Goal: Task Accomplishment & Management: Use online tool/utility

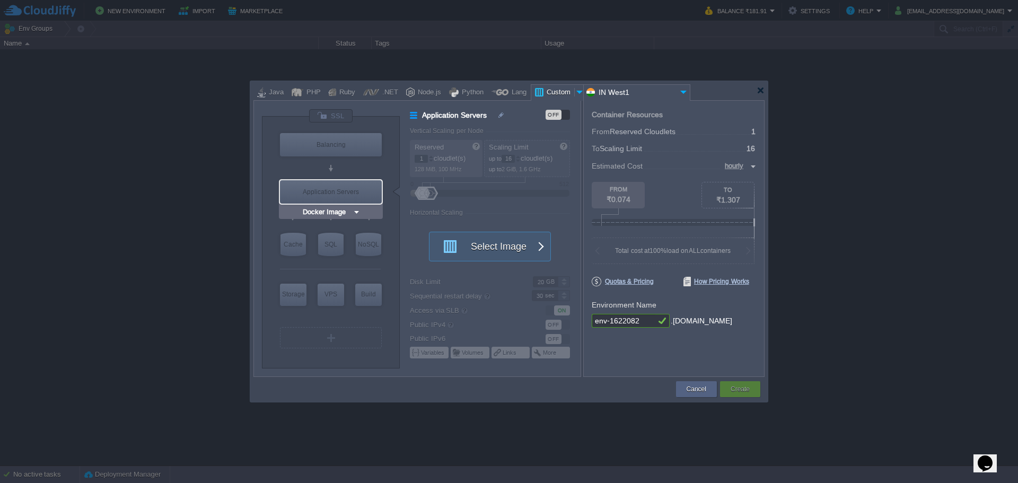
click at [334, 210] on input "Docker Image" at bounding box center [326, 212] width 52 height 11
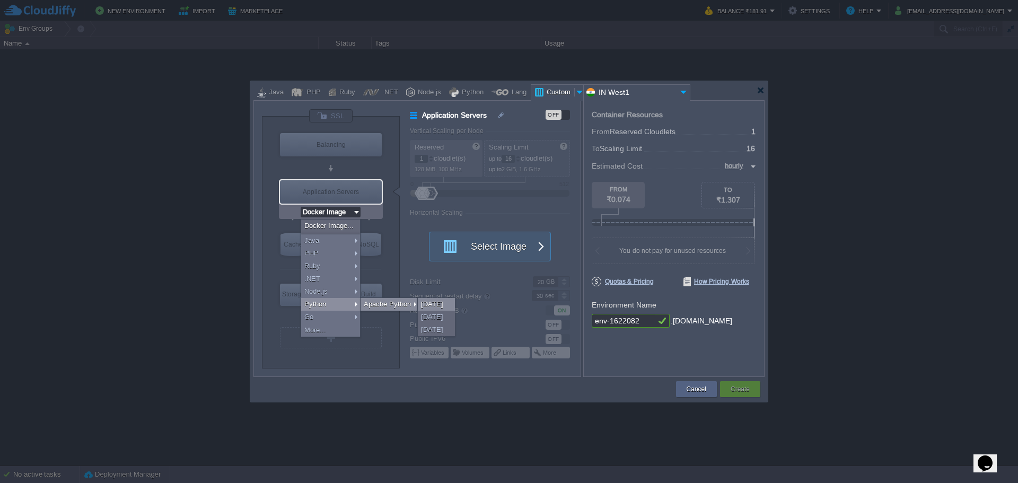
click at [426, 303] on div "[DATE]" at bounding box center [436, 304] width 37 height 13
type input "Application Servers"
type input "4"
type input "Apache Python..."
type input "Python 3.13.7"
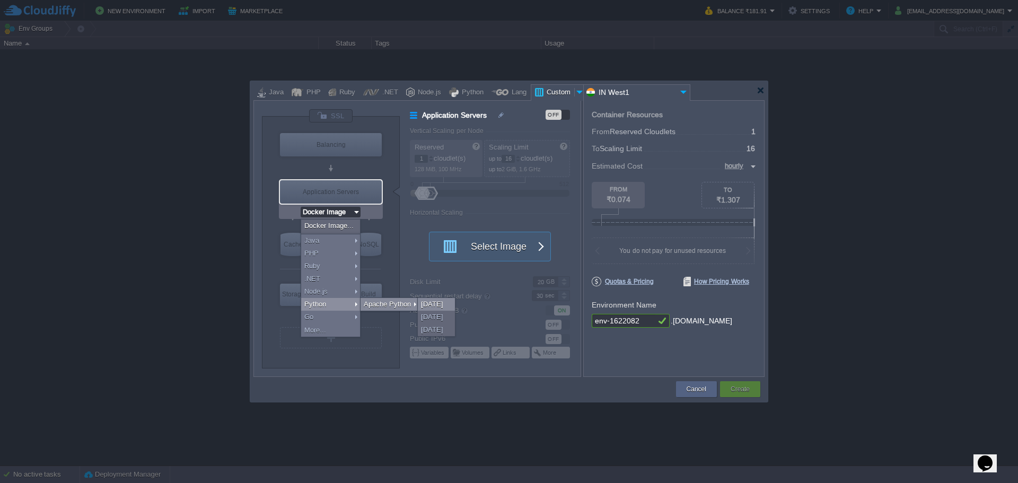
type input "Stateful"
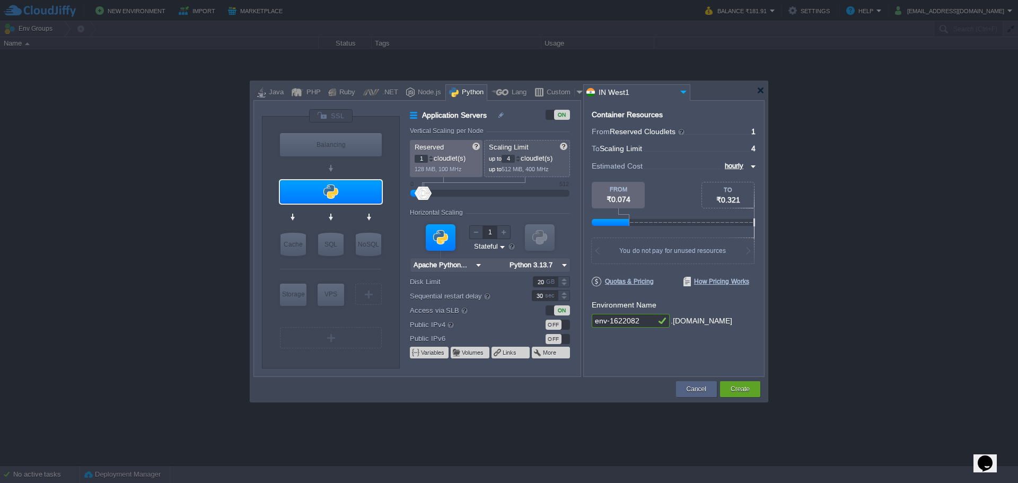
type input "AlmaLinux 9.6"
click at [742, 390] on button "Create" at bounding box center [739, 389] width 19 height 11
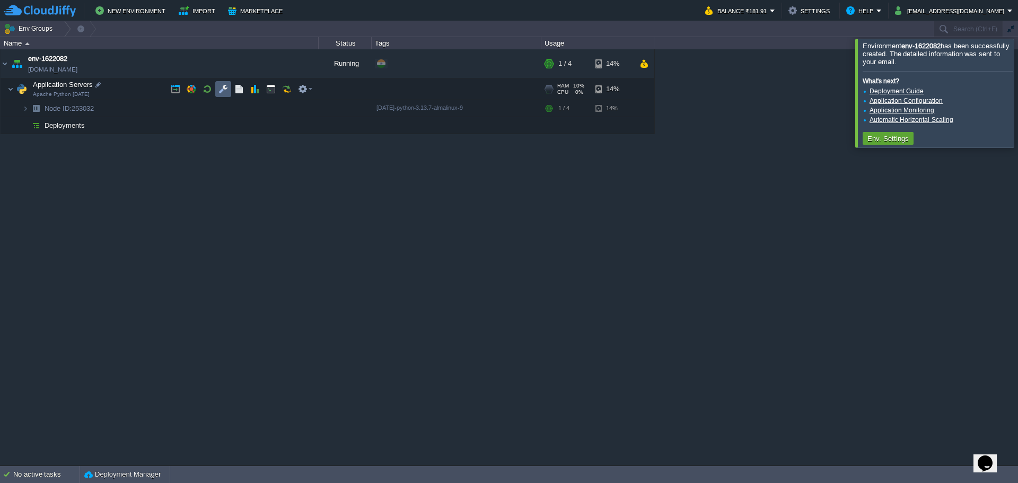
click at [220, 86] on button "button" at bounding box center [223, 89] width 10 height 10
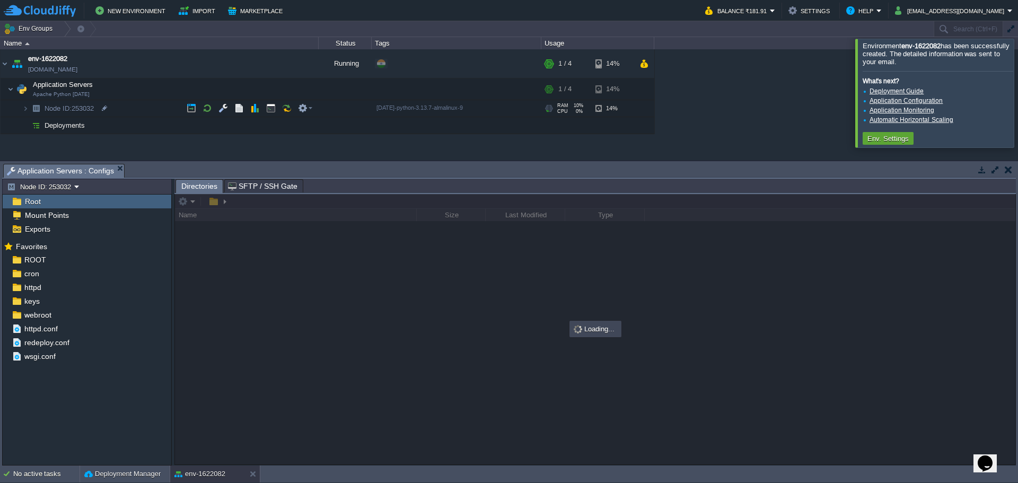
click at [34, 202] on span "Root" at bounding box center [33, 202] width 20 height 10
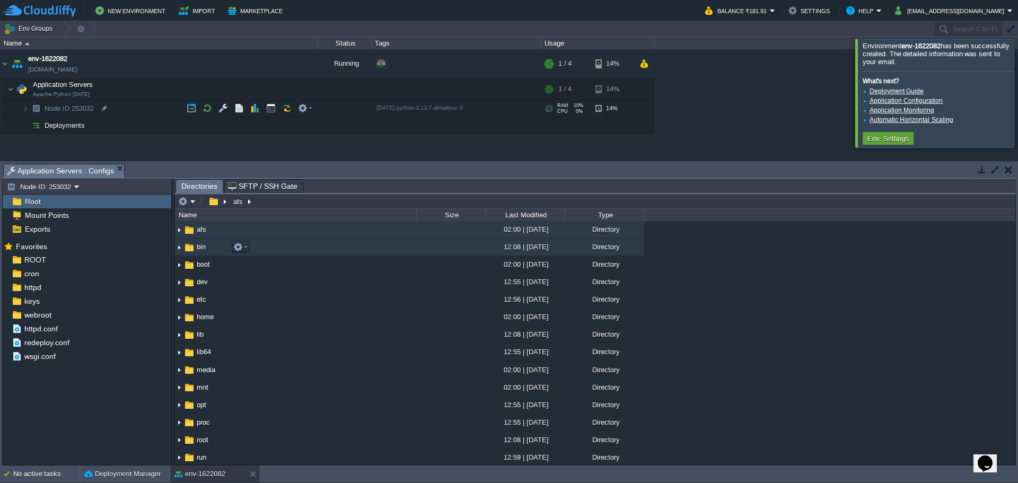
click at [193, 252] on img at bounding box center [189, 248] width 12 height 12
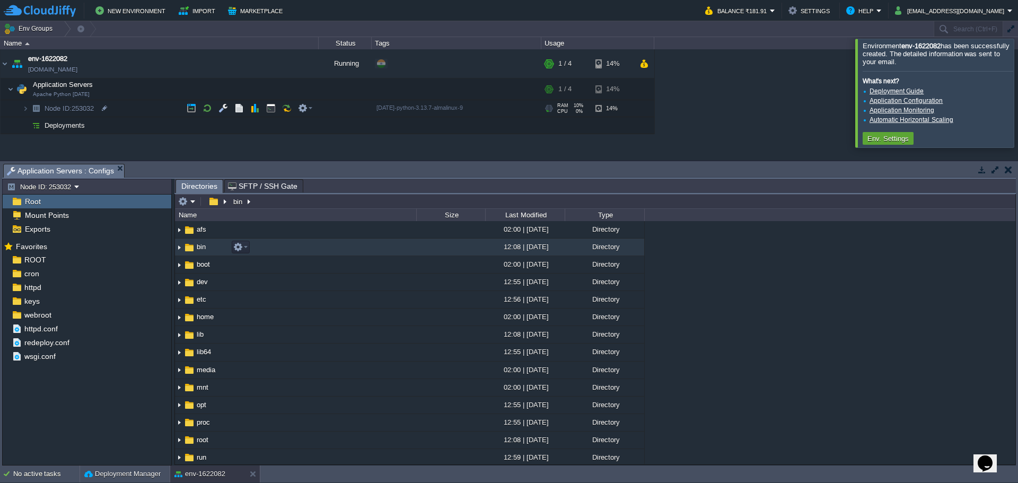
click at [193, 252] on img at bounding box center [189, 248] width 12 height 12
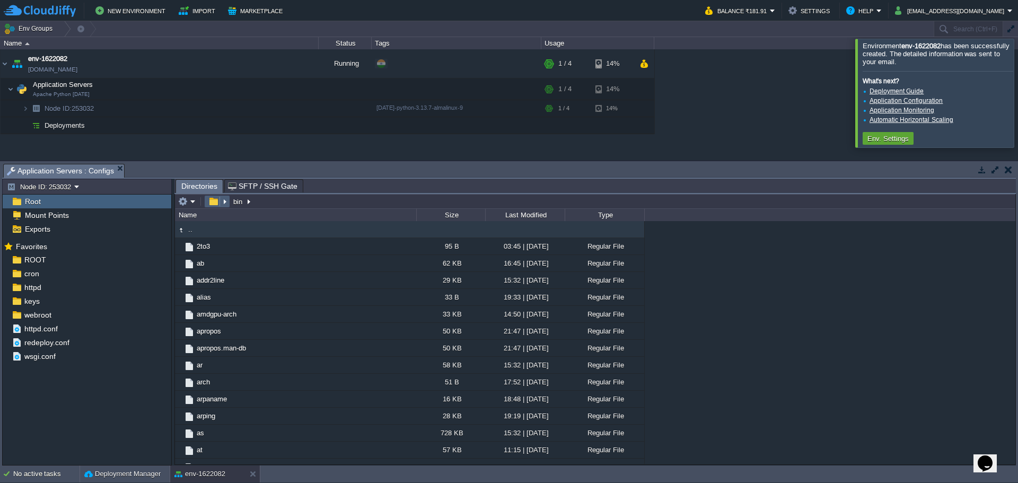
click at [207, 198] on button "button" at bounding box center [213, 202] width 15 height 10
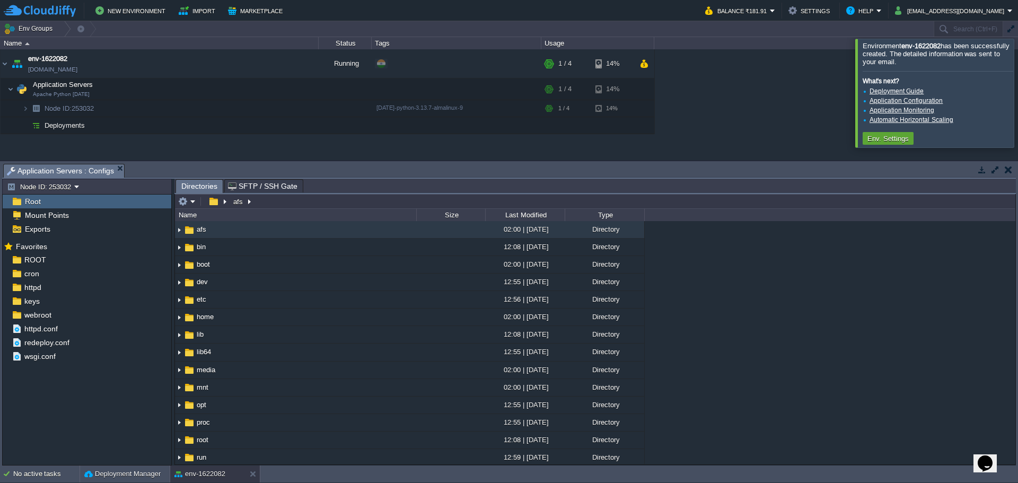
scroll to position [106, 0]
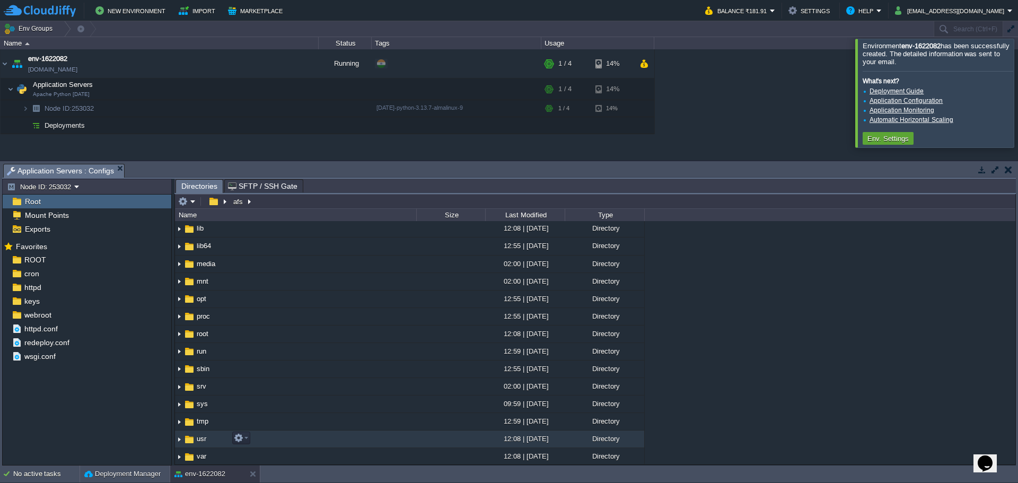
click at [197, 439] on span "usr" at bounding box center [201, 438] width 13 height 9
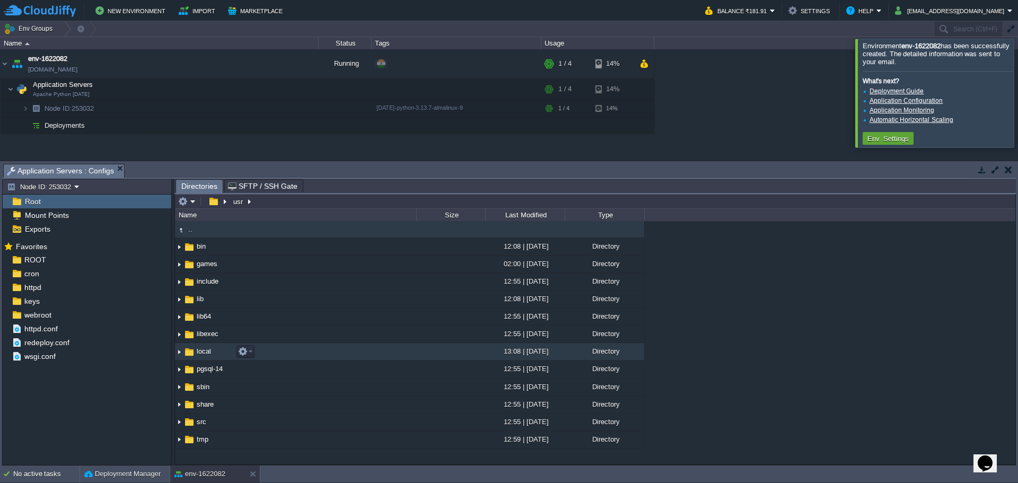
click at [200, 356] on span "local" at bounding box center [203, 351] width 17 height 9
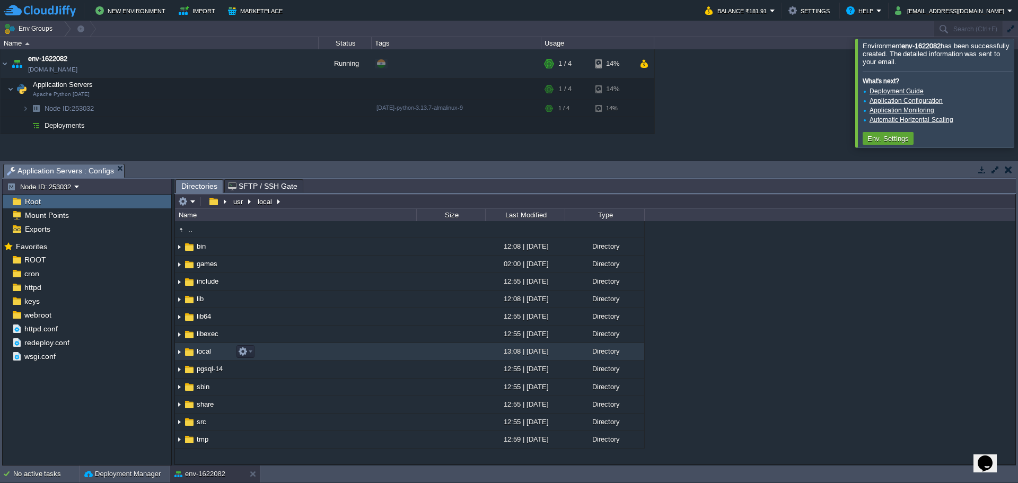
click at [200, 356] on span "local" at bounding box center [203, 351] width 17 height 9
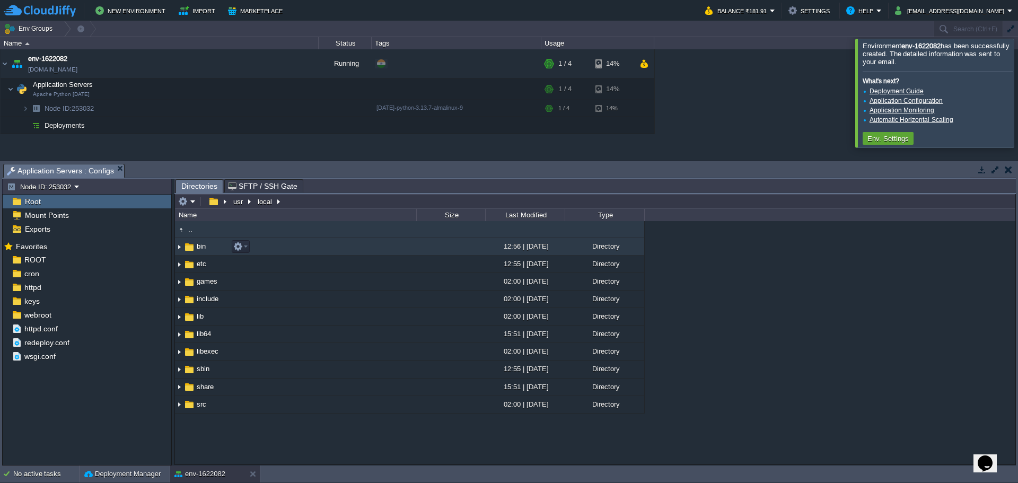
click at [197, 245] on span "bin" at bounding box center [201, 246] width 12 height 9
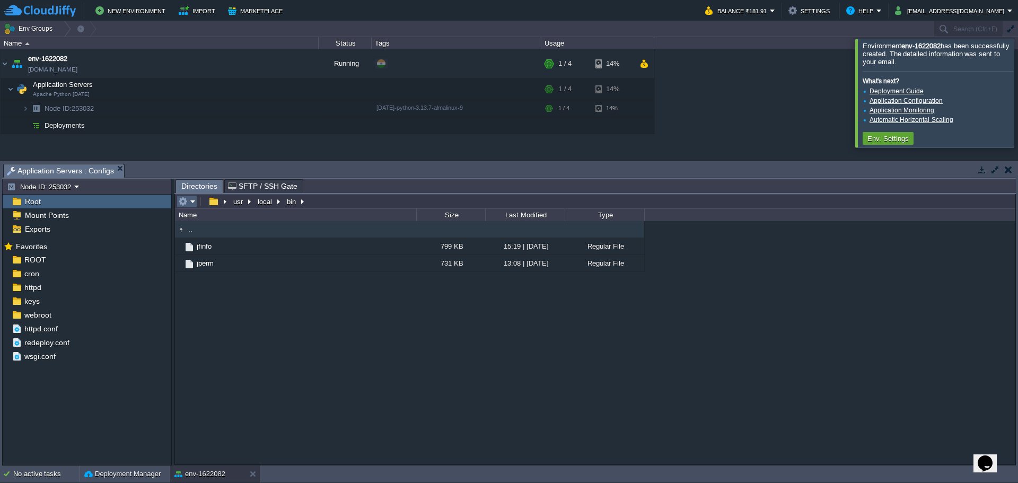
click at [191, 204] on em at bounding box center [186, 202] width 17 height 10
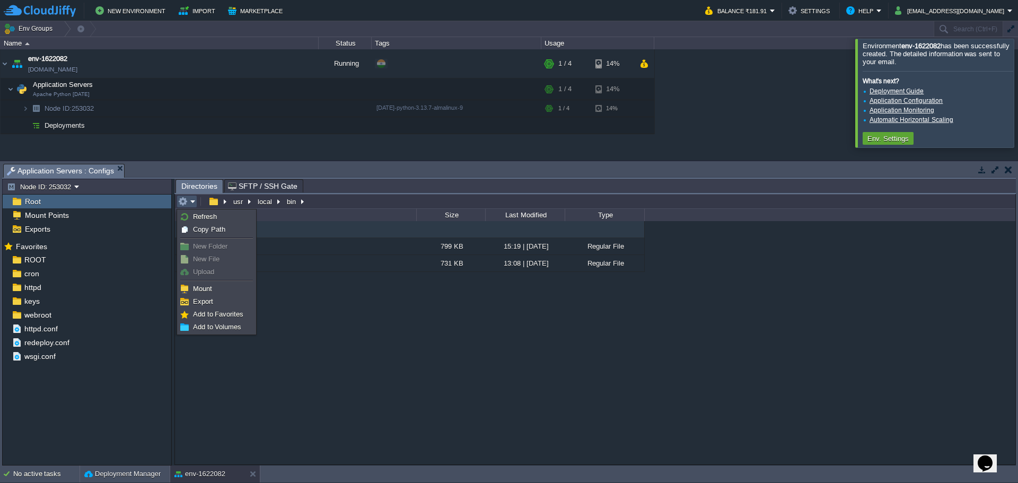
drag, startPoint x: 355, startPoint y: 376, endPoint x: 294, endPoint y: 350, distance: 65.8
click at [355, 376] on div ".. jfinfo 799 KB 15:19 | [DATE] Regular File jperm 731 KB 13:08 | [DATE] Regula…" at bounding box center [595, 342] width 840 height 243
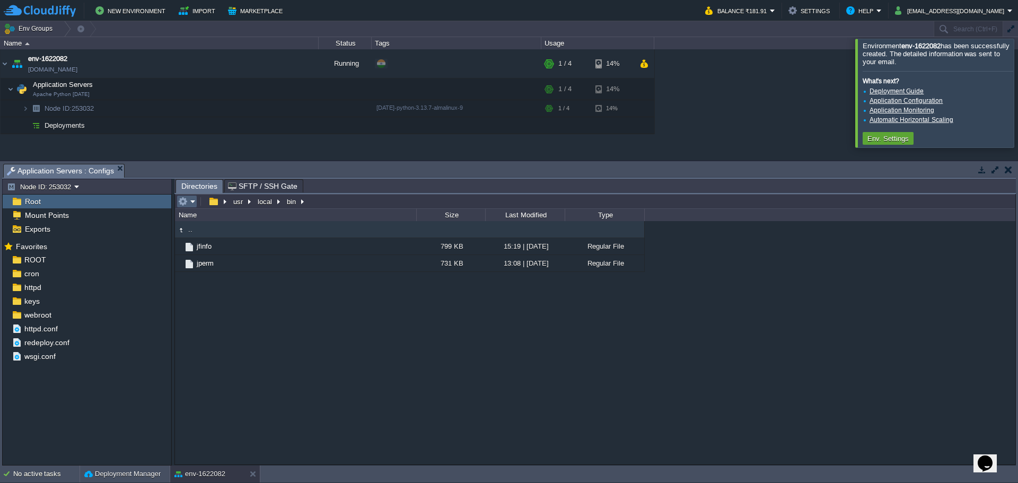
click at [192, 202] on em at bounding box center [186, 202] width 17 height 10
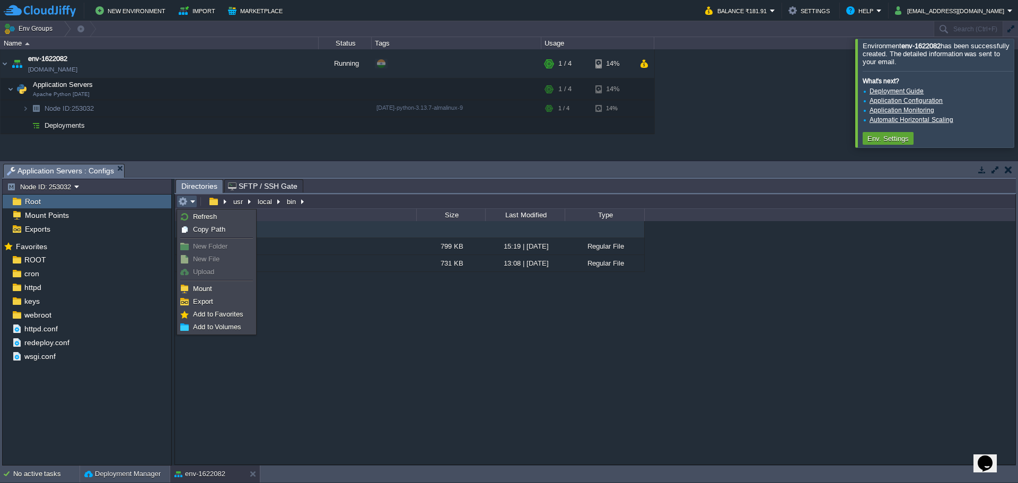
click at [189, 253] on li "New File" at bounding box center [216, 259] width 77 height 13
click at [188, 245] on img at bounding box center [184, 246] width 8 height 8
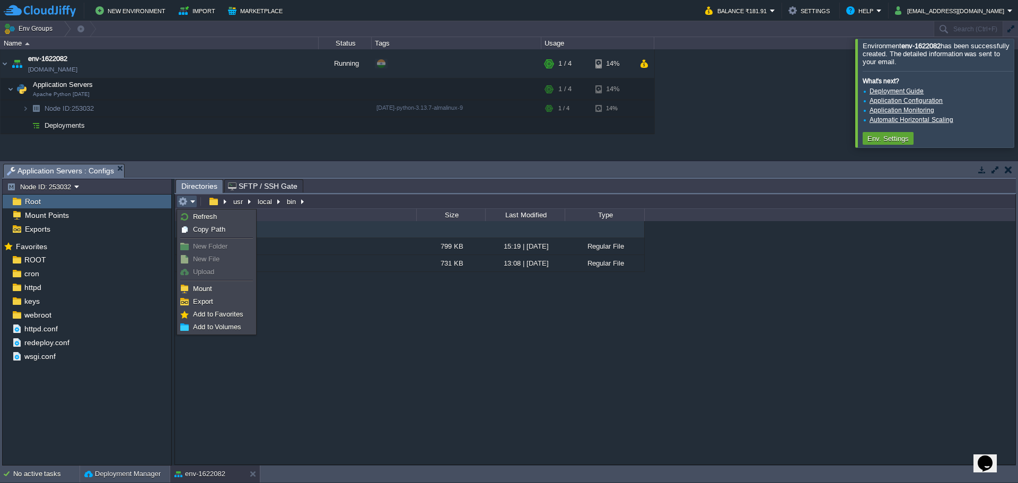
click at [188, 245] on img at bounding box center [184, 246] width 8 height 8
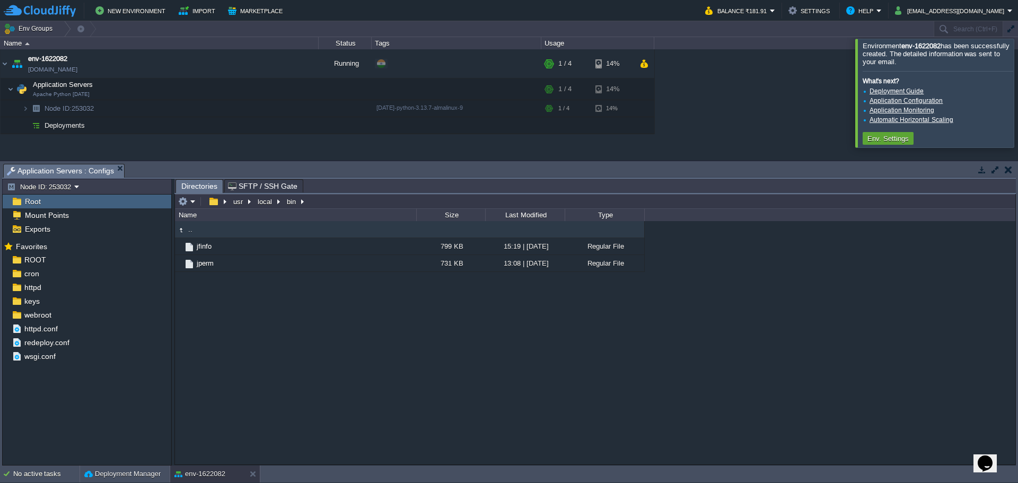
click at [361, 361] on div ".. jfinfo 799 KB 15:19 | [DATE] Regular File jperm 731 KB 13:08 | [DATE] Regula…" at bounding box center [595, 342] width 840 height 243
click at [306, 65] on button "button" at bounding box center [308, 64] width 10 height 10
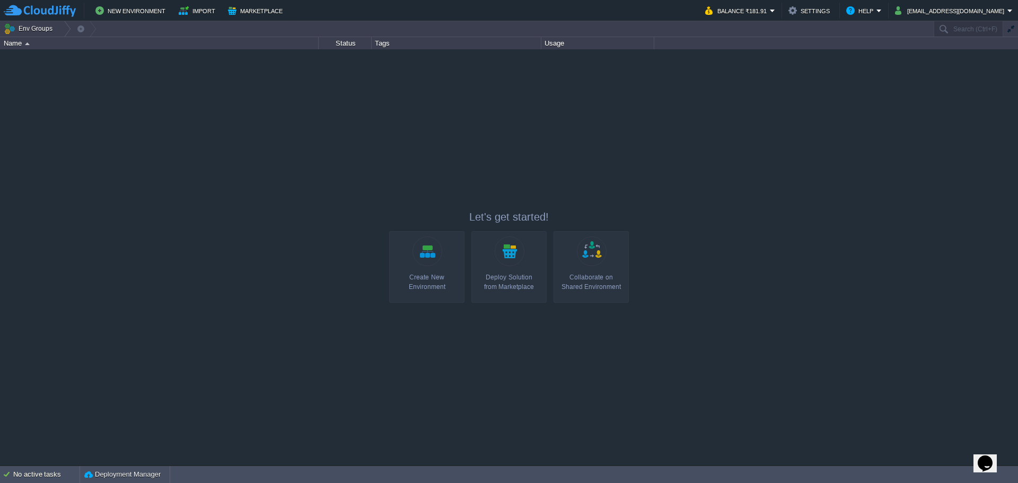
click at [439, 287] on div "Create New Environment" at bounding box center [426, 281] width 69 height 19
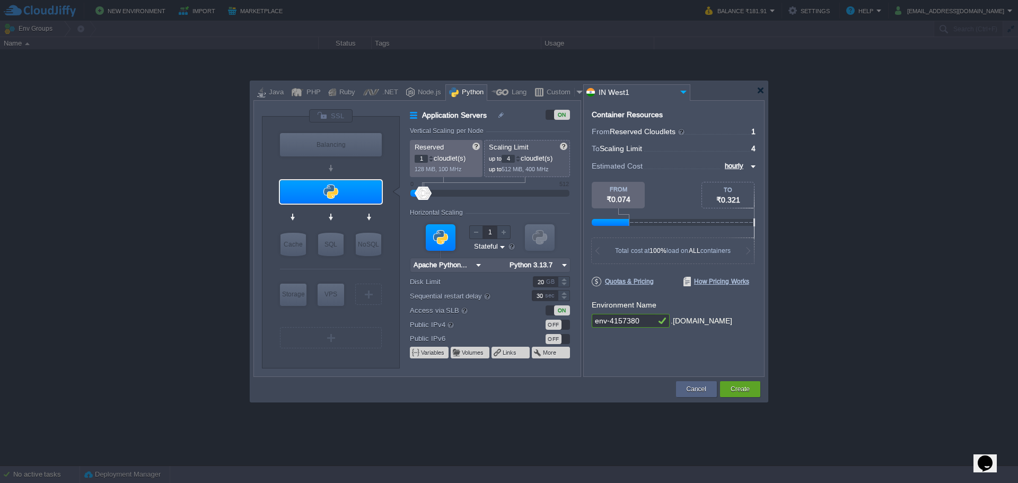
type input "Apache Python [DATE]"
click at [333, 193] on div at bounding box center [331, 191] width 102 height 23
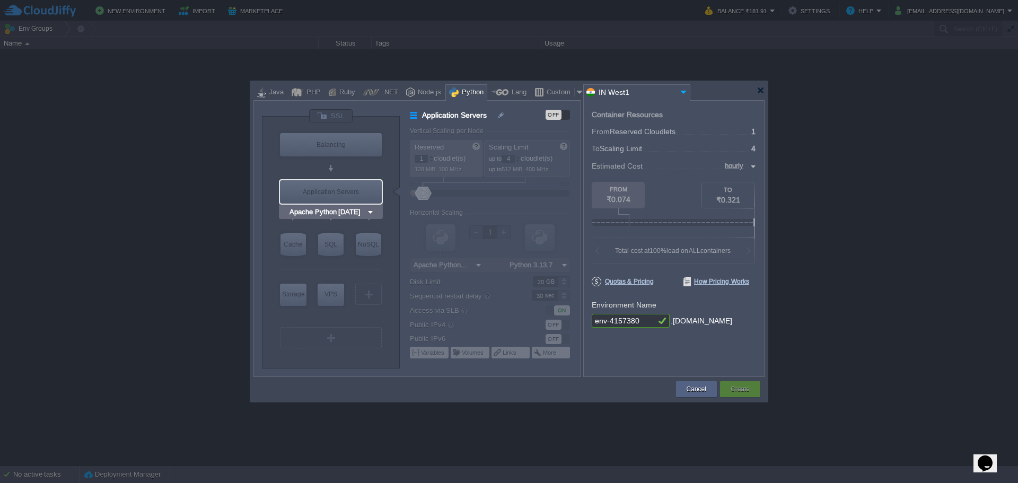
click at [327, 210] on input "Apache Python [DATE]" at bounding box center [326, 212] width 79 height 11
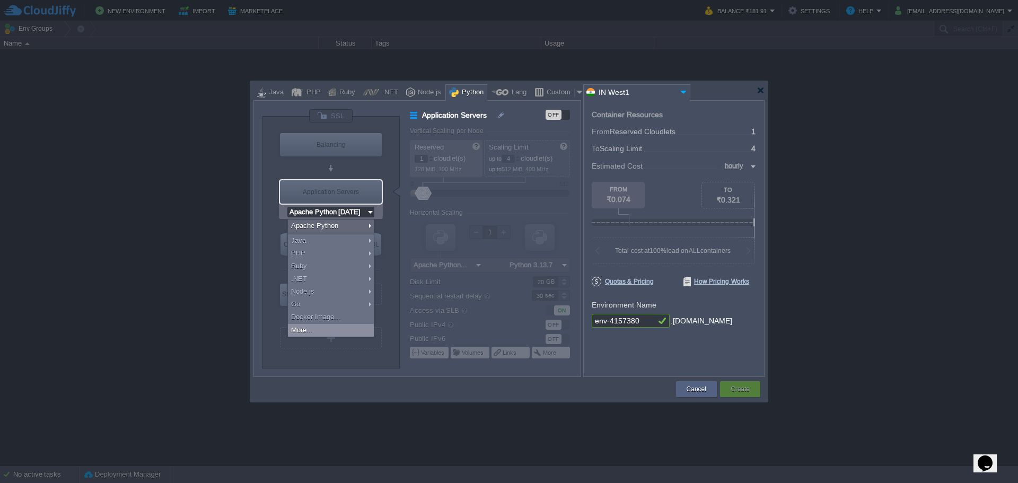
click at [333, 324] on div "More..." at bounding box center [331, 330] width 86 height 13
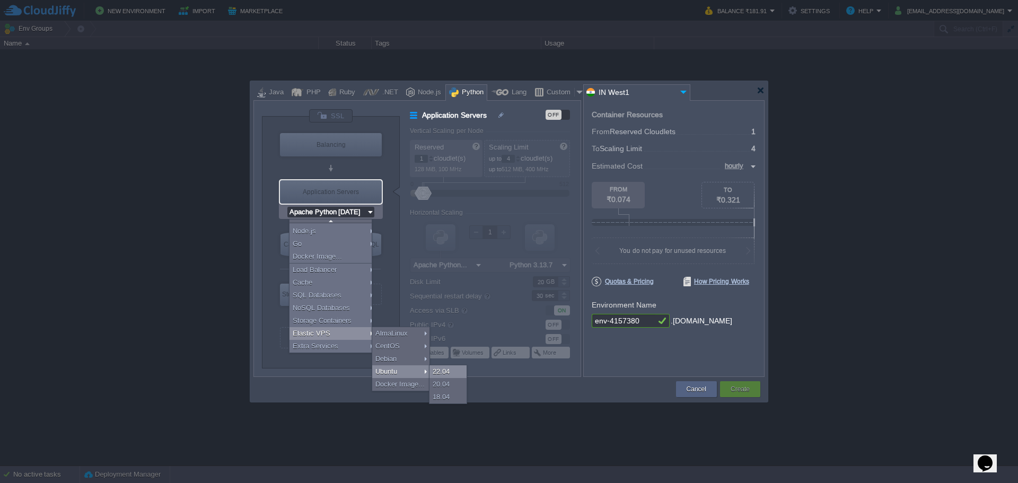
click at [444, 372] on div "22.04" at bounding box center [447, 371] width 37 height 13
type input "Elastic VPS"
type input "4"
type input "Ubuntu 22.04"
type input "22.04"
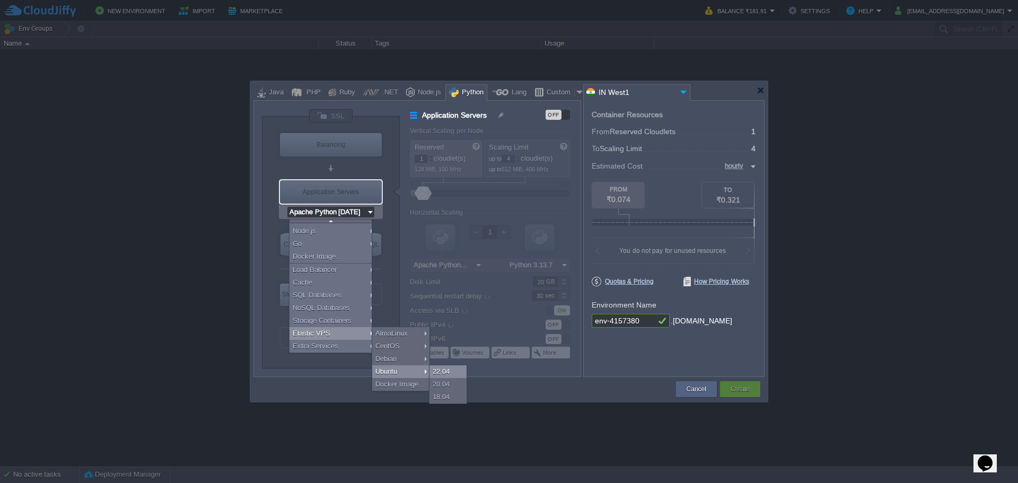
type input "Stateful"
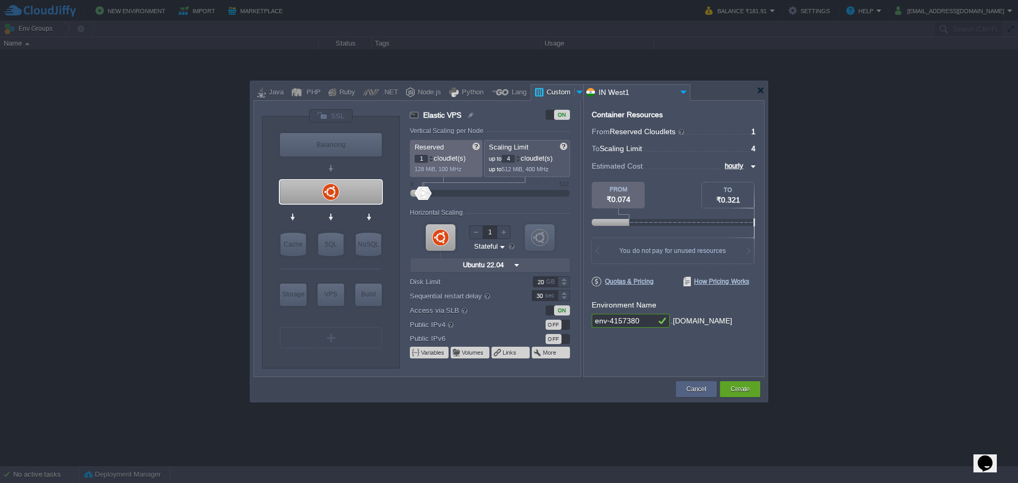
click at [269, 153] on div "VM Balancing VM VPS VM Cache VM SQL VM NoSQL VM Storage VM VPS VM Build VM Ubun…" at bounding box center [331, 242] width 138 height 251
click at [340, 170] on input "Docker Image" at bounding box center [326, 165] width 52 height 11
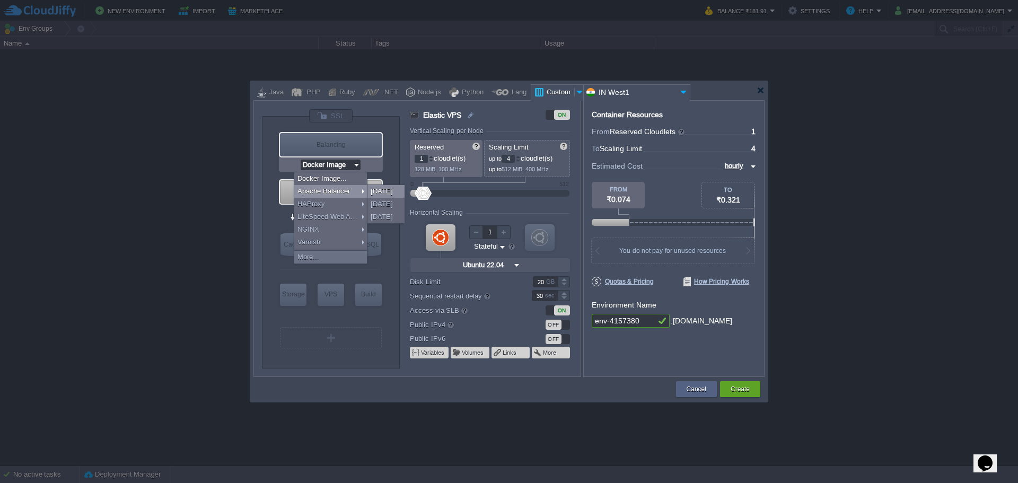
click at [376, 191] on div "[DATE]" at bounding box center [385, 191] width 37 height 13
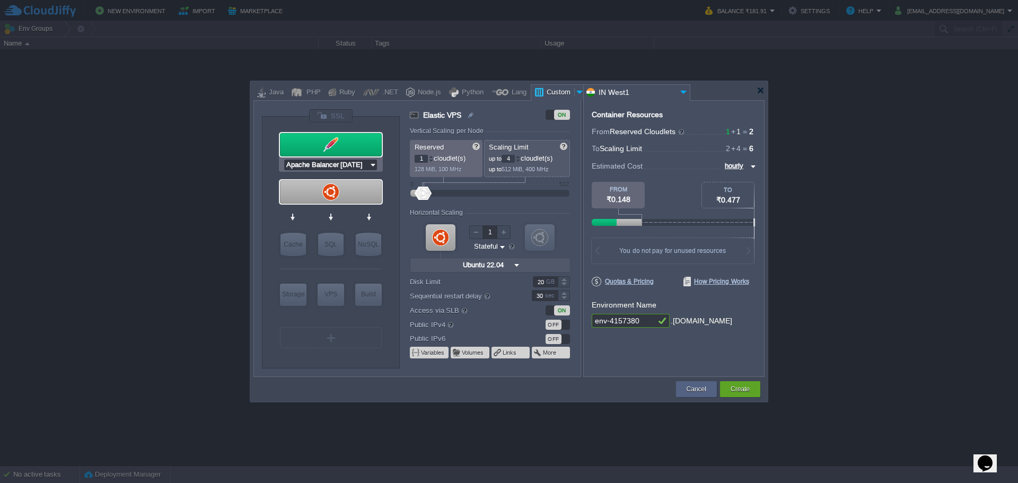
click at [323, 164] on input "Apache Balancer [DATE]" at bounding box center [326, 165] width 85 height 11
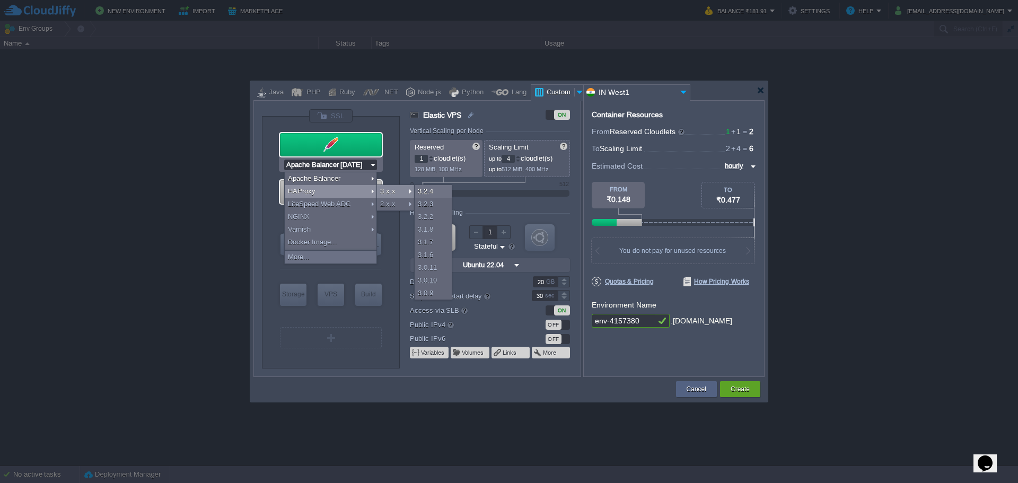
click at [382, 192] on div "3.x.x" at bounding box center [395, 191] width 37 height 13
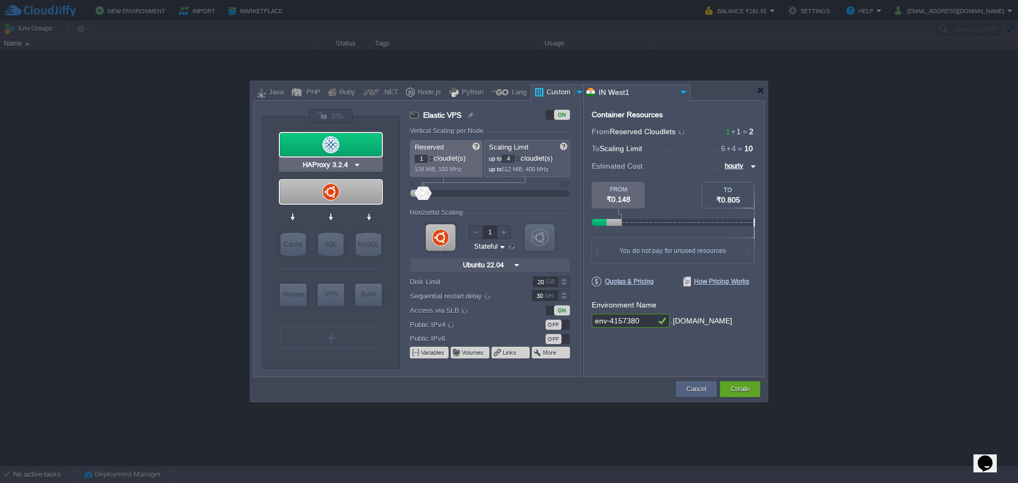
click at [354, 165] on img at bounding box center [357, 165] width 8 height 11
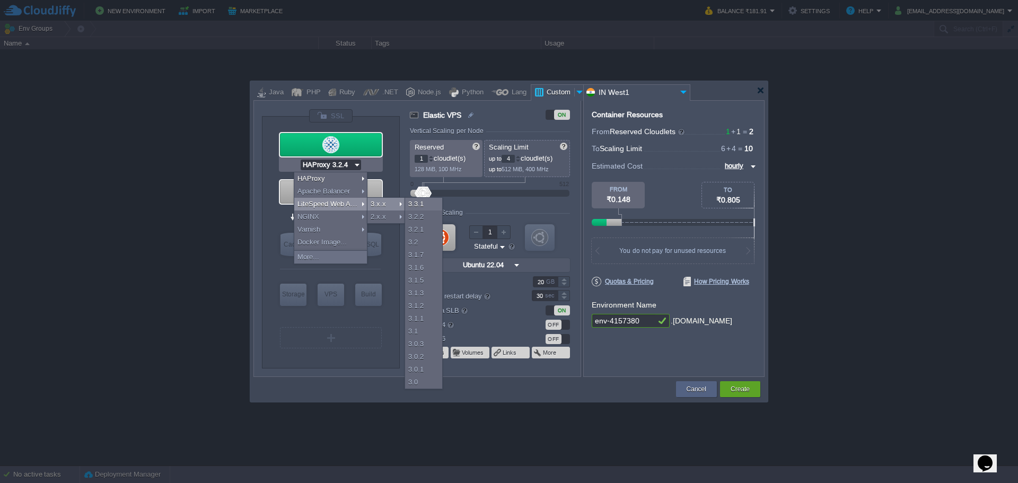
click at [379, 201] on div "3.x.x" at bounding box center [385, 204] width 37 height 13
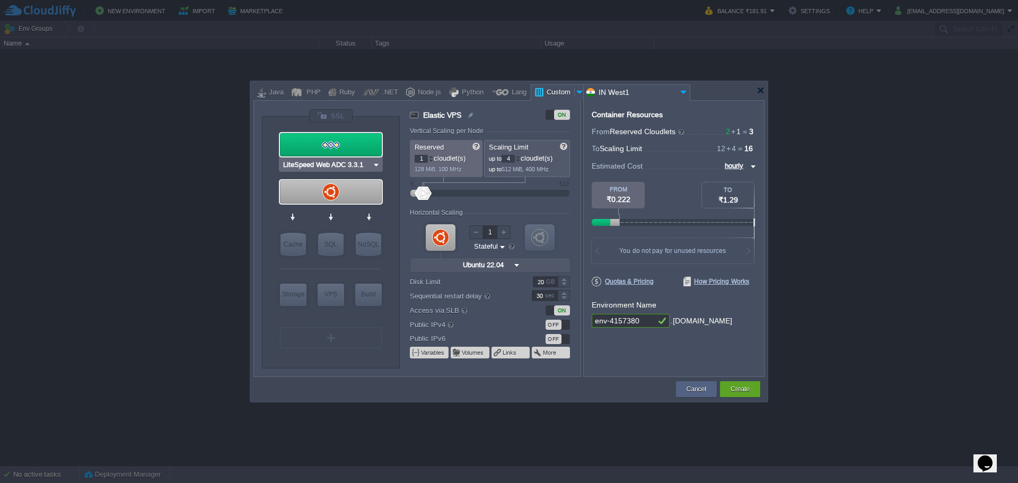
click at [367, 165] on input "LiteSpeed Web ADC 3.3.1" at bounding box center [326, 165] width 91 height 11
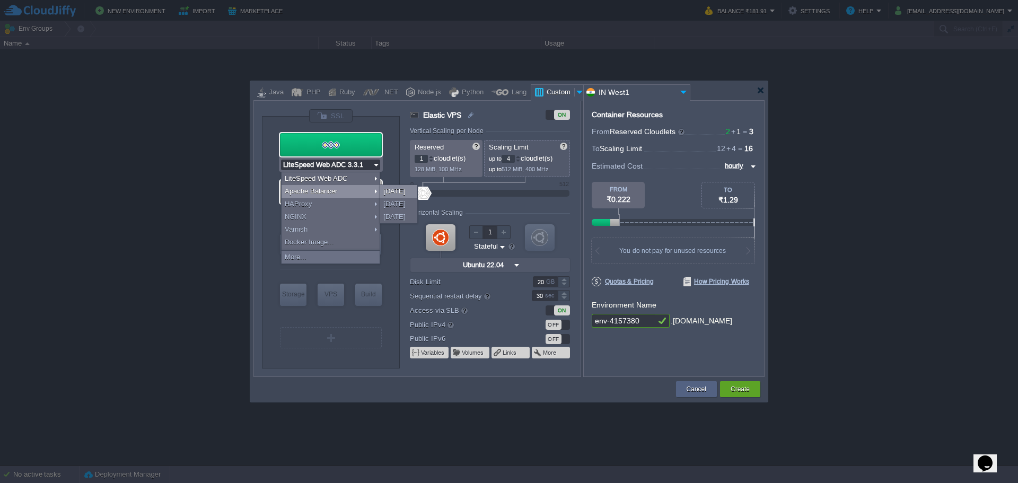
click at [394, 189] on div "[DATE]" at bounding box center [398, 191] width 37 height 13
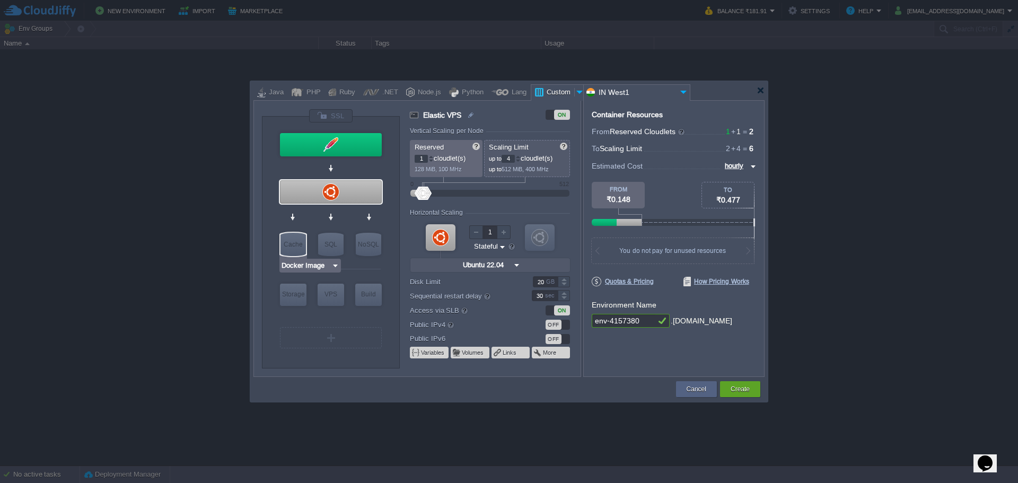
click at [329, 267] on input "Docker Image" at bounding box center [306, 265] width 50 height 11
click at [349, 224] on div at bounding box center [330, 218] width 101 height 24
click at [362, 268] on input "Docker Image" at bounding box center [344, 265] width 50 height 11
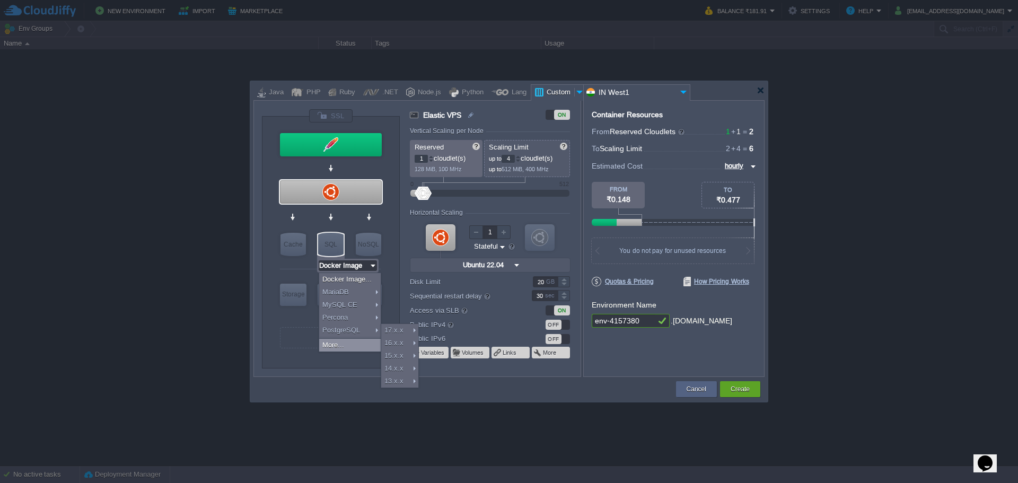
click at [337, 343] on div "More..." at bounding box center [349, 345] width 61 height 13
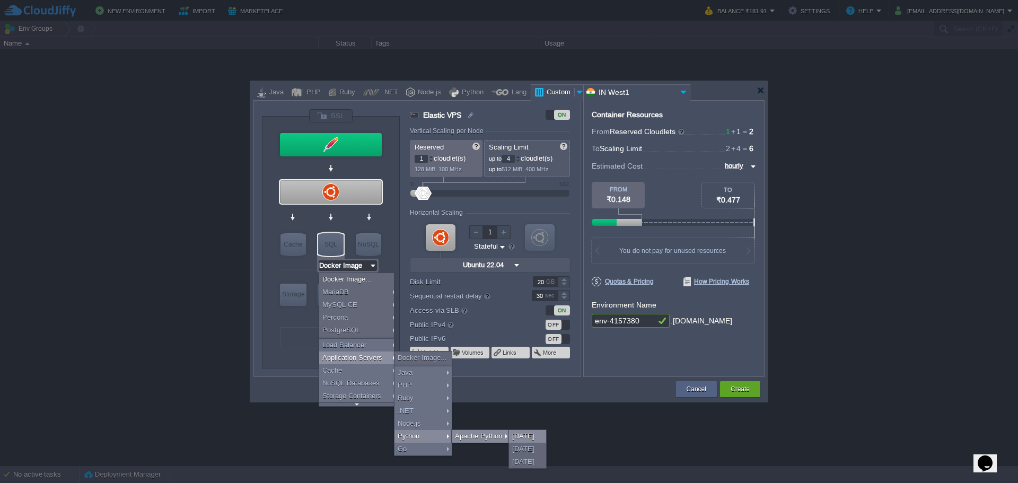
click at [525, 436] on div "2.4.65" at bounding box center [527, 436] width 37 height 13
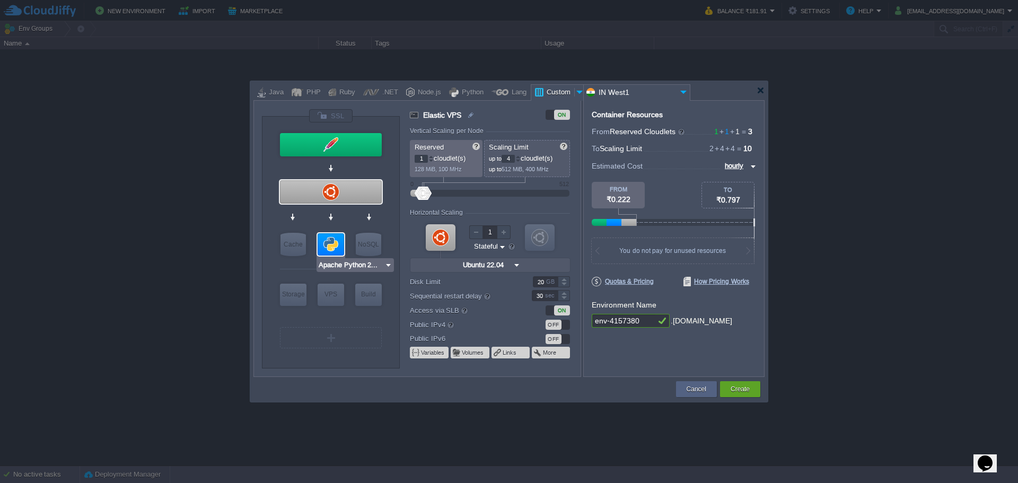
type input "Docker Image"
click at [748, 388] on button "Create" at bounding box center [739, 389] width 19 height 11
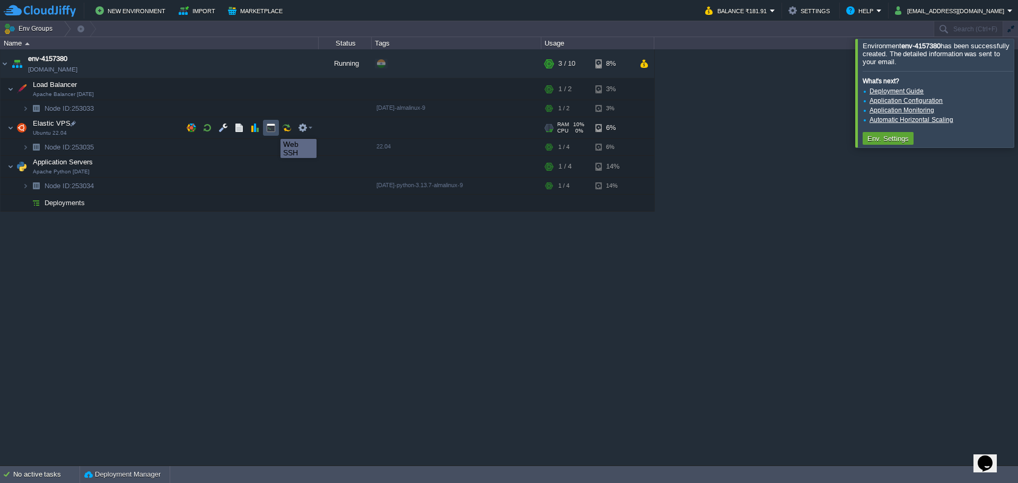
click at [272, 129] on button "button" at bounding box center [271, 128] width 10 height 10
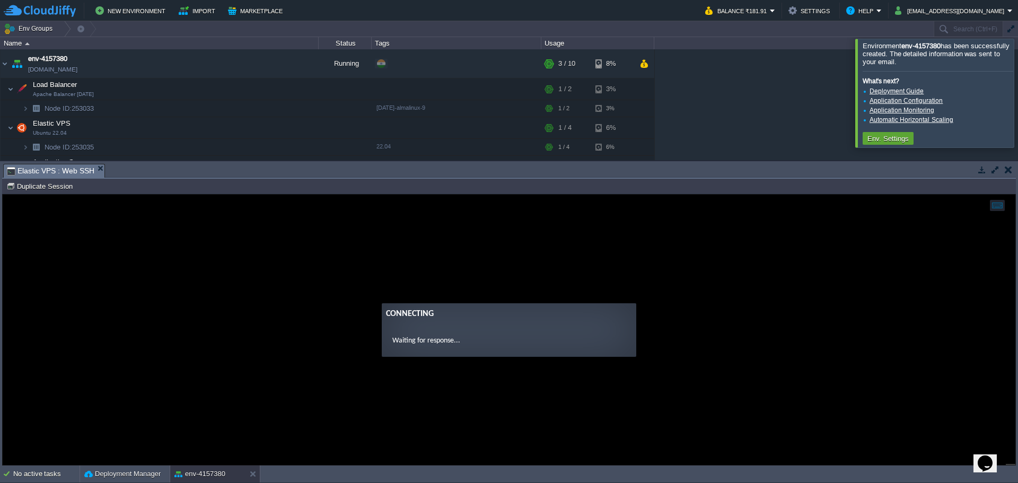
type input "#000000"
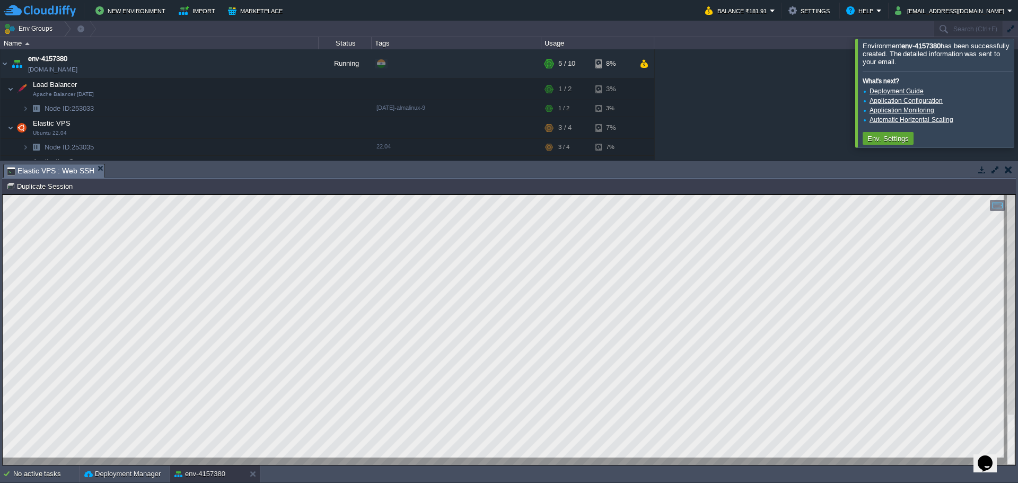
click at [3, 194] on html "Copy: Ctrl + Shift + C Paste: Ctrl + V Settings: Ctrl + Shift + Alt 0" at bounding box center [509, 194] width 1012 height 0
click at [330, 194] on html "Copy: Ctrl + Shift + C Paste: Ctrl + V Settings: Ctrl + Shift + Alt 0" at bounding box center [509, 194] width 1012 height 0
click at [3, 194] on html "Copy: Ctrl + Shift + C Paste: Ctrl + V Settings: Ctrl + Shift + Alt 0" at bounding box center [509, 194] width 1012 height 0
click at [223, 127] on button "button" at bounding box center [223, 128] width 10 height 10
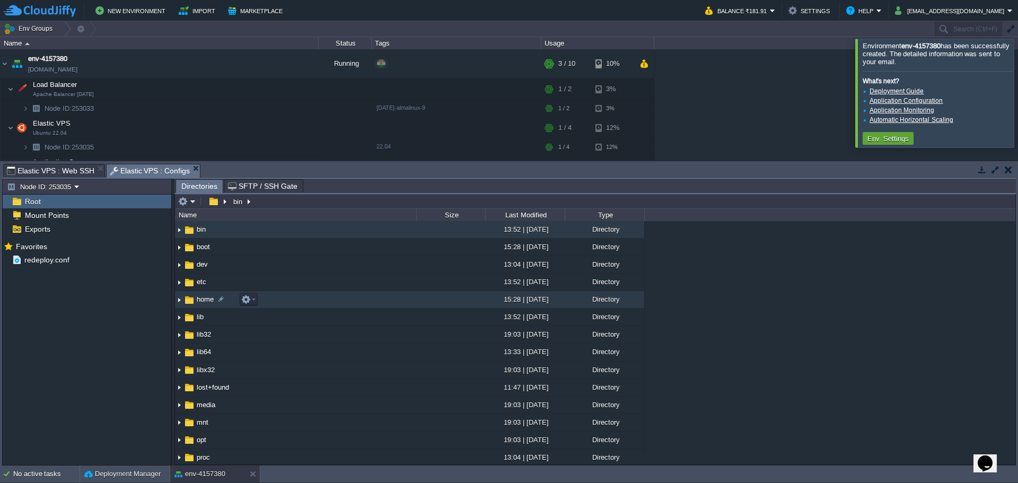
click at [200, 308] on td "home" at bounding box center [295, 299] width 241 height 17
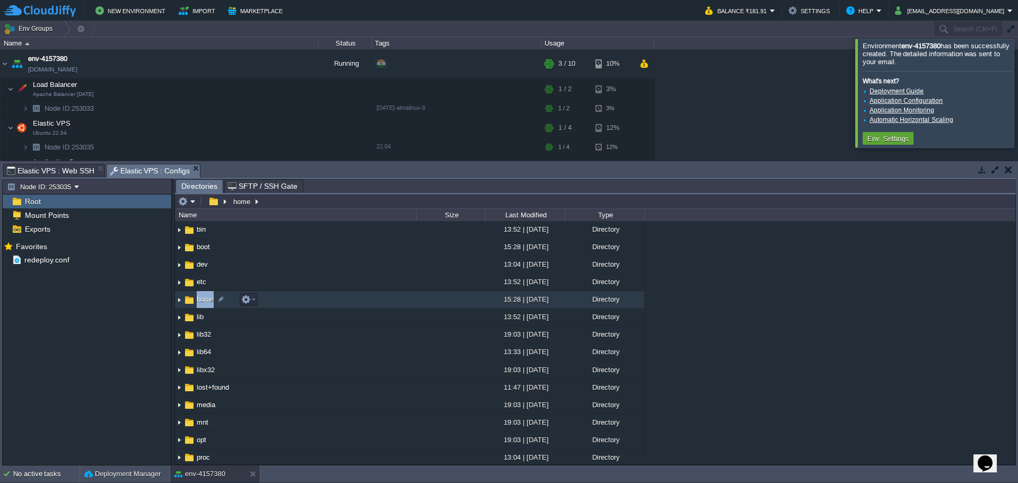
click at [200, 308] on td "home" at bounding box center [295, 299] width 241 height 17
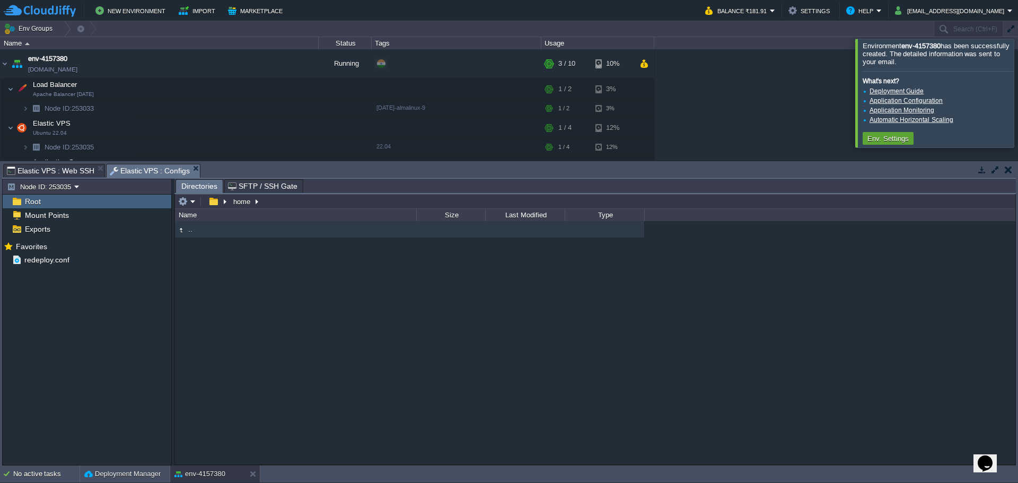
click at [194, 206] on em at bounding box center [186, 202] width 17 height 10
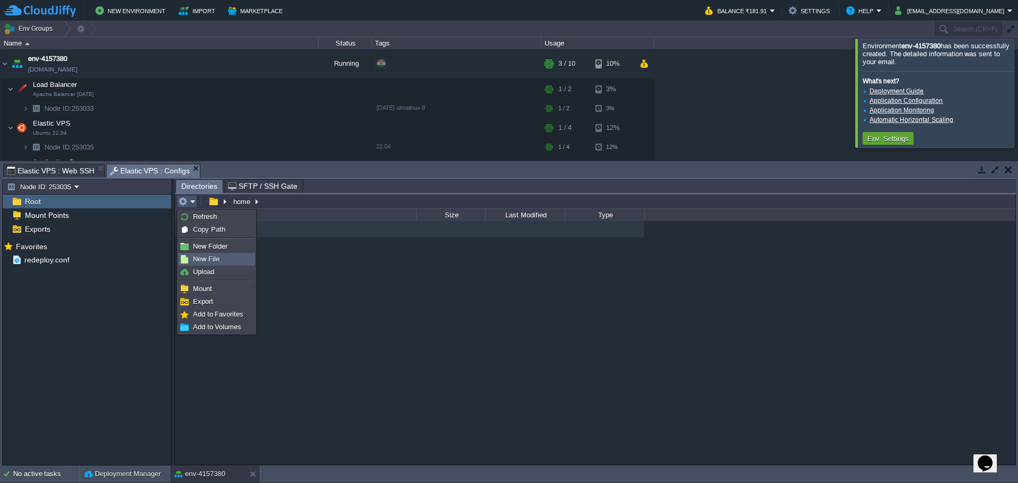
click at [206, 262] on span "New File" at bounding box center [206, 259] width 26 height 8
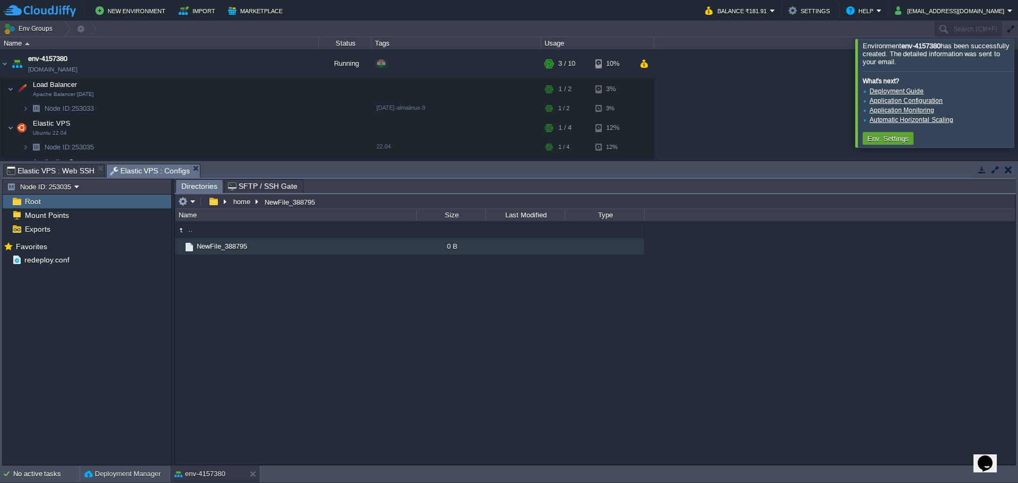
scroll to position [1, 0]
type input "test.py"
click at [204, 249] on span "test.py" at bounding box center [207, 246] width 24 height 9
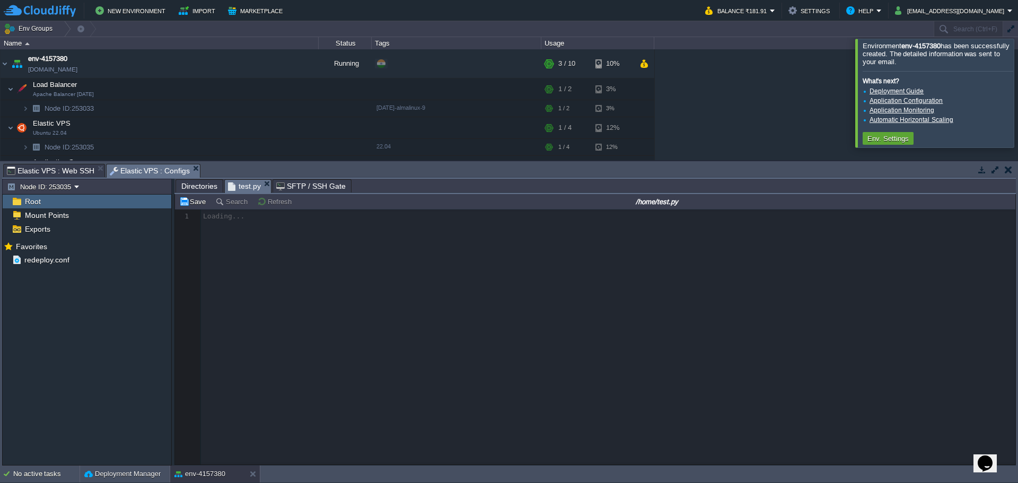
click at [345, 228] on div at bounding box center [595, 336] width 840 height 255
click at [341, 256] on div at bounding box center [595, 336] width 840 height 255
click at [261, 229] on div at bounding box center [595, 336] width 840 height 255
click at [280, 229] on div at bounding box center [595, 336] width 840 height 255
click at [294, 239] on div at bounding box center [595, 336] width 840 height 255
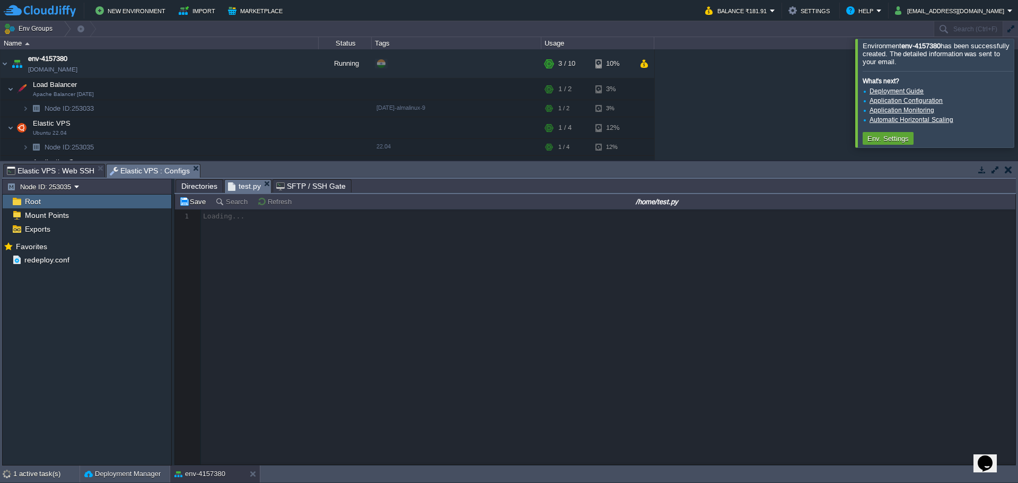
click at [317, 271] on div at bounding box center [595, 336] width 840 height 255
click at [271, 238] on div at bounding box center [595, 336] width 840 height 255
click at [293, 231] on div at bounding box center [595, 336] width 840 height 255
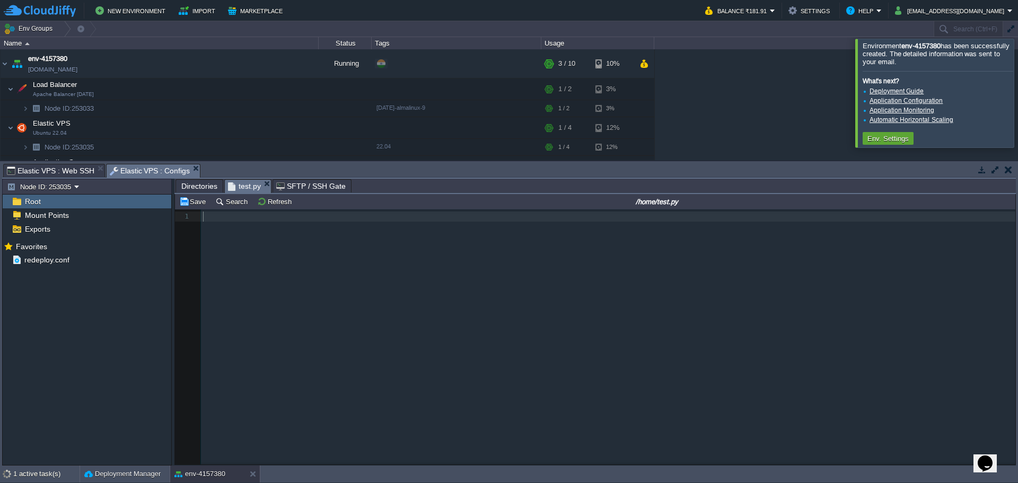
scroll to position [4, 0]
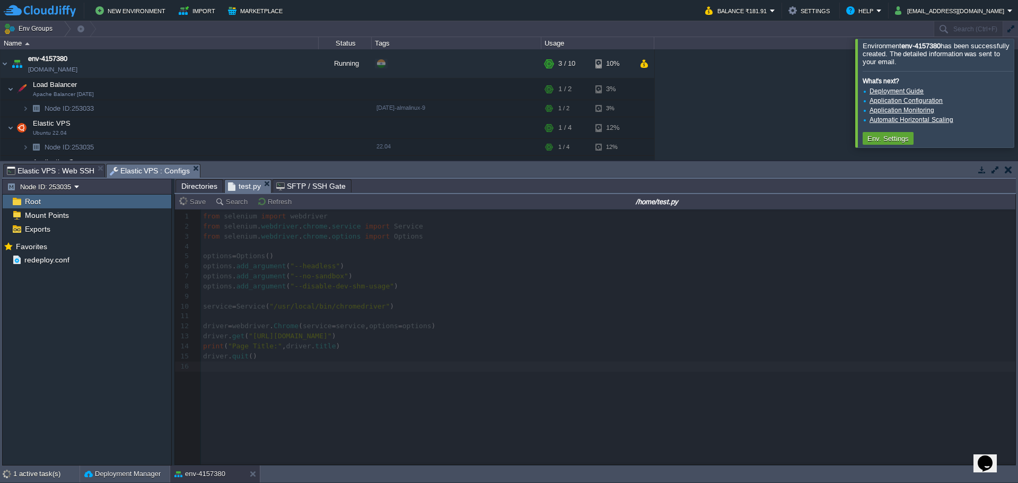
click at [62, 170] on span "Elastic VPS : Web SSH" at bounding box center [50, 170] width 87 height 13
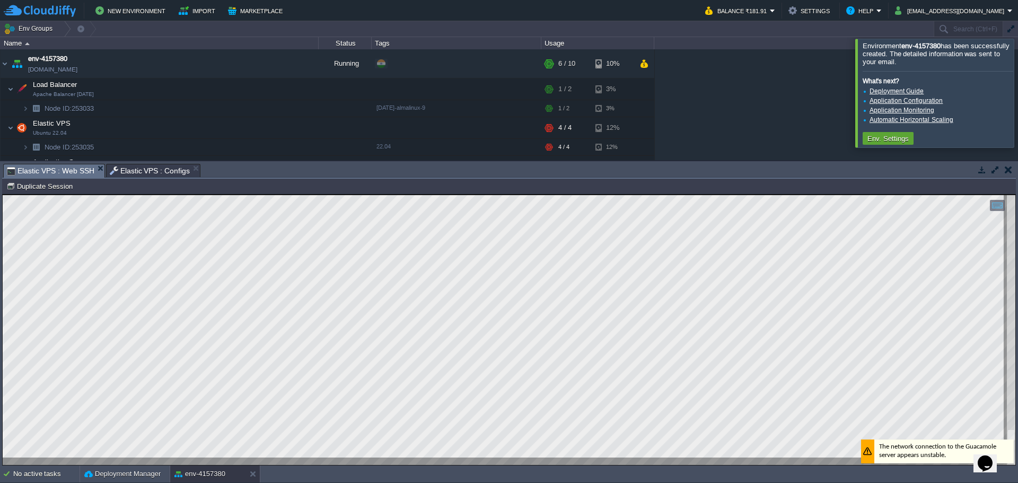
click at [144, 170] on span "Elastic VPS : Configs" at bounding box center [150, 170] width 81 height 13
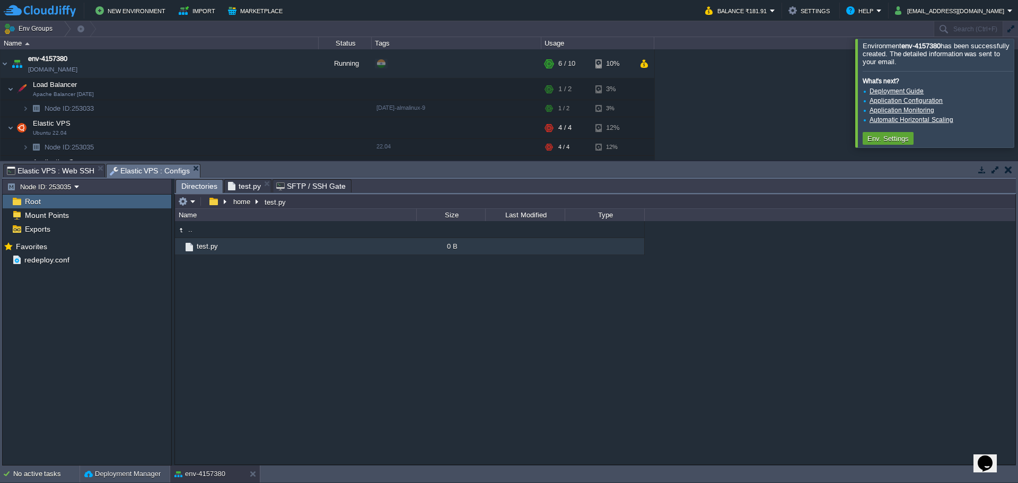
click at [194, 190] on span "Directories" at bounding box center [199, 186] width 36 height 13
click at [210, 203] on button "button" at bounding box center [213, 202] width 15 height 10
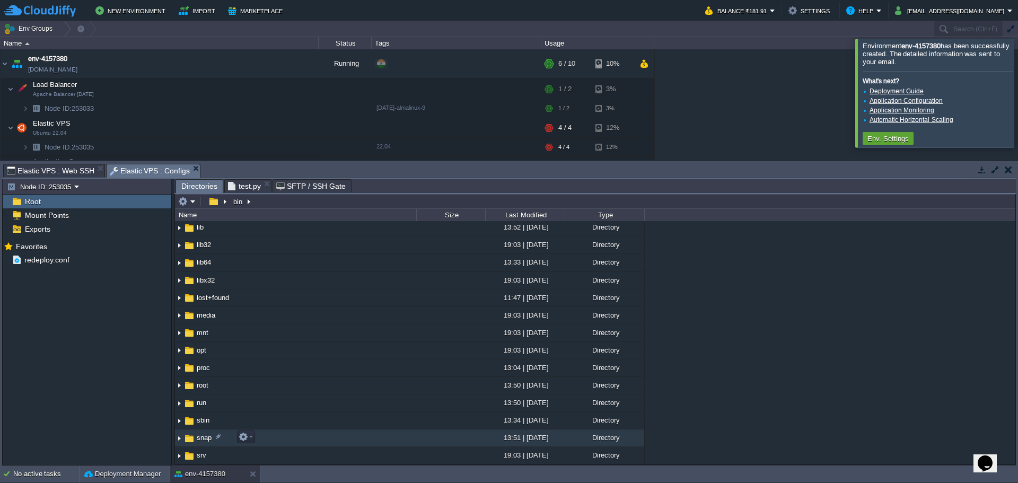
scroll to position [106, 0]
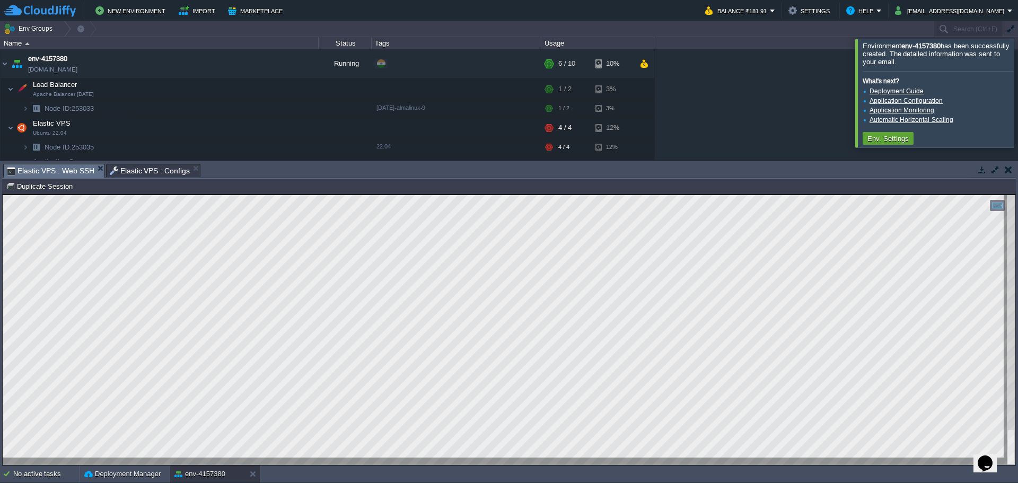
click at [56, 169] on span "Elastic VPS : Web SSH" at bounding box center [50, 170] width 87 height 13
click at [134, 170] on span "Elastic VPS : Configs" at bounding box center [150, 170] width 81 height 13
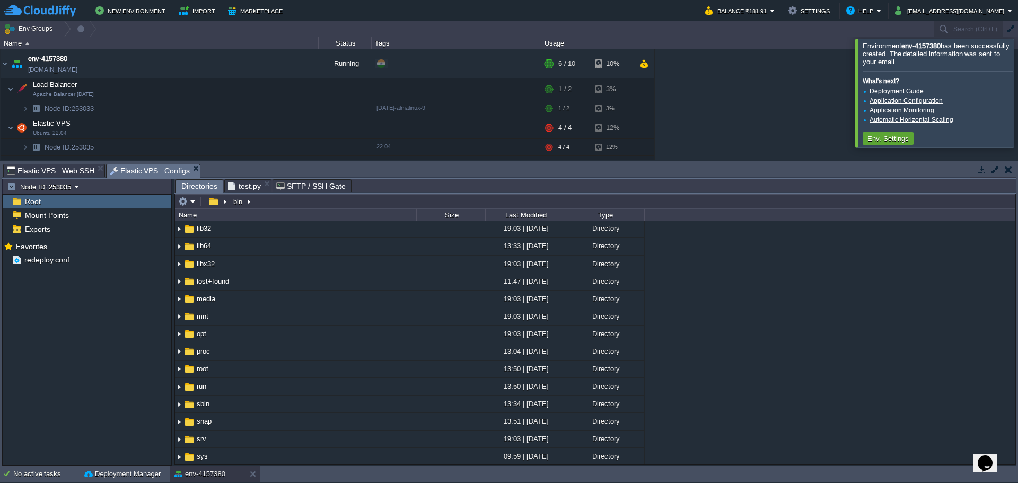
click at [233, 190] on span "test.py" at bounding box center [244, 186] width 33 height 13
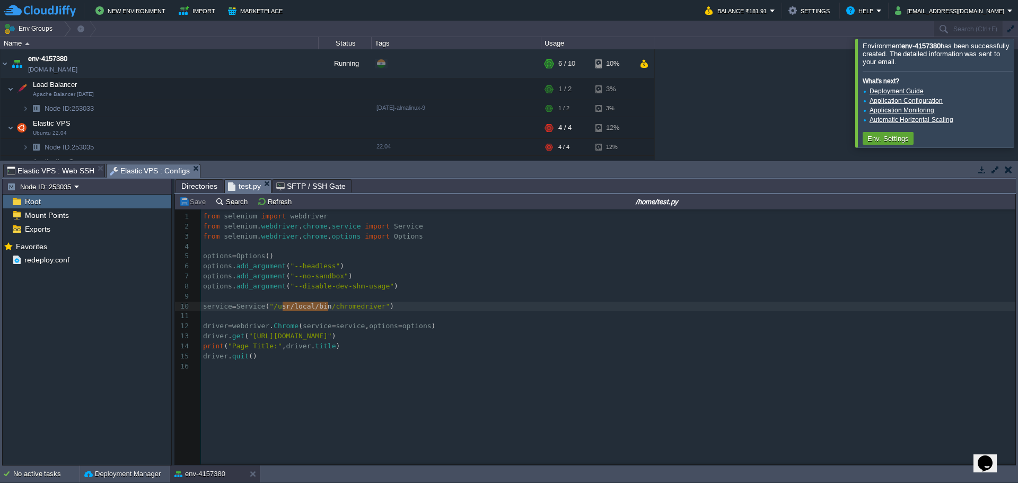
type textarea "/usr/local/bin"
drag, startPoint x: 328, startPoint y: 308, endPoint x: 279, endPoint y: 306, distance: 48.3
click at [55, 170] on span "Elastic VPS : Web SSH" at bounding box center [50, 170] width 87 height 13
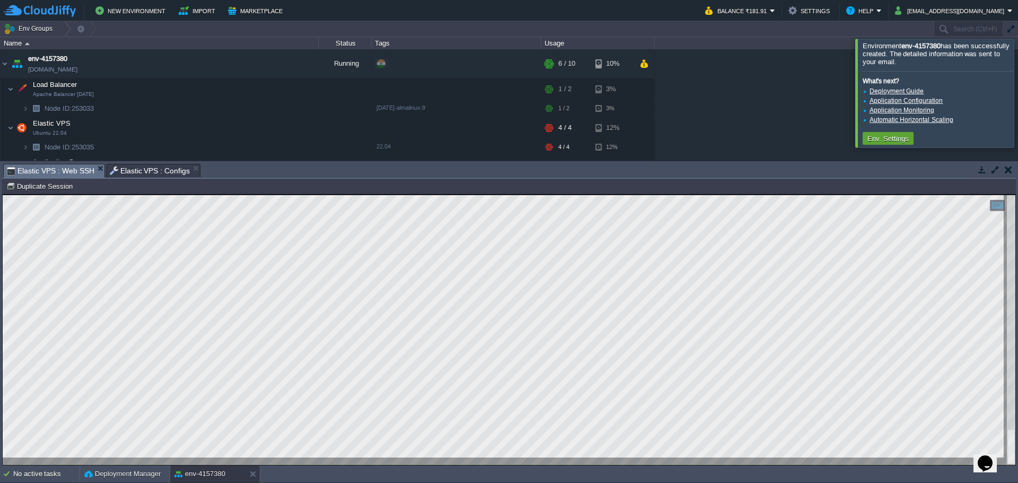
click at [146, 176] on span "Elastic VPS : Configs" at bounding box center [150, 170] width 81 height 13
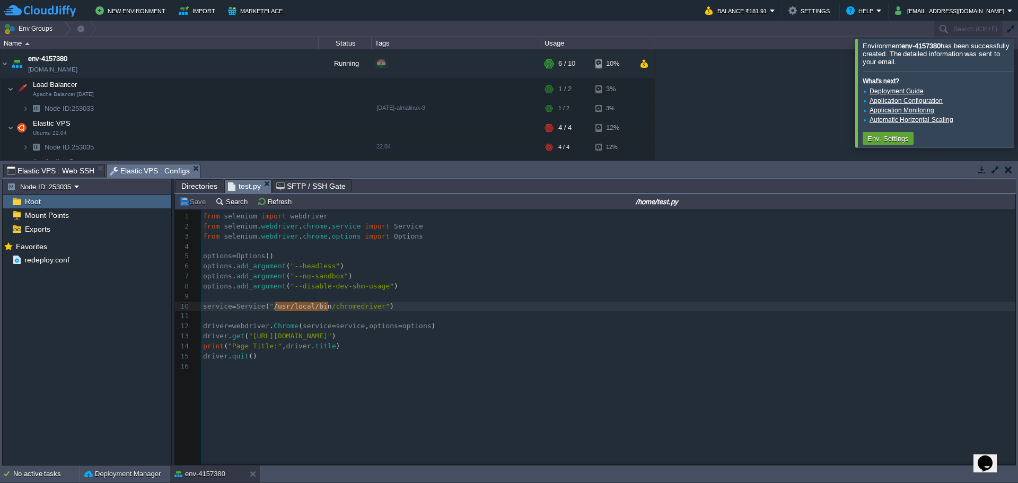
click at [191, 184] on span "Directories" at bounding box center [199, 186] width 36 height 13
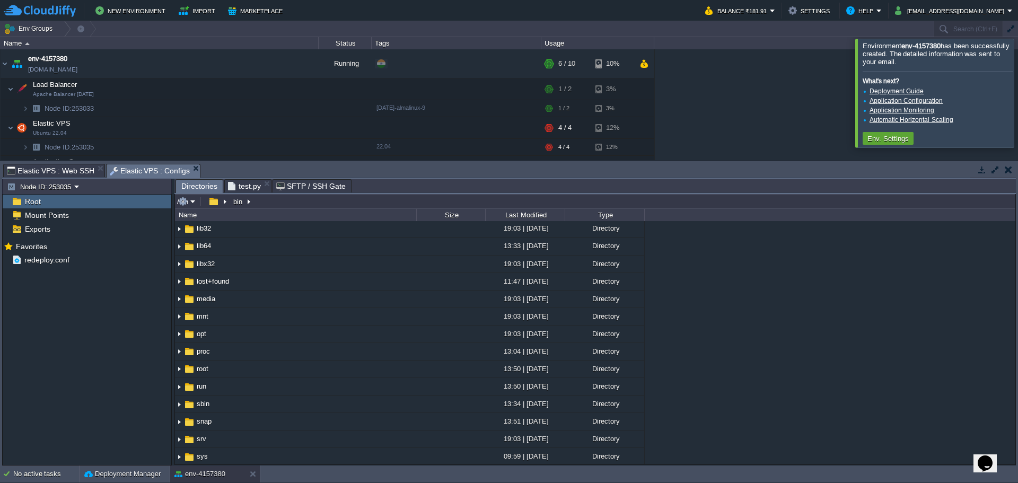
click at [375, 201] on input "/bin" at bounding box center [595, 201] width 840 height 15
paste input "/usr/local"
type input "/usr/local/bin"
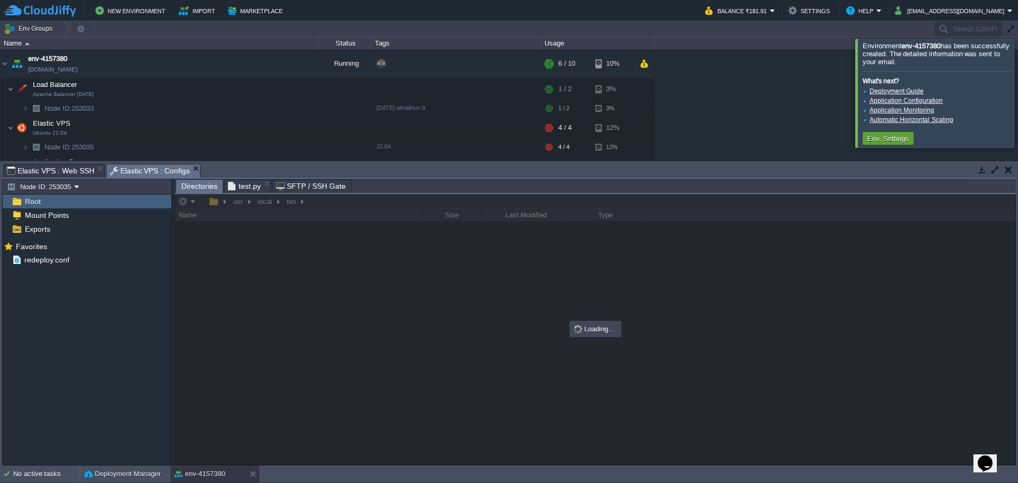
scroll to position [0, 0]
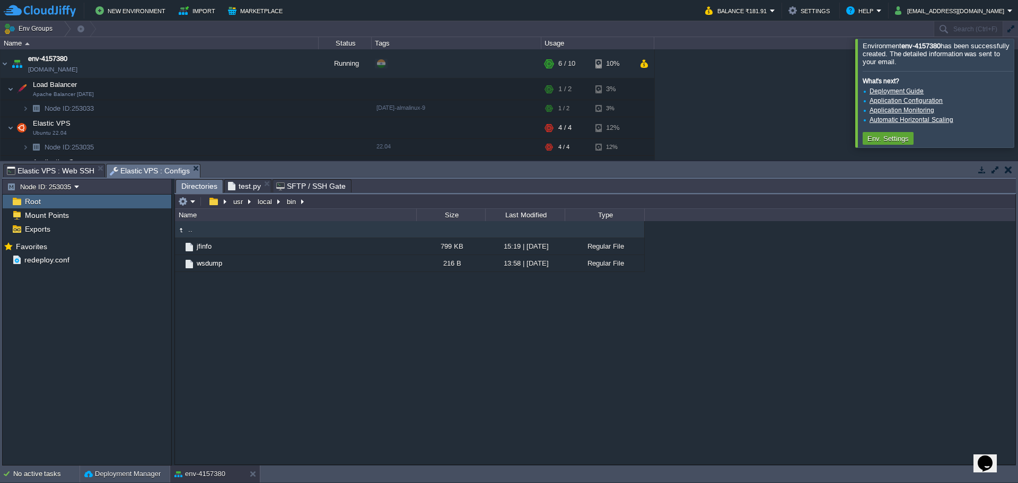
click at [286, 350] on div ".. jfinfo 799 KB 15:19 | 10 Jun 2021 Regular File wsdump 216 B 13:58 | 27 Sep 2…" at bounding box center [595, 342] width 840 height 243
click at [191, 203] on em at bounding box center [186, 202] width 17 height 10
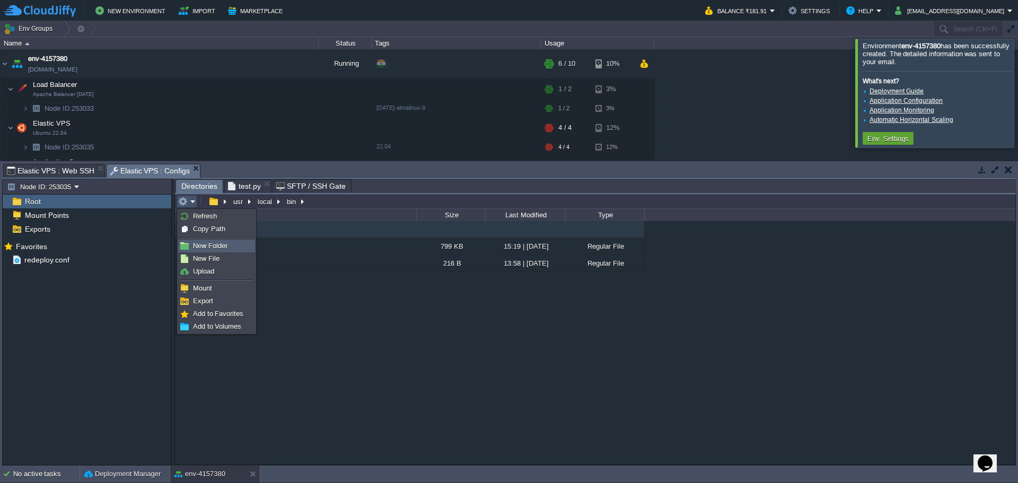
click at [200, 243] on span "New Folder" at bounding box center [210, 246] width 34 height 8
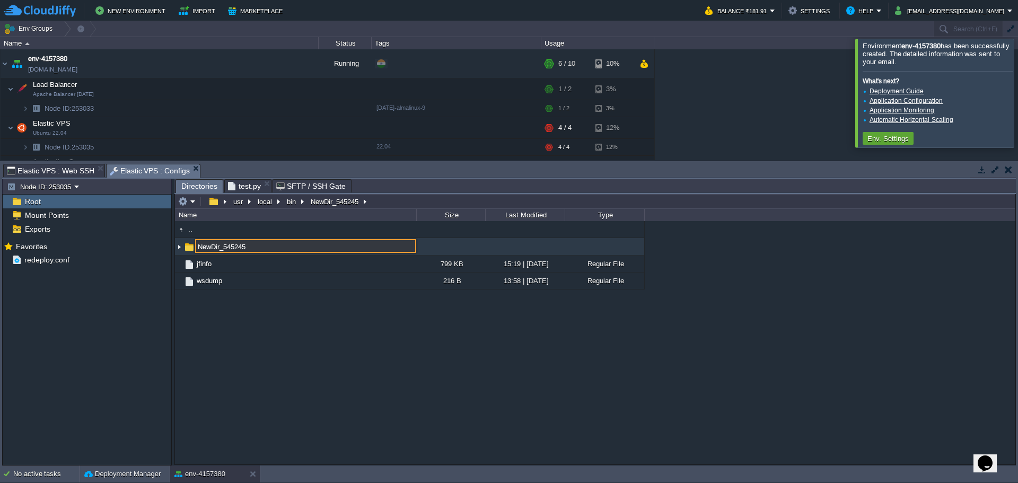
click at [63, 172] on span "Elastic VPS : Web SSH" at bounding box center [50, 170] width 87 height 13
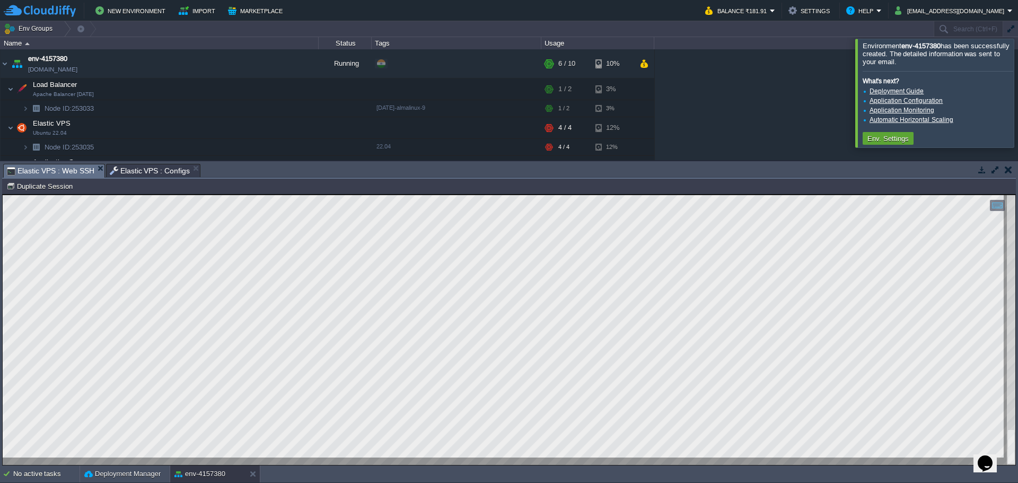
click at [138, 175] on span "Elastic VPS : Configs" at bounding box center [150, 170] width 81 height 13
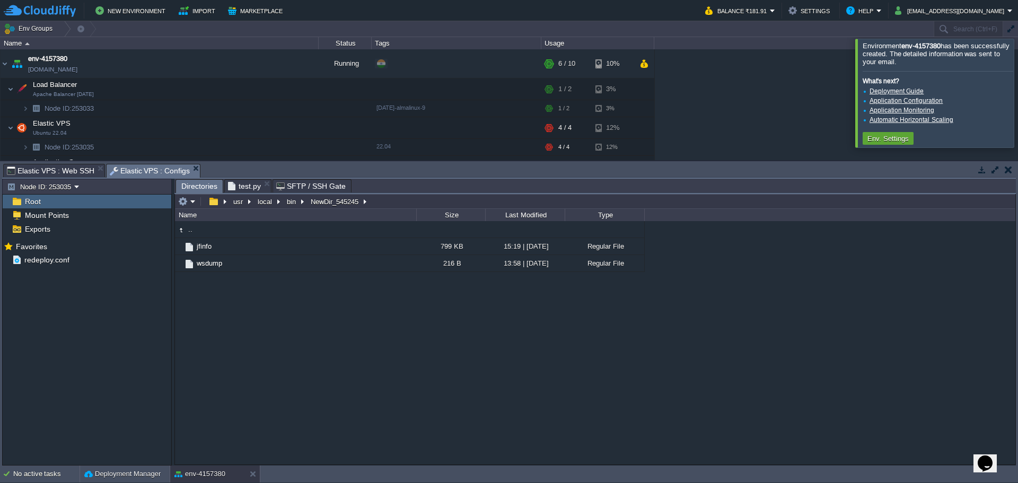
click at [198, 184] on span "Directories" at bounding box center [199, 186] width 36 height 13
click at [235, 188] on span "test.py" at bounding box center [244, 186] width 33 height 13
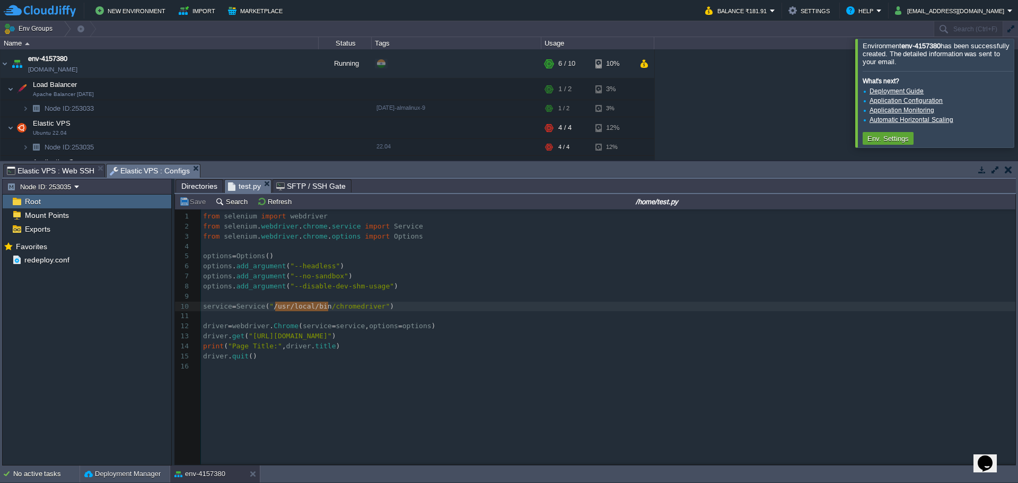
type textarea "chromedriver"
click at [188, 183] on span "Directories" at bounding box center [199, 186] width 36 height 13
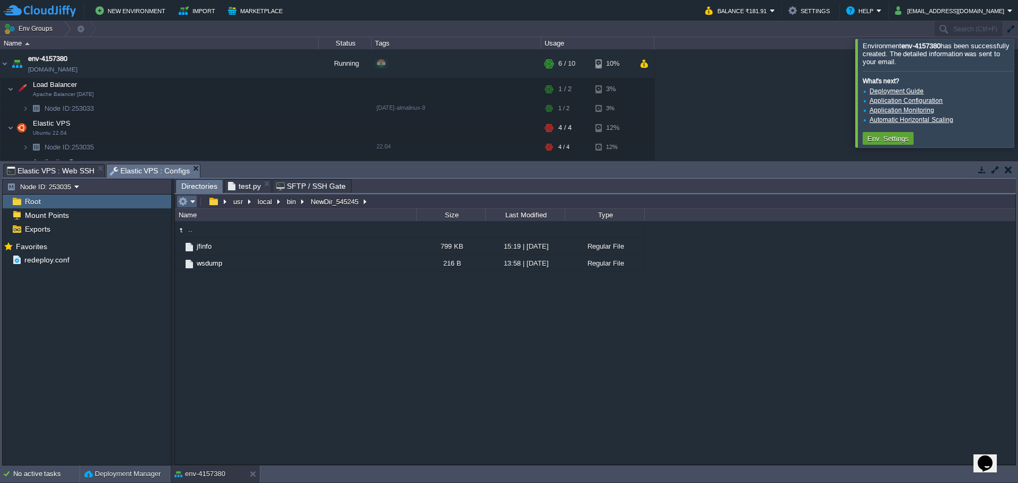
click at [188, 204] on em at bounding box center [186, 202] width 17 height 10
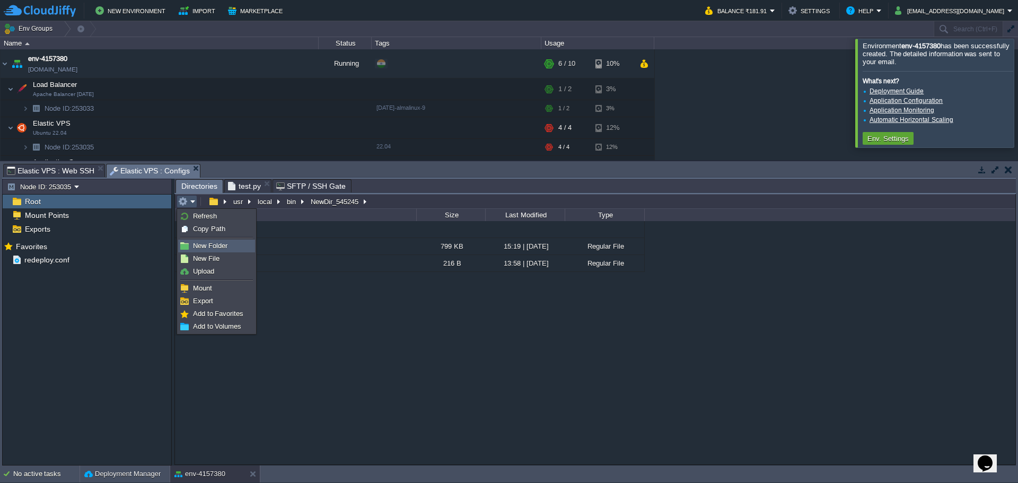
click at [201, 243] on span "New Folder" at bounding box center [210, 246] width 34 height 8
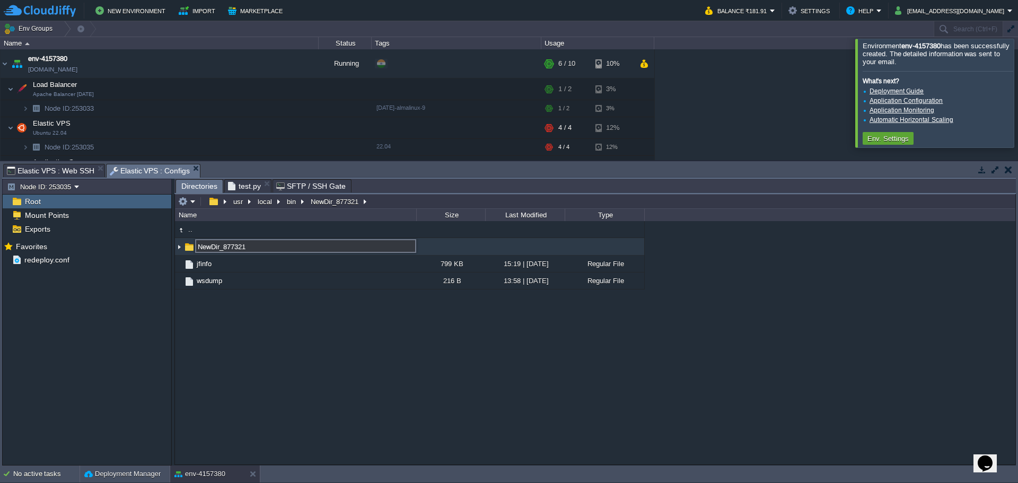
paste input "chromedriver"
type input "chromedriver"
click at [201, 246] on span "chromedriver" at bounding box center [216, 246] width 43 height 9
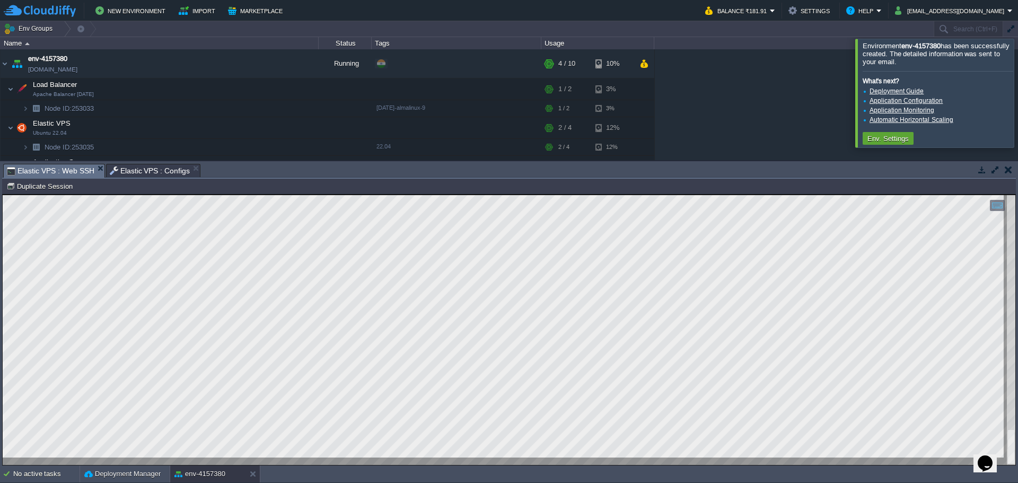
click at [64, 167] on span "Elastic VPS : Web SSH" at bounding box center [50, 170] width 87 height 13
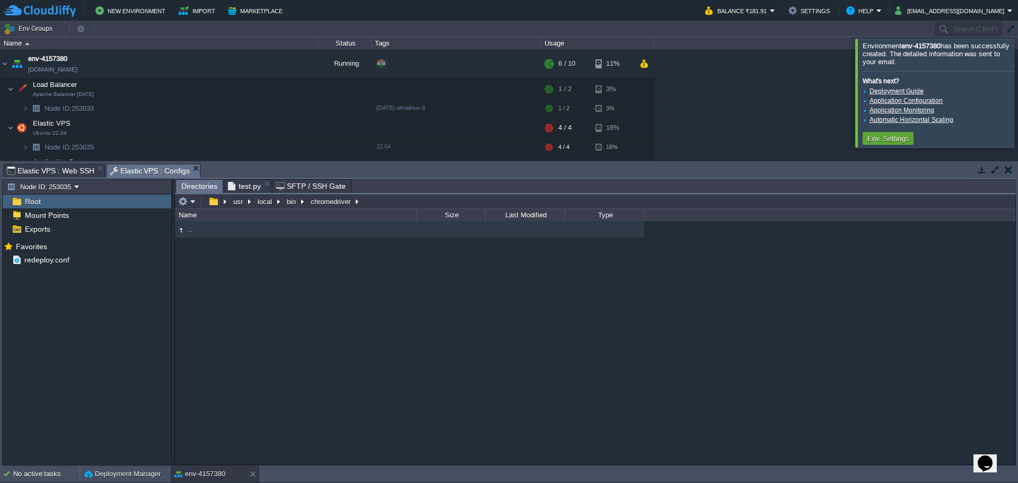
click at [140, 173] on span "Elastic VPS : Configs" at bounding box center [150, 170] width 81 height 13
click at [220, 313] on div ".." at bounding box center [595, 342] width 840 height 243
click at [55, 173] on span "Elastic VPS : Web SSH" at bounding box center [50, 170] width 87 height 13
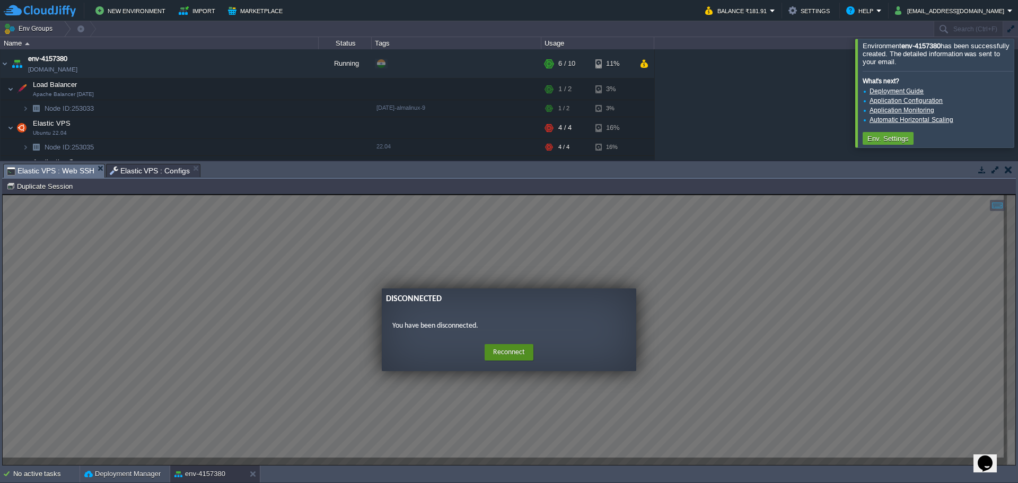
click at [503, 357] on button "Reconnect" at bounding box center [508, 352] width 49 height 17
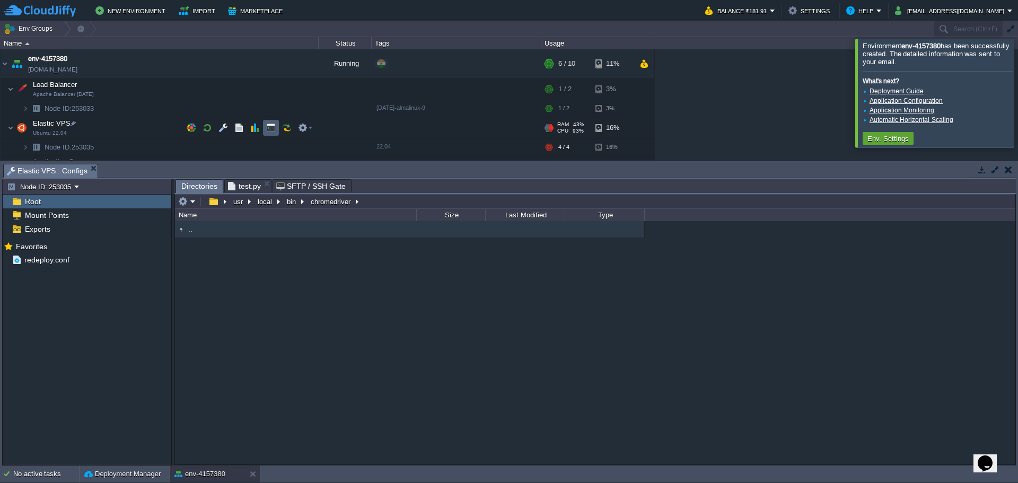
click at [272, 135] on td at bounding box center [271, 128] width 16 height 16
click at [39, 166] on span "Elastic VPS : Configs" at bounding box center [47, 170] width 81 height 13
click at [245, 188] on span "test.py" at bounding box center [244, 186] width 33 height 13
click at [192, 191] on span "Directories" at bounding box center [199, 186] width 36 height 13
click at [194, 202] on em at bounding box center [186, 202] width 17 height 10
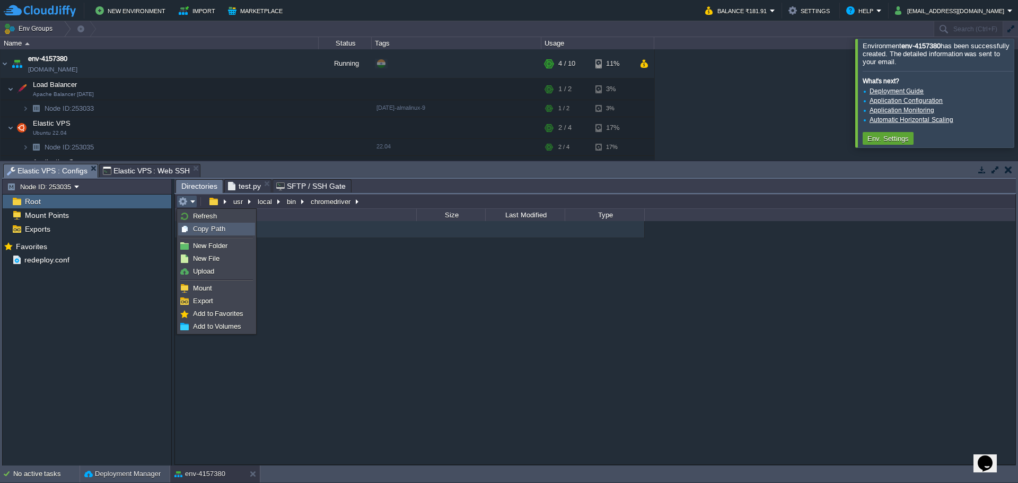
click at [199, 214] on span "Refresh" at bounding box center [205, 216] width 24 height 8
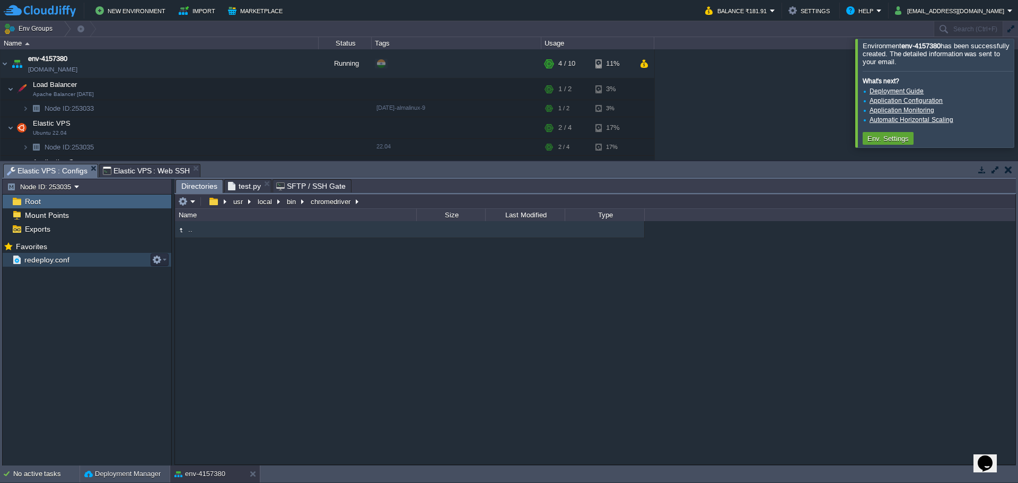
click at [121, 169] on span "Elastic VPS : Web SSH" at bounding box center [146, 170] width 87 height 13
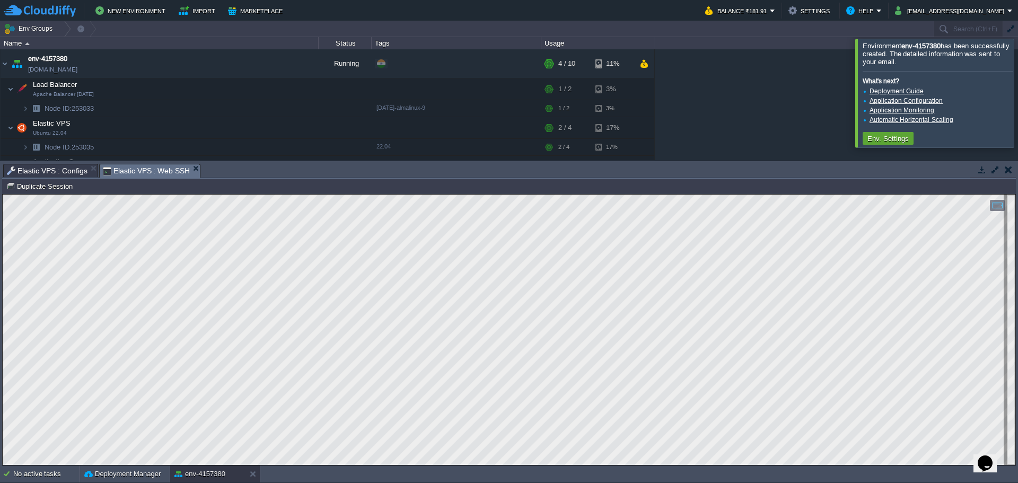
click at [3, 194] on html "Copy: Ctrl + Shift + C Paste: Ctrl + V Settings: Ctrl + Shift + Alt 0" at bounding box center [509, 194] width 1012 height 0
click at [231, 194] on html "Copy: Ctrl + Shift + C Paste: Ctrl + V Settings: Ctrl + Shift + Alt 0" at bounding box center [509, 194] width 1012 height 0
click at [32, 169] on span "Elastic VPS : Configs" at bounding box center [47, 170] width 81 height 13
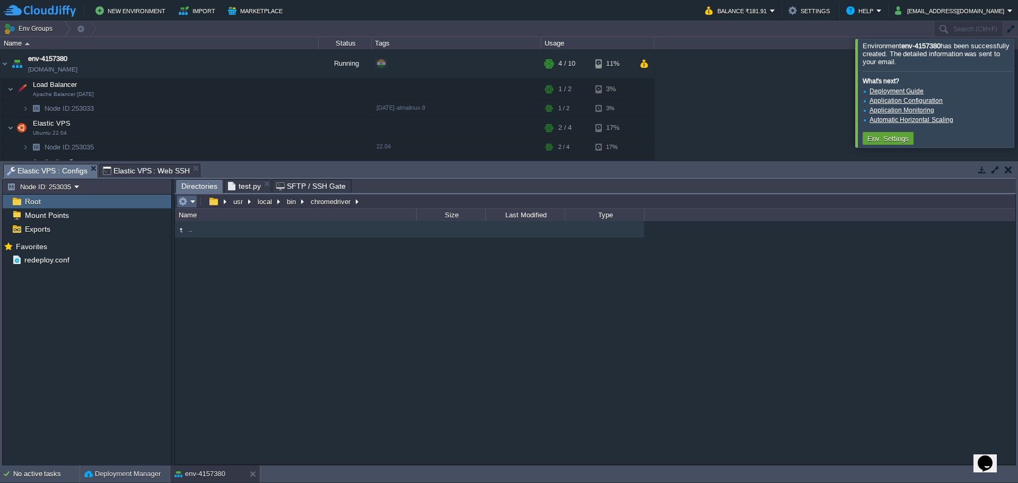
click at [193, 200] on em at bounding box center [186, 202] width 17 height 10
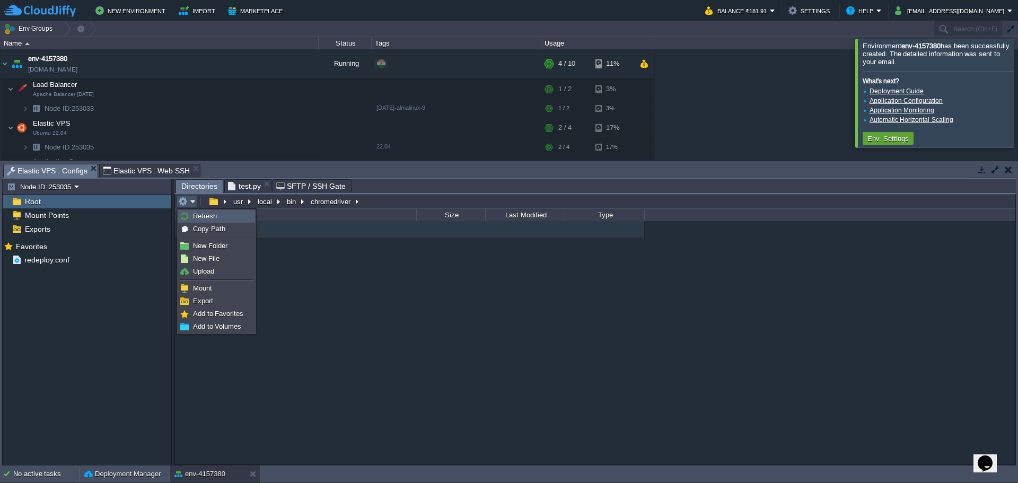
click at [197, 217] on span "Refresh" at bounding box center [205, 216] width 24 height 8
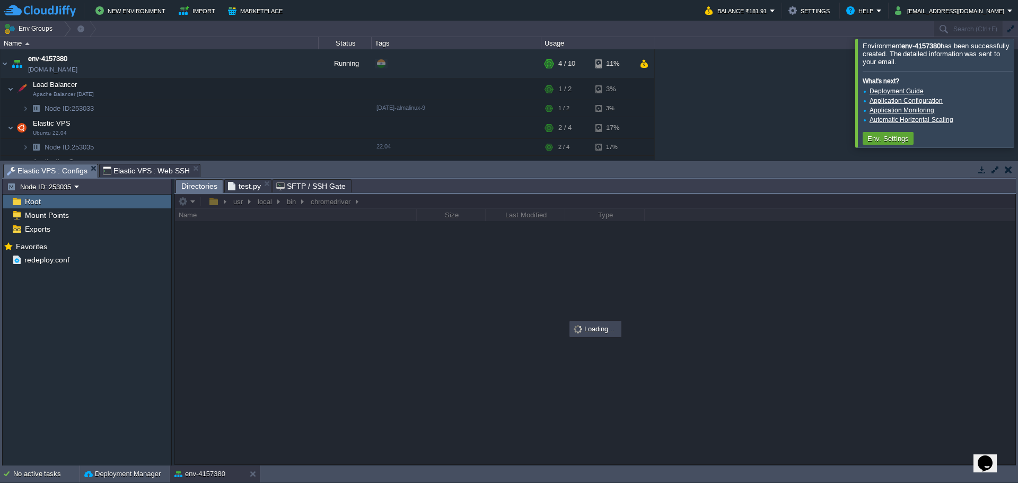
click at [1017, 100] on div at bounding box center [1030, 93] width 0 height 108
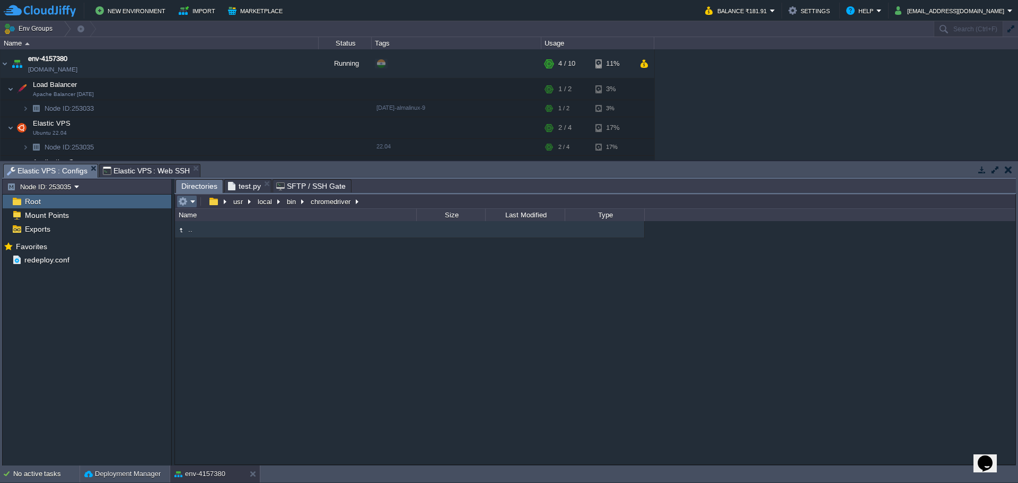
click at [193, 204] on em at bounding box center [186, 202] width 17 height 10
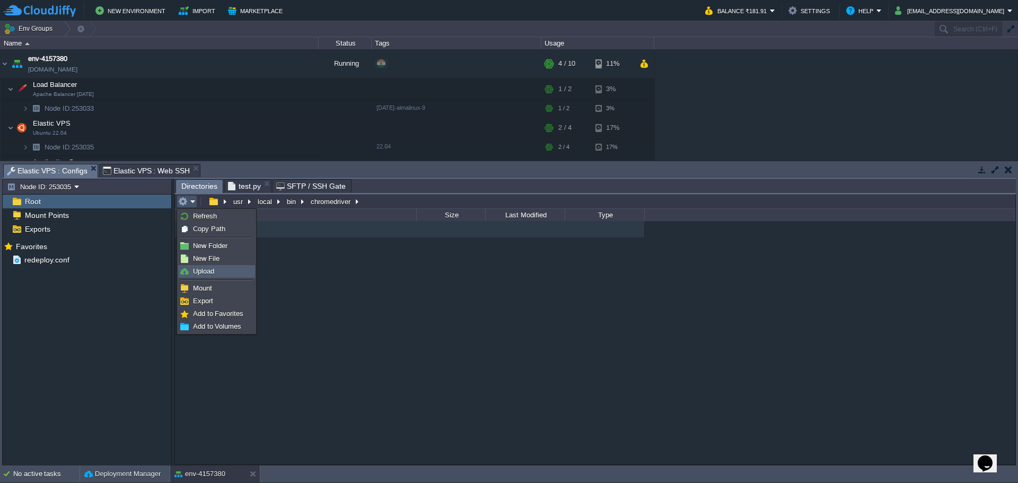
click at [199, 270] on span "Upload" at bounding box center [203, 271] width 21 height 8
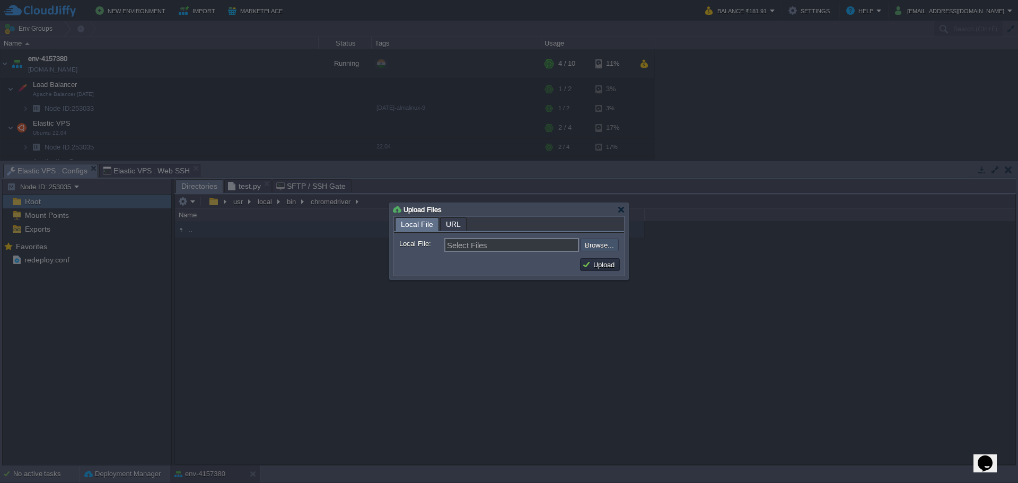
click at [604, 251] on input "file" at bounding box center [551, 244] width 134 height 13
type input "C:\fakepath\chromedriver"
type input "chromedriver"
click at [612, 269] on button "Upload" at bounding box center [600, 265] width 36 height 10
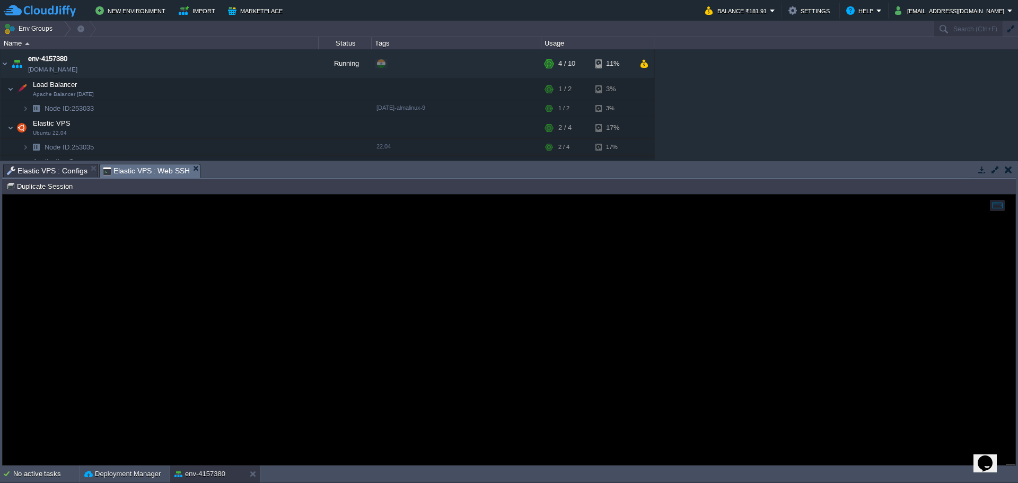
click at [125, 175] on span "Elastic VPS : Web SSH" at bounding box center [146, 170] width 87 height 13
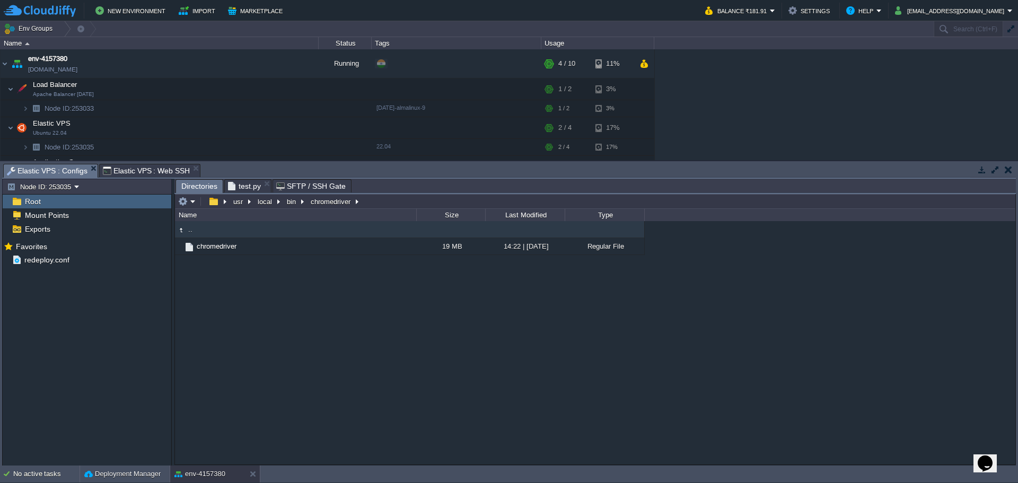
click at [49, 171] on span "Elastic VPS : Configs" at bounding box center [47, 170] width 81 height 13
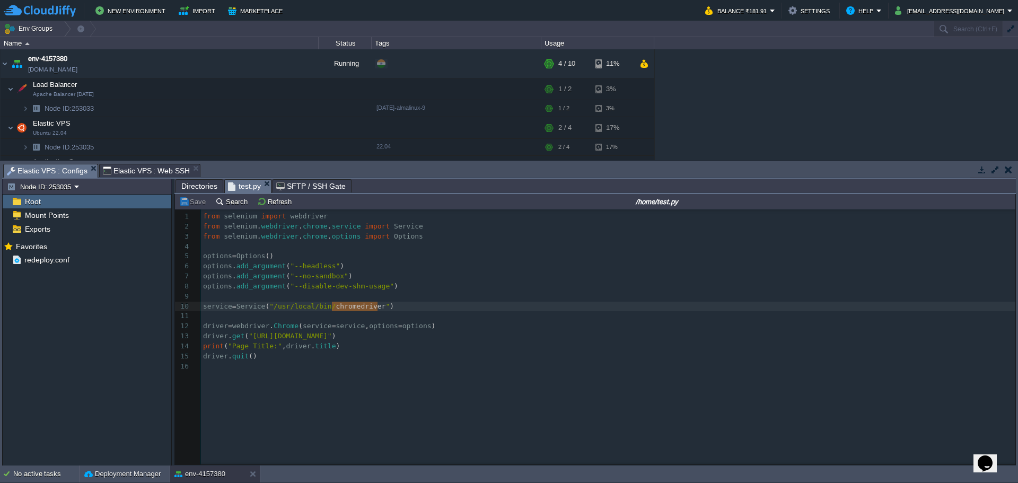
click at [237, 189] on span "test.py" at bounding box center [244, 186] width 33 height 13
click at [136, 169] on span "Elastic VPS : Web SSH" at bounding box center [146, 170] width 87 height 13
click at [272, 130] on button "button" at bounding box center [271, 128] width 10 height 10
click at [632, 207] on input "/home/test.py" at bounding box center [656, 201] width 713 height 13
click at [698, 201] on input "/home/test.py" at bounding box center [656, 201] width 713 height 13
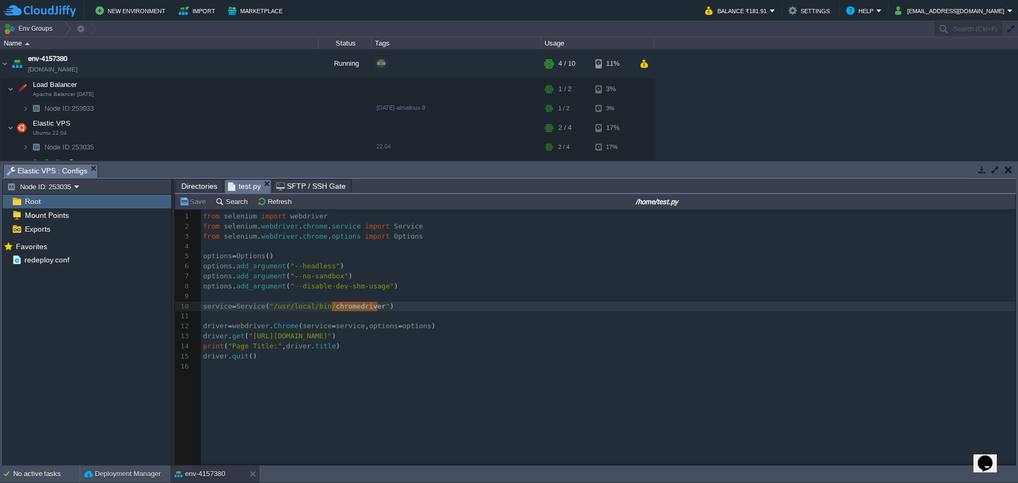
drag, startPoint x: 692, startPoint y: 204, endPoint x: 625, endPoint y: 201, distance: 67.3
click at [625, 201] on input "/home/test.py" at bounding box center [656, 201] width 713 height 13
click at [269, 129] on button "button" at bounding box center [271, 128] width 10 height 10
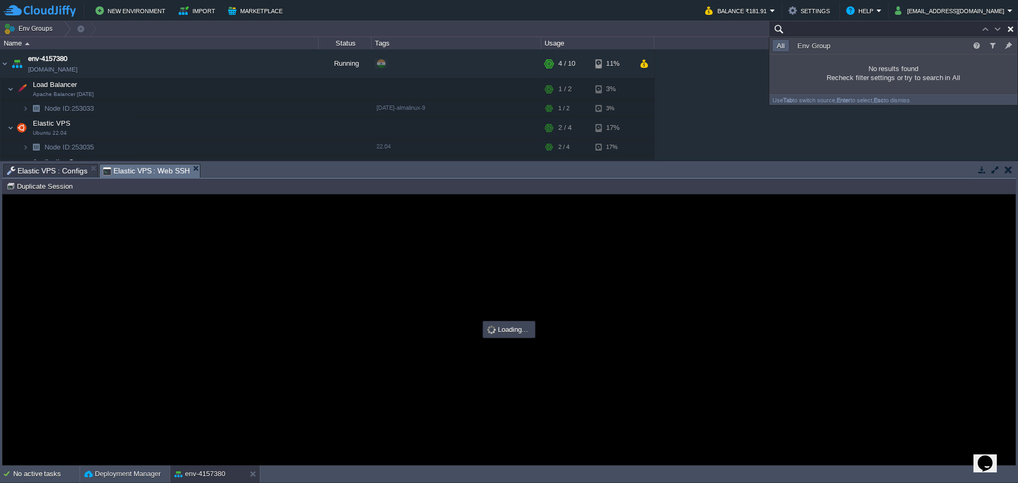
paste input "/home/test.py"
type input "#000000"
type input "/home/test.py"
click at [1012, 30] on button "button" at bounding box center [1010, 29] width 10 height 10
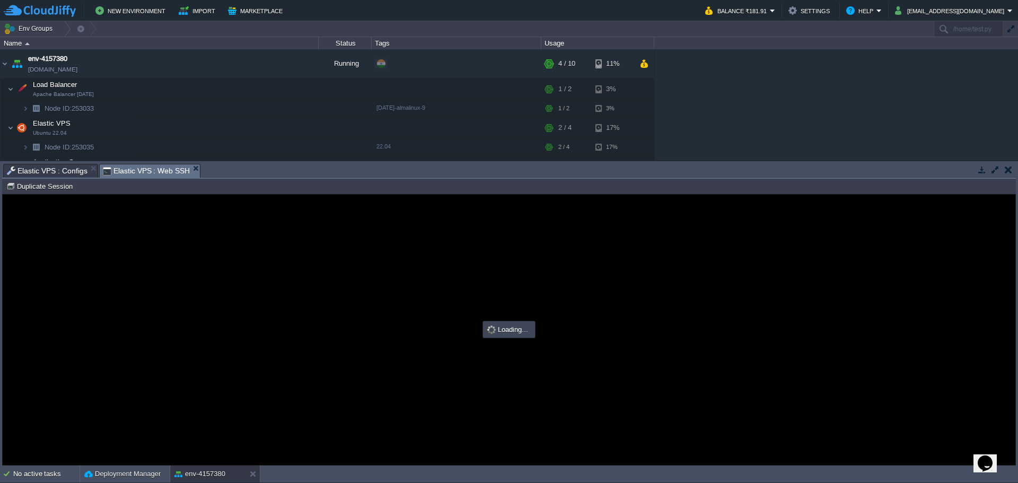
type input "Search (Ctrl+F)"
click at [3, 194] on guac-modal at bounding box center [3, 194] width 0 height 0
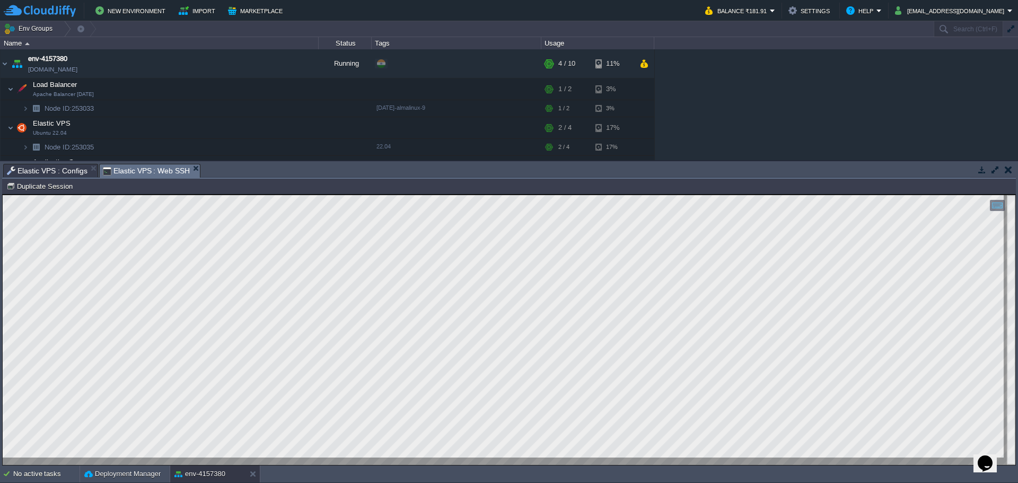
click at [332, 194] on html "Copy: Ctrl + Shift + C Paste: Ctrl + V Settings: Ctrl + Shift + Alt 0" at bounding box center [509, 194] width 1012 height 0
click at [3, 194] on html "Copy: Ctrl + Shift + C Paste: Ctrl + V Settings: Ctrl + Shift + Alt 0" at bounding box center [509, 194] width 1012 height 0
click at [188, 194] on html "Copy: Ctrl + Shift + C Paste: Ctrl + V Settings: Ctrl + Shift + Alt 0" at bounding box center [509, 194] width 1012 height 0
click at [44, 171] on span "Elastic VPS : Configs" at bounding box center [47, 170] width 81 height 13
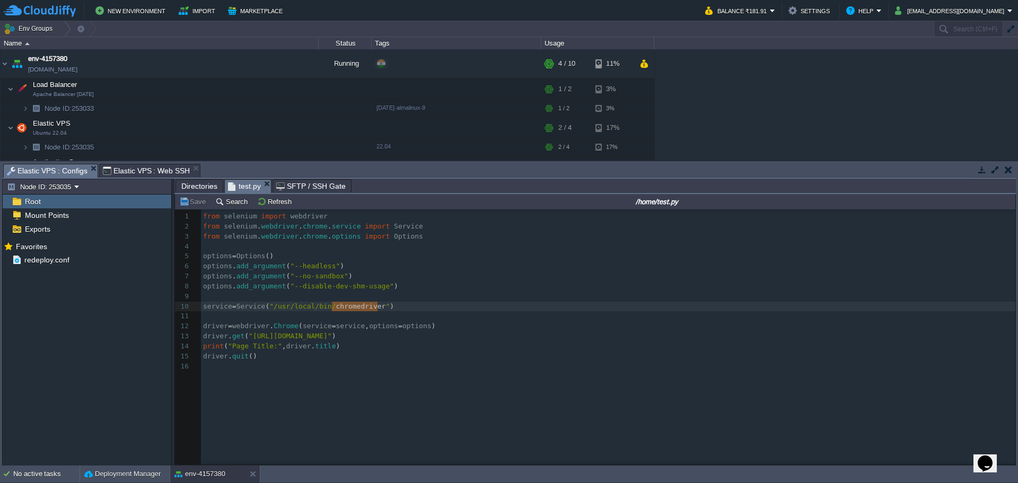
click at [184, 186] on span "Directories" at bounding box center [199, 186] width 36 height 13
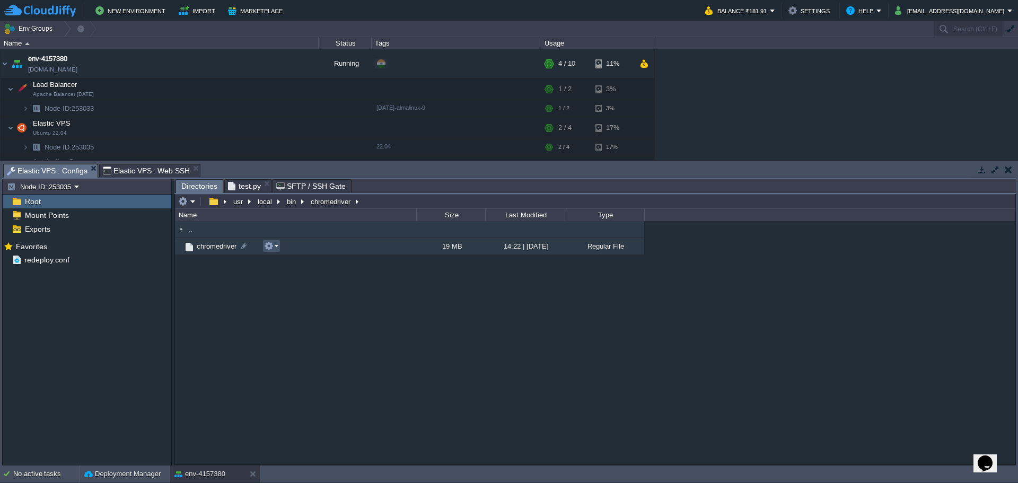
click at [271, 248] on button "button" at bounding box center [269, 246] width 10 height 10
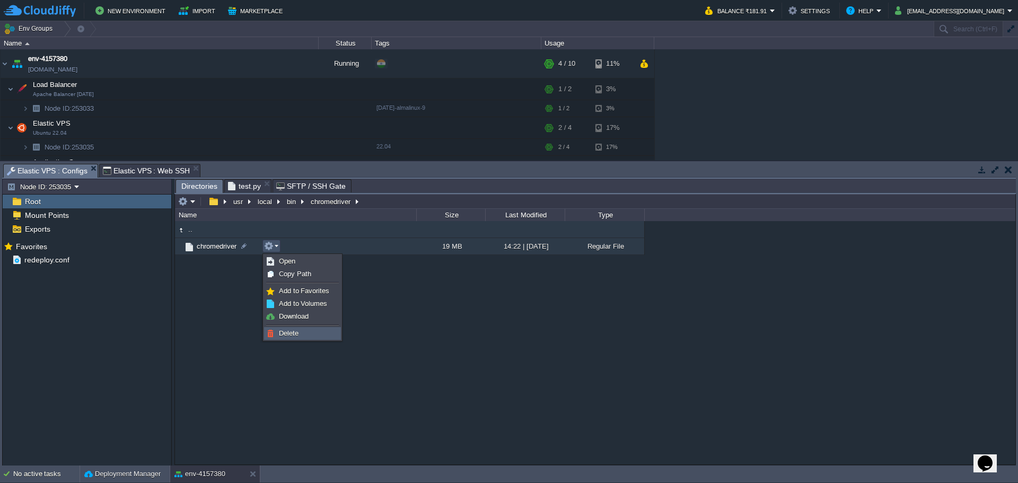
click at [294, 330] on span "Delete" at bounding box center [289, 333] width 20 height 8
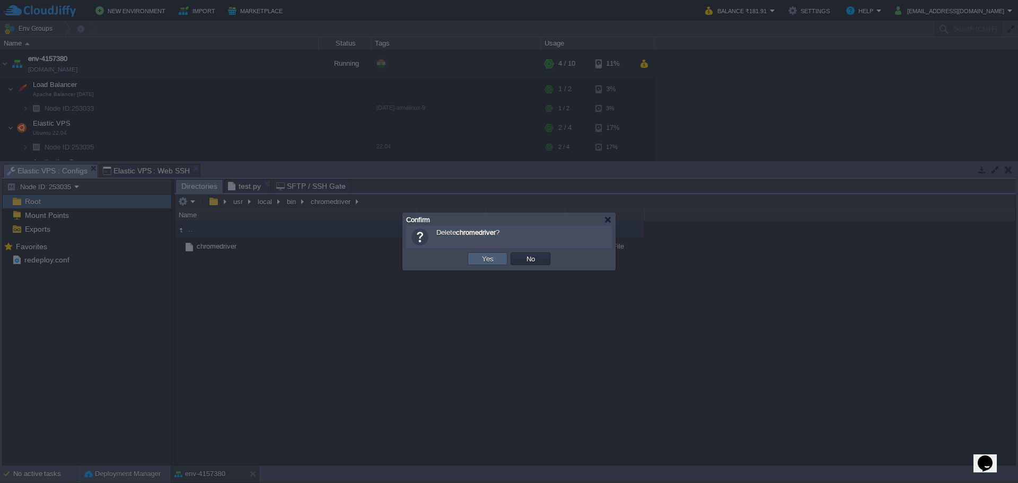
click at [490, 260] on button "Yes" at bounding box center [488, 259] width 18 height 10
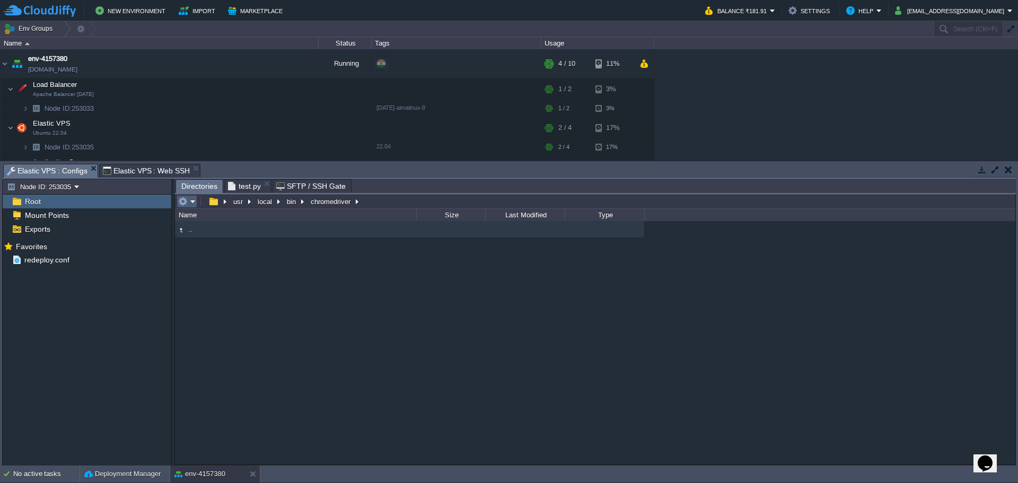
click at [194, 205] on em at bounding box center [186, 202] width 17 height 10
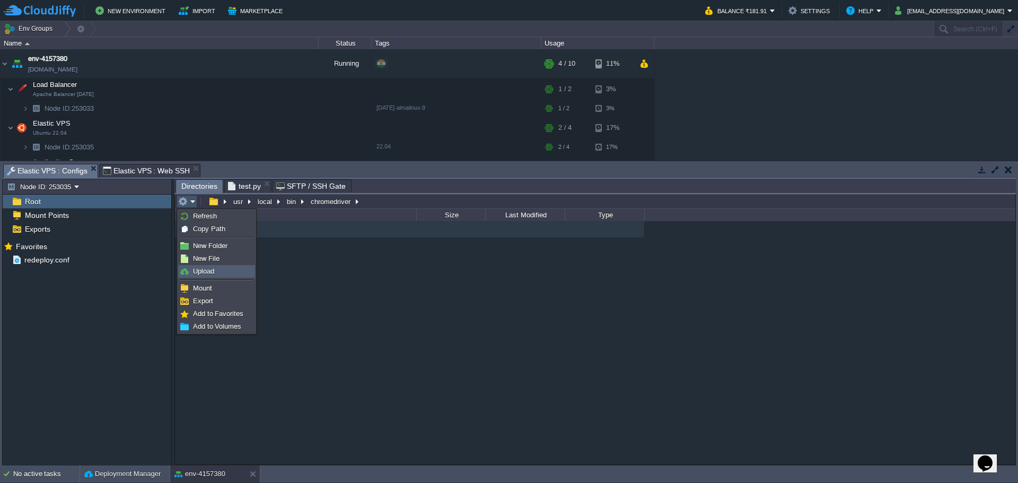
click at [195, 271] on span "Upload" at bounding box center [203, 271] width 21 height 8
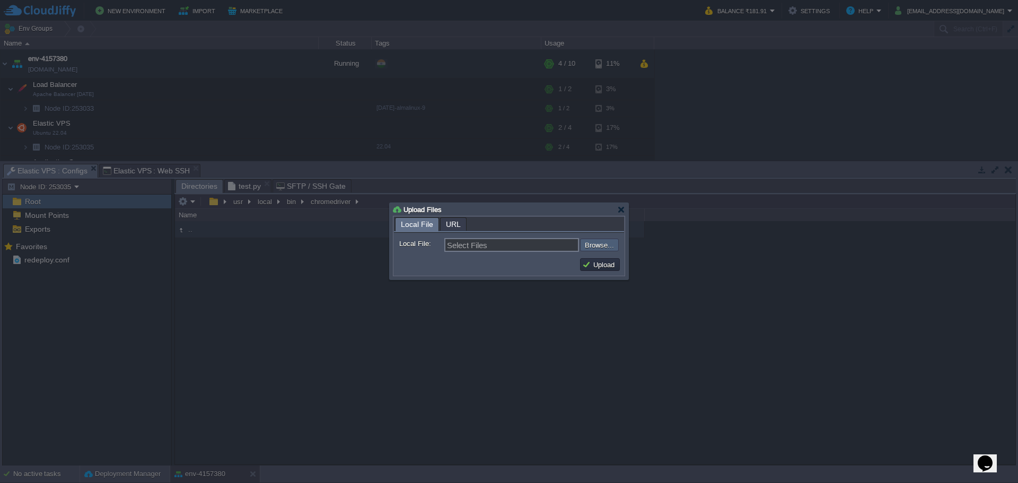
click at [590, 244] on input "file" at bounding box center [551, 244] width 134 height 13
type input "C:\fakepath\chromedriver"
type input "chromedriver"
click at [595, 263] on button "Upload" at bounding box center [600, 265] width 36 height 10
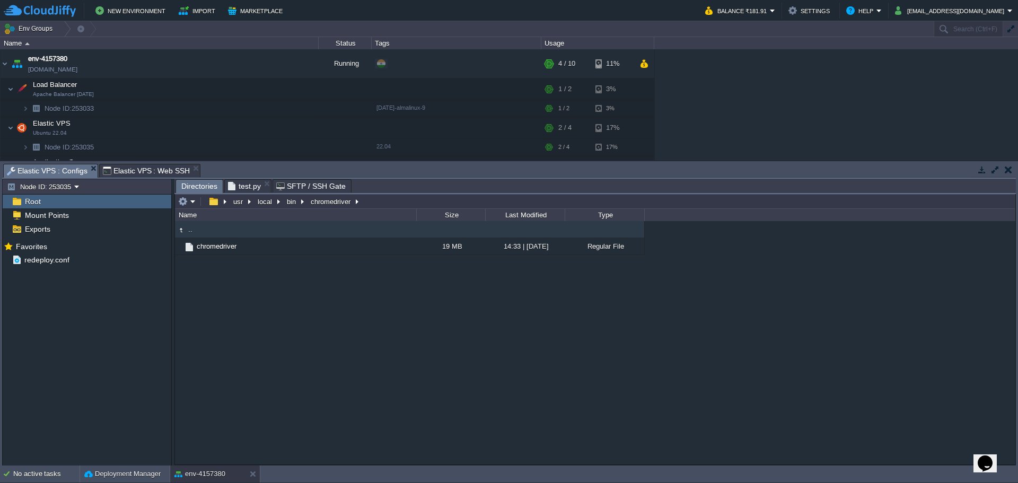
click at [154, 168] on span "Elastic VPS : Web SSH" at bounding box center [146, 170] width 87 height 13
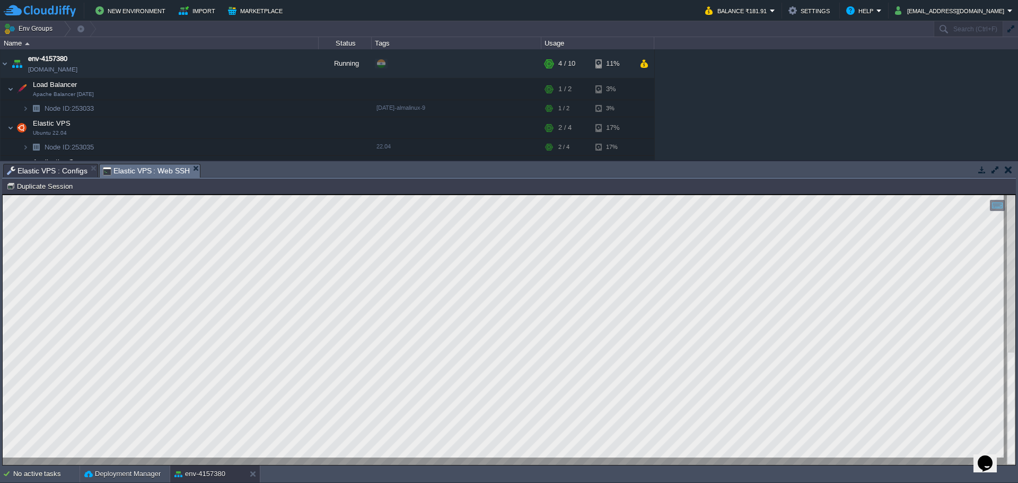
click at [3, 194] on html "Copy: Ctrl + Shift + C Paste: Ctrl + V Settings: Ctrl + Shift + Alt 0" at bounding box center [509, 194] width 1012 height 0
click at [45, 173] on span "Elastic VPS : Configs" at bounding box center [47, 170] width 81 height 13
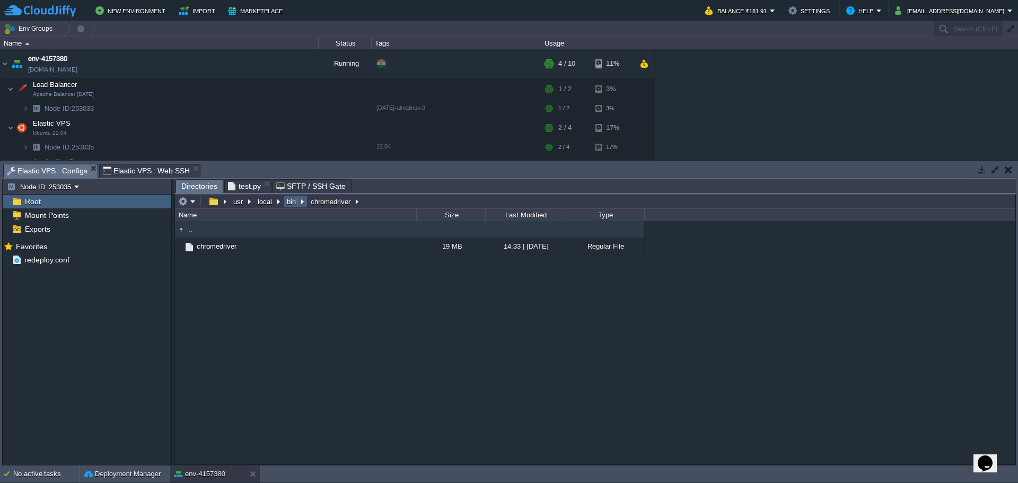
click at [291, 206] on button "bin" at bounding box center [291, 202] width 13 height 10
click at [138, 169] on span "Elastic VPS : Web SSH" at bounding box center [146, 170] width 87 height 13
click at [45, 167] on span "Elastic VPS : Configs" at bounding box center [47, 170] width 81 height 13
drag, startPoint x: 245, startPoint y: 186, endPoint x: 246, endPoint y: 274, distance: 88.0
click at [245, 186] on span "test.py" at bounding box center [244, 186] width 33 height 13
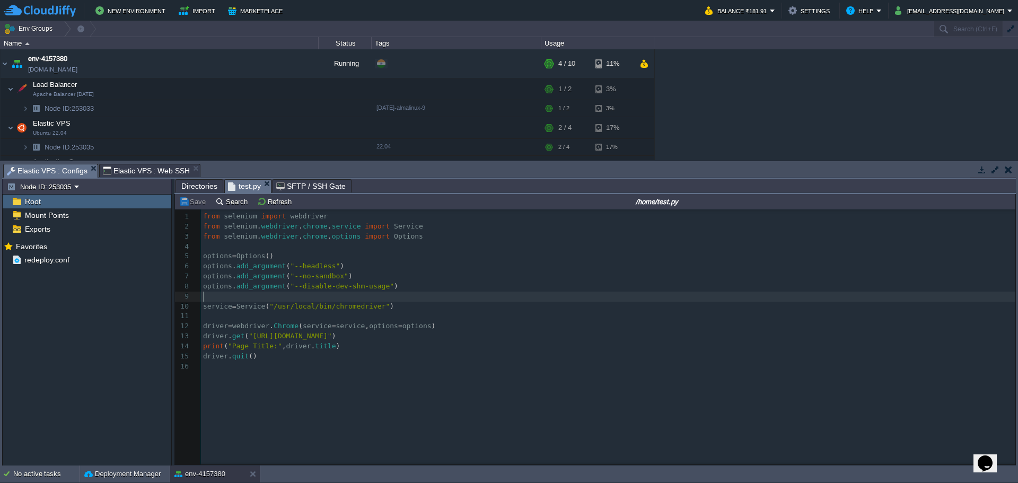
type textarea "from selenium import webdriver from selenium.webdriver.chrome.service import Se…"
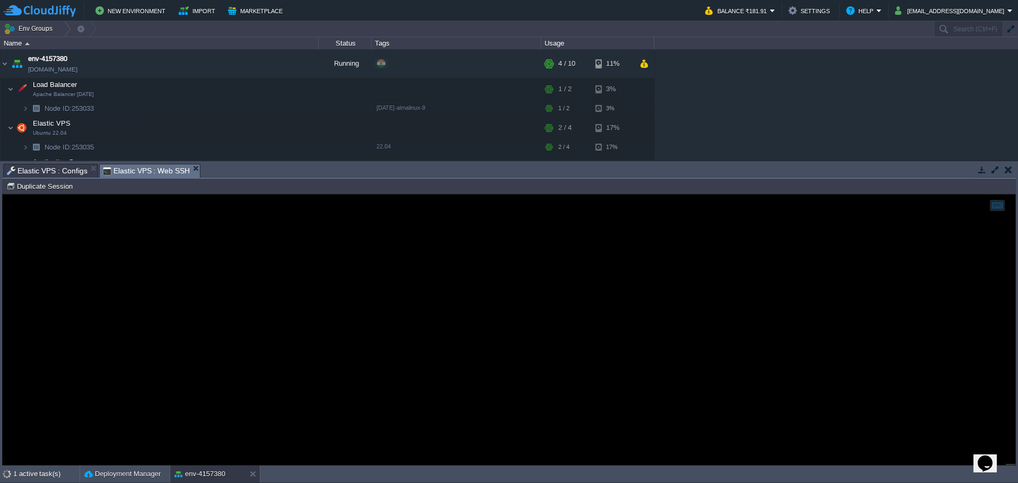
click at [138, 172] on span "Elastic VPS : Web SSH" at bounding box center [146, 170] width 87 height 13
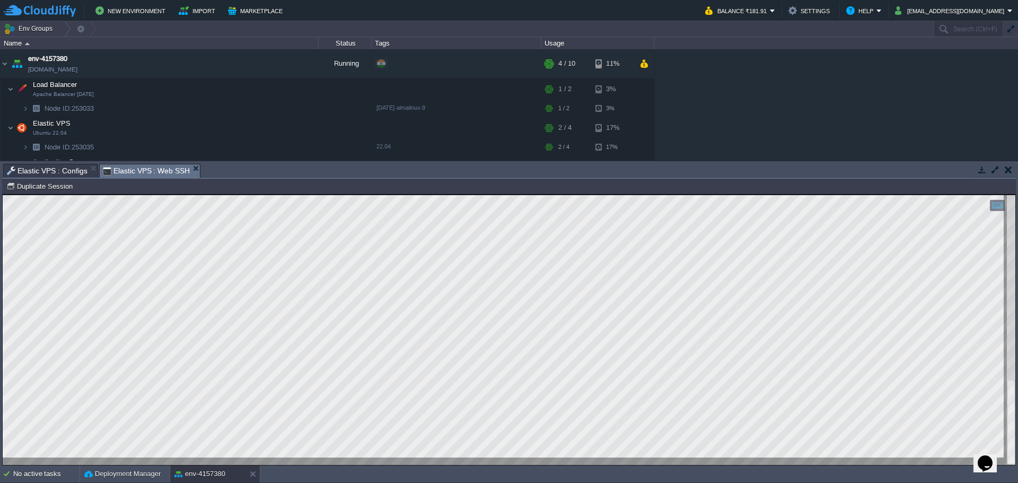
click at [46, 169] on span "Elastic VPS : Configs" at bounding box center [47, 170] width 81 height 13
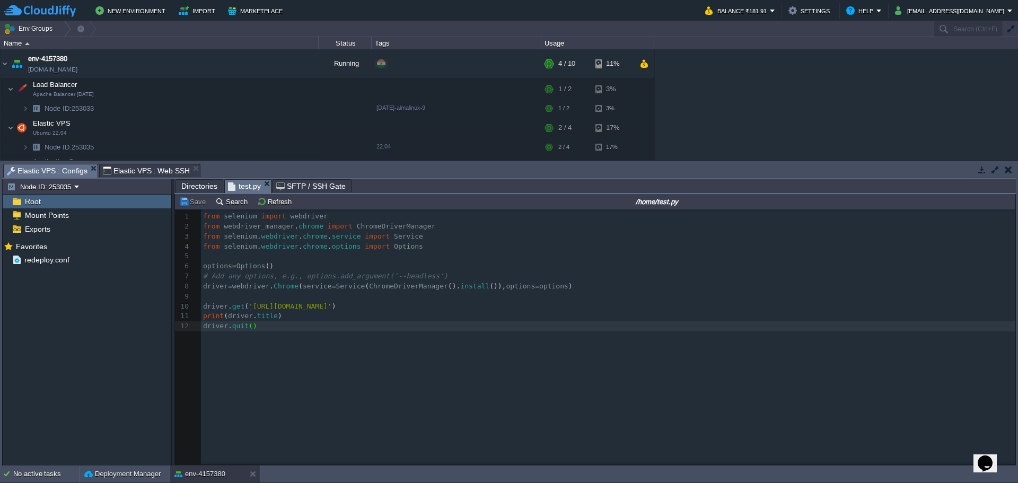
click at [140, 171] on span "Elastic VPS : Web SSH" at bounding box center [146, 170] width 87 height 13
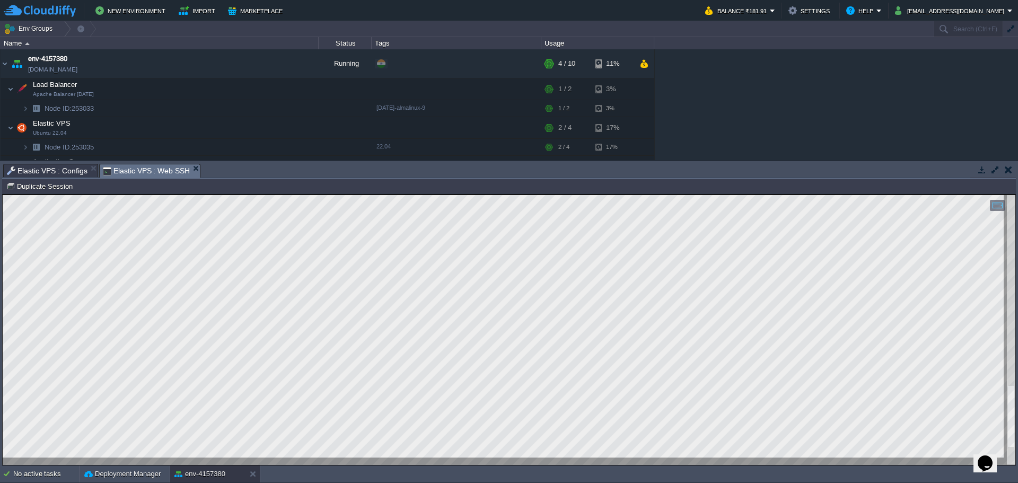
click at [247, 194] on html "Copy: Ctrl + Shift + C Paste: Ctrl + V Settings: Ctrl + Shift + Alt 0" at bounding box center [509, 194] width 1012 height 0
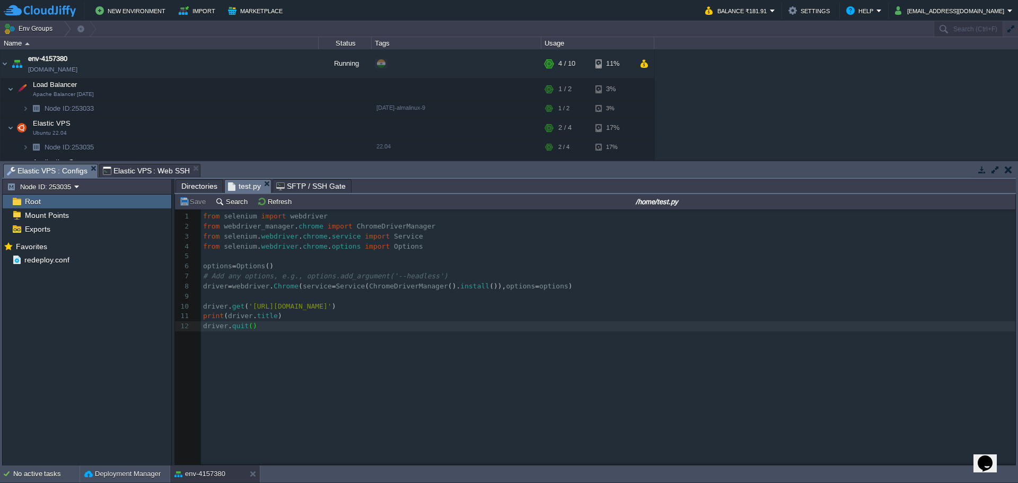
click at [42, 171] on span "Elastic VPS : Configs" at bounding box center [47, 170] width 81 height 13
click at [313, 309] on div "x 1 from selenium import webdriver 2 from webdriver_manager . chrome import Chr…" at bounding box center [610, 271] width 818 height 120
click at [647, 207] on input "/home/test.py" at bounding box center [656, 201] width 713 height 13
click at [650, 199] on input "/home/test.py" at bounding box center [656, 201] width 713 height 13
drag, startPoint x: 652, startPoint y: 200, endPoint x: 614, endPoint y: 196, distance: 37.9
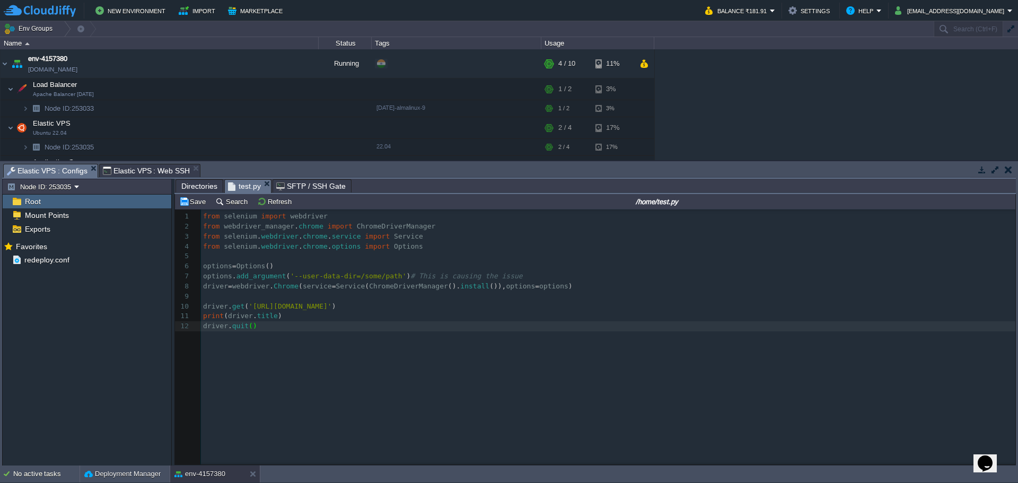
click at [614, 196] on input "/home/test.py" at bounding box center [656, 201] width 713 height 13
type textarea "/some"
drag, startPoint x: 348, startPoint y: 274, endPoint x: 367, endPoint y: 275, distance: 19.6
paste textarea
click at [378, 280] on div "x 1 from selenium import webdriver 2 from webdriver_manager . chrome import Chr…" at bounding box center [610, 271] width 818 height 120
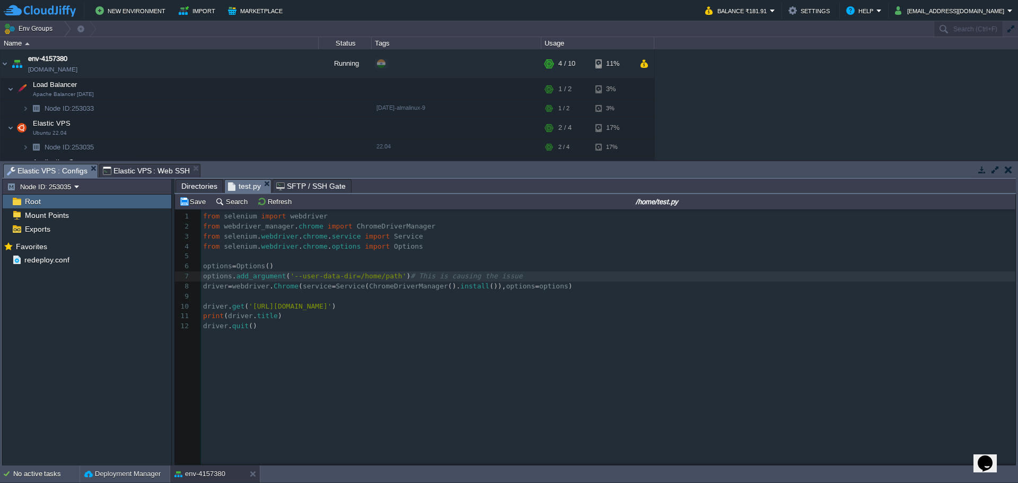
type textarea "path"
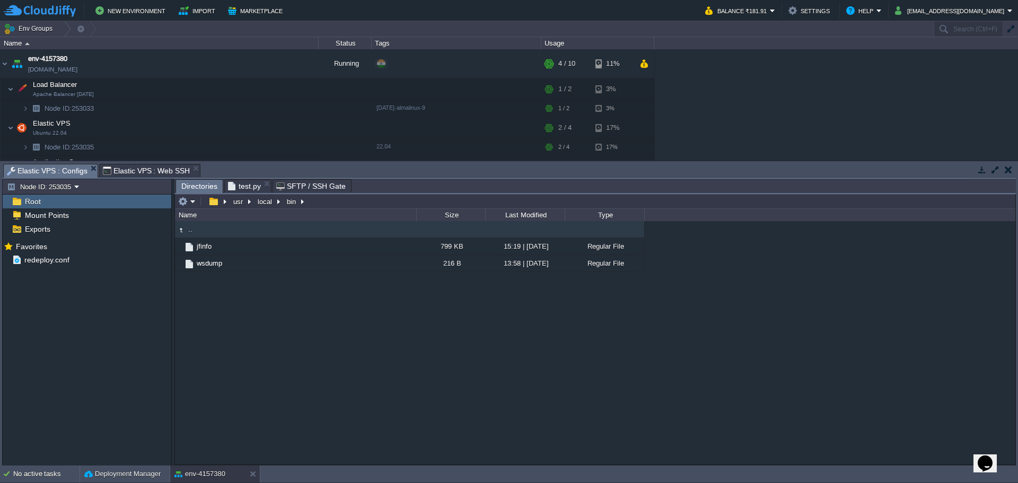
click at [192, 187] on span "Directories" at bounding box center [199, 186] width 36 height 13
click at [211, 200] on button "button" at bounding box center [213, 202] width 15 height 10
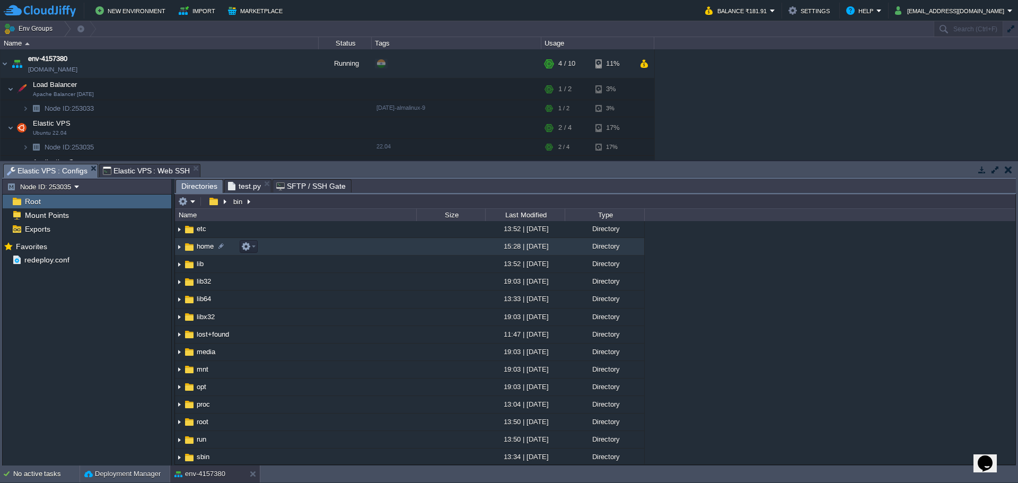
scroll to position [0, 0]
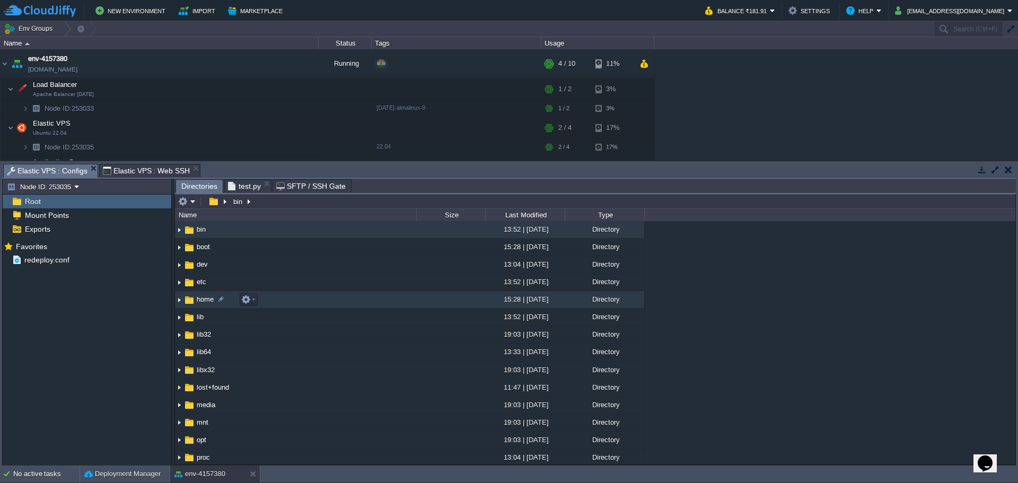
click at [203, 300] on span "home" at bounding box center [205, 299] width 20 height 9
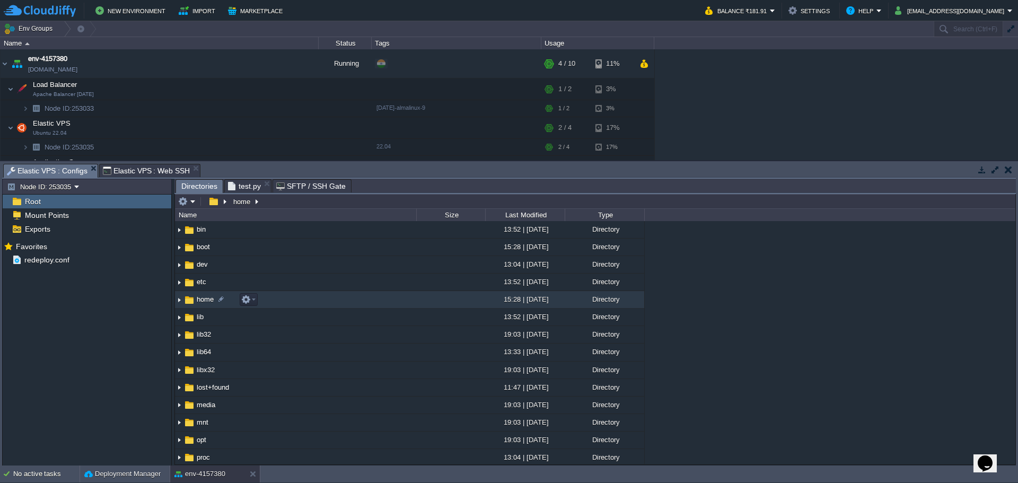
click at [203, 300] on span "home" at bounding box center [205, 299] width 20 height 9
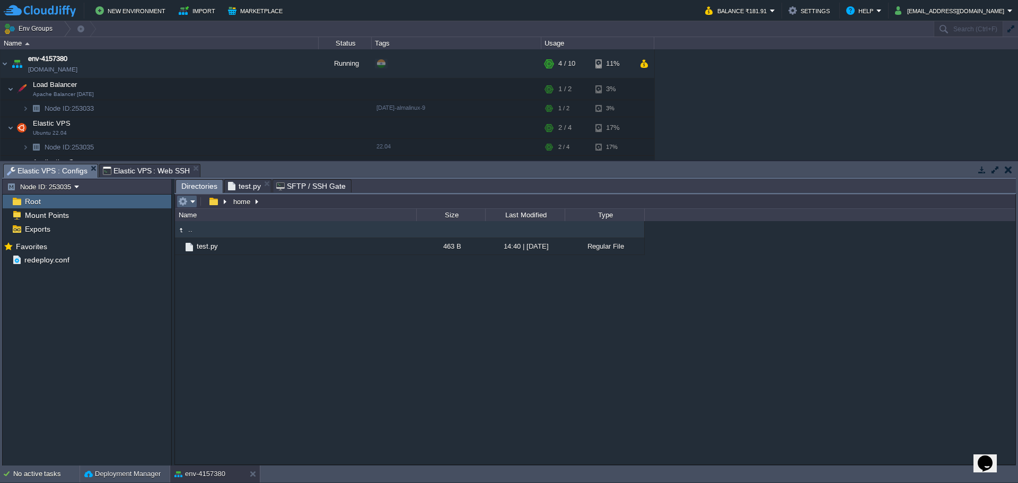
click at [196, 204] on td at bounding box center [186, 201] width 21 height 13
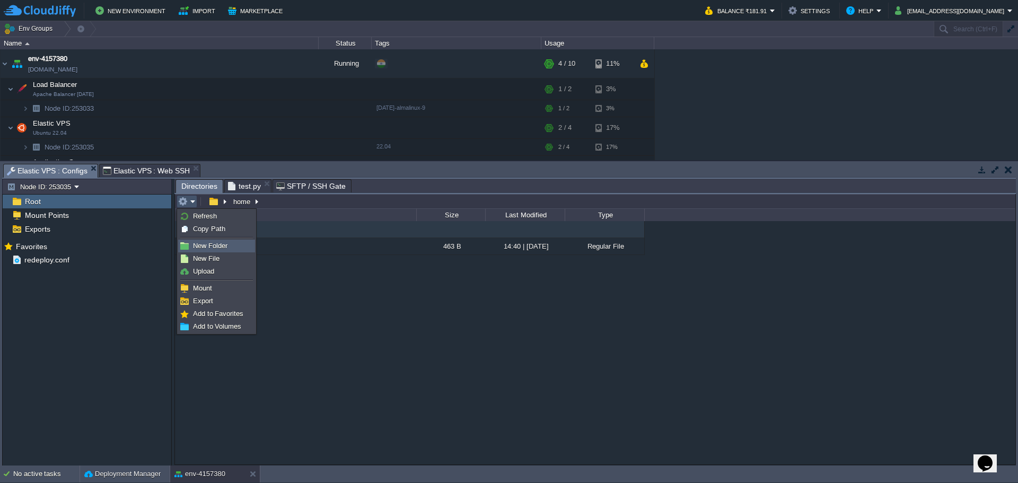
click at [207, 246] on span "New Folder" at bounding box center [210, 246] width 34 height 8
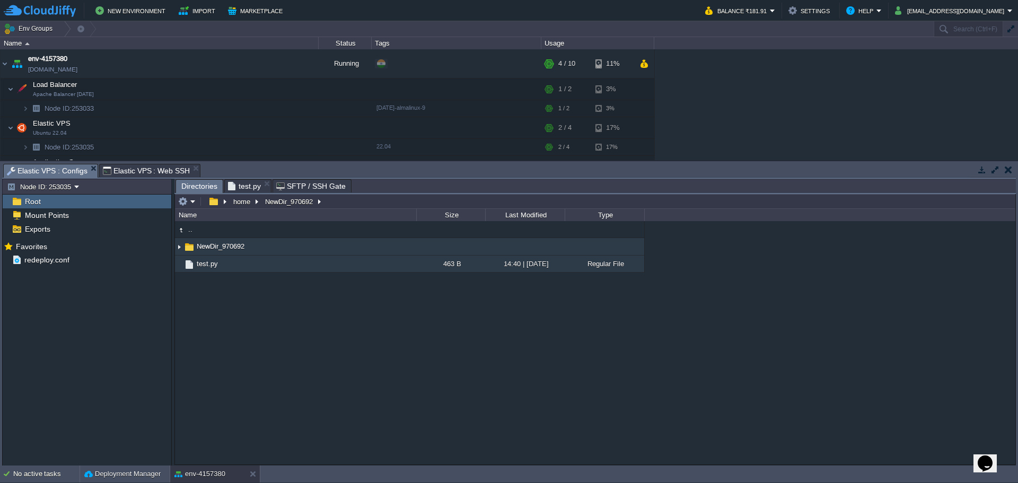
scroll to position [15, 0]
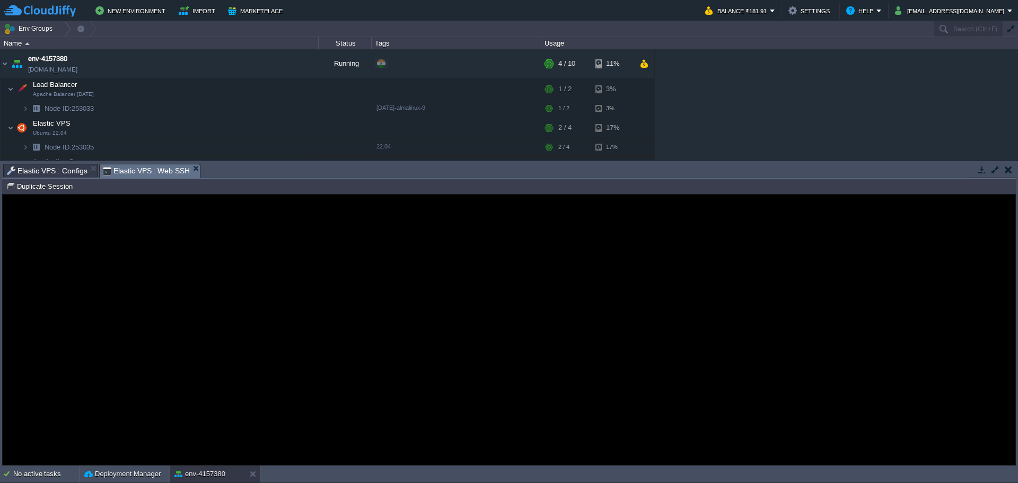
click at [126, 169] on span "Elastic VPS : Web SSH" at bounding box center [146, 170] width 87 height 13
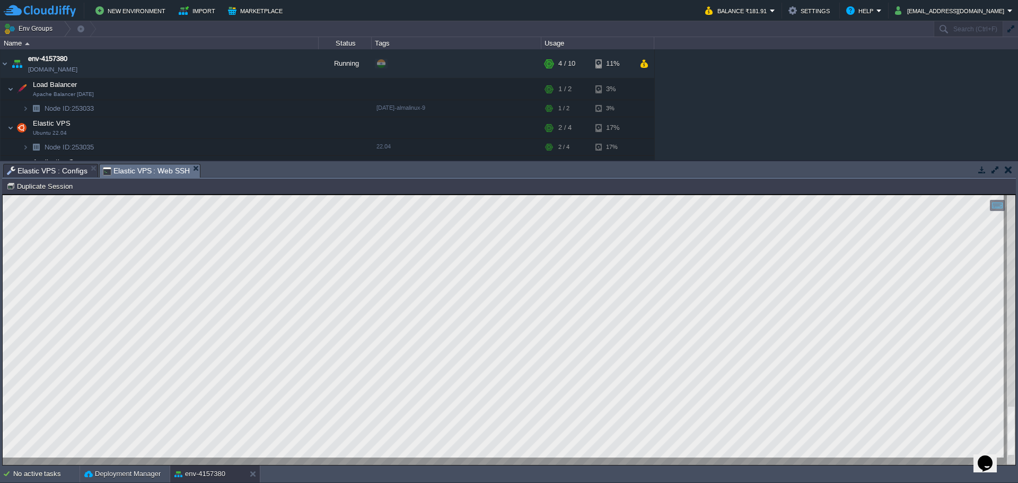
click at [58, 176] on span "Elastic VPS : Configs" at bounding box center [47, 170] width 81 height 13
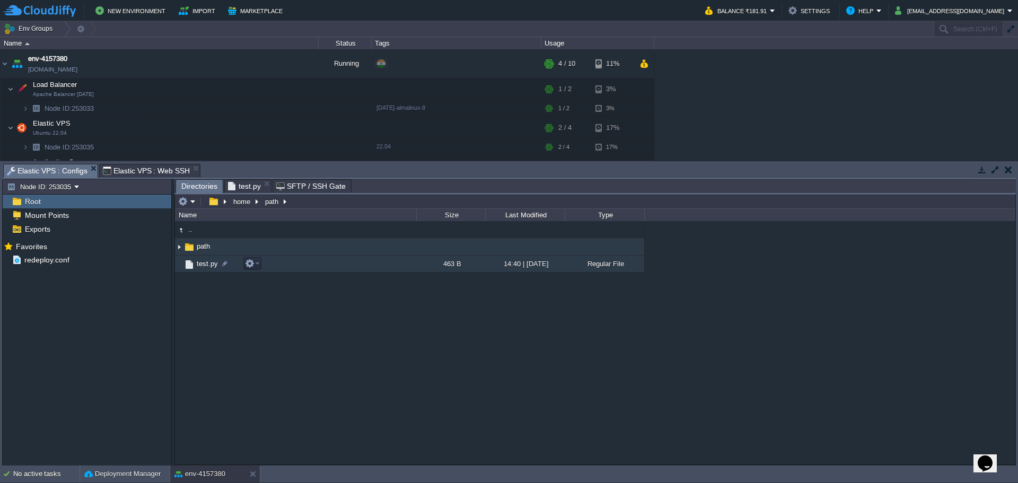
click at [204, 259] on span "test.py" at bounding box center [207, 263] width 24 height 9
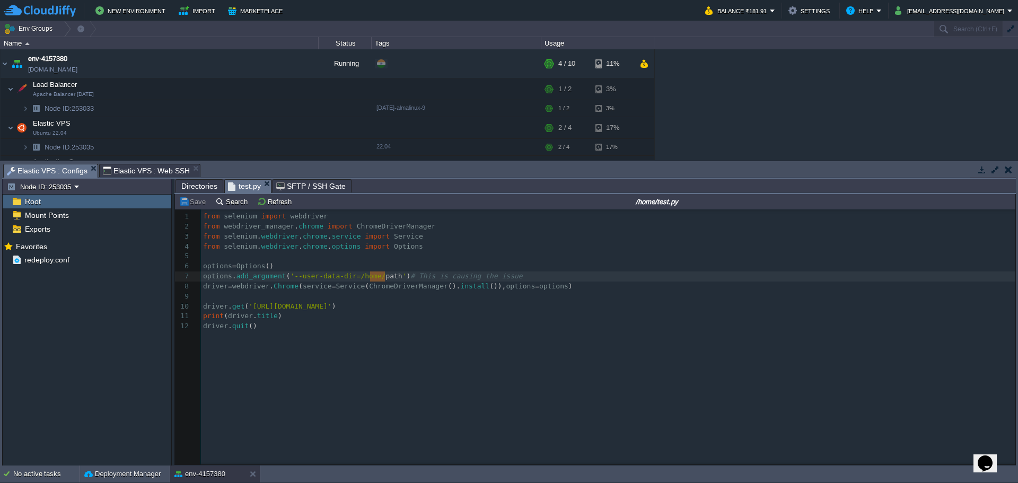
click at [360, 320] on div "x 1 from selenium import webdriver 2 from webdriver_manager . chrome import Chr…" at bounding box center [603, 344] width 856 height 271
click at [126, 164] on span "Elastic VPS : Web SSH" at bounding box center [146, 170] width 87 height 13
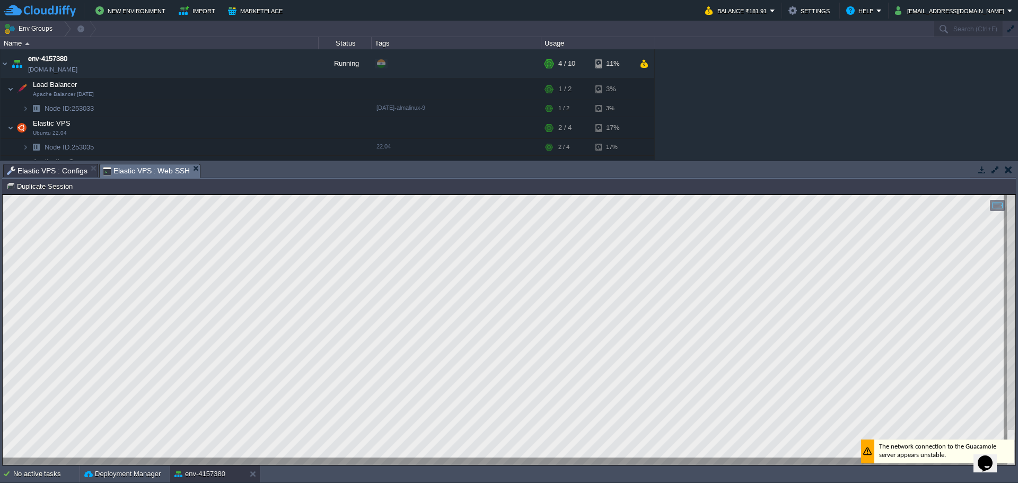
click at [3, 194] on html "Copy: Ctrl + Shift + C Paste: Ctrl + V Settings: Ctrl + Shift + Alt 0" at bounding box center [509, 194] width 1012 height 0
click at [48, 169] on span "Elastic VPS : Configs" at bounding box center [47, 170] width 81 height 13
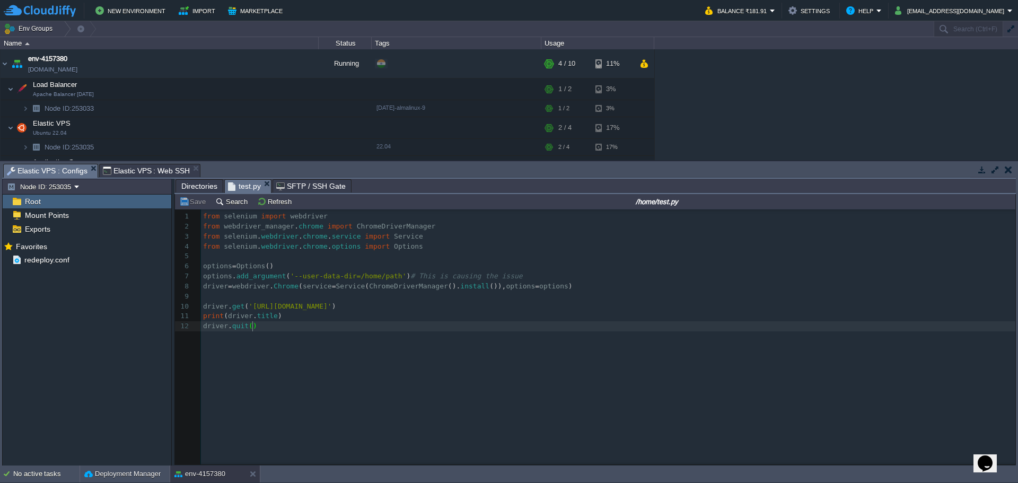
click at [328, 321] on pre "driver . quit ( )" at bounding box center [610, 326] width 818 height 10
type textarea "from selenium import webdriver from webdriver_manager.chrome import ChromeDrive…"
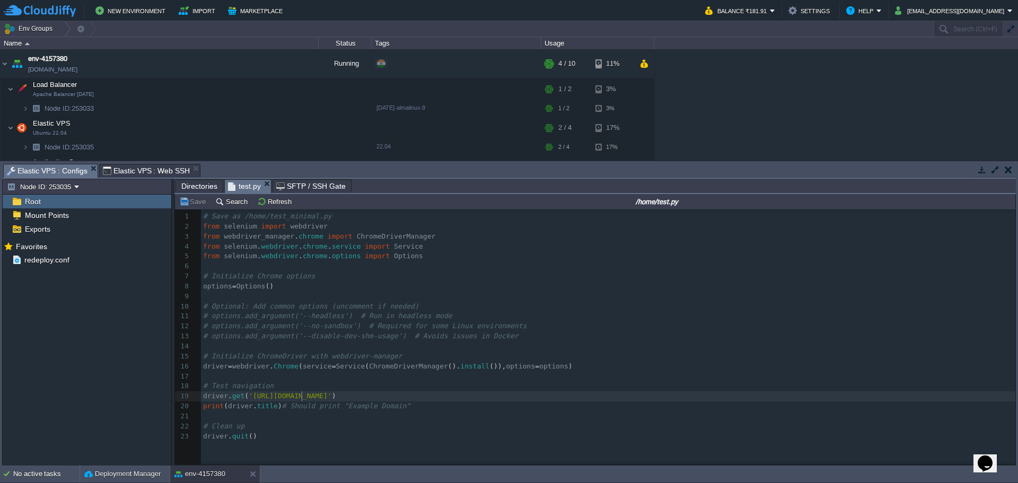
click at [302, 381] on div "x 1 # Save as /home/test_minimal.py 2 from selenium import webdriver 3 from web…" at bounding box center [610, 325] width 818 height 229
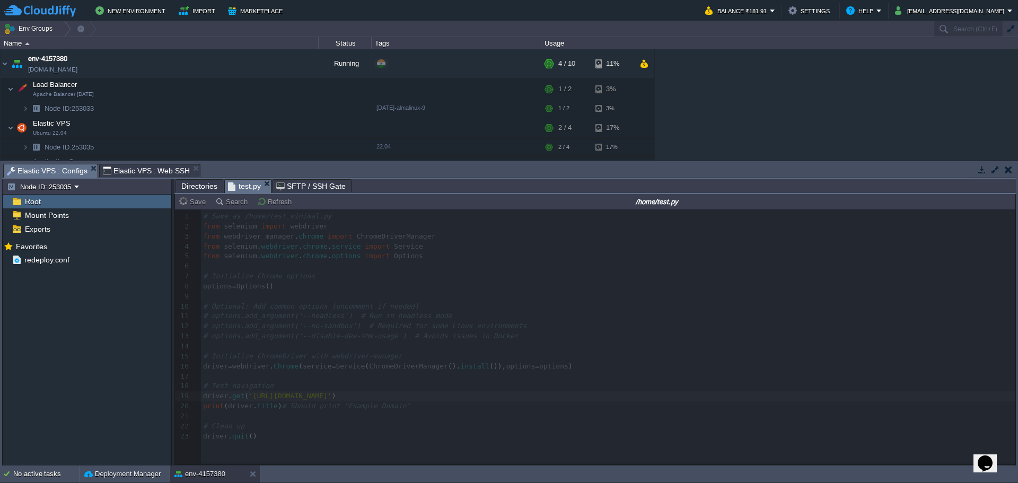
type textarea "google"
click at [121, 172] on span "Elastic VPS : Web SSH" at bounding box center [146, 170] width 87 height 13
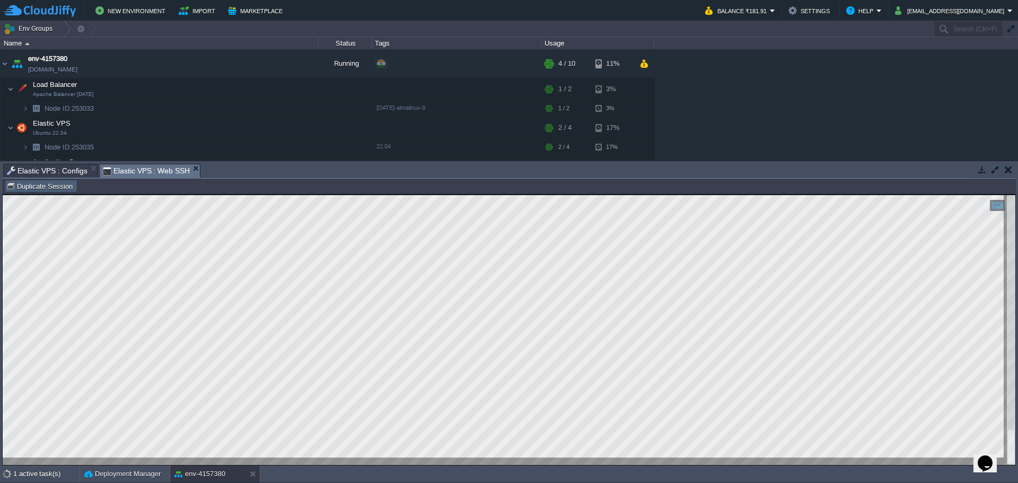
click at [41, 165] on span "Elastic VPS : Configs" at bounding box center [47, 170] width 81 height 13
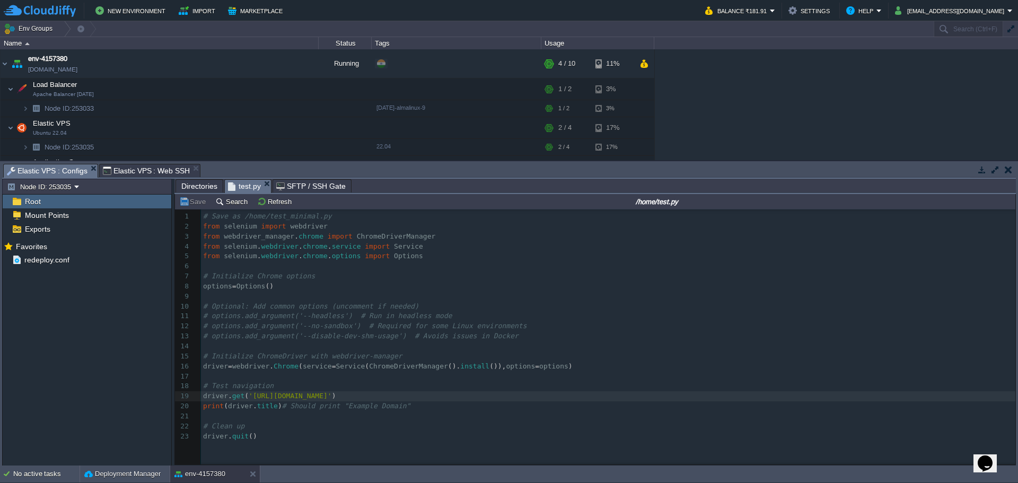
click at [133, 169] on span "Elastic VPS : Web SSH" at bounding box center [146, 170] width 87 height 13
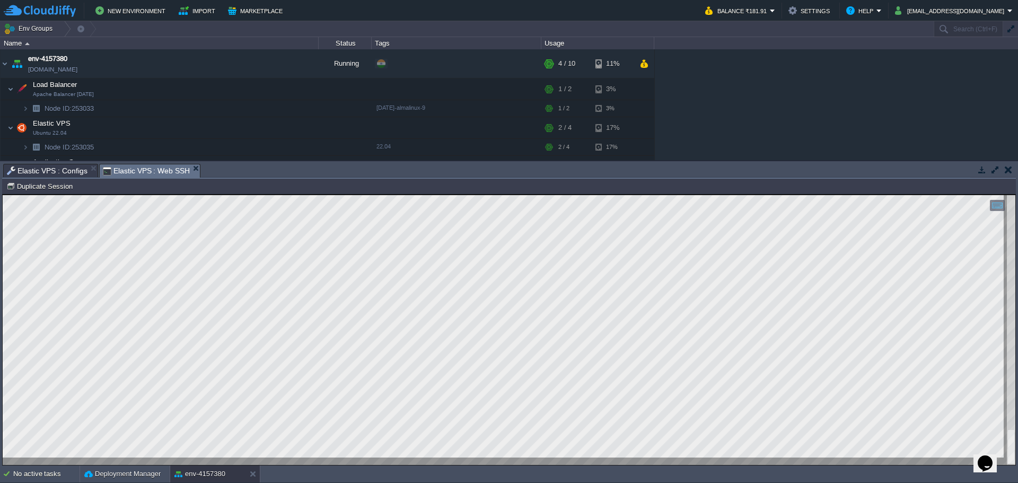
click at [51, 168] on span "Elastic VPS : Configs" at bounding box center [47, 170] width 81 height 13
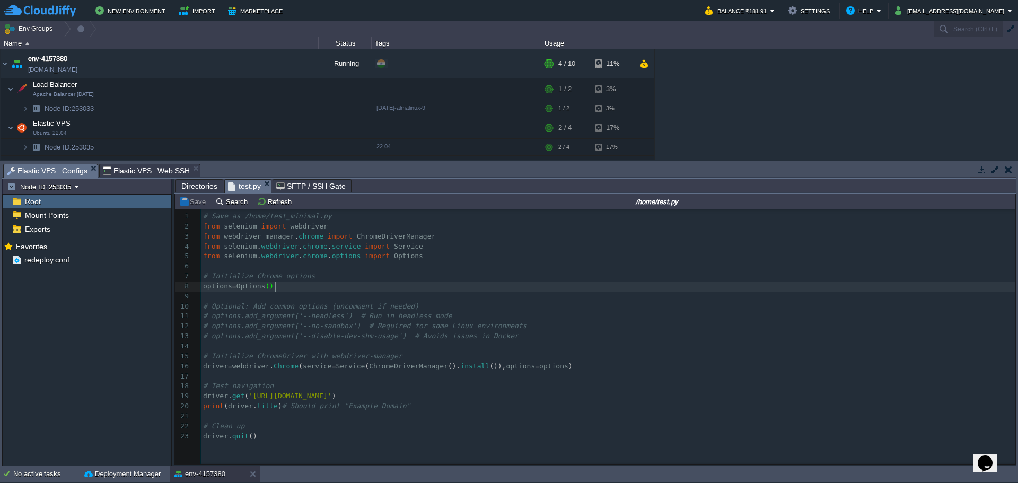
type textarea "# Save as /home/test_minimal.py from selenium import webdriver from webdriver_m…"
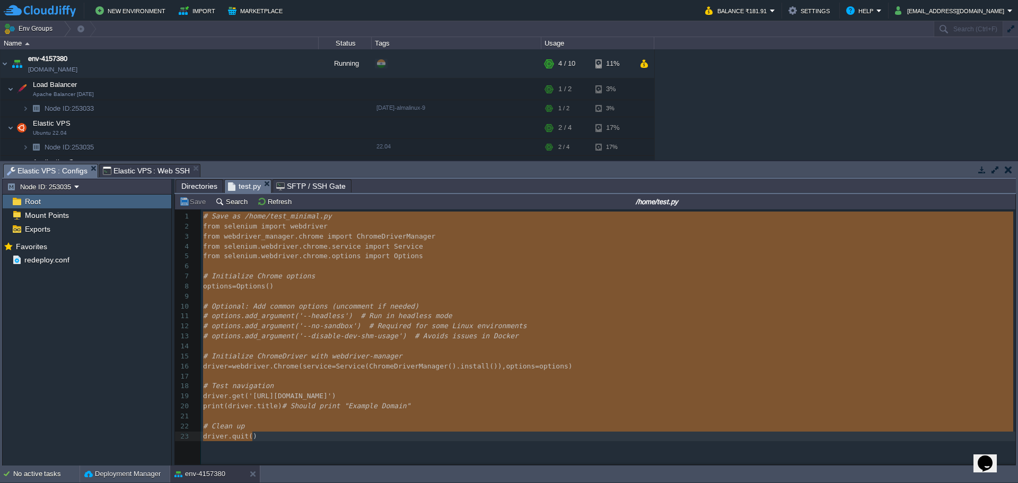
paste textarea
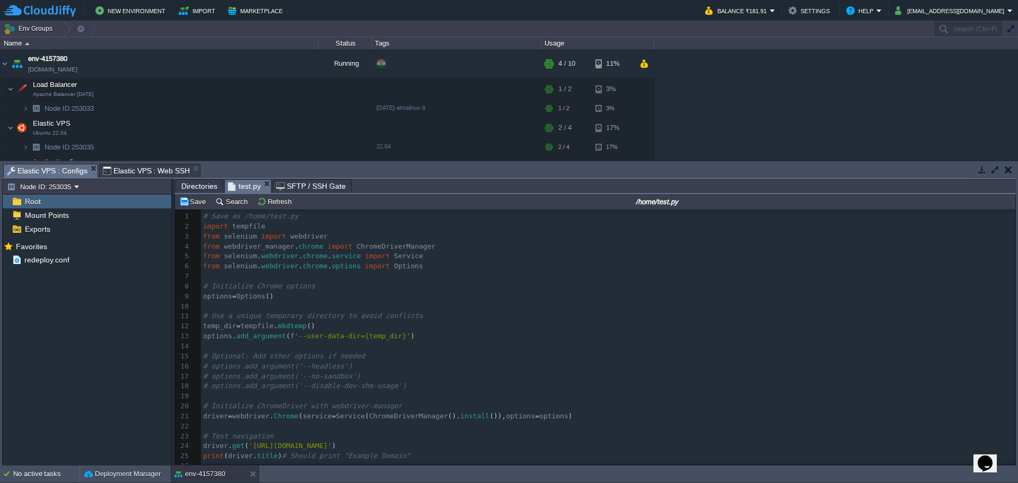
scroll to position [29, 0]
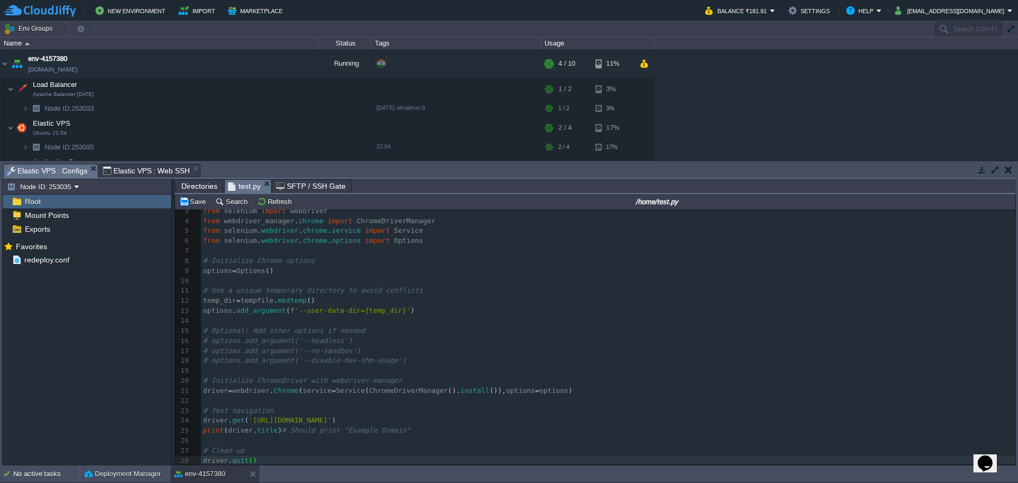
click at [306, 405] on div "x 1 # Save as /home/test.py 2 import tempfile 3 from selenium import webdriver …" at bounding box center [608, 326] width 814 height 280
type textarea "google"
click at [136, 173] on span "Elastic VPS : Web SSH" at bounding box center [146, 170] width 87 height 13
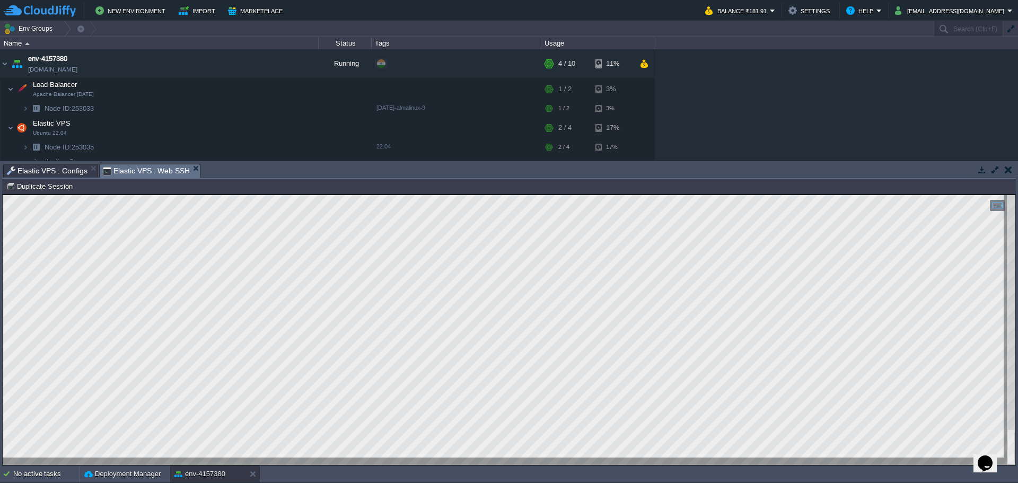
scroll to position [1, 0]
click at [224, 194] on html "Copy: Ctrl + Shift + C Paste: Ctrl + V Settings: Ctrl + Shift + Alt 0" at bounding box center [509, 194] width 1012 height 0
click at [52, 172] on span "Elastic VPS : Configs" at bounding box center [47, 170] width 81 height 13
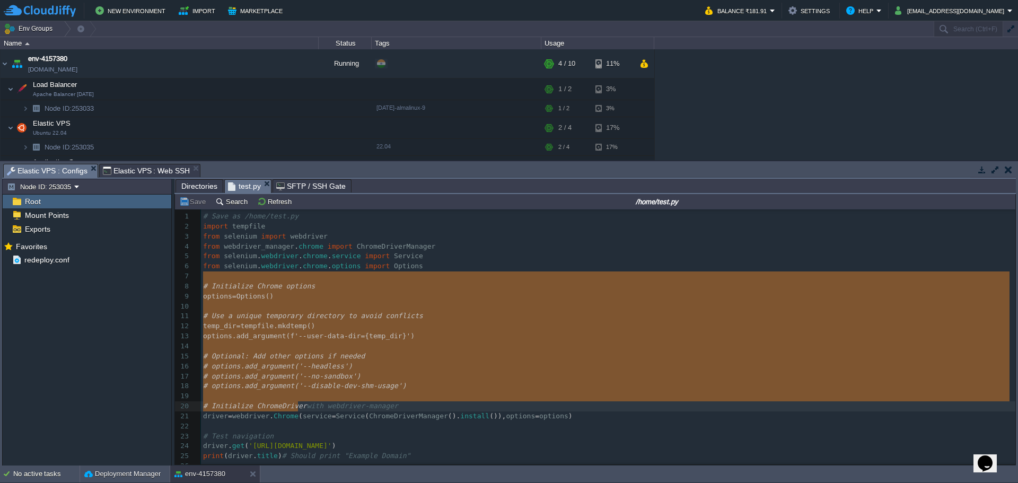
type textarea "# Initialize Chrome options options = Options() # Use a unique temporary direct…"
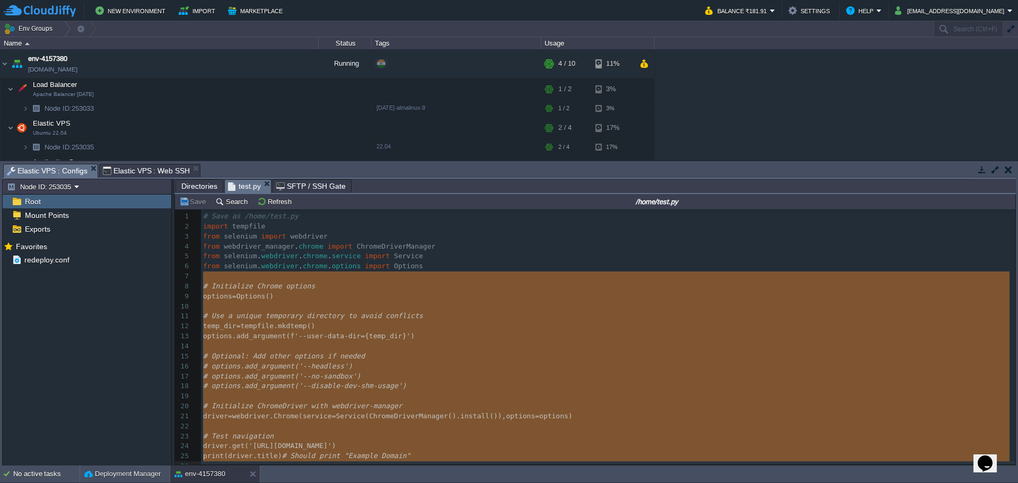
drag, startPoint x: 223, startPoint y: 233, endPoint x: 336, endPoint y: 425, distance: 223.3
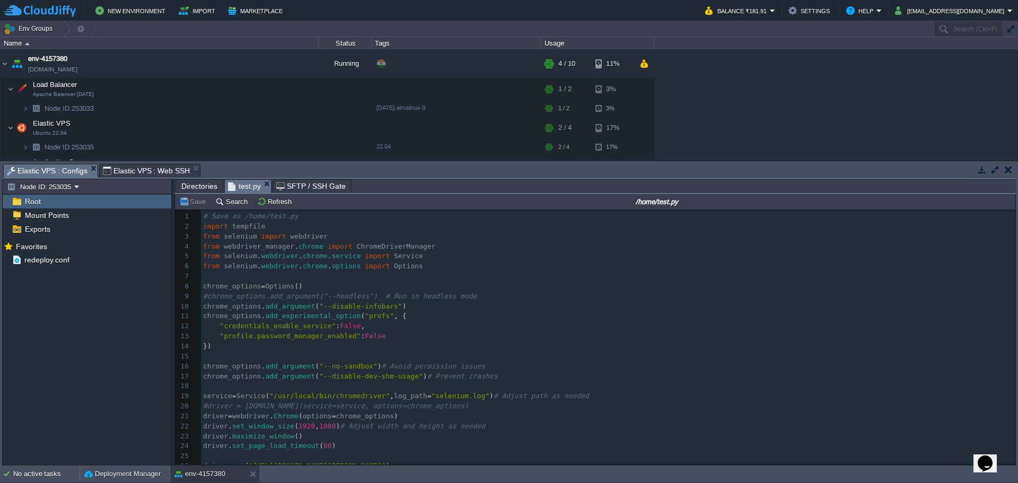
click at [207, 393] on div "x 1 # Save as /home/test.py 2 import tempfile 3 from selenium import webdriver …" at bounding box center [608, 360] width 814 height 299
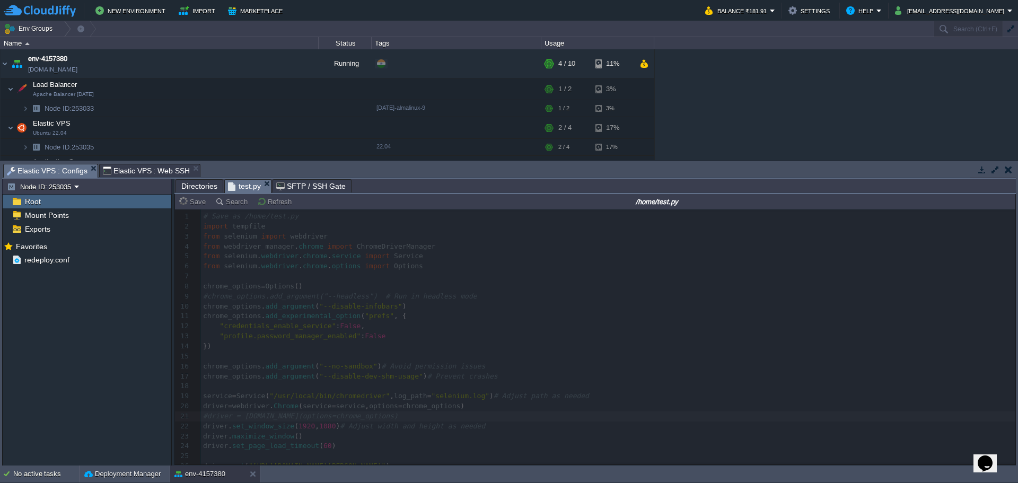
type textarea "#"
click at [142, 175] on span "Elastic VPS : Web SSH" at bounding box center [146, 170] width 87 height 13
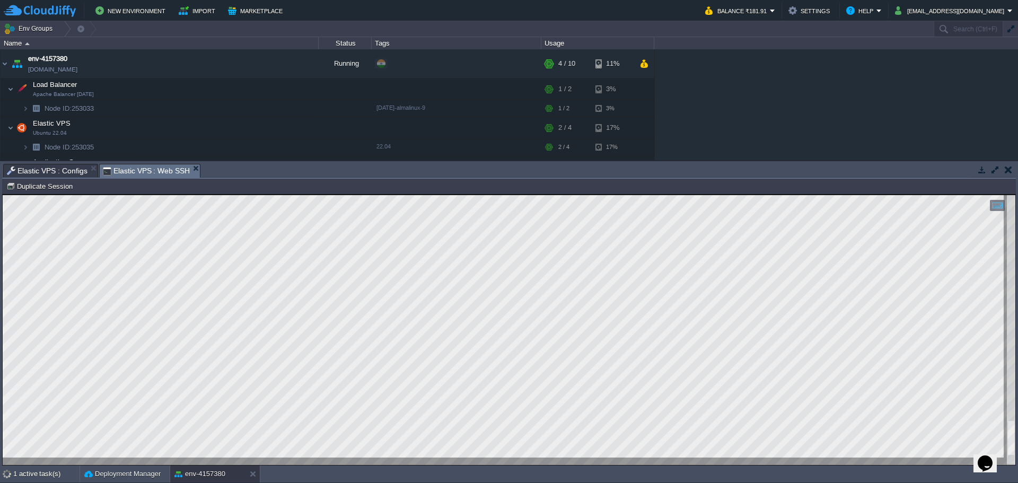
click at [72, 169] on span "Elastic VPS : Configs" at bounding box center [47, 170] width 81 height 13
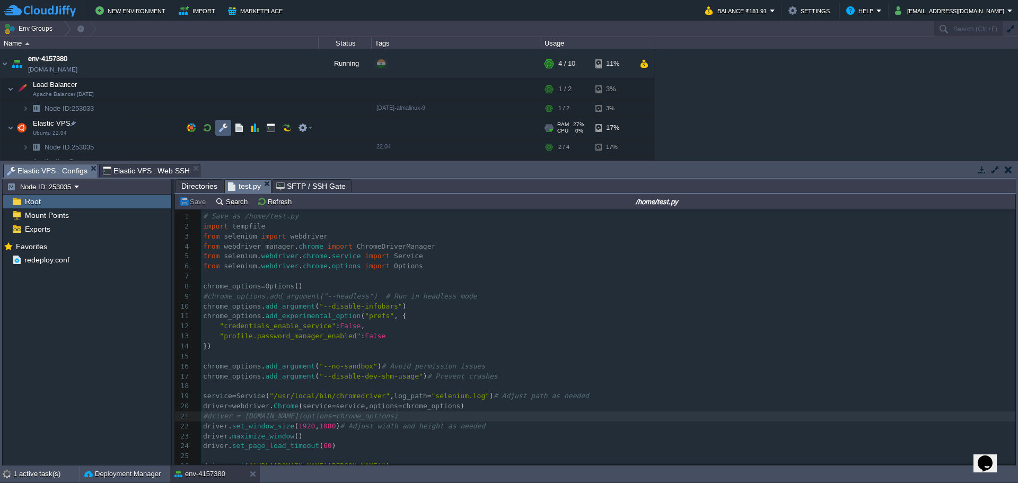
click at [218, 129] on button "button" at bounding box center [223, 128] width 10 height 10
click at [196, 184] on span "Directories" at bounding box center [199, 186] width 36 height 13
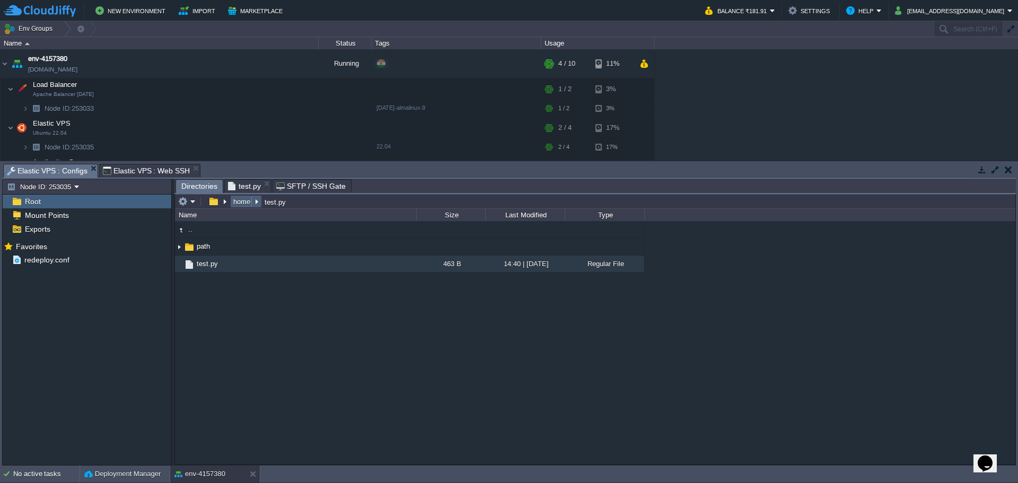
click at [238, 201] on button "home" at bounding box center [242, 202] width 21 height 10
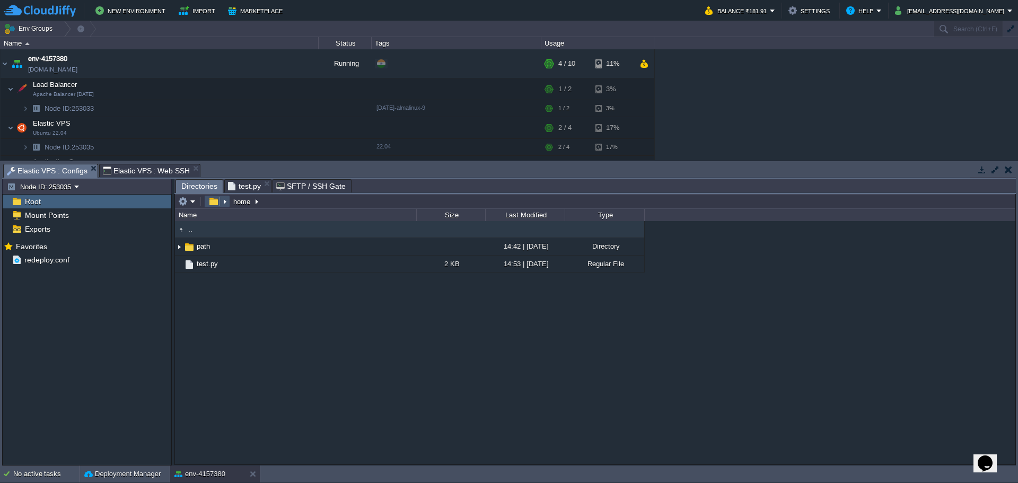
click at [211, 205] on button "button" at bounding box center [213, 202] width 15 height 10
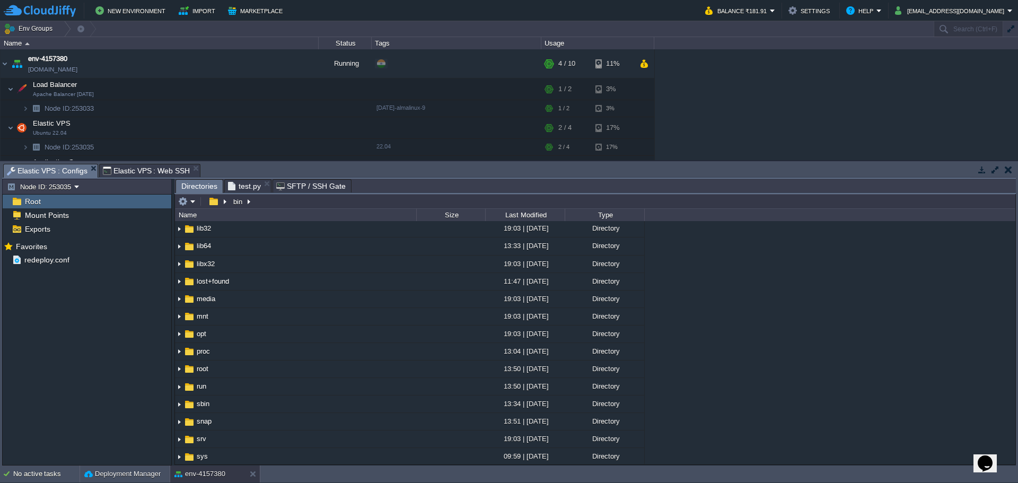
scroll to position [265, 0]
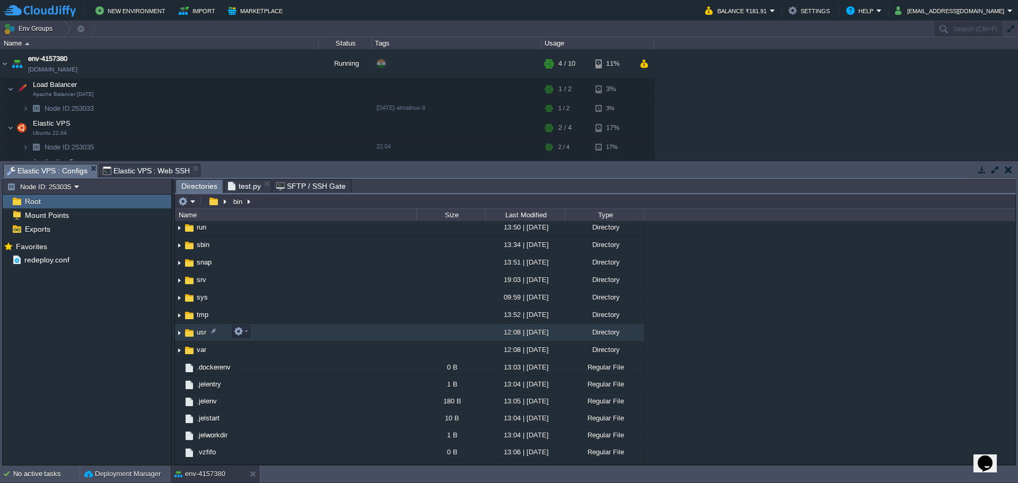
click at [197, 331] on span "usr" at bounding box center [201, 332] width 13 height 9
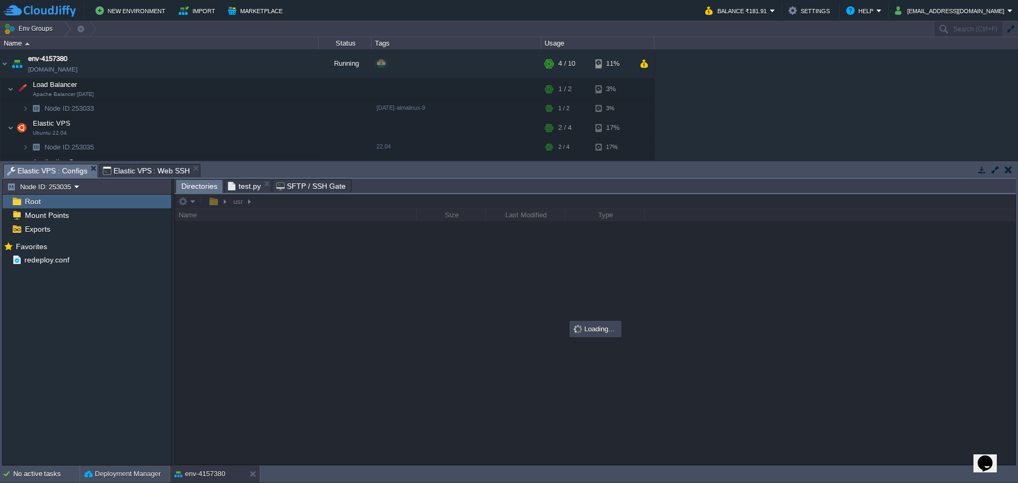
scroll to position [0, 0]
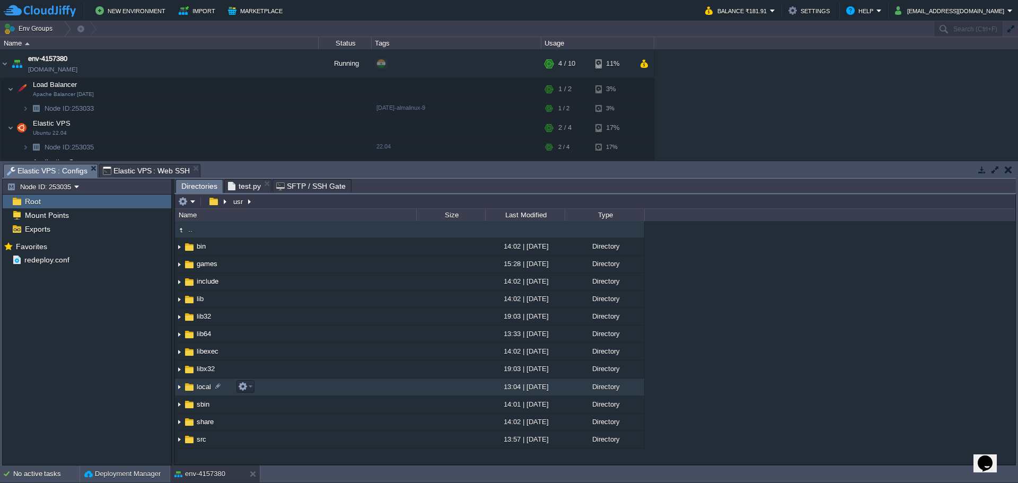
click at [200, 390] on span "local" at bounding box center [203, 386] width 17 height 9
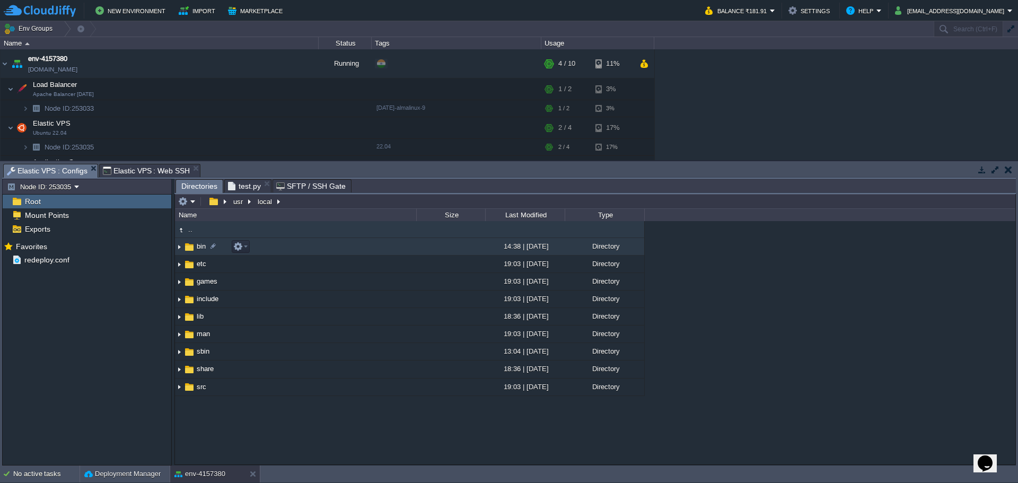
click at [195, 246] on span "bin" at bounding box center [201, 246] width 12 height 9
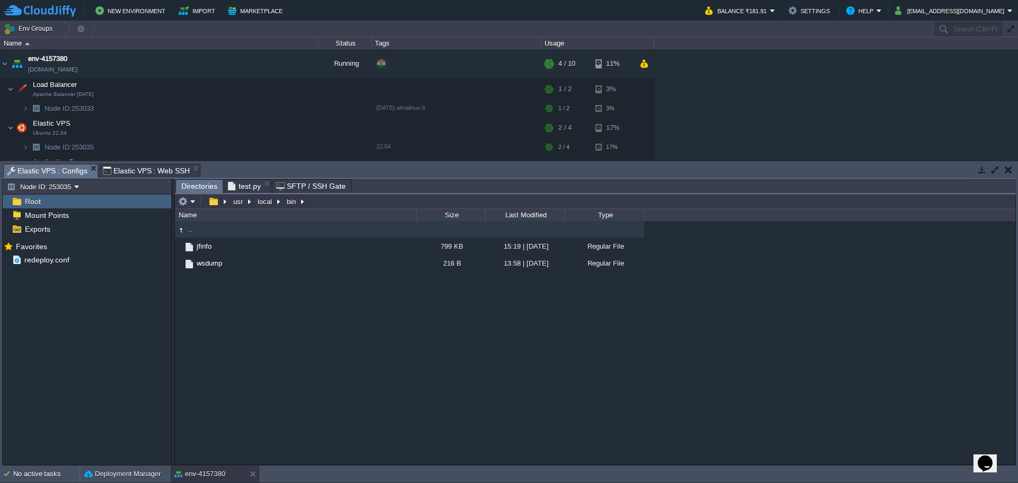
click at [271, 342] on div ".. jfinfo 799 KB 15:19 | 10 Jun 2021 Regular File wsdump 216 B 13:58 | 27 Sep 2…" at bounding box center [595, 342] width 840 height 243
click at [213, 205] on button "button" at bounding box center [213, 202] width 15 height 10
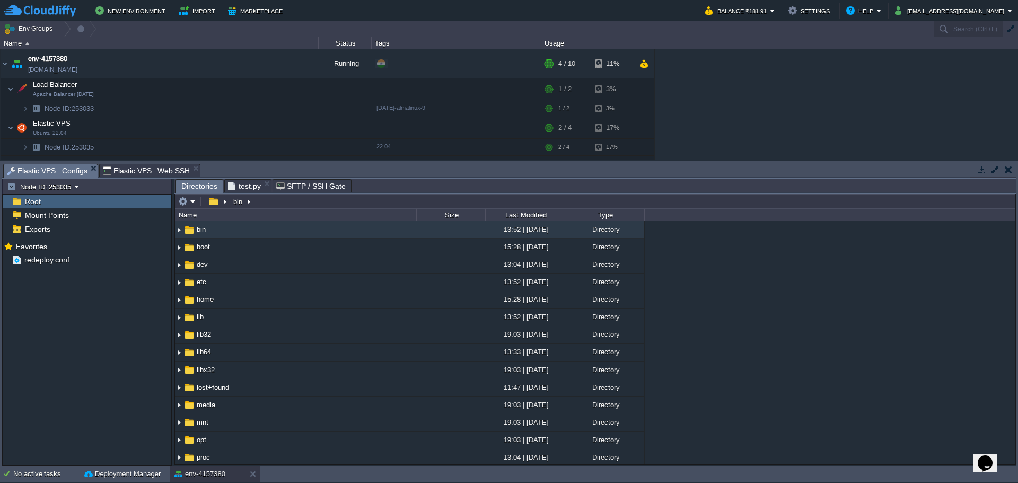
scroll to position [1, 0]
drag, startPoint x: 243, startPoint y: 184, endPoint x: 236, endPoint y: 227, distance: 43.6
click at [243, 184] on span "test.py" at bounding box center [244, 186] width 33 height 13
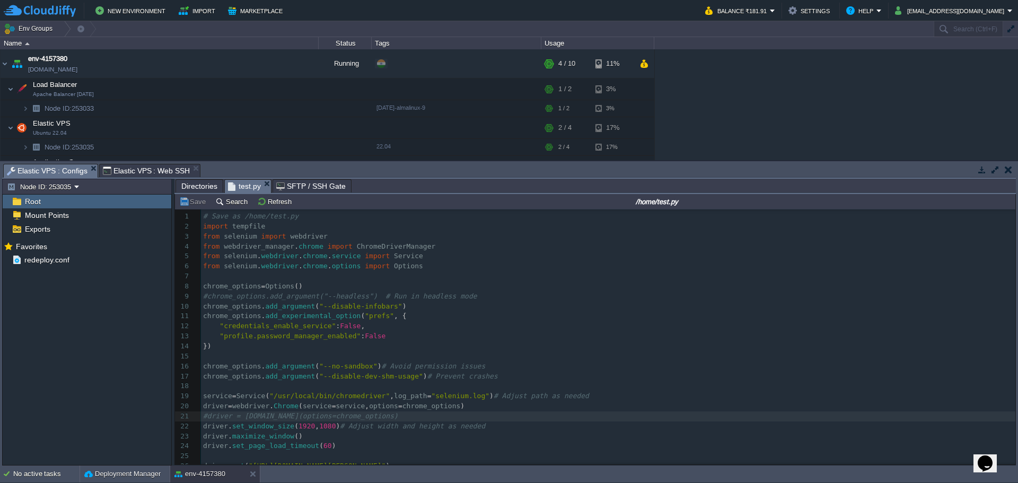
click at [316, 326] on span ""credentials_enable_service"" at bounding box center [277, 326] width 116 height 8
type textarea "-"
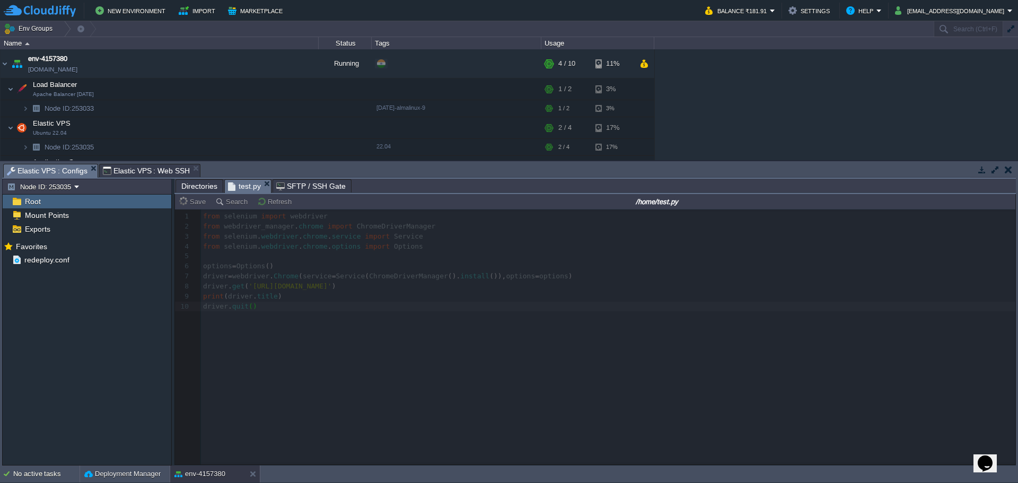
click at [122, 165] on span "Elastic VPS : Web SSH" at bounding box center [146, 170] width 87 height 13
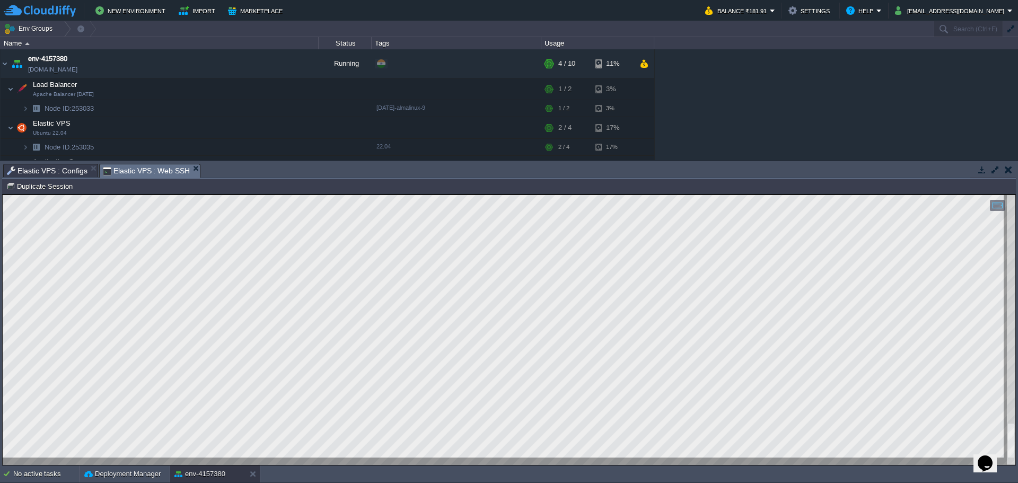
click at [264, 194] on html "Copy: Ctrl + Shift + C Paste: Ctrl + V Settings: Ctrl + Shift + Alt 0" at bounding box center [509, 194] width 1012 height 0
click at [45, 167] on span "Elastic VPS : Configs" at bounding box center [47, 170] width 81 height 13
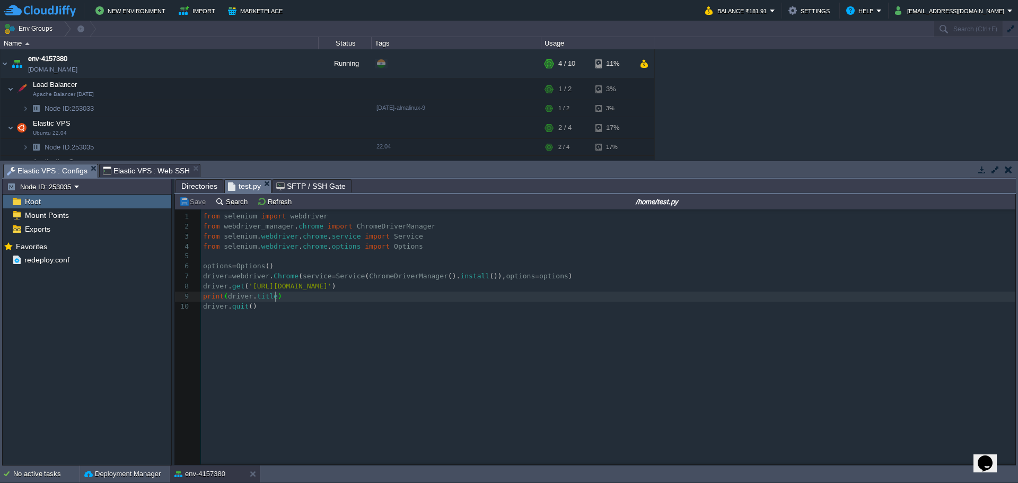
type textarea "from selenium import webdriver from webdriver_manager.chrome import ChromeDrive…"
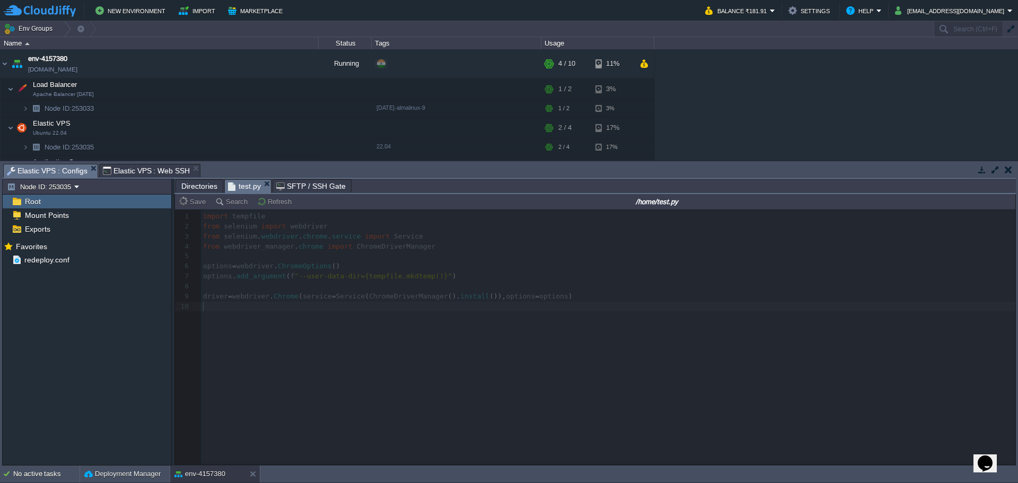
click at [133, 170] on span "Elastic VPS : Web SSH" at bounding box center [146, 170] width 87 height 13
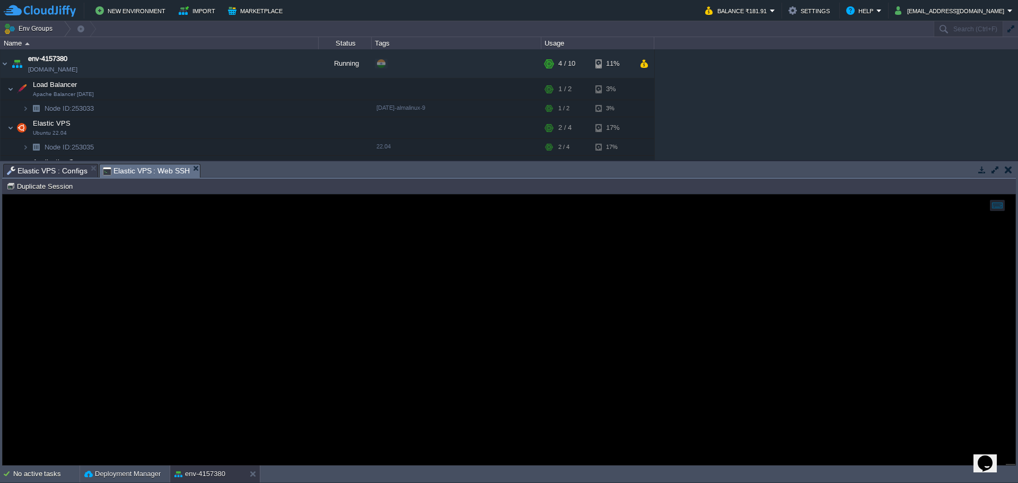
click at [53, 167] on span "Elastic VPS : Configs" at bounding box center [47, 170] width 81 height 13
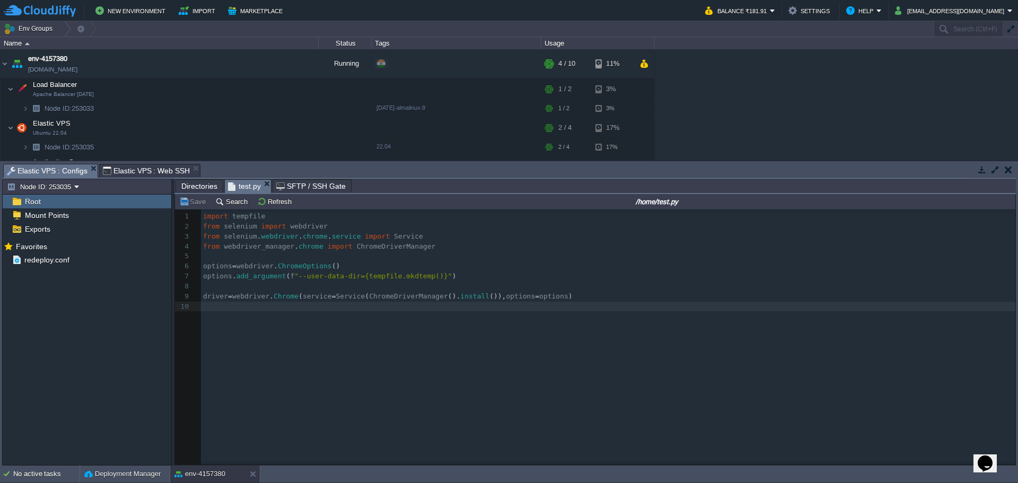
click at [141, 169] on span "Elastic VPS : Web SSH" at bounding box center [146, 170] width 87 height 13
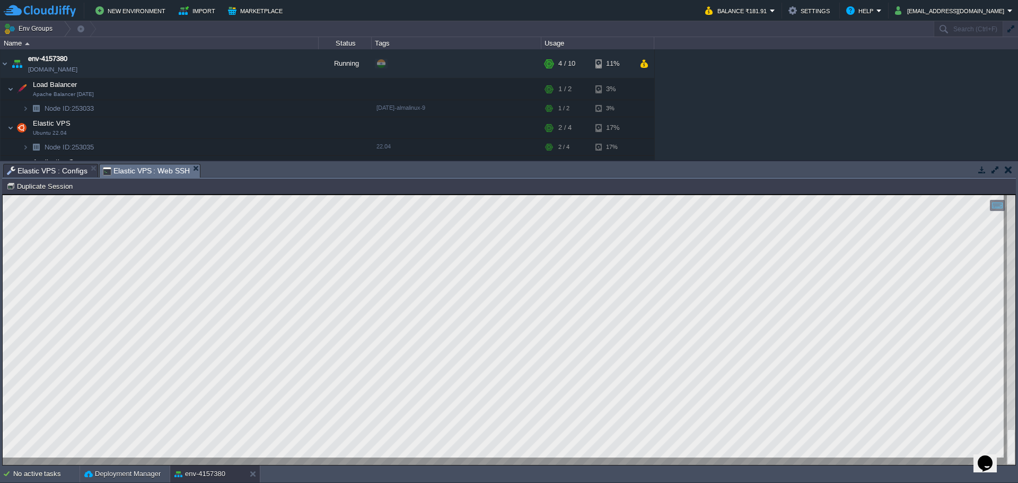
click at [43, 170] on span "Elastic VPS : Configs" at bounding box center [47, 170] width 81 height 13
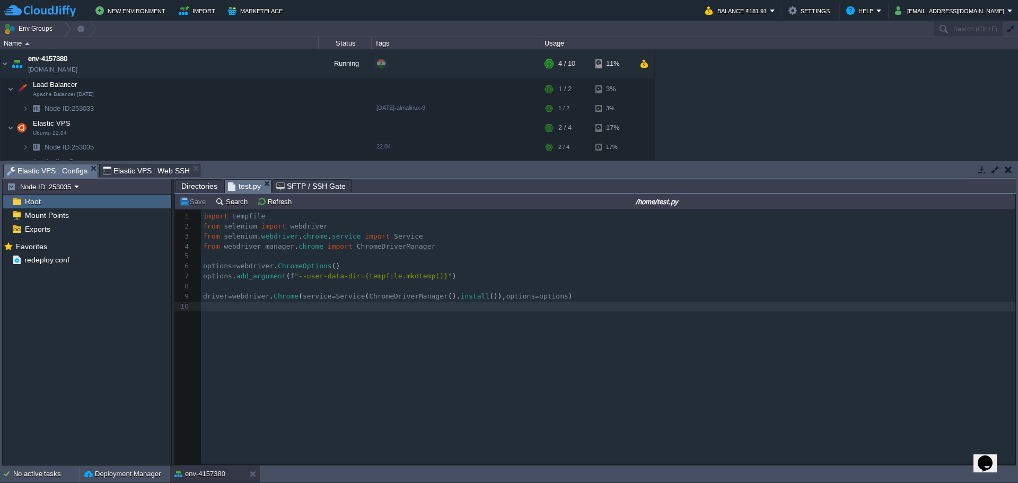
click at [448, 362] on div "x 1 import tempfile 2 from selenium import webdriver 3 from selenium . webdrive…" at bounding box center [603, 344] width 856 height 271
type textarea "import tempfile from selenium import webdriver from selenium.webdriver.chrome.s…"
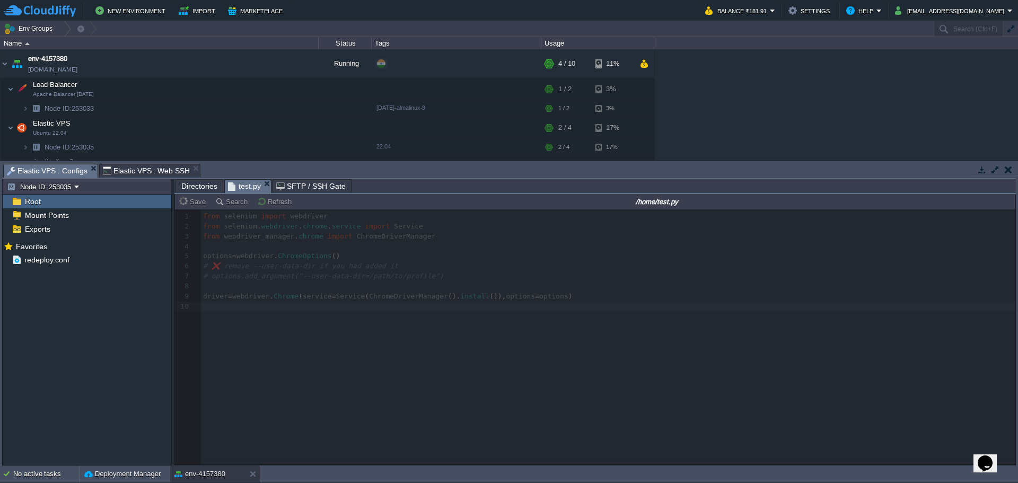
click at [111, 165] on span "Elastic VPS : Web SSH" at bounding box center [146, 170] width 87 height 13
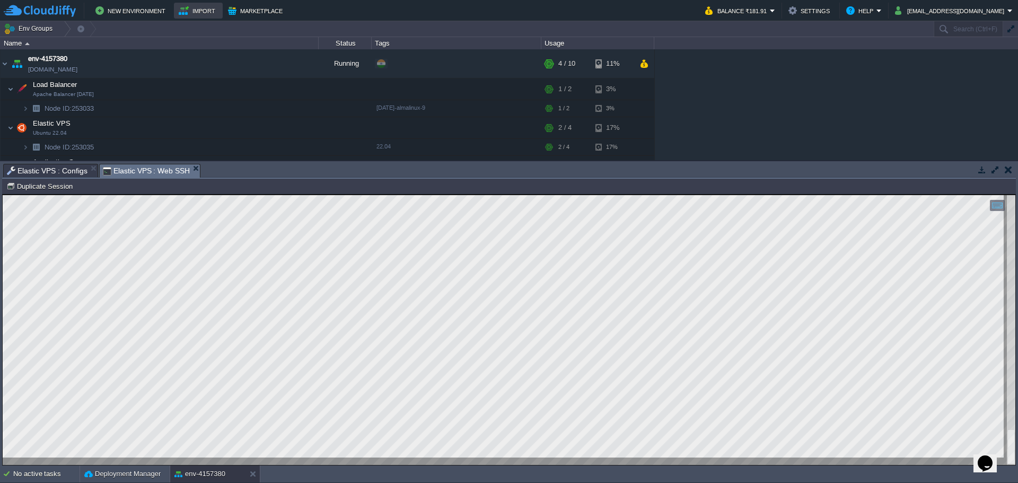
scroll to position [1, 0]
click at [308, 194] on html "Copy: Ctrl + Shift + C Paste: Ctrl + V Settings: Ctrl + Shift + Alt 0" at bounding box center [509, 194] width 1012 height 0
click at [57, 169] on span "Elastic VPS : Configs" at bounding box center [47, 170] width 81 height 13
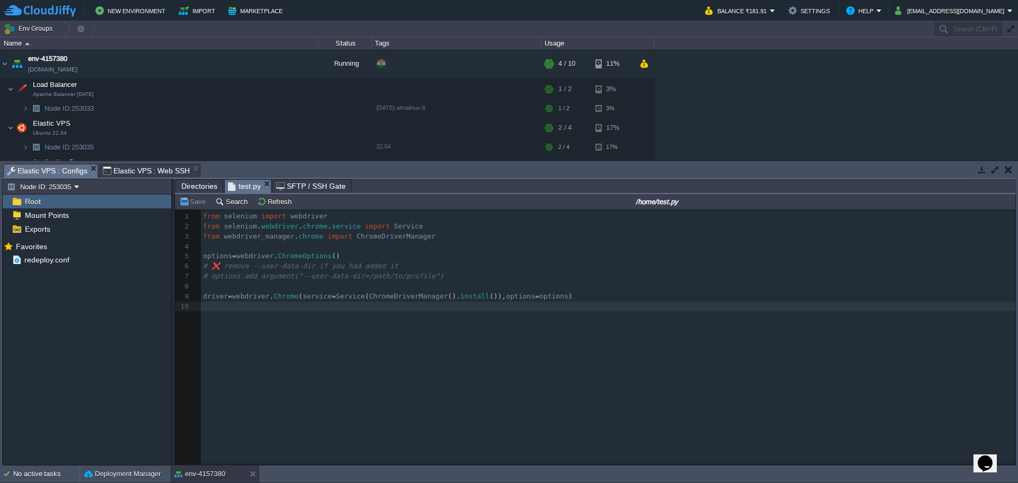
click at [393, 282] on pre "​" at bounding box center [610, 286] width 818 height 10
type textarea "from selenium import webdriver from selenium.webdriver.chrome.service import Se…"
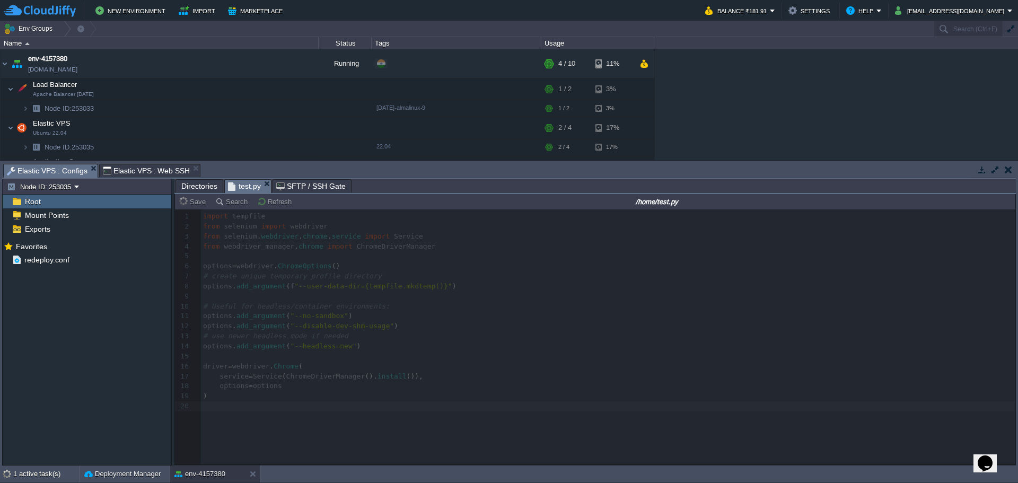
click at [135, 168] on span "Elastic VPS : Web SSH" at bounding box center [146, 170] width 87 height 13
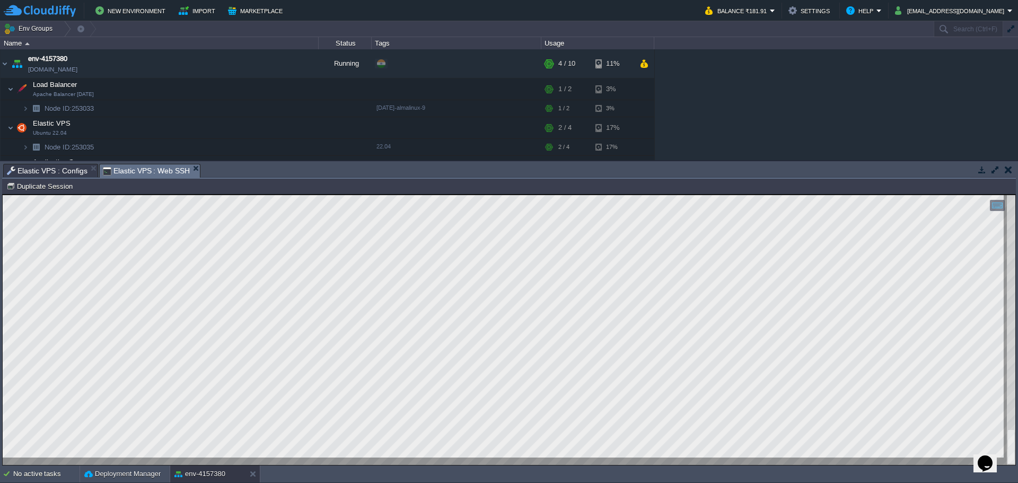
scroll to position [1, 0]
click at [51, 167] on span "Elastic VPS : Configs" at bounding box center [47, 170] width 81 height 13
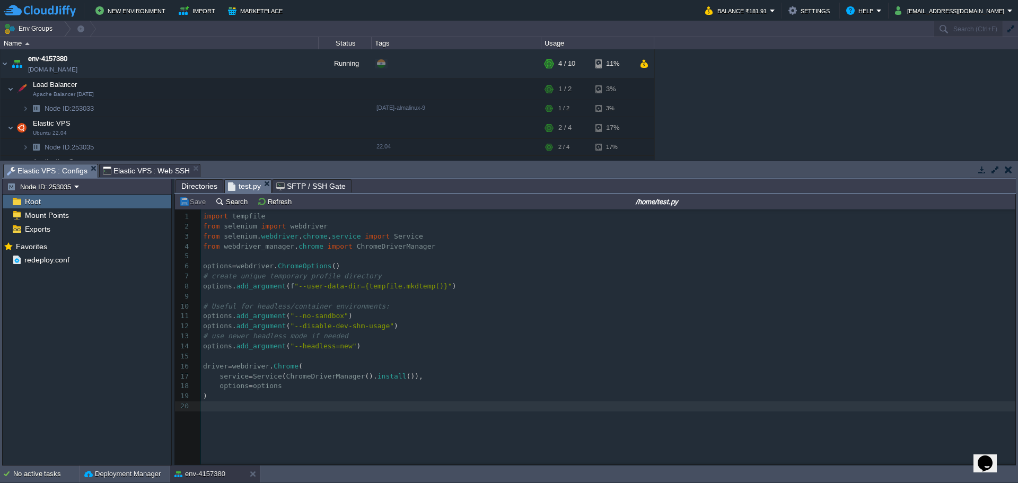
click at [364, 339] on pre "# use newer headless mode if needed" at bounding box center [610, 336] width 818 height 10
click at [146, 172] on span "Elastic VPS : Web SSH" at bounding box center [146, 170] width 87 height 13
click at [50, 170] on span "Elastic VPS : Configs" at bounding box center [47, 170] width 81 height 13
click at [318, 392] on pre ")" at bounding box center [610, 396] width 818 height 10
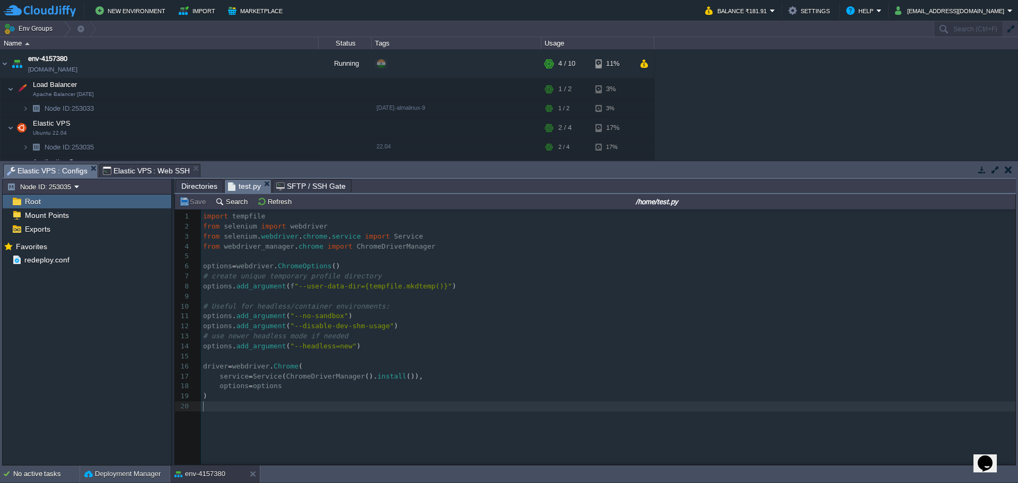
click at [249, 419] on div "x 1 import tempfile 2 from selenium import webdriver 3 from selenium . webdrive…" at bounding box center [603, 344] width 856 height 271
type textarea "driver."
type textarea ") driver."
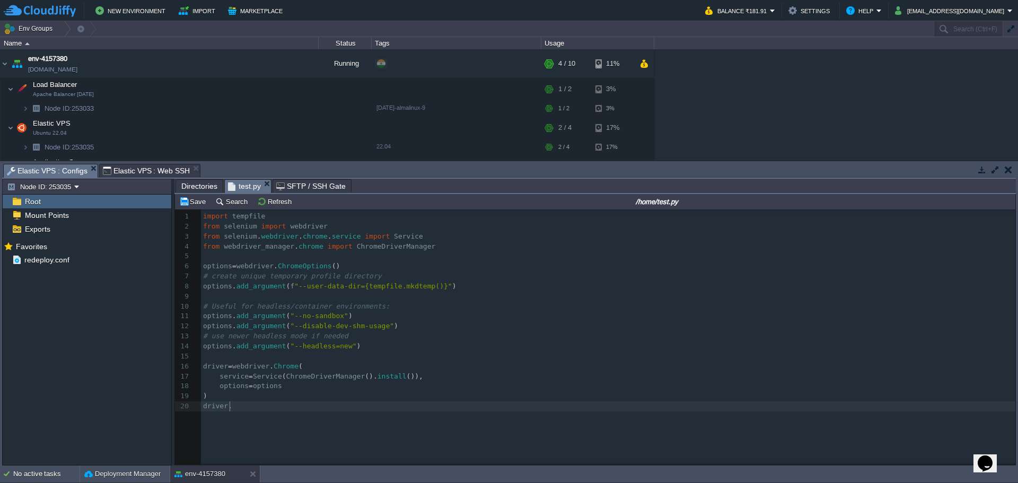
click at [241, 410] on pre "driver ." at bounding box center [610, 406] width 818 height 10
type textarea "driver."
paste textarea
click at [207, 408] on div "x 1 import tempfile 2 from selenium import webdriver 3 from selenium . webdrive…" at bounding box center [610, 316] width 818 height 210
type textarea "google"
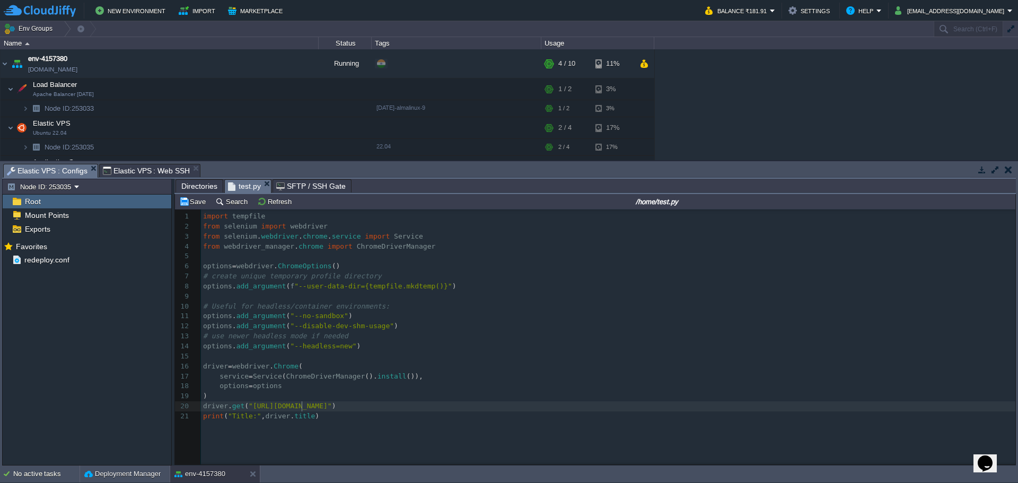
scroll to position [4, 22]
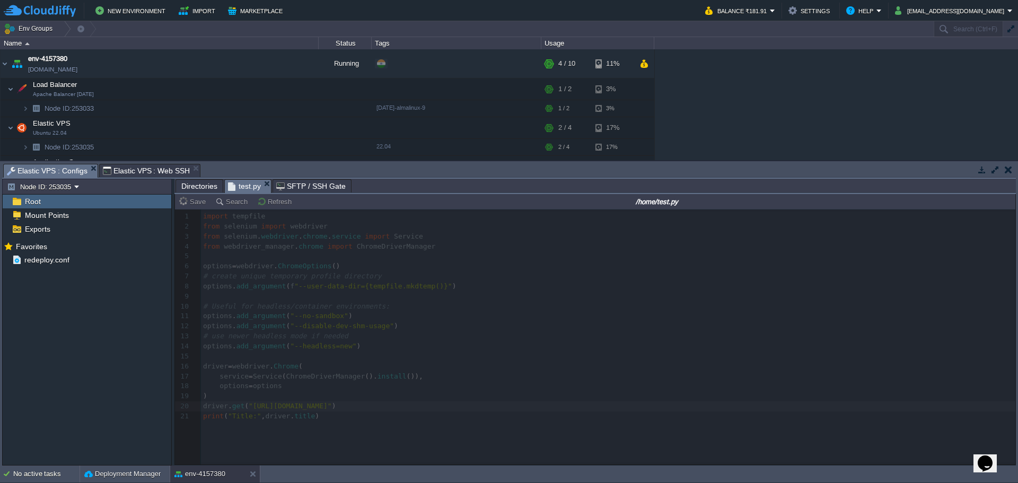
click at [129, 172] on span "Elastic VPS : Web SSH" at bounding box center [146, 170] width 87 height 13
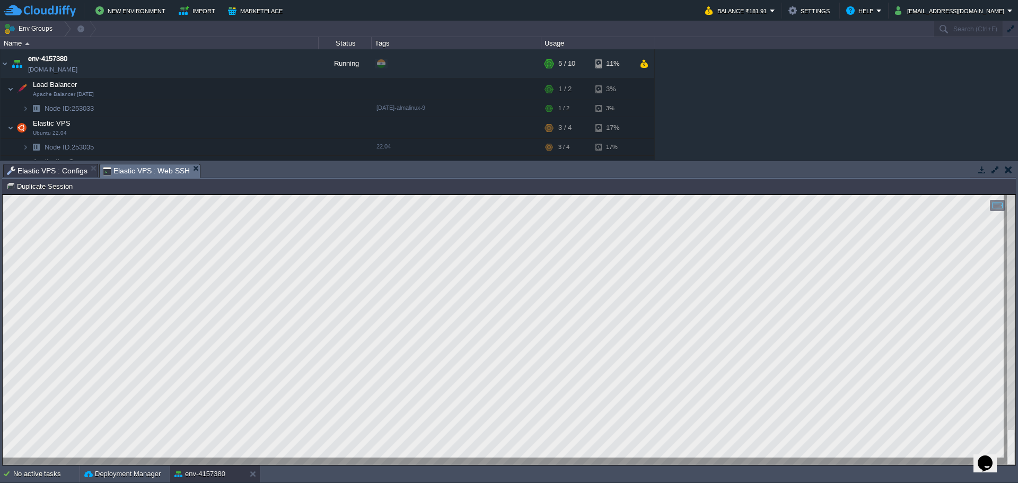
scroll to position [1, 0]
click at [59, 170] on span "Elastic VPS : Configs" at bounding box center [47, 170] width 81 height 13
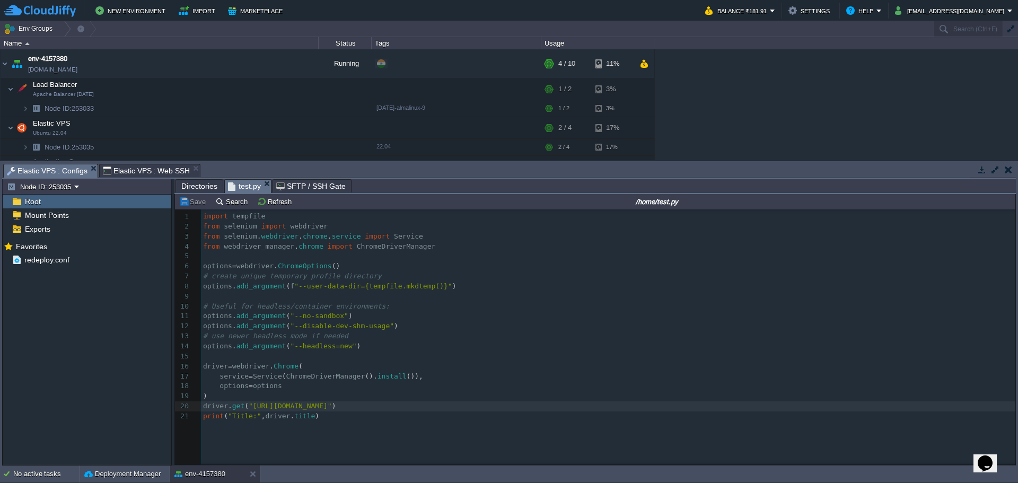
click at [400, 353] on pre "​" at bounding box center [610, 356] width 818 height 10
drag, startPoint x: 381, startPoint y: 340, endPoint x: 287, endPoint y: 298, distance: 102.2
click at [381, 340] on pre "# use newer headless mode if needed" at bounding box center [610, 336] width 818 height 10
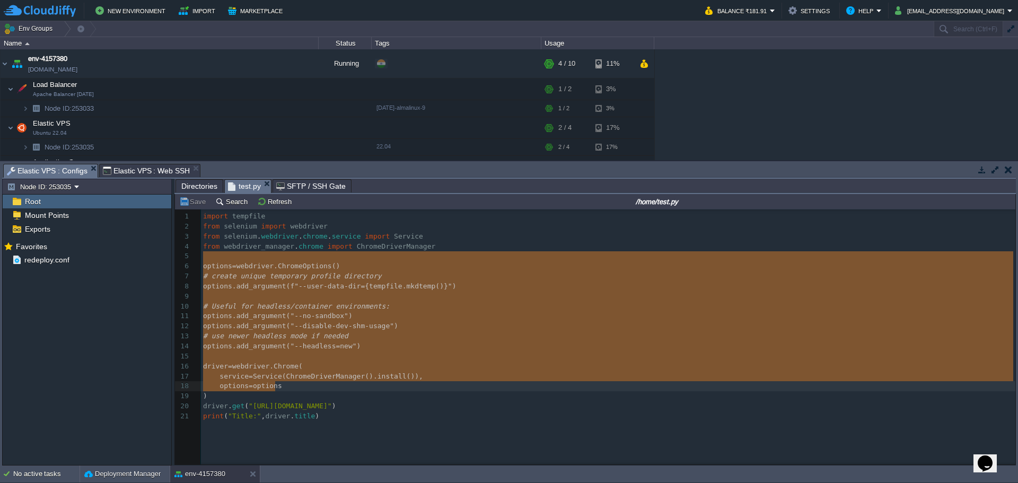
type textarea "options = webdriver.ChromeOptions() # create unique temporary profile directory…"
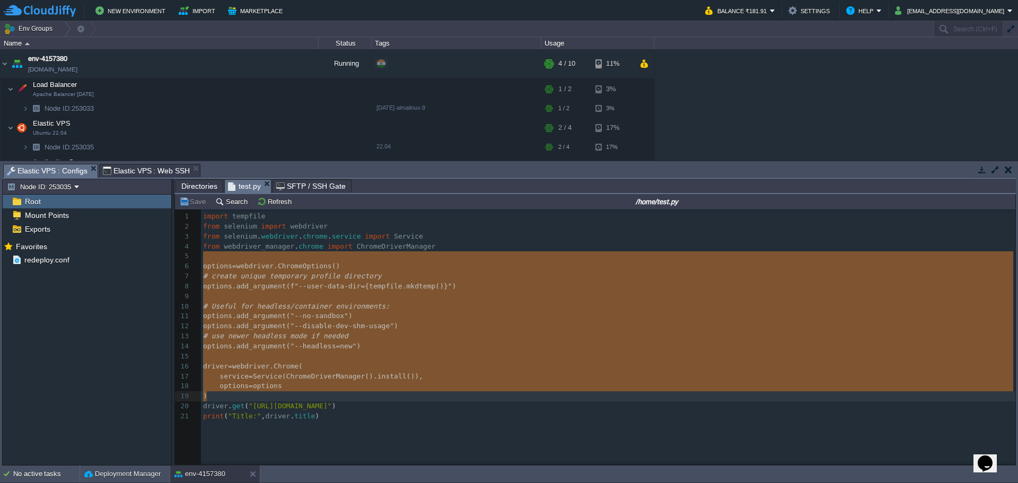
drag, startPoint x: 227, startPoint y: 255, endPoint x: 291, endPoint y: 396, distance: 154.6
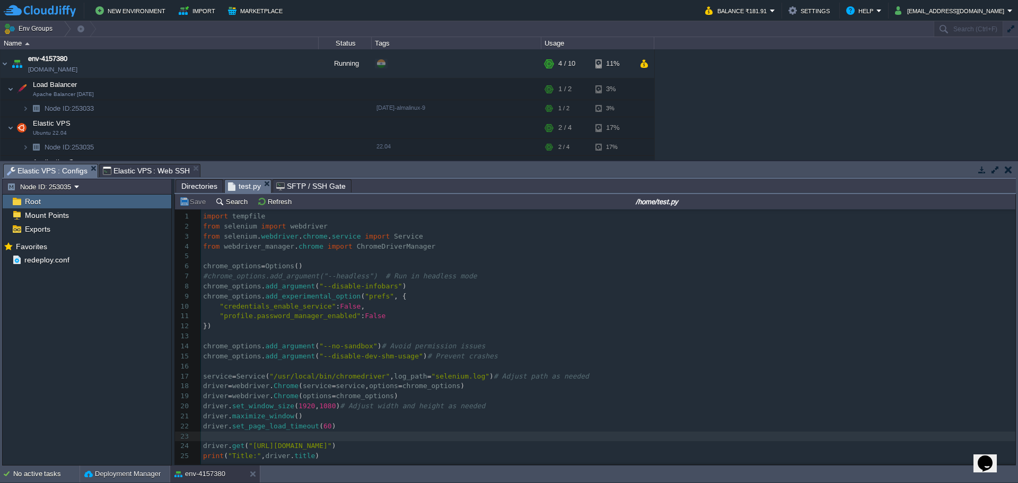
click at [190, 187] on span "Directories" at bounding box center [199, 186] width 36 height 13
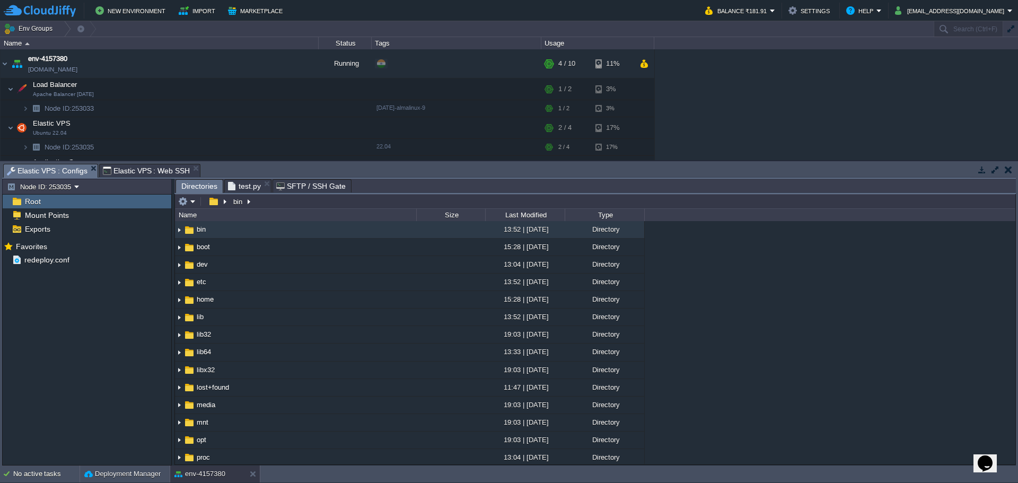
click at [239, 188] on span "test.py" at bounding box center [244, 186] width 33 height 13
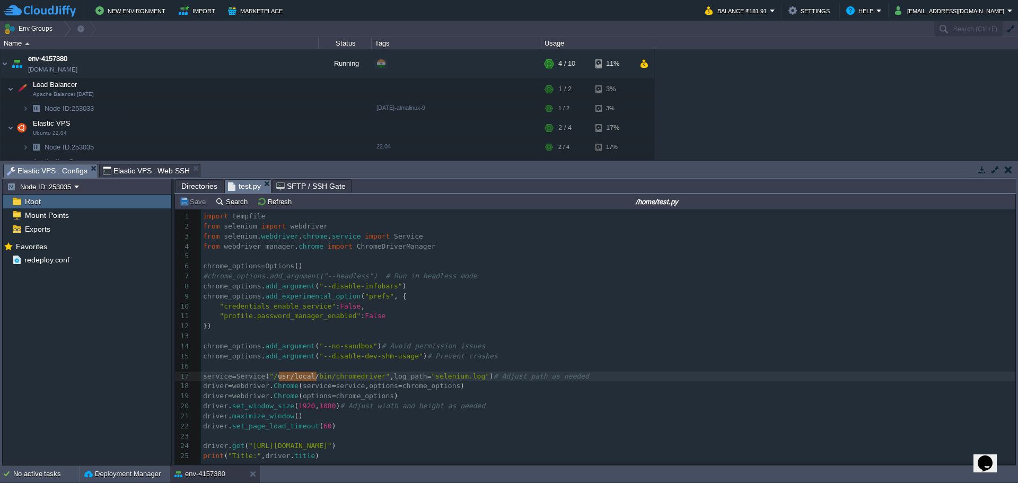
type textarea "/usr/local/"
click at [196, 185] on span "Directories" at bounding box center [199, 186] width 36 height 13
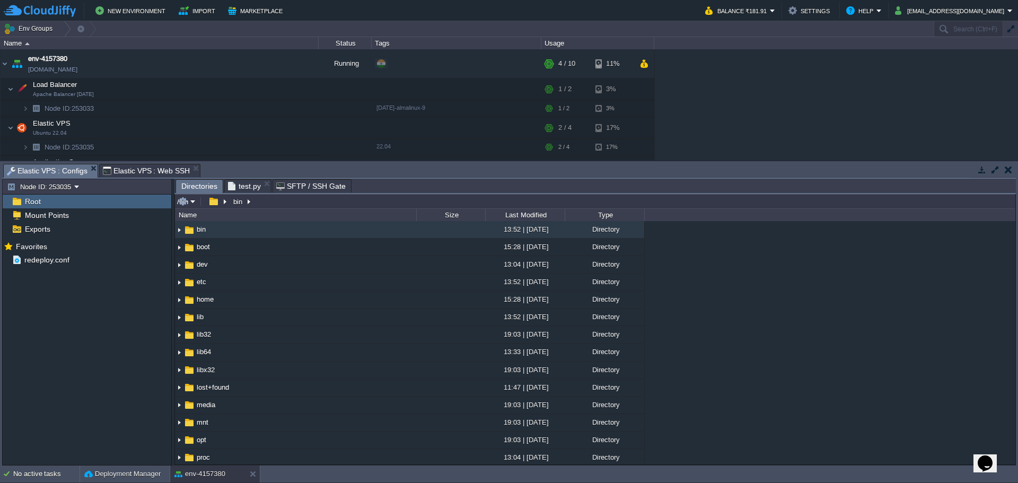
click at [480, 199] on input "/bin" at bounding box center [595, 201] width 840 height 15
paste input "usr/local/"
type input "/usr/local/"
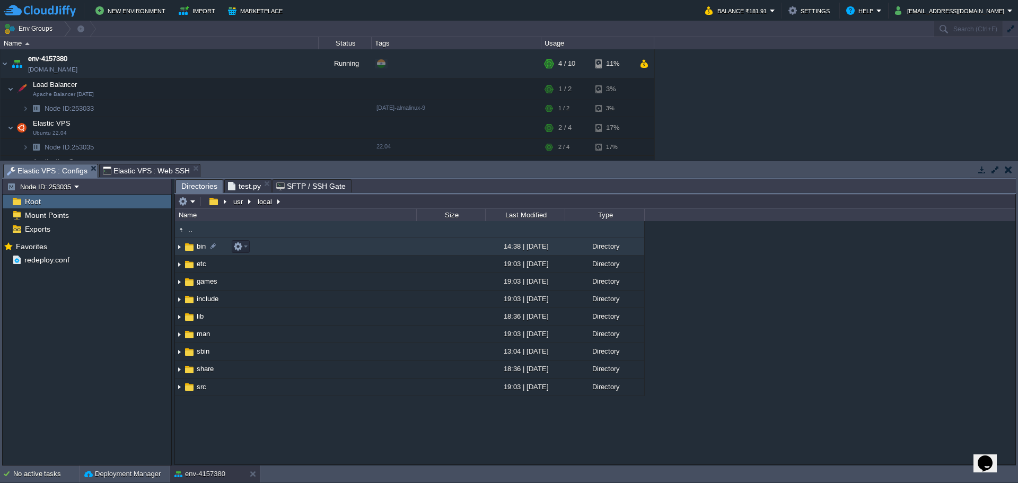
click at [193, 249] on img at bounding box center [189, 247] width 12 height 12
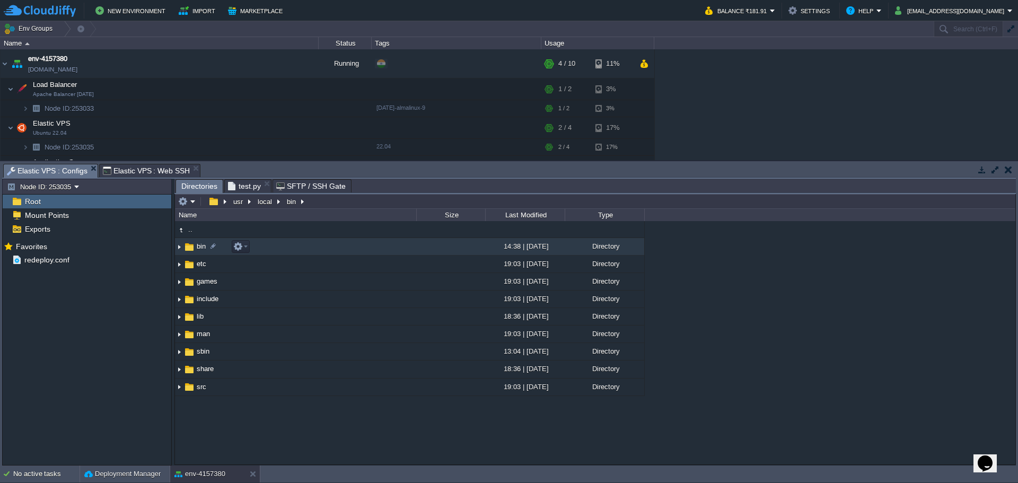
click at [193, 249] on img at bounding box center [189, 247] width 12 height 12
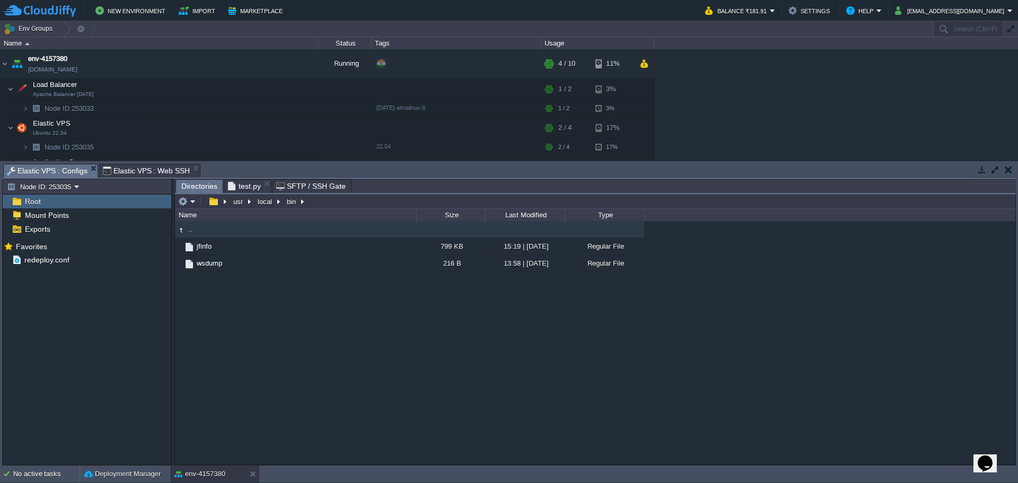
click at [237, 336] on div ".. jfinfo 799 KB 15:19 | 10 Jun 2021 Regular File wsdump 216 B 13:58 | 27 Sep 2…" at bounding box center [595, 342] width 840 height 243
click at [238, 184] on span "test.py" at bounding box center [244, 186] width 33 height 13
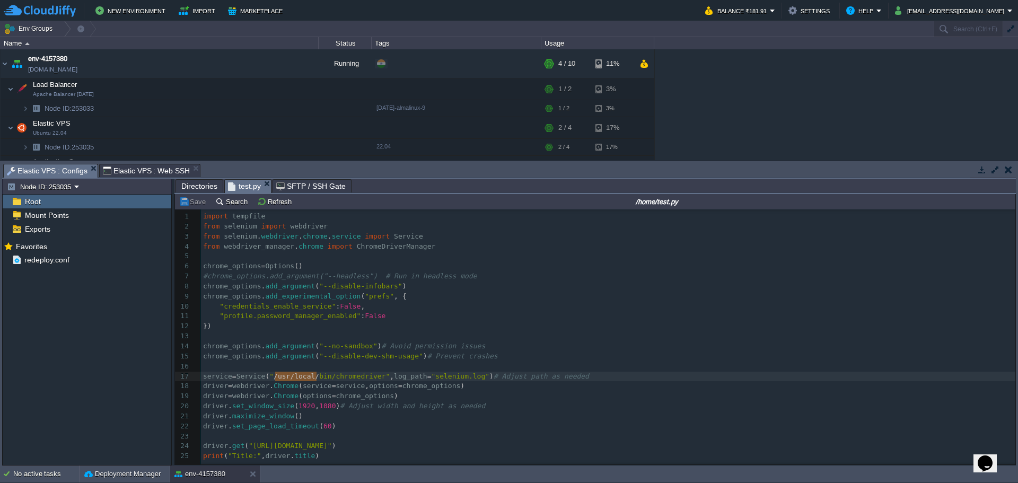
type textarea "chromedriver"
click at [189, 184] on span "Directories" at bounding box center [199, 186] width 36 height 13
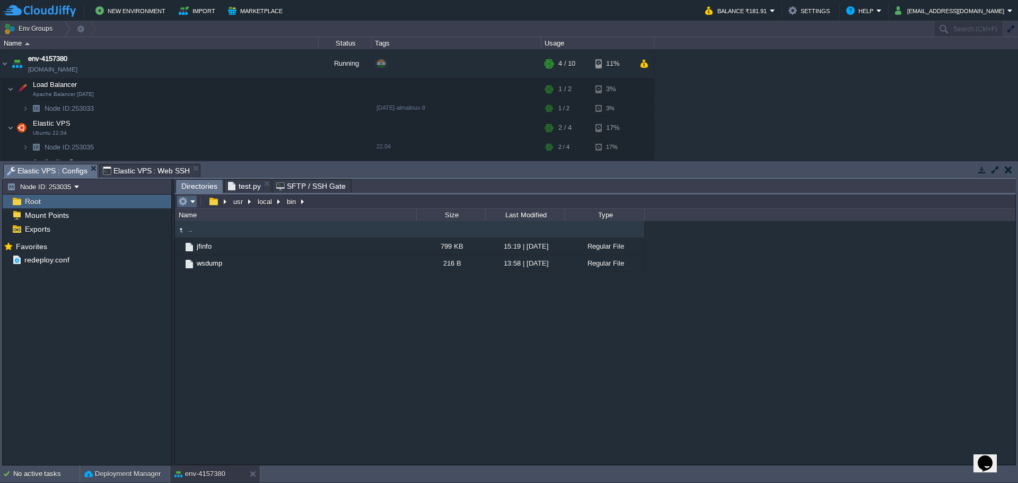
click at [191, 202] on em at bounding box center [186, 202] width 17 height 10
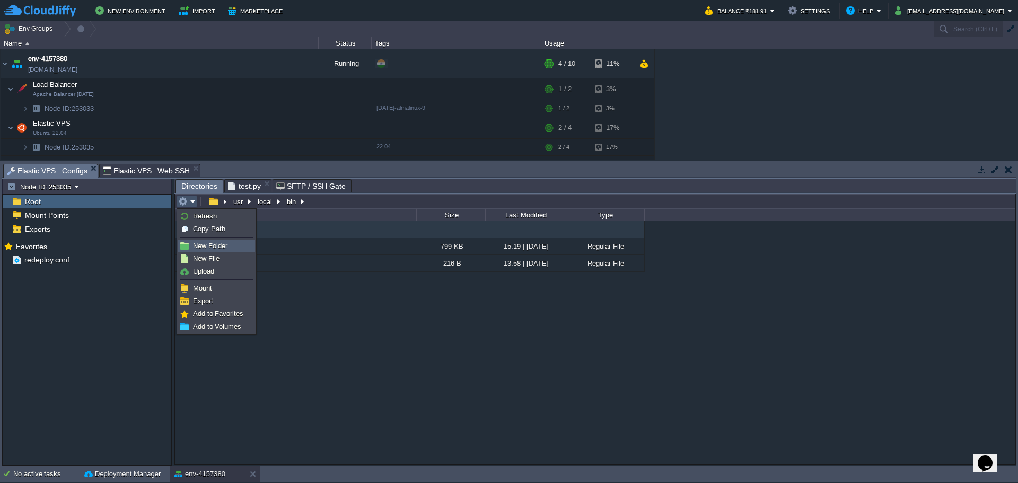
click at [203, 246] on span "New Folder" at bounding box center [210, 246] width 34 height 8
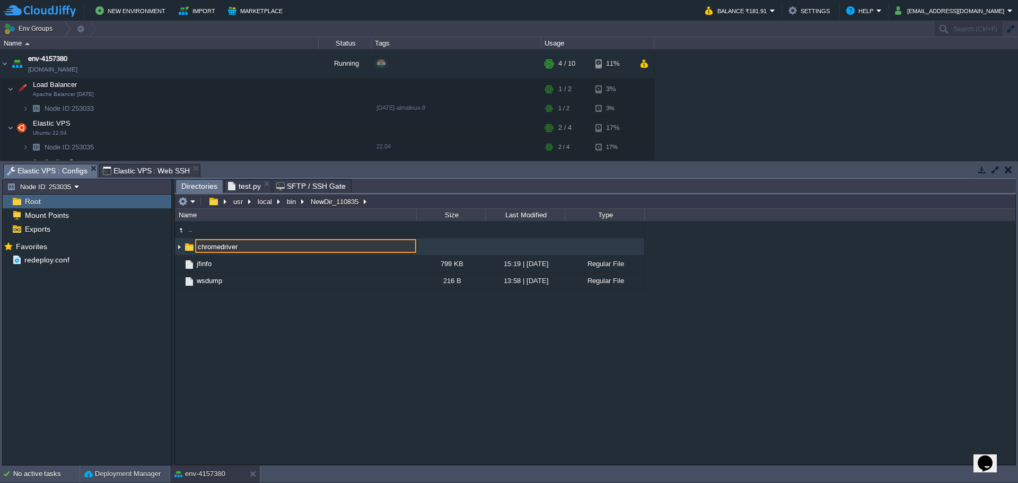
type input "chromedriver"
click at [217, 249] on span "chromedriver" at bounding box center [216, 246] width 43 height 9
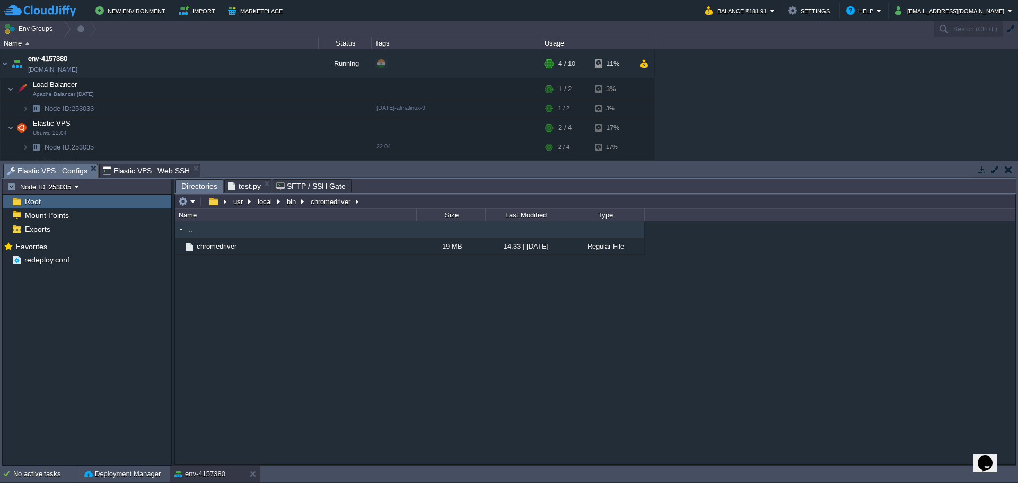
click at [222, 278] on div ".. chromedriver 19 MB 14:33 | 27 Sep 2025 Regular File" at bounding box center [595, 342] width 840 height 243
click at [137, 171] on span "Elastic VPS : Web SSH" at bounding box center [146, 170] width 87 height 13
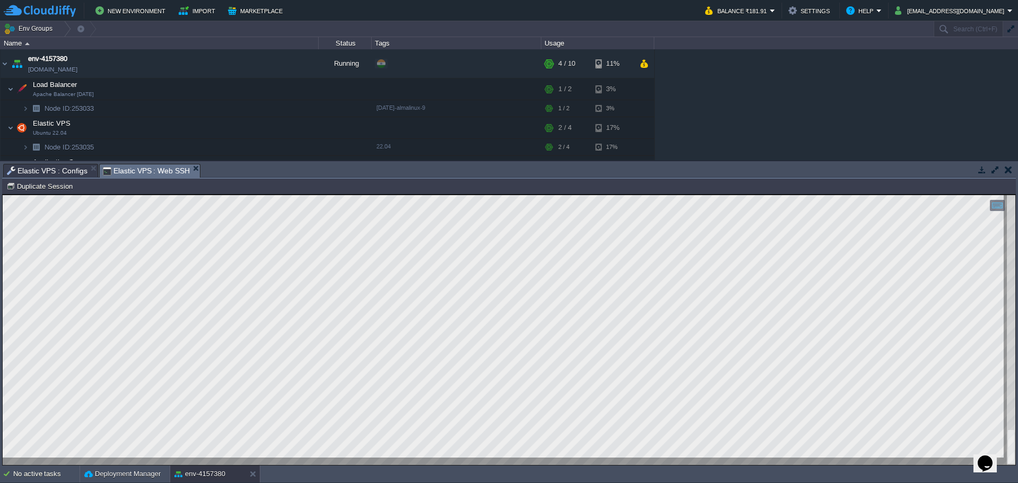
scroll to position [1, 0]
click at [54, 169] on span "Elastic VPS : Configs" at bounding box center [47, 170] width 81 height 13
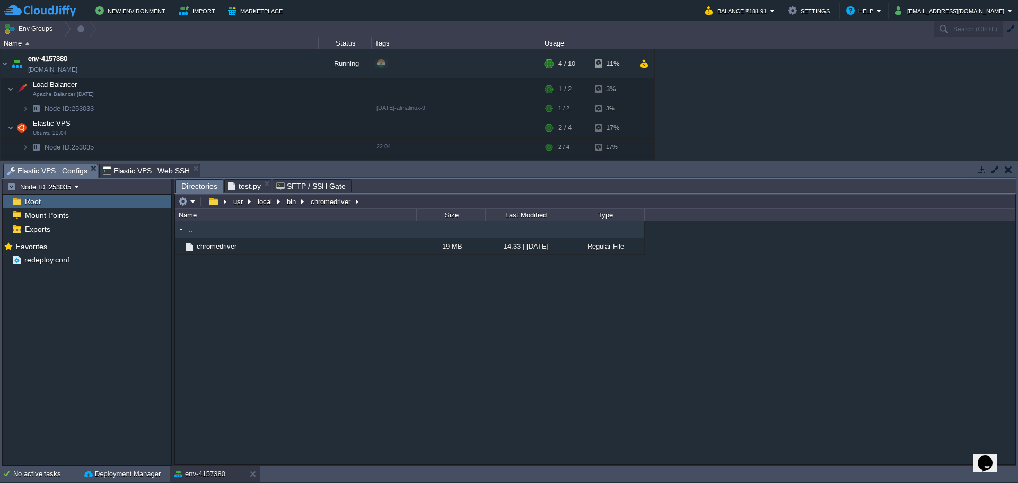
click at [245, 183] on span "test.py" at bounding box center [244, 186] width 33 height 13
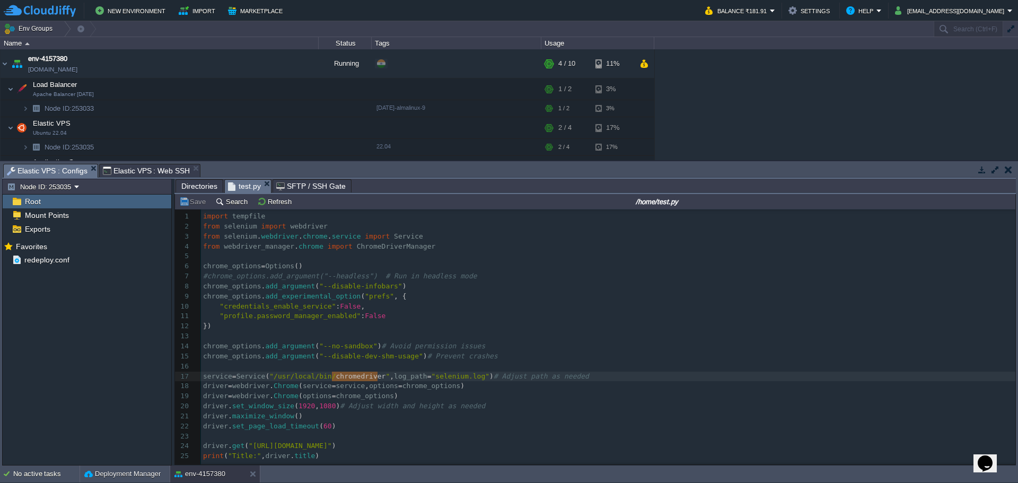
click at [305, 252] on pre "​" at bounding box center [610, 256] width 818 height 10
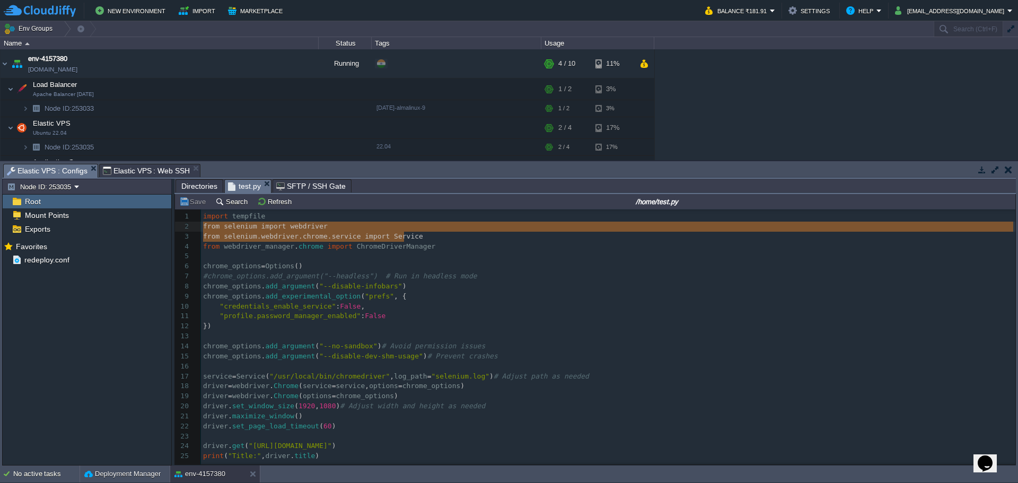
type textarea "from selenium import webdriver from selenium.webdriver.chrome.service import Se…"
drag, startPoint x: 430, startPoint y: 237, endPoint x: 178, endPoint y: 228, distance: 251.9
click at [256, 249] on div "x 1 import tempfile 2 from selenium import webdriver 3 from selenium . webdrive…" at bounding box center [610, 336] width 818 height 250
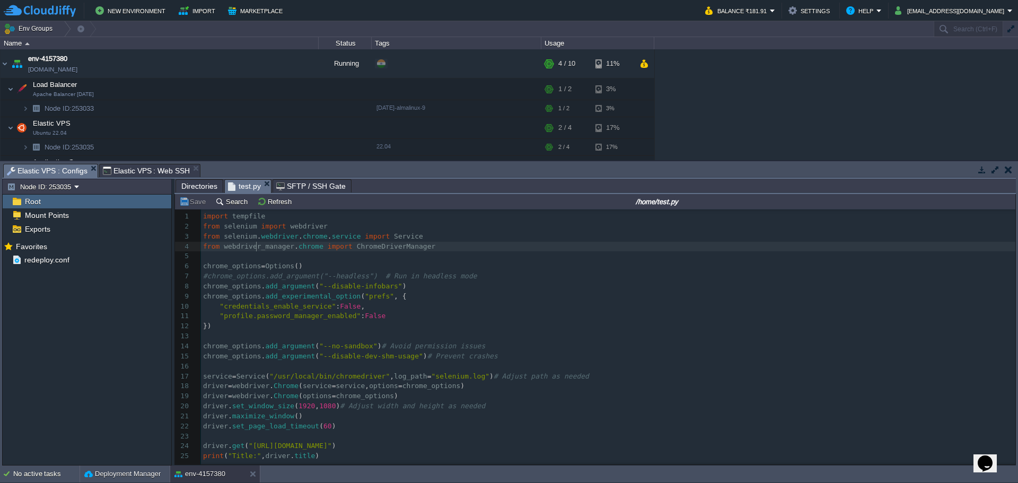
click at [253, 258] on pre "​" at bounding box center [610, 256] width 818 height 10
paste textarea "import tempfile from selenium import webdriver from selenium.webdriver.chrome.s…"
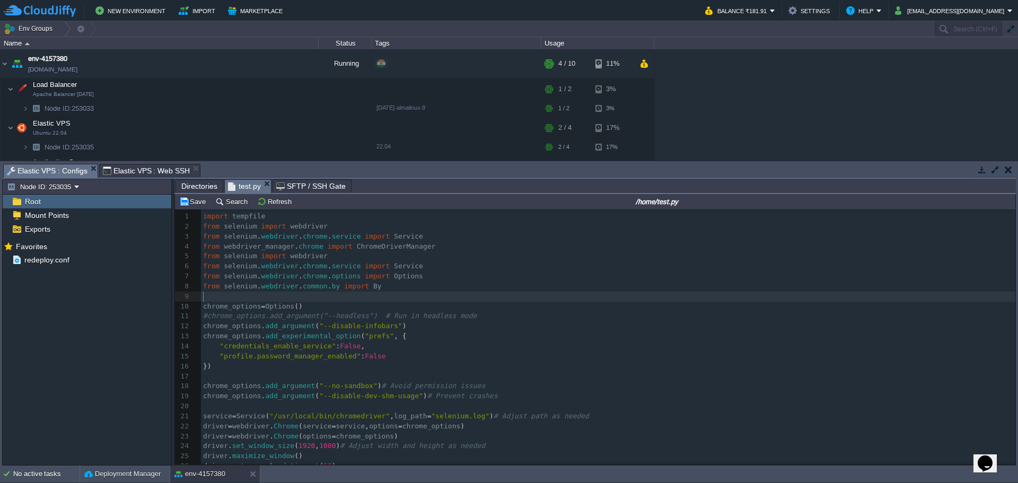
type textarea "import tempfile from selenium import webdriver from selenium.webdriver.chrome.s…"
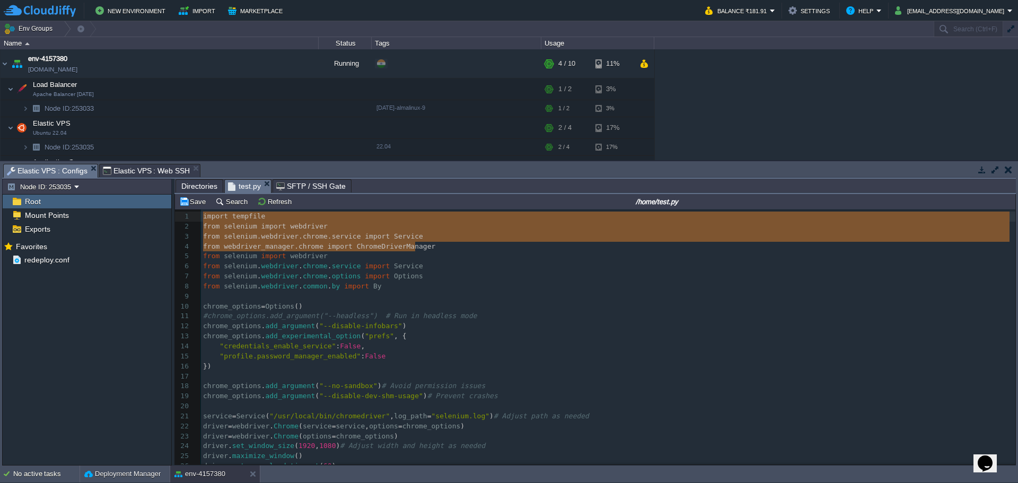
drag, startPoint x: 433, startPoint y: 251, endPoint x: 171, endPoint y: 200, distance: 266.6
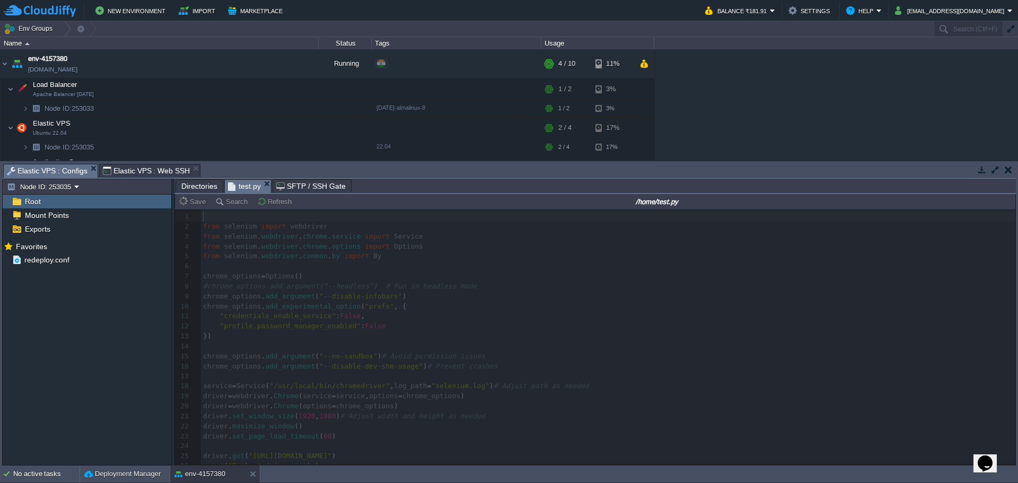
click at [136, 170] on span "Elastic VPS : Web SSH" at bounding box center [146, 170] width 87 height 13
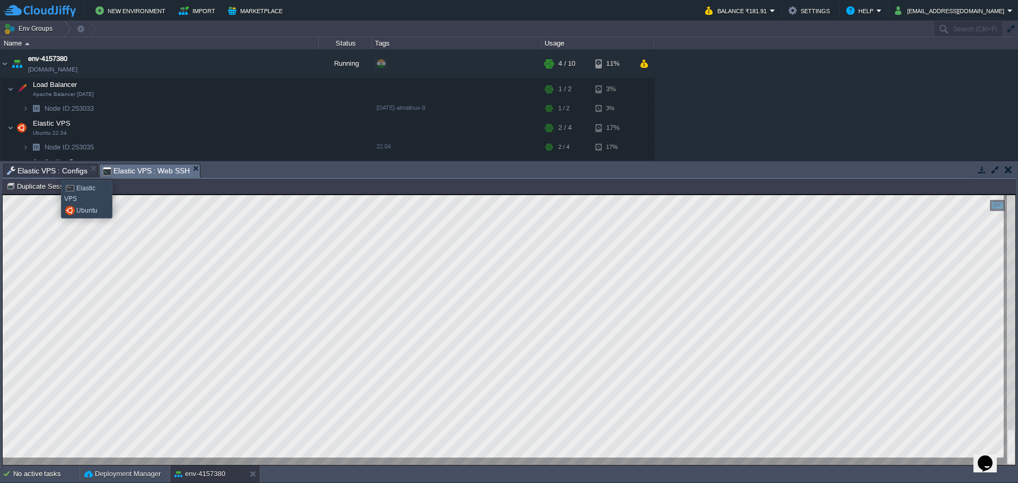
click at [53, 171] on span "Elastic VPS : Configs" at bounding box center [47, 170] width 81 height 13
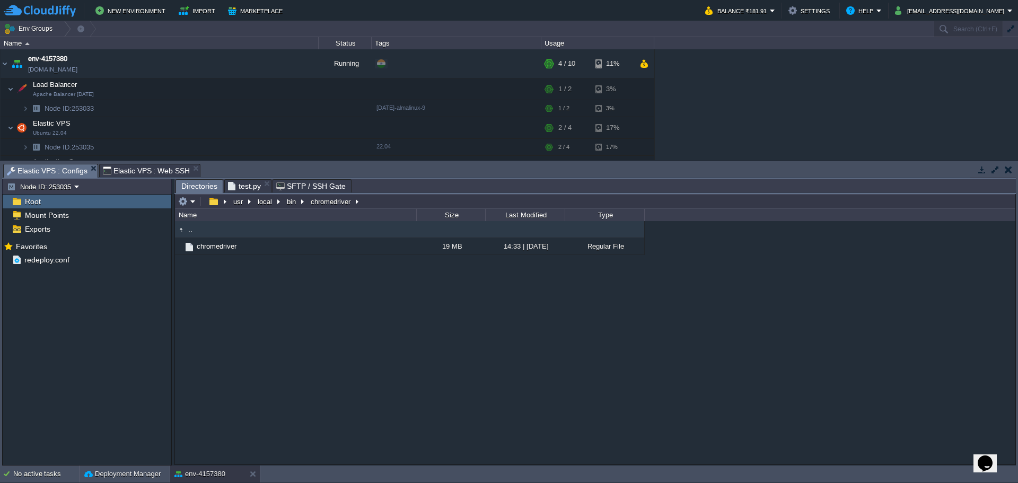
click at [189, 184] on span "Directories" at bounding box center [199, 186] width 36 height 13
type input "/usr/local/bin/chromedriver"
click at [380, 202] on input "/usr/local/bin/chromedriver" at bounding box center [595, 201] width 840 height 15
click at [245, 183] on span "test.py" at bounding box center [244, 186] width 33 height 13
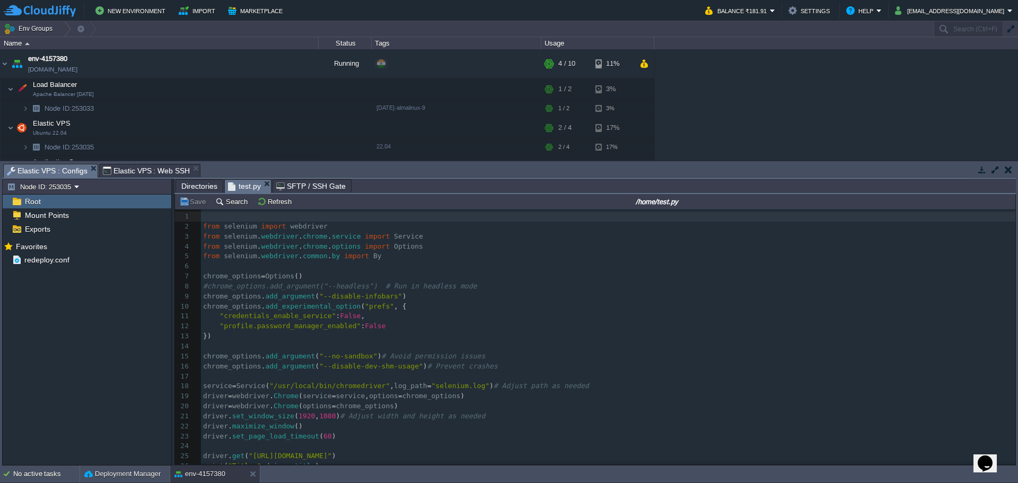
click at [275, 383] on div "x 1 ​ 2 from selenium import webdriver 3 from selenium . webdriver . chrome . s…" at bounding box center [608, 341] width 814 height 260
type textarea "/usr/local/bin/chromedriver"
click at [152, 174] on span "Elastic VPS : Web SSH" at bounding box center [146, 170] width 87 height 13
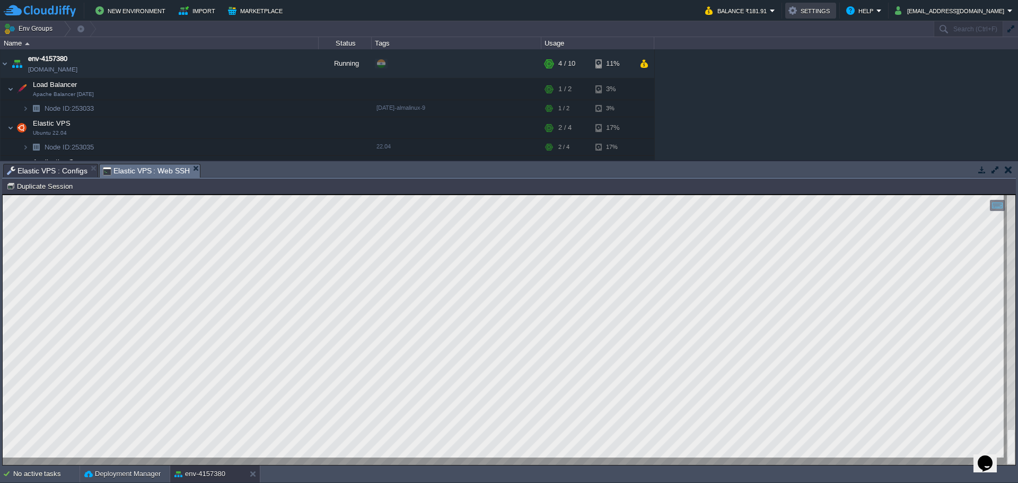
scroll to position [1, 0]
click at [275, 463] on div at bounding box center [509, 330] width 1012 height 270
click at [54, 166] on span "Elastic VPS : Configs" at bounding box center [47, 170] width 81 height 13
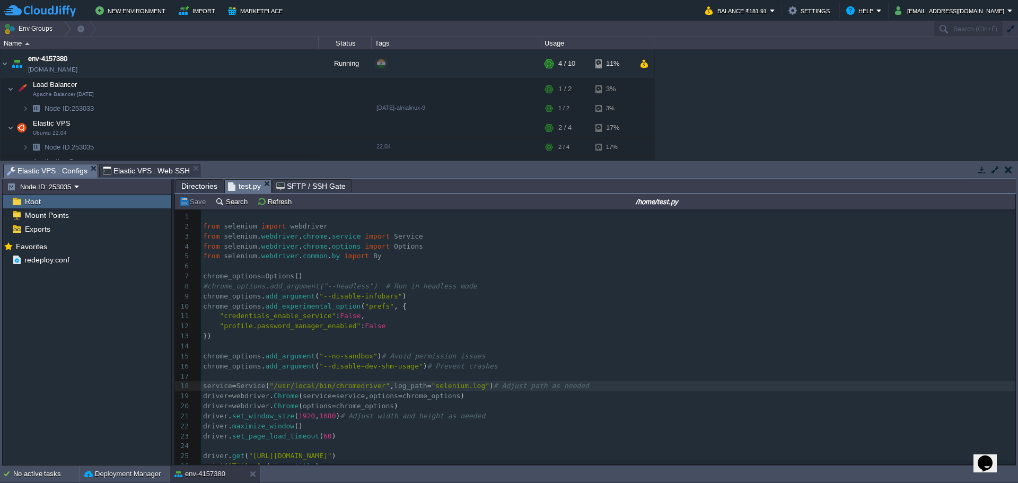
click at [205, 189] on span "Directories" at bounding box center [199, 186] width 36 height 13
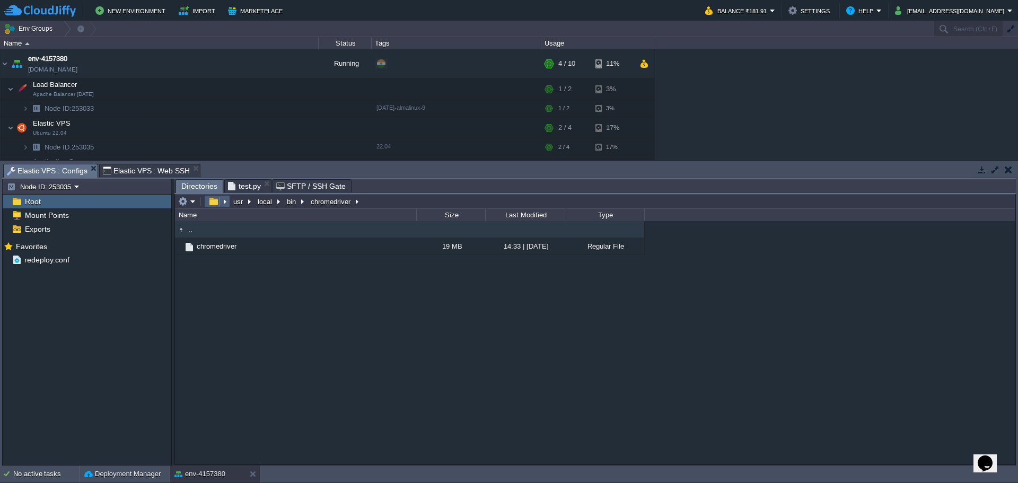
click at [213, 203] on button "button" at bounding box center [213, 202] width 15 height 10
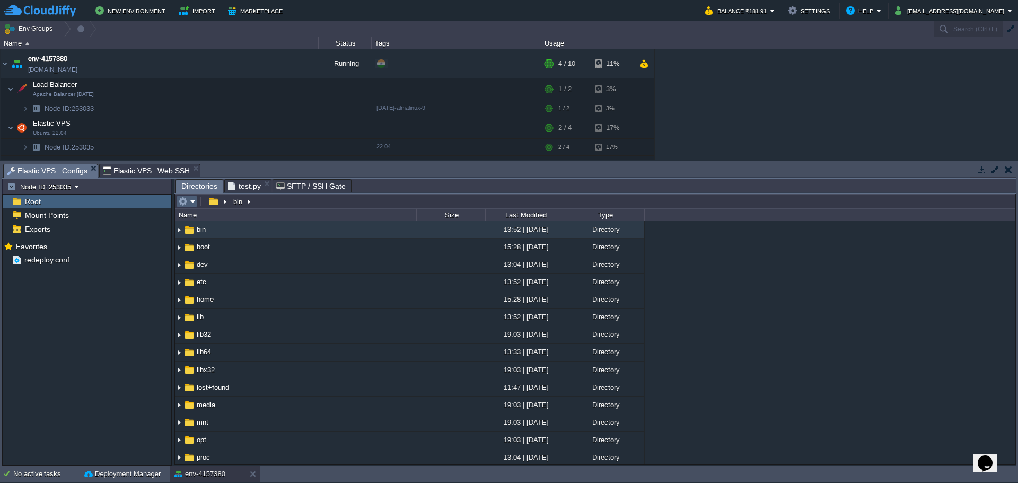
click at [192, 203] on em at bounding box center [186, 202] width 17 height 10
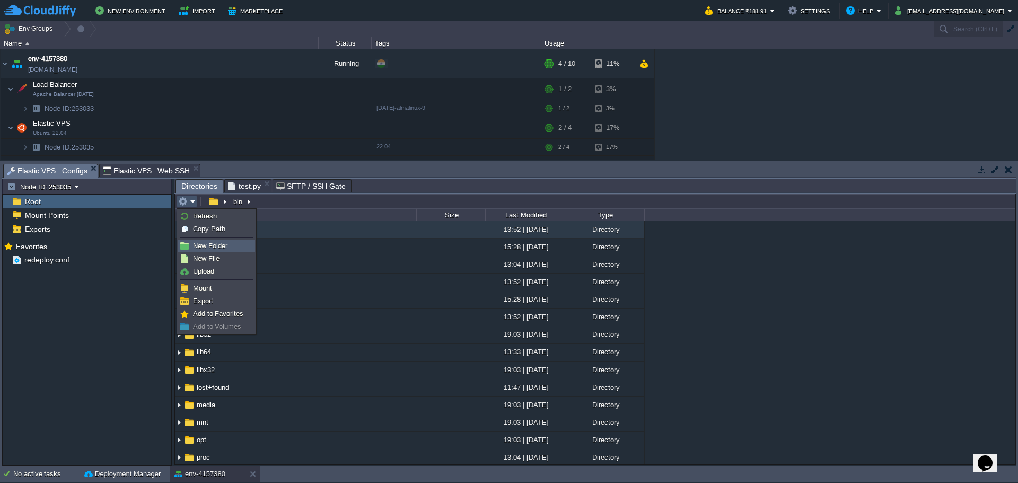
click at [200, 251] on link "New Folder" at bounding box center [217, 246] width 76 height 12
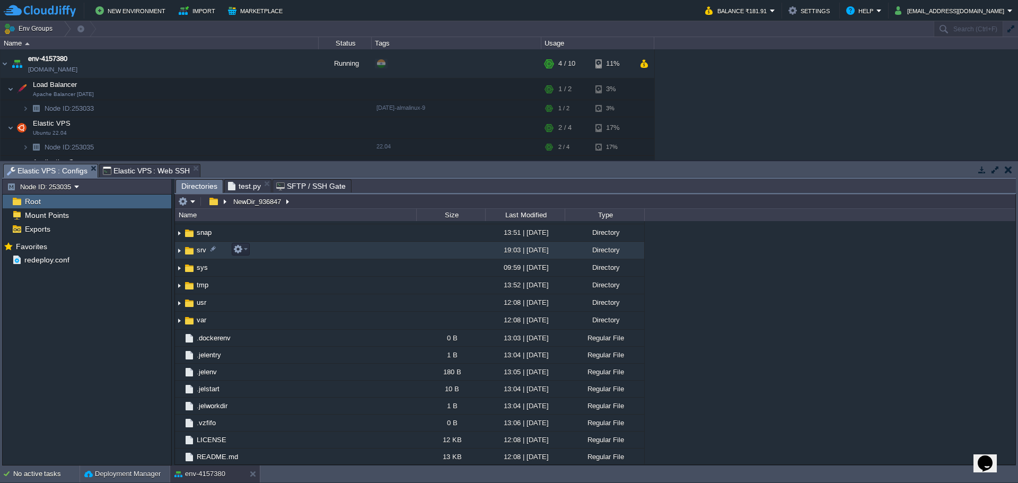
scroll to position [0, 0]
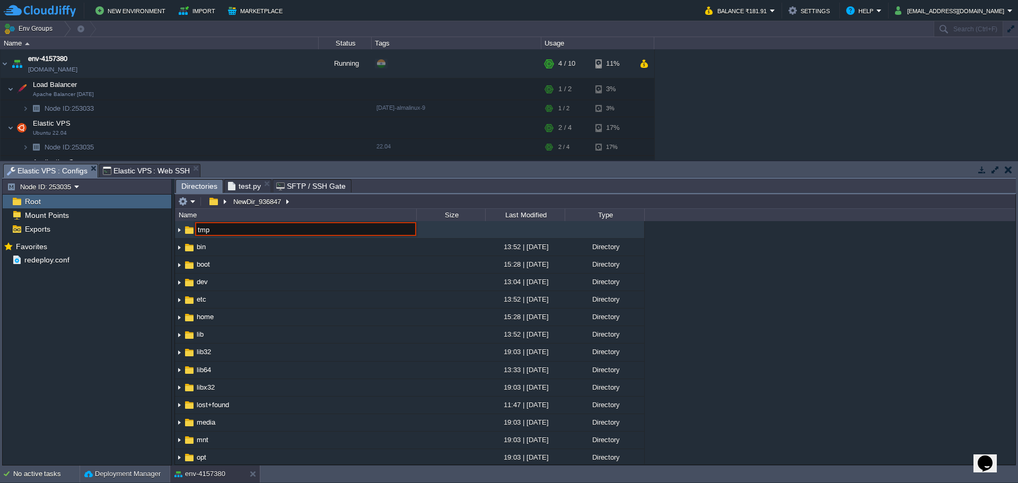
type input "tmp"
click at [102, 349] on div "Mark the most frequently used files and directories as Favorites to easily acce…" at bounding box center [87, 353] width 169 height 228
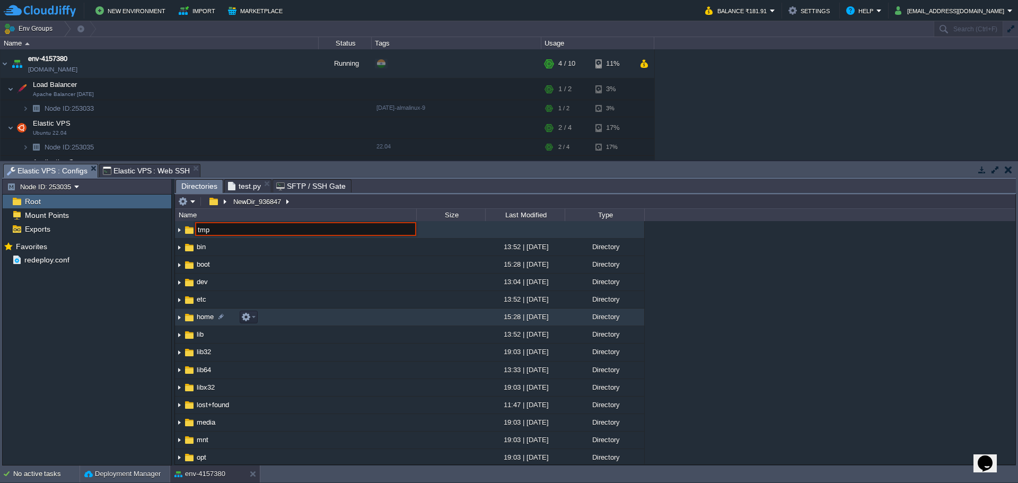
click at [200, 321] on span "home" at bounding box center [205, 316] width 20 height 9
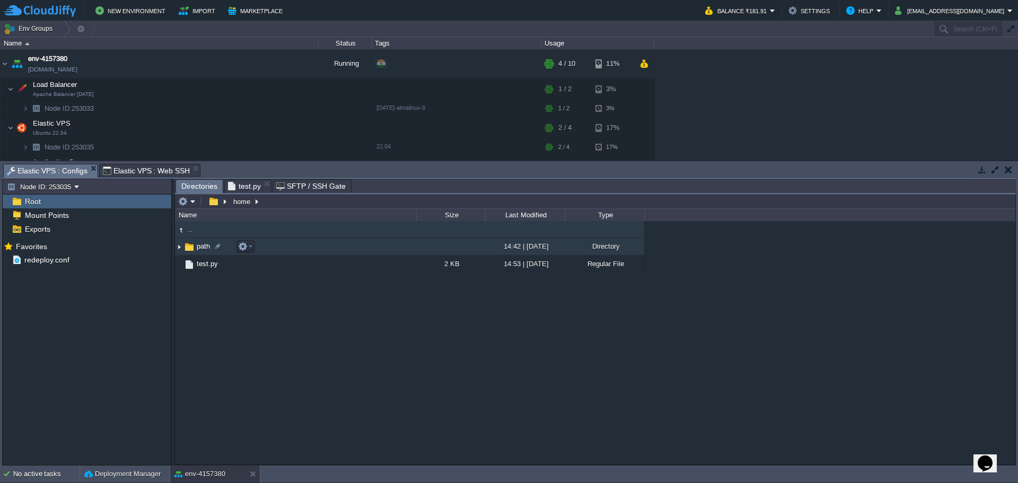
click at [197, 247] on span "path" at bounding box center [203, 246] width 16 height 9
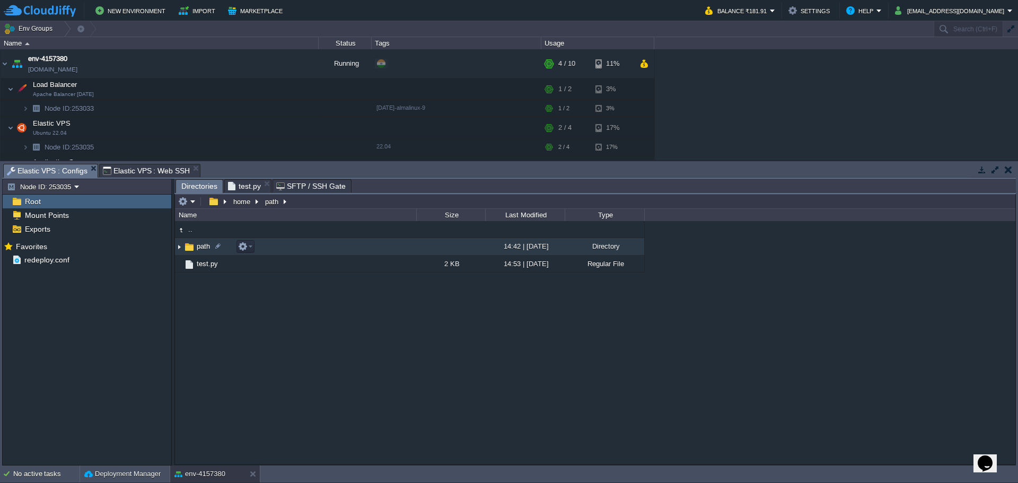
click at [197, 247] on span "path" at bounding box center [203, 246] width 16 height 9
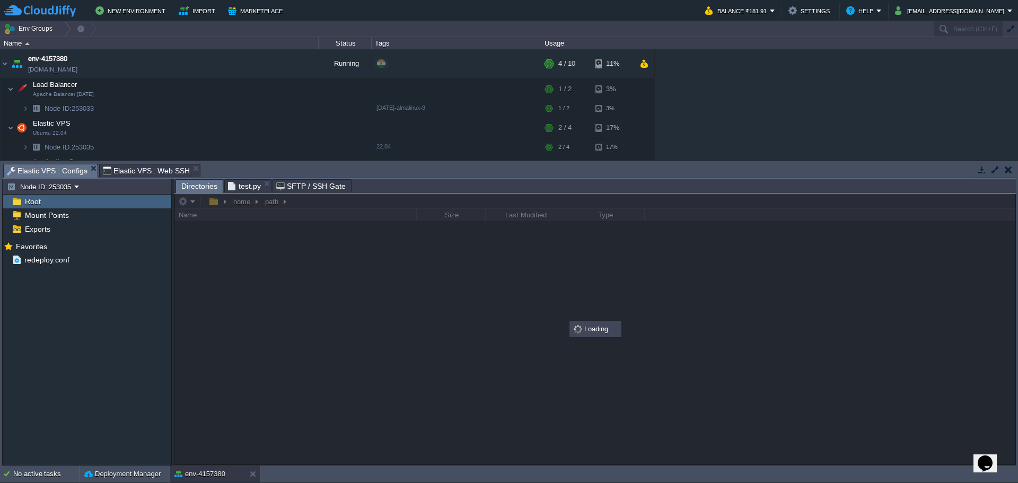
click at [235, 184] on span "test.py" at bounding box center [244, 186] width 33 height 13
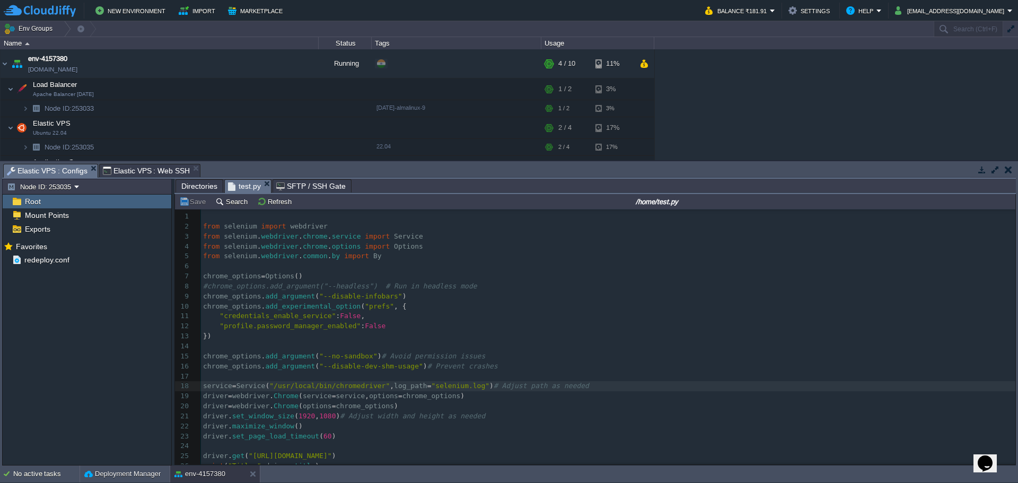
click at [487, 289] on pre "#chrome_options.add_argument("--headless") # Run in headless mode" at bounding box center [608, 286] width 814 height 10
type textarea "-"
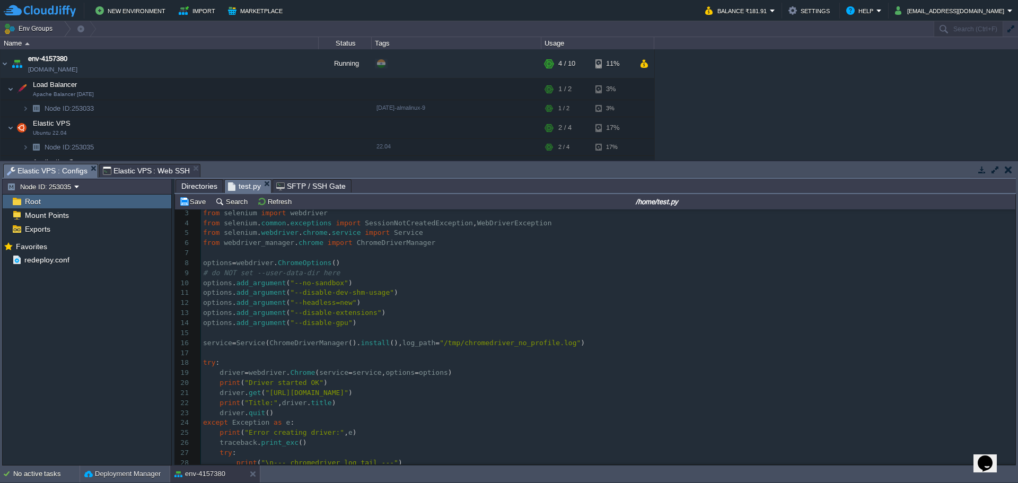
scroll to position [1, 0]
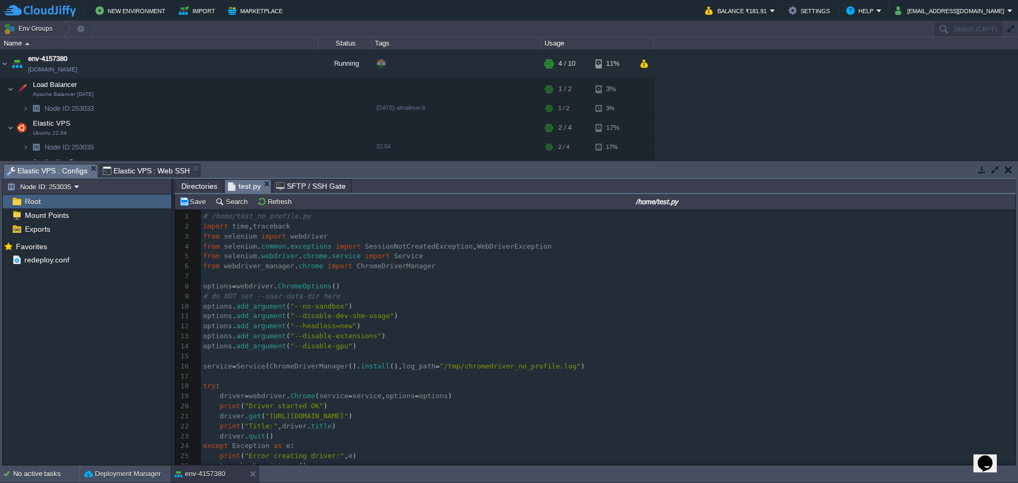
click at [206, 187] on span "Directories" at bounding box center [199, 186] width 36 height 13
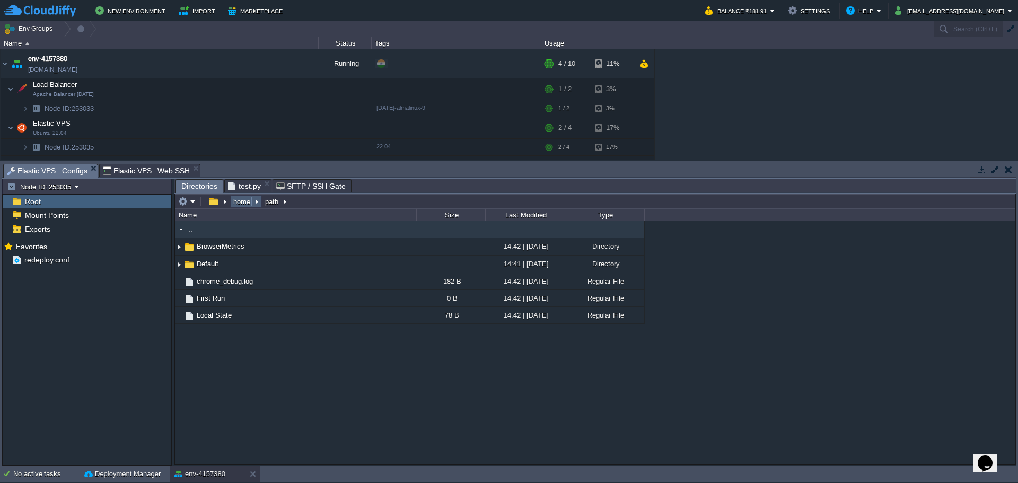
click at [242, 205] on button "home" at bounding box center [242, 202] width 21 height 10
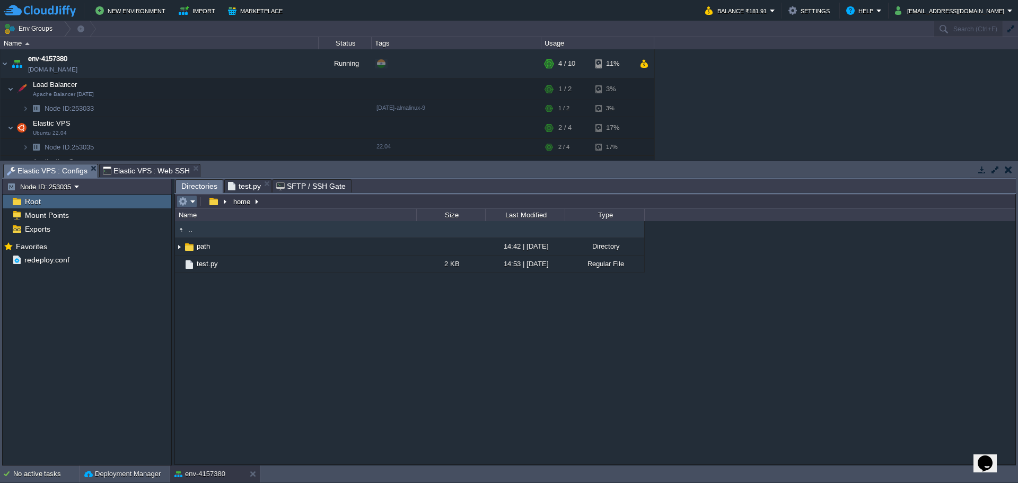
click at [191, 203] on em at bounding box center [186, 202] width 17 height 10
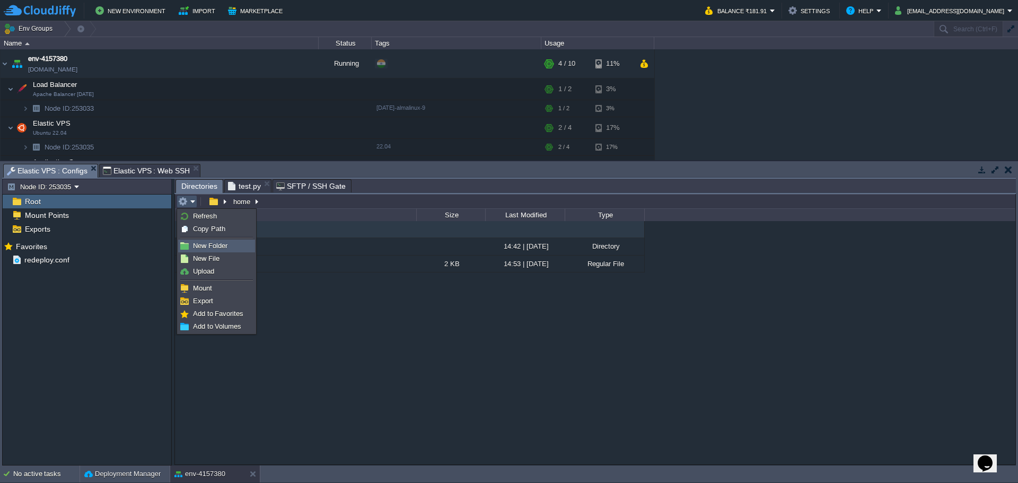
click at [204, 245] on span "New Folder" at bounding box center [210, 246] width 34 height 8
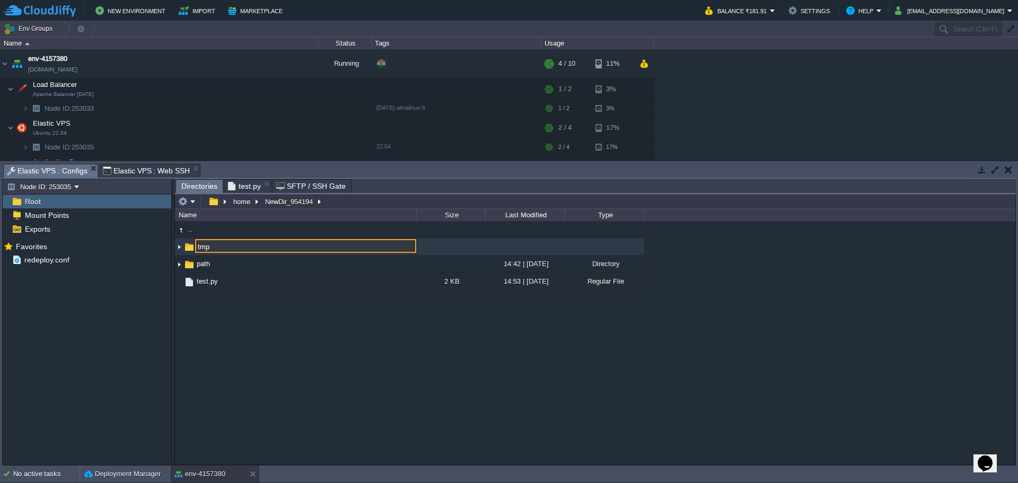
type input "tmp"
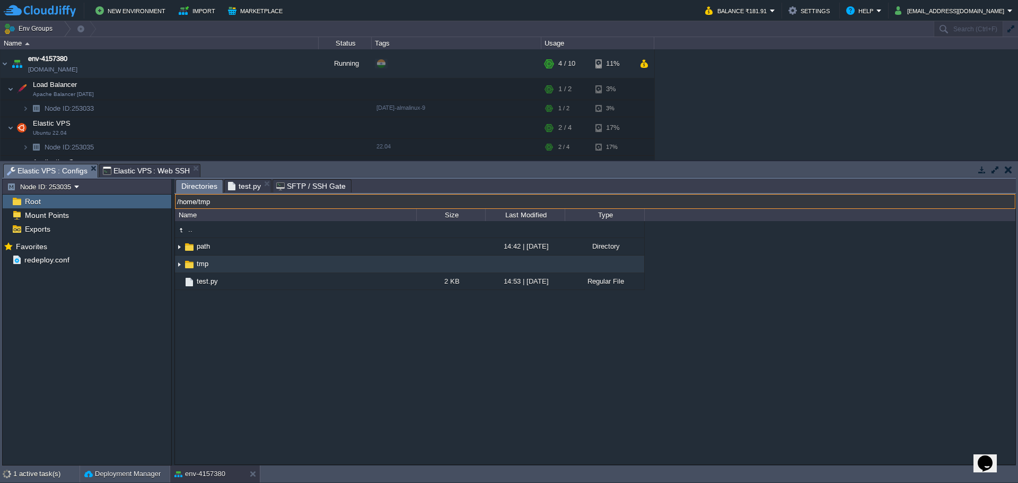
click at [237, 191] on span "test.py" at bounding box center [244, 186] width 33 height 13
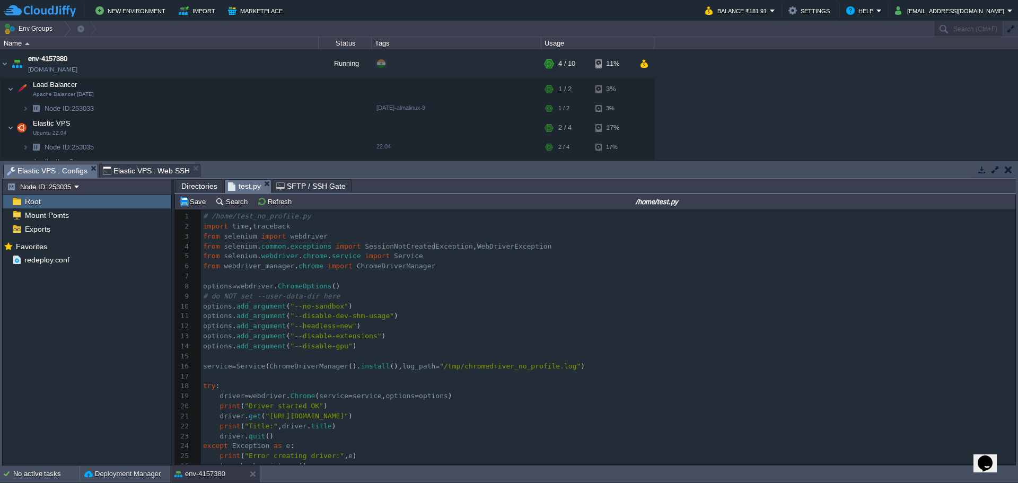
click at [243, 187] on span "test.py" at bounding box center [244, 186] width 33 height 13
click at [439, 366] on span ""/tmp/chromedriver_no_profile.log"" at bounding box center [509, 366] width 141 height 8
type textarea "/tmp"
click at [131, 167] on span "Elastic VPS : Web SSH" at bounding box center [146, 170] width 87 height 13
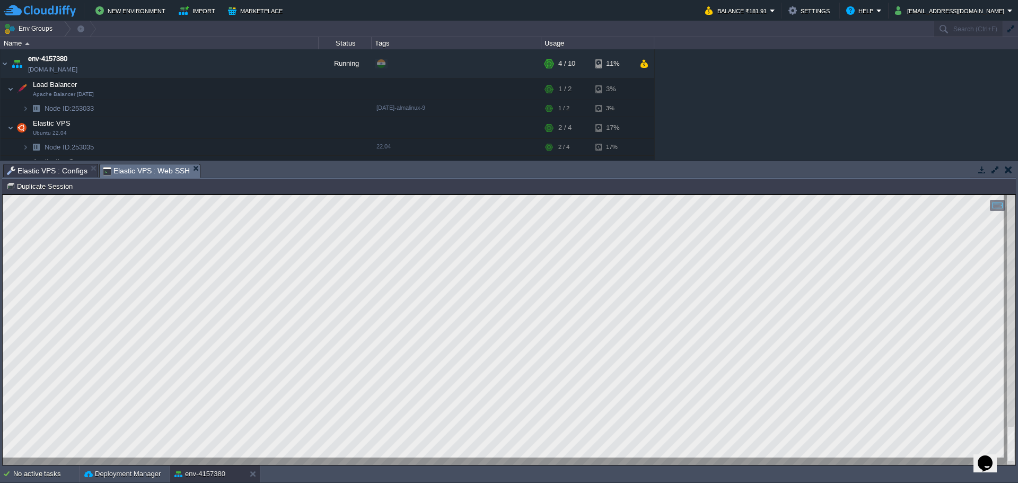
click at [60, 164] on span "Elastic VPS : Configs" at bounding box center [47, 170] width 81 height 13
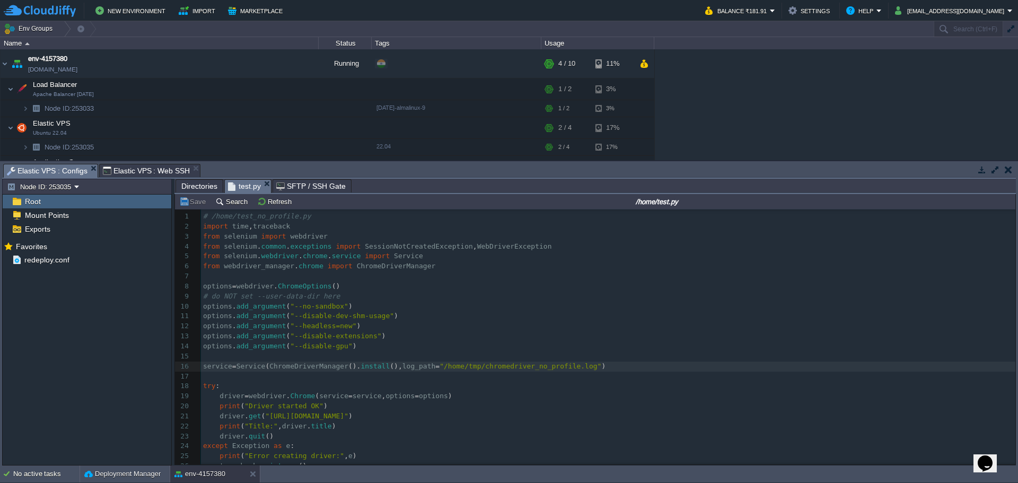
click at [205, 185] on span "Directories" at bounding box center [199, 186] width 36 height 13
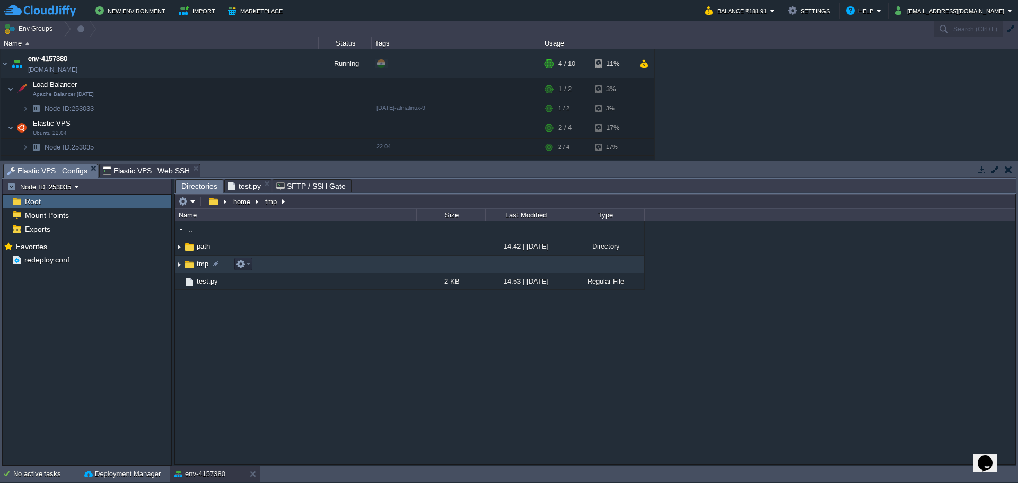
click at [198, 264] on span "tmp" at bounding box center [202, 263] width 15 height 9
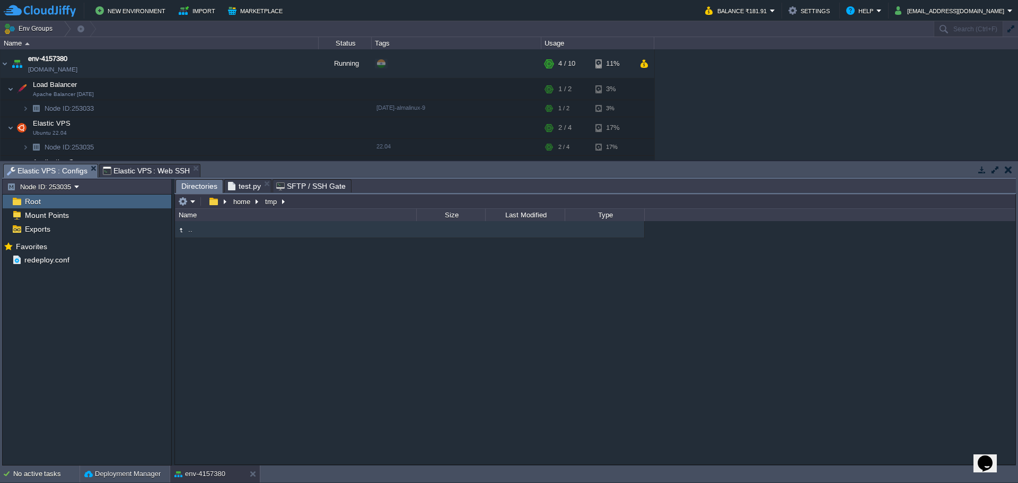
click at [132, 169] on span "Elastic VPS : Web SSH" at bounding box center [146, 170] width 87 height 13
click at [47, 169] on span "Elastic VPS : Configs" at bounding box center [47, 170] width 81 height 13
click at [242, 185] on span "test.py" at bounding box center [244, 186] width 33 height 13
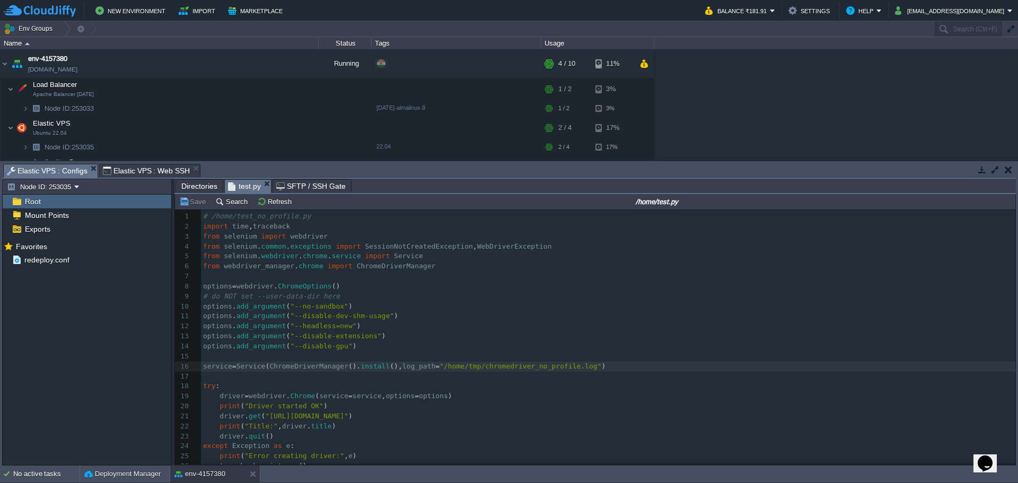
click at [575, 366] on div "x 1 # /home/test_no_profile.py 2 import time , traceback 3 from selenium import…" at bounding box center [608, 386] width 814 height 350
type textarea "chromedriver_no_profile.log"
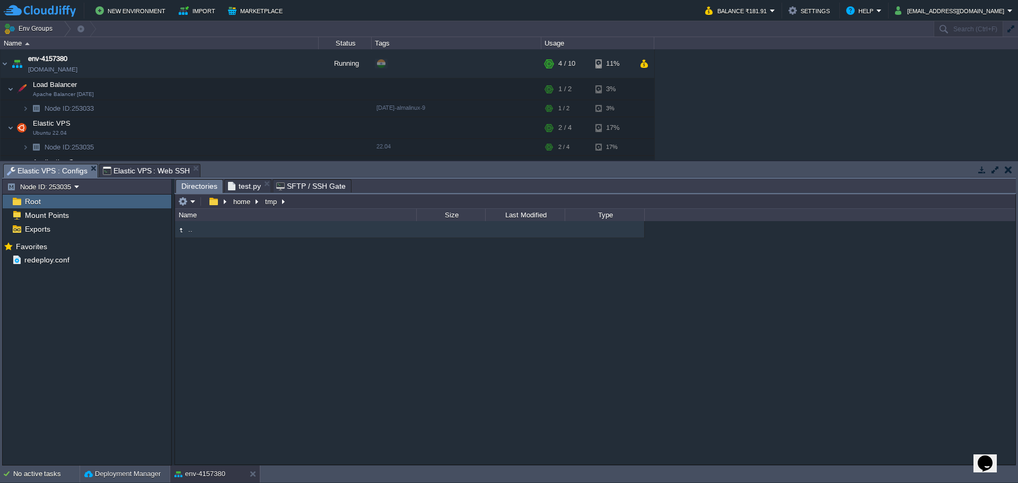
click at [189, 184] on span "Directories" at bounding box center [199, 186] width 36 height 13
click at [197, 199] on table at bounding box center [187, 201] width 22 height 13
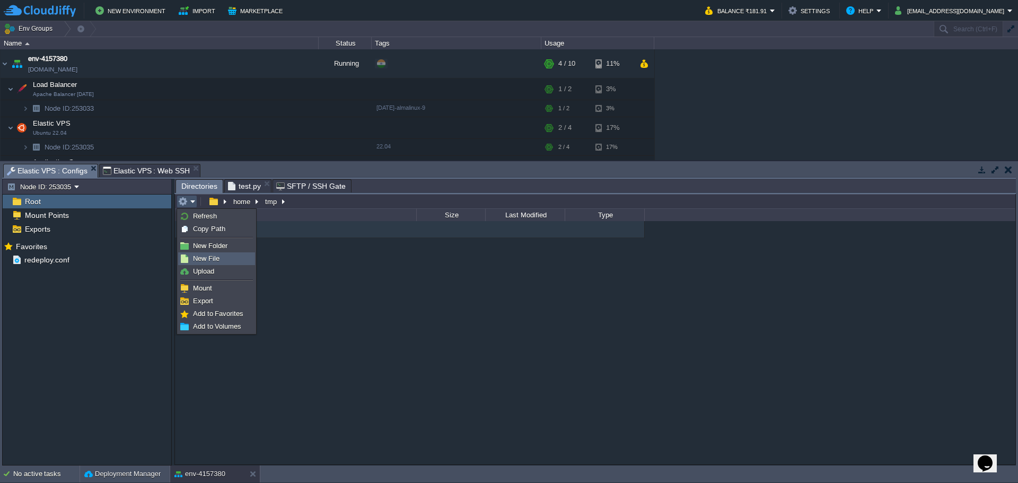
click at [203, 261] on span "New File" at bounding box center [206, 258] width 26 height 8
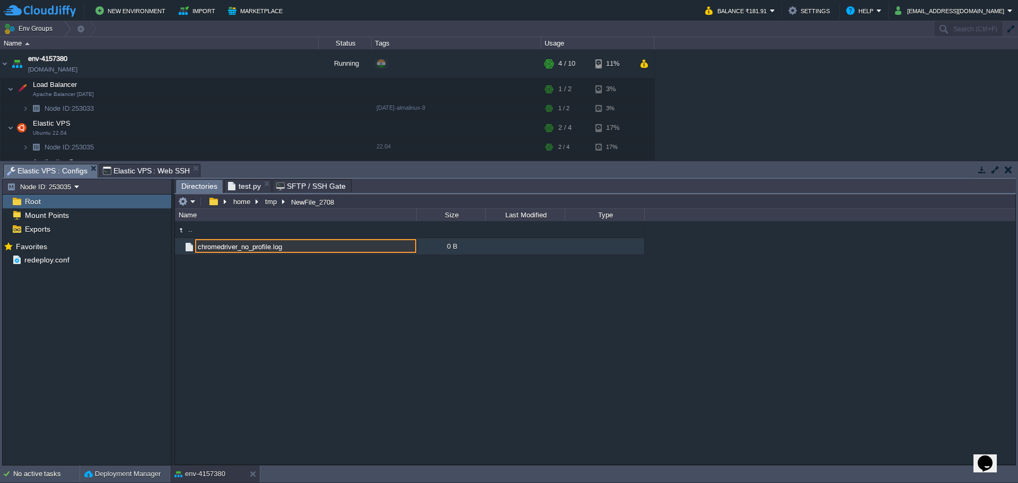
type input "chromedriver_no_profile.log"
click at [127, 174] on span "Elastic VPS : Web SSH" at bounding box center [146, 170] width 87 height 13
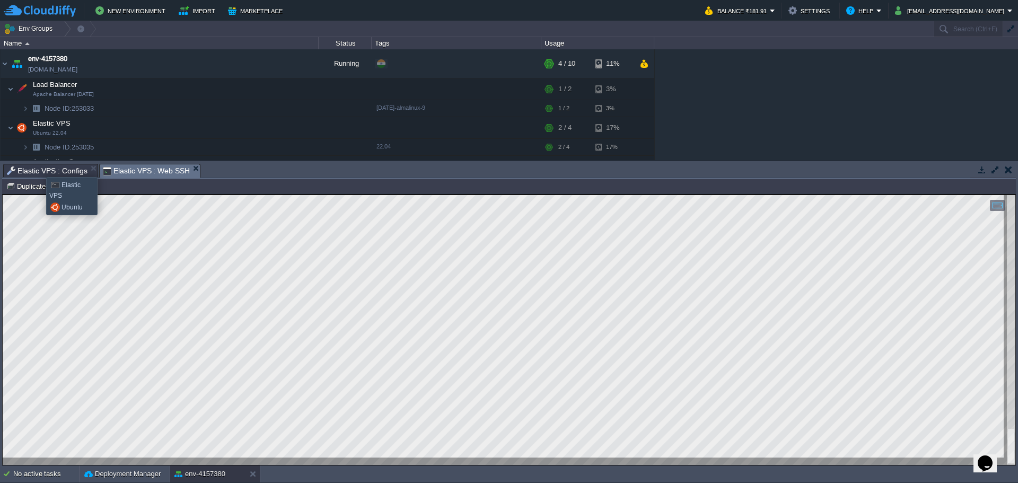
click at [38, 167] on span "Elastic VPS : Configs" at bounding box center [47, 170] width 81 height 13
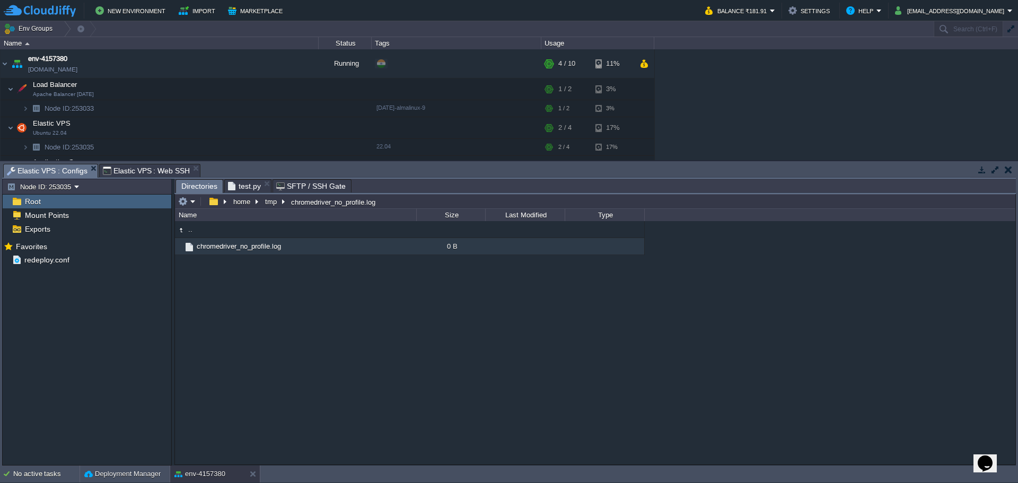
click at [129, 169] on span "Elastic VPS : Web SSH" at bounding box center [146, 170] width 87 height 13
click at [49, 169] on span "Elastic VPS : Configs" at bounding box center [47, 170] width 81 height 13
click at [238, 248] on span "chromedriver_no_profile.log" at bounding box center [238, 246] width 87 height 9
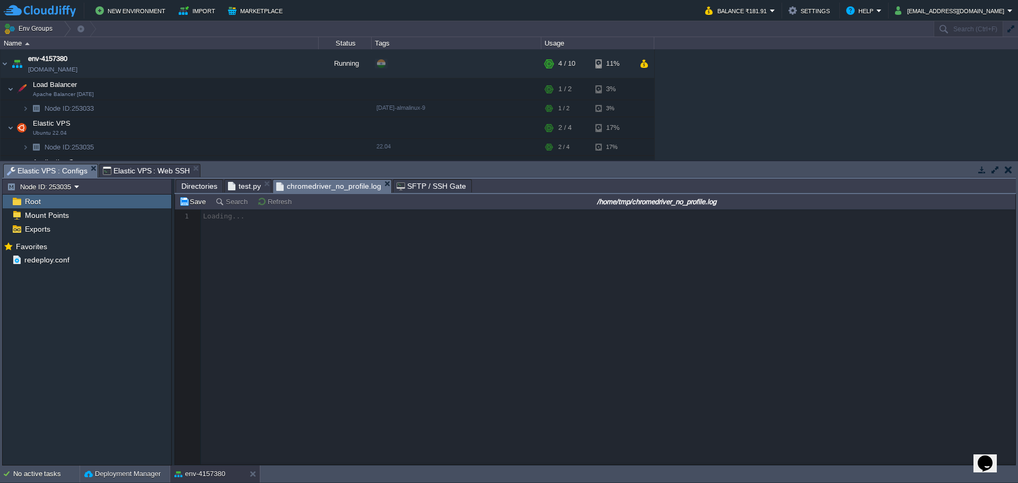
click at [123, 170] on span "Elastic VPS : Web SSH" at bounding box center [146, 170] width 87 height 13
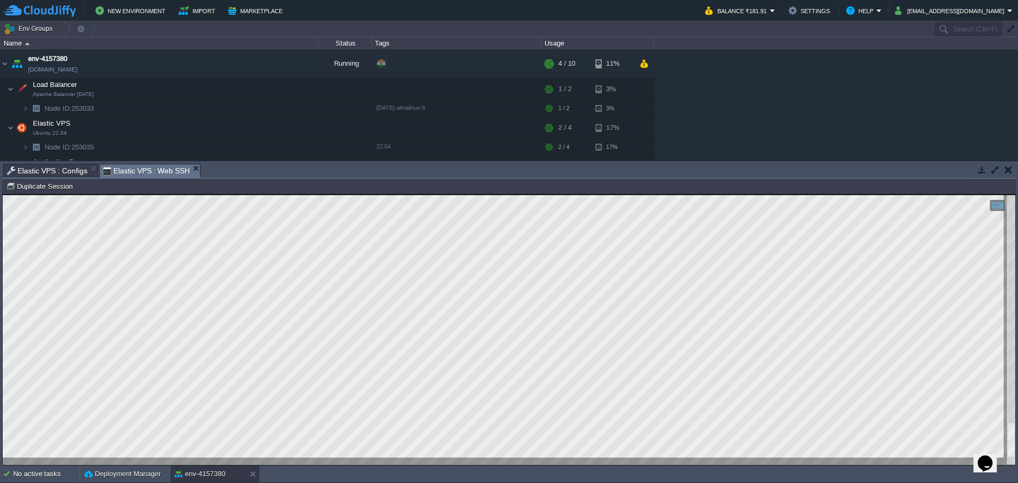
click at [47, 170] on span "Elastic VPS : Configs" at bounding box center [47, 170] width 81 height 13
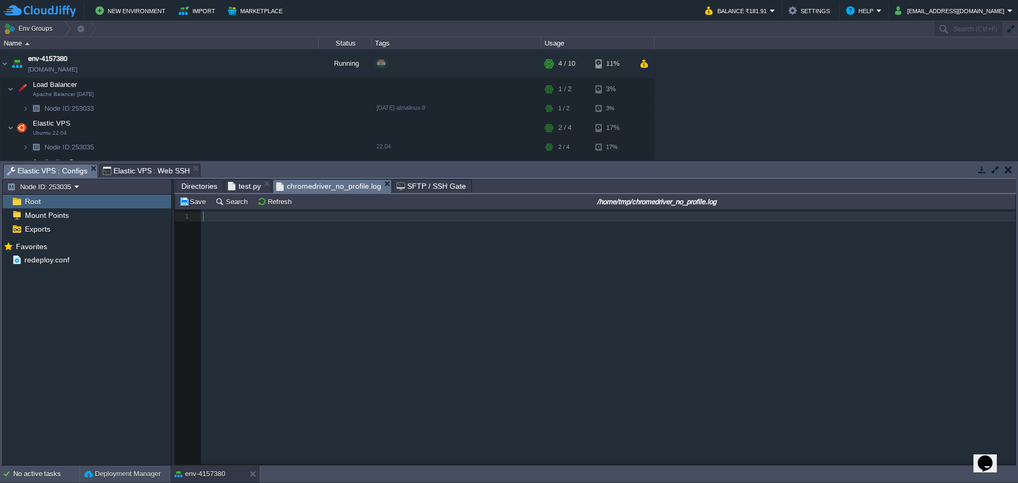
scroll to position [4, 0]
click at [121, 167] on span "Elastic VPS : Web SSH" at bounding box center [146, 170] width 87 height 13
click at [198, 185] on span "Directories" at bounding box center [199, 186] width 36 height 13
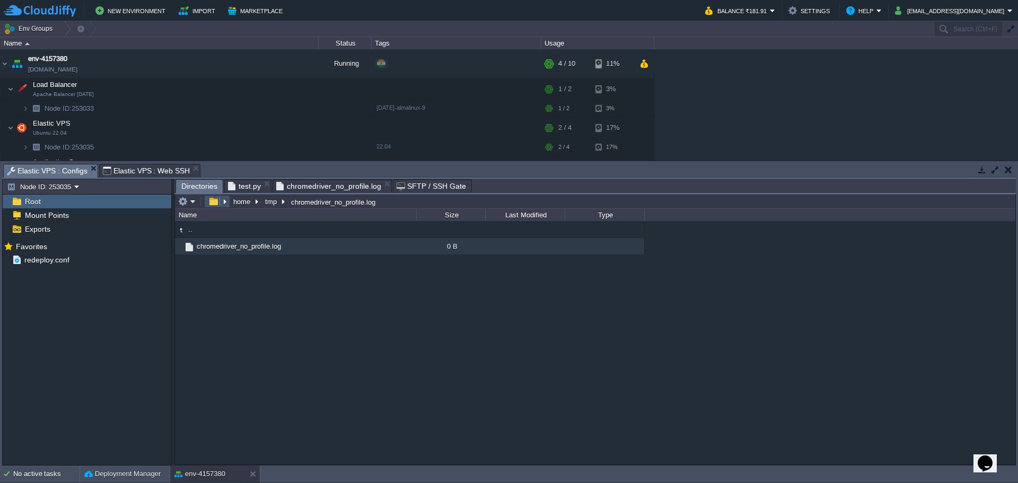
click at [214, 202] on button "button" at bounding box center [213, 202] width 15 height 10
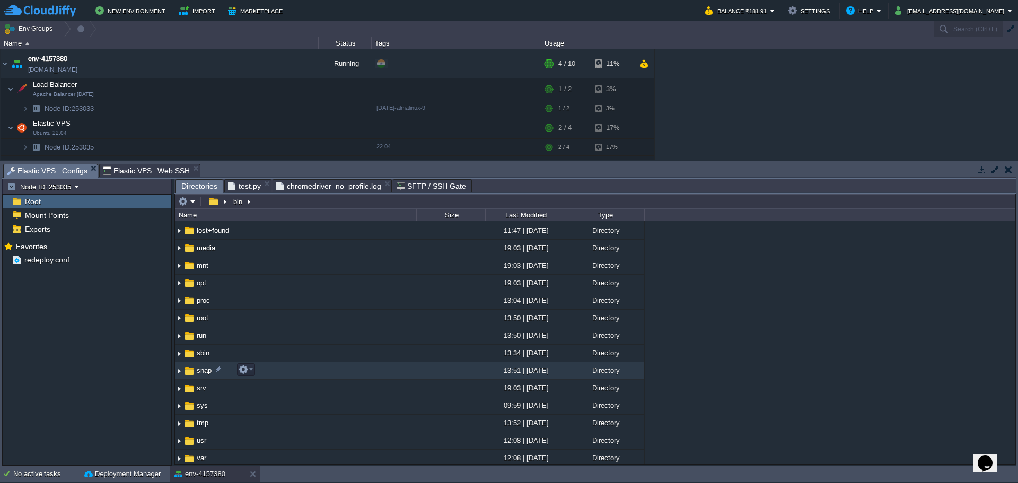
scroll to position [159, 0]
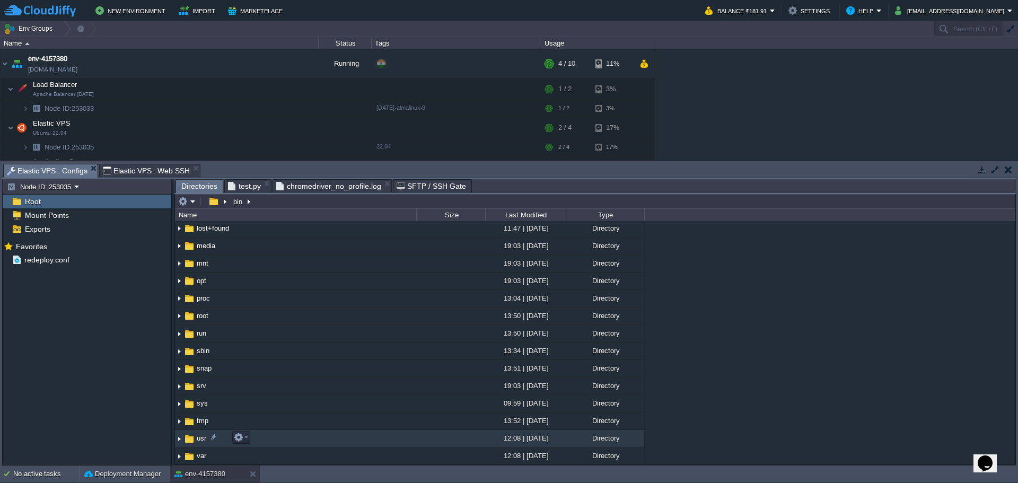
click at [202, 438] on span "usr" at bounding box center [201, 438] width 13 height 9
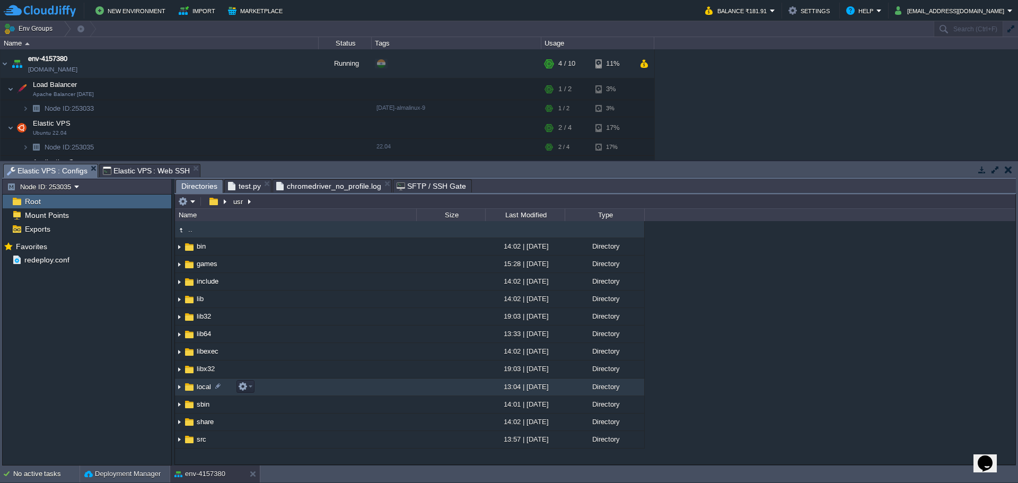
click at [211, 385] on span "local" at bounding box center [203, 386] width 17 height 9
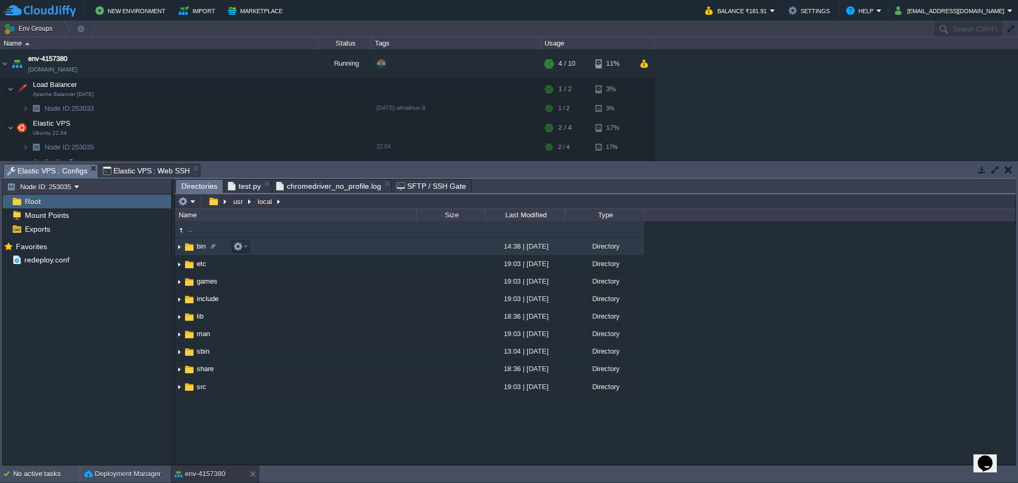
click at [200, 252] on td "bin" at bounding box center [295, 246] width 241 height 17
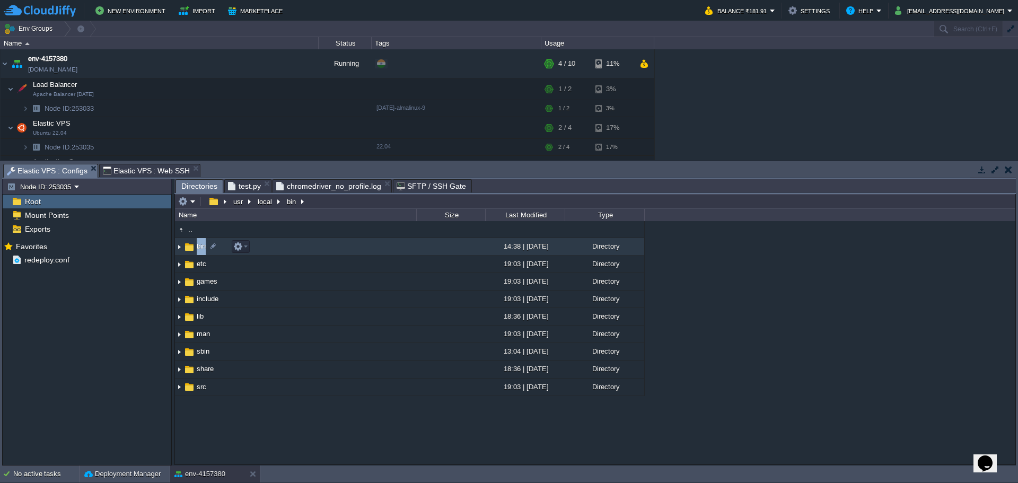
click at [200, 252] on td "bin" at bounding box center [295, 246] width 241 height 17
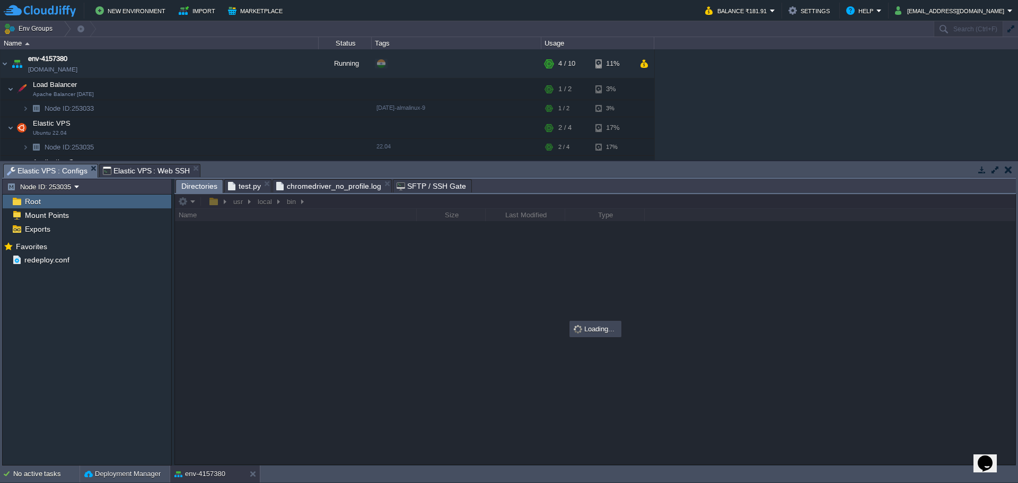
click at [144, 172] on span "Elastic VPS : Web SSH" at bounding box center [146, 170] width 87 height 13
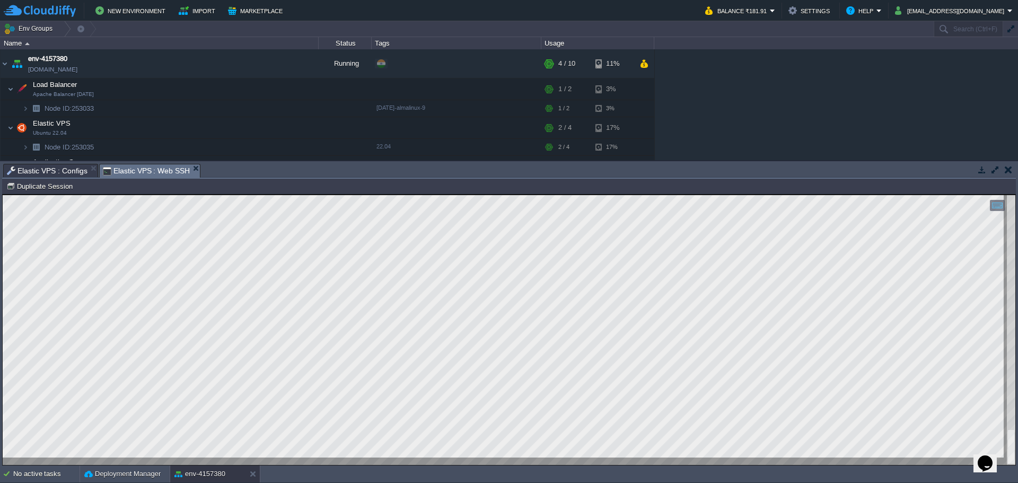
click at [59, 173] on span "Elastic VPS : Configs" at bounding box center [47, 170] width 81 height 13
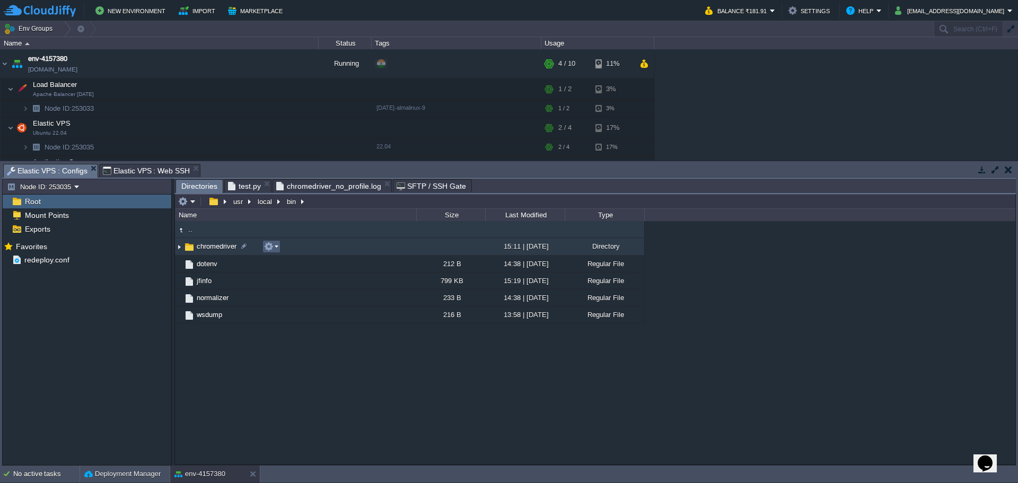
click at [273, 247] on em at bounding box center [271, 247] width 14 height 10
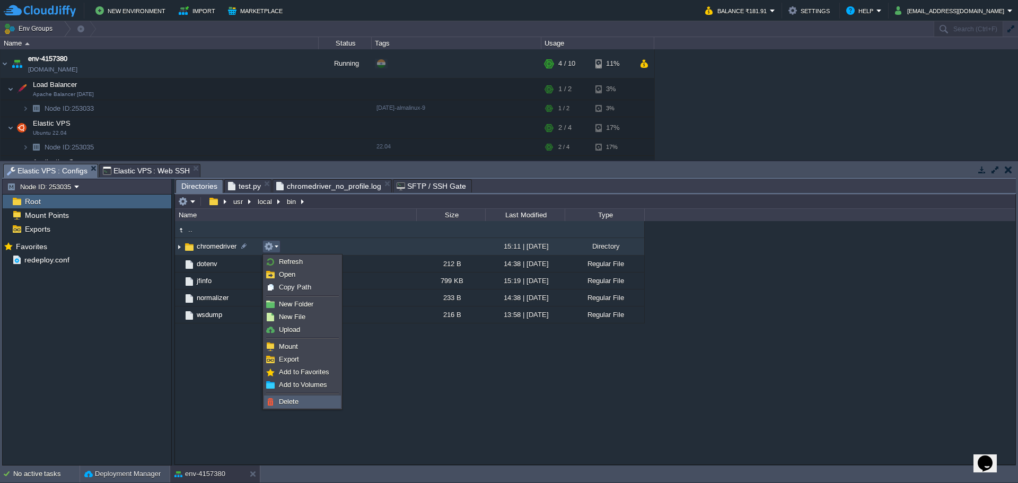
click at [296, 402] on span "Delete" at bounding box center [289, 401] width 20 height 8
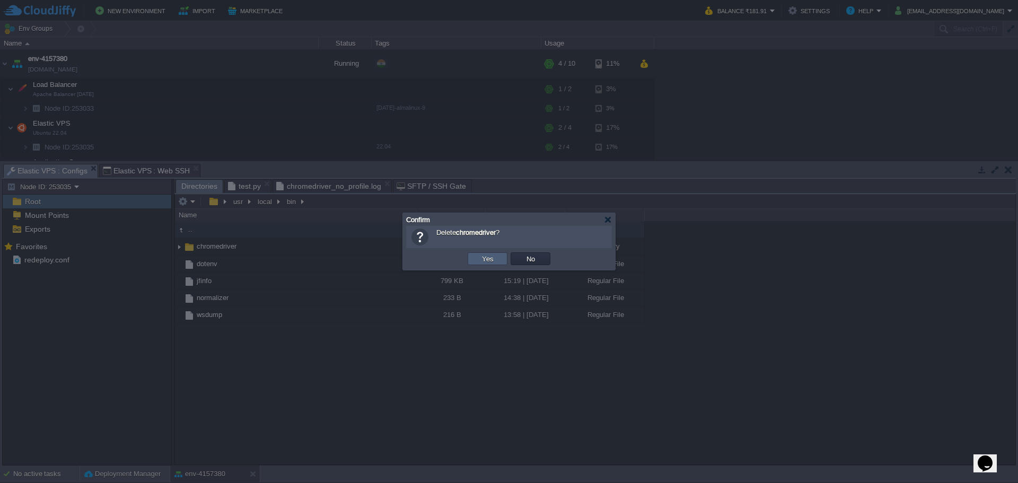
click at [490, 263] on button "Yes" at bounding box center [488, 259] width 18 height 10
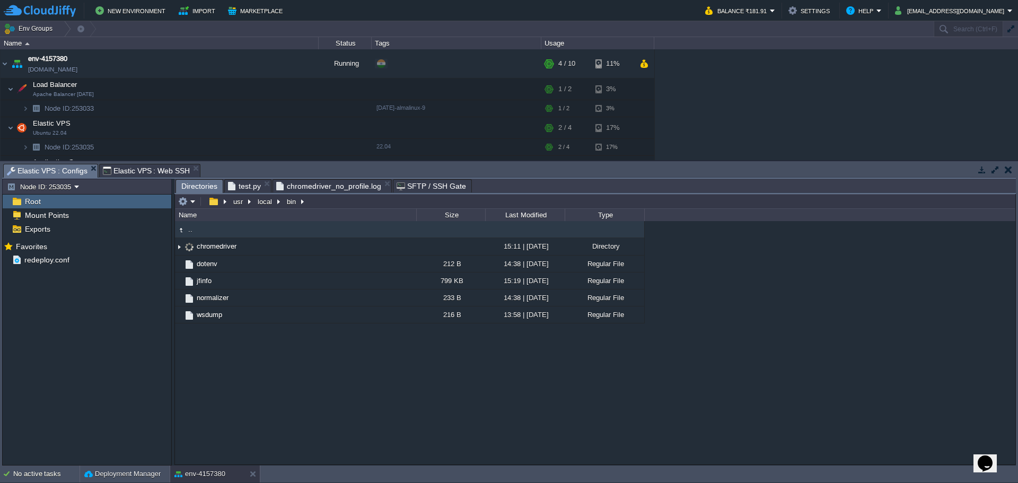
click at [243, 187] on span "test.py" at bounding box center [244, 186] width 33 height 13
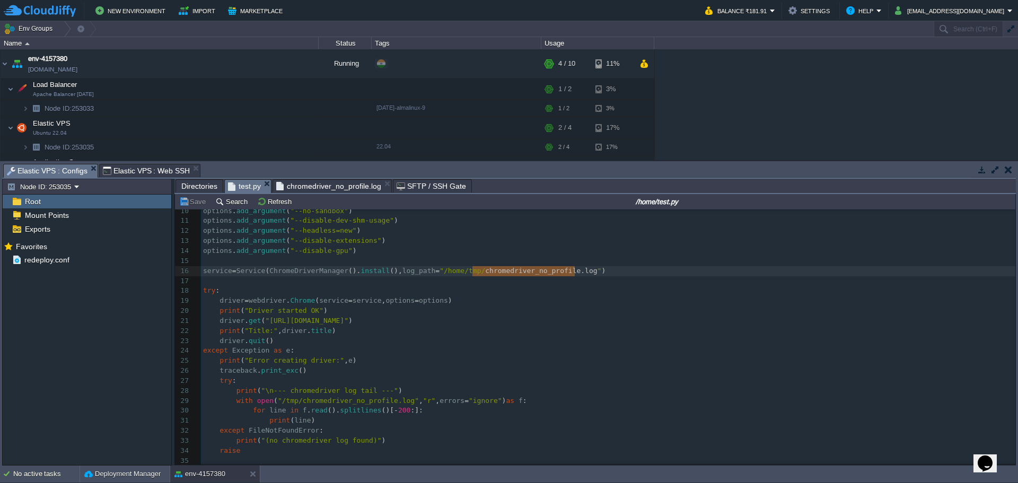
scroll to position [99, 0]
type textarea "-"
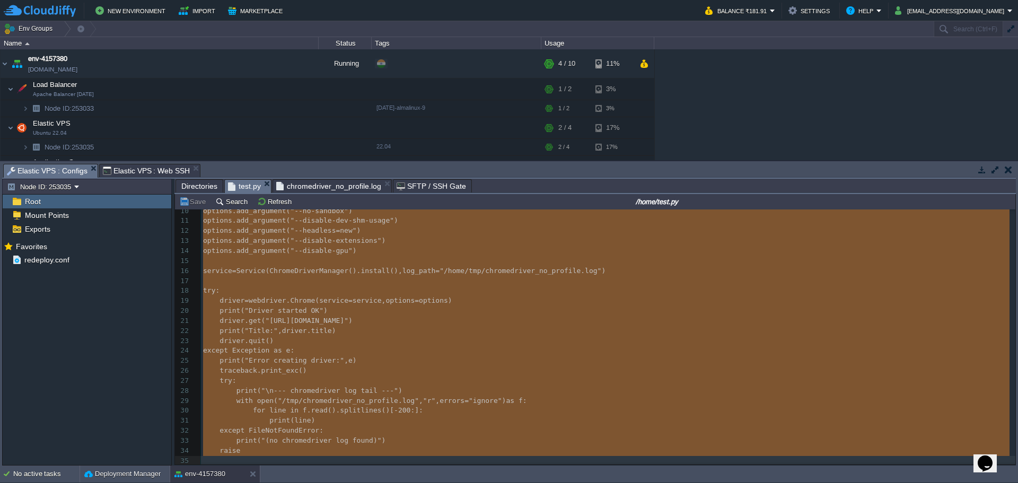
paste textarea
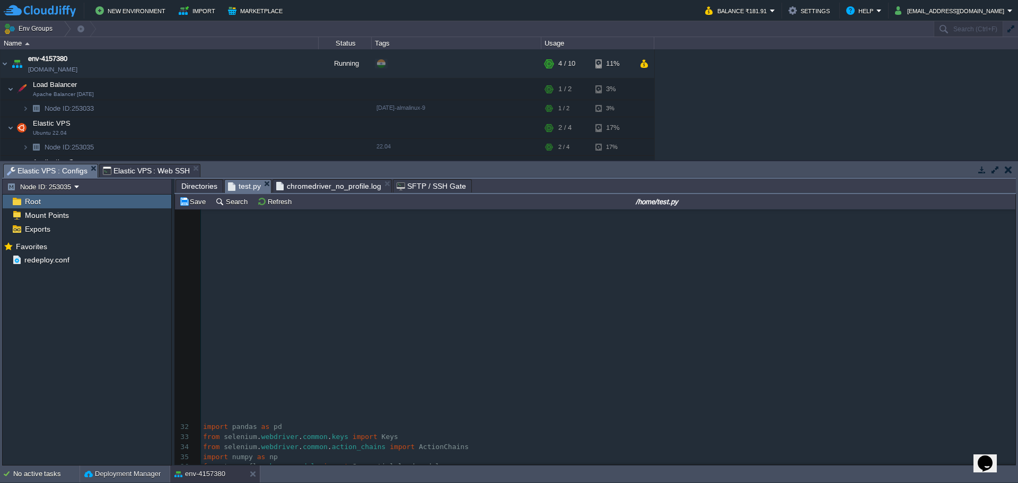
scroll to position [428, 0]
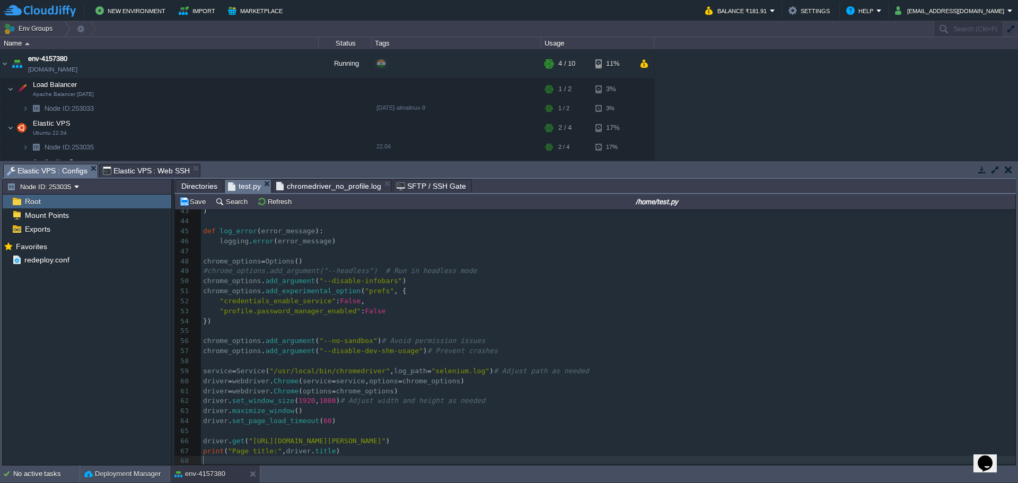
click at [216, 271] on span "#chrome_options.add_argument("--headless") # Run in headless mode" at bounding box center [340, 271] width 274 height 8
click at [205, 269] on span "#chrome_options.add_argument("--headless") # Run in headless mode" at bounding box center [340, 271] width 274 height 8
click at [207, 390] on div "x 32 import pandas as pd 33 from selenium . webdriver . common . keys import Ke…" at bounding box center [608, 280] width 814 height 369
type textarea "#"
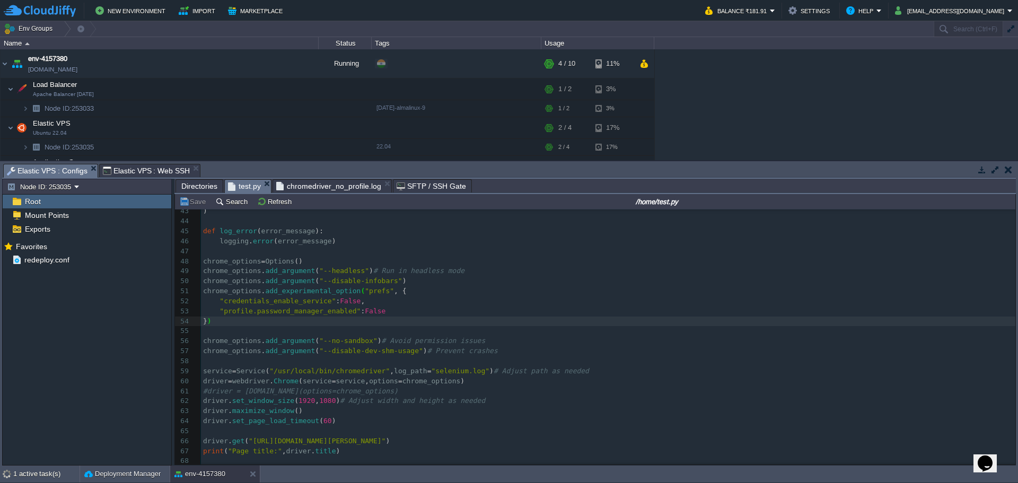
click at [194, 180] on span "Directories" at bounding box center [199, 186] width 36 height 13
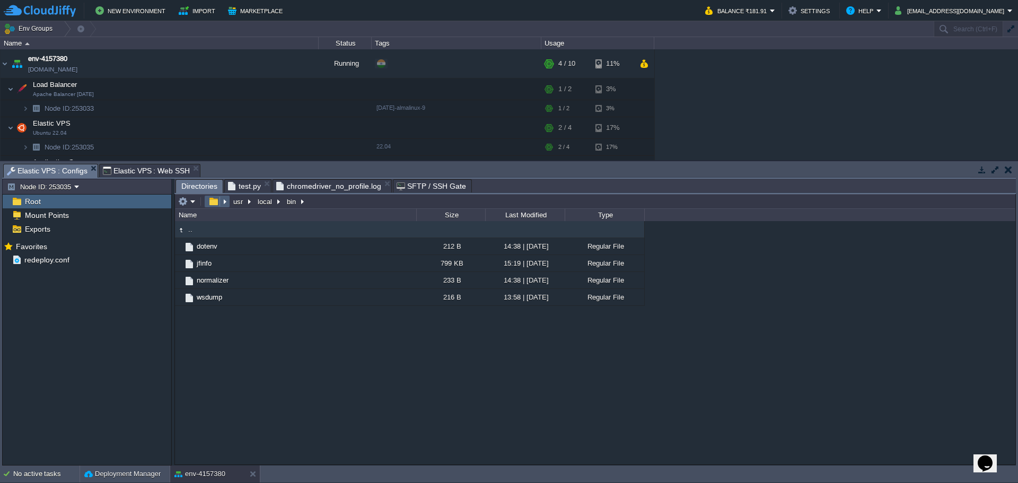
click at [213, 203] on button "button" at bounding box center [213, 202] width 15 height 10
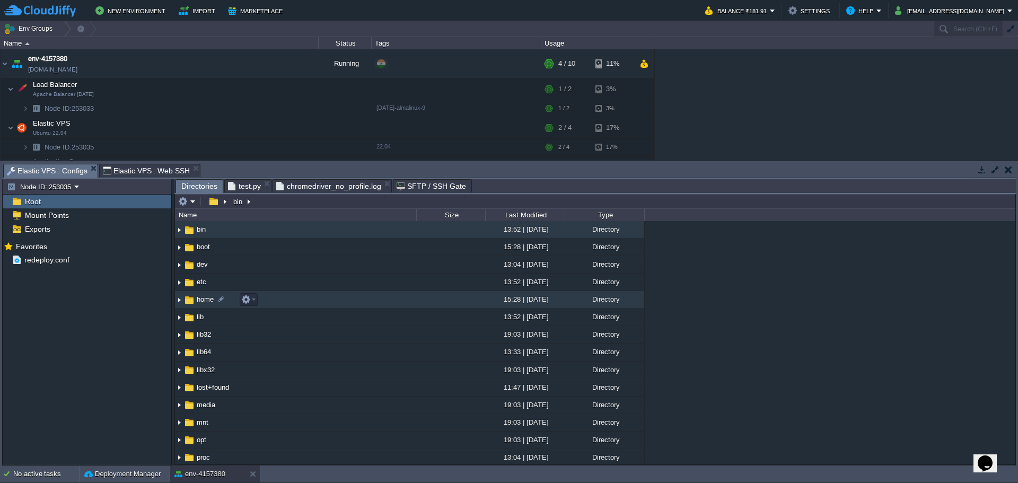
click at [201, 301] on span "home" at bounding box center [205, 299] width 20 height 9
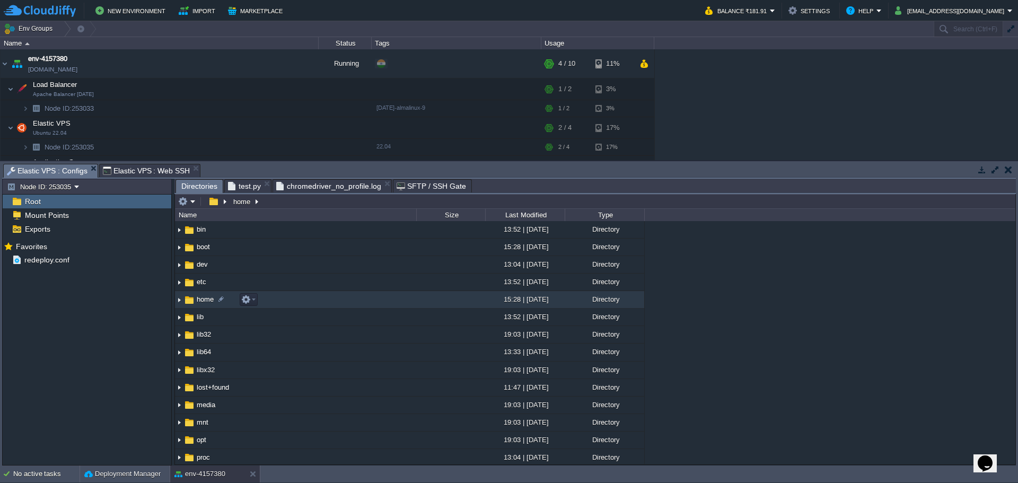
click at [201, 301] on span "home" at bounding box center [205, 299] width 20 height 9
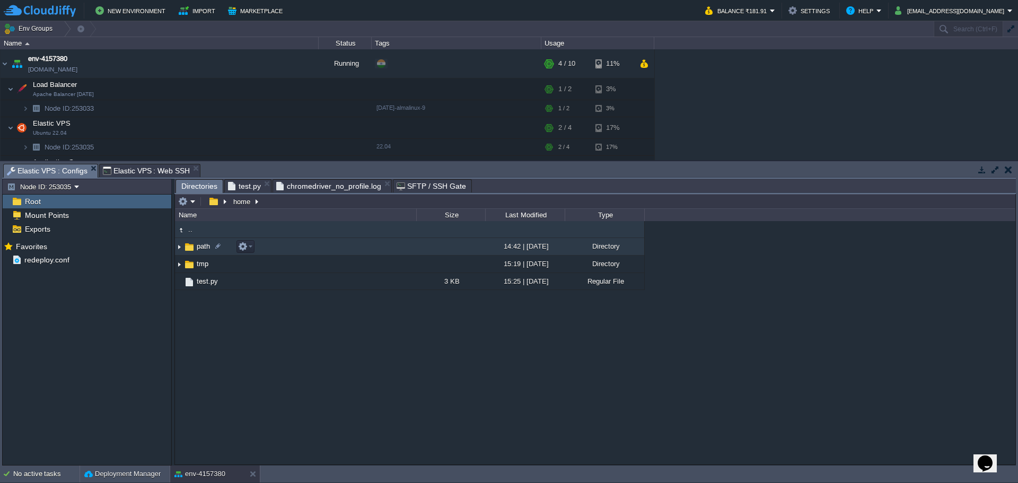
click at [196, 250] on span "path" at bounding box center [203, 246] width 16 height 9
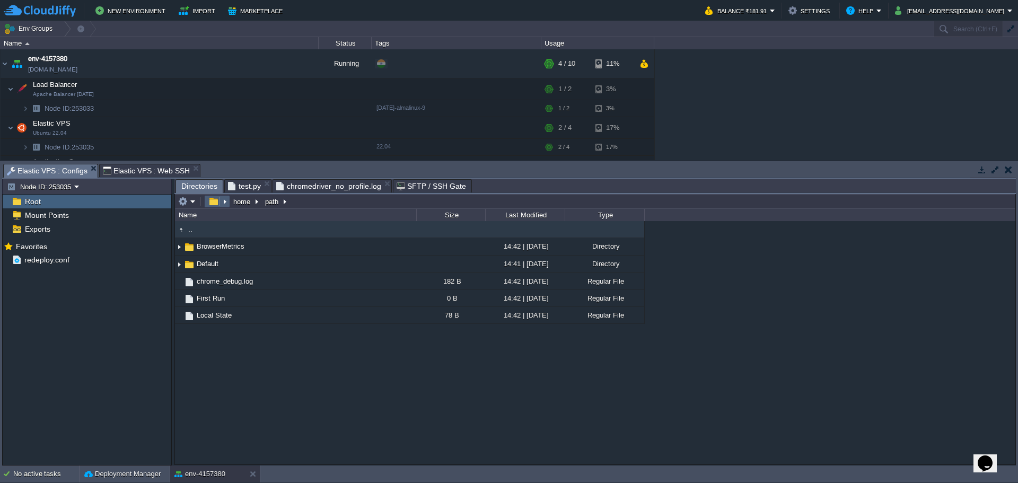
click at [215, 205] on button "button" at bounding box center [213, 202] width 15 height 10
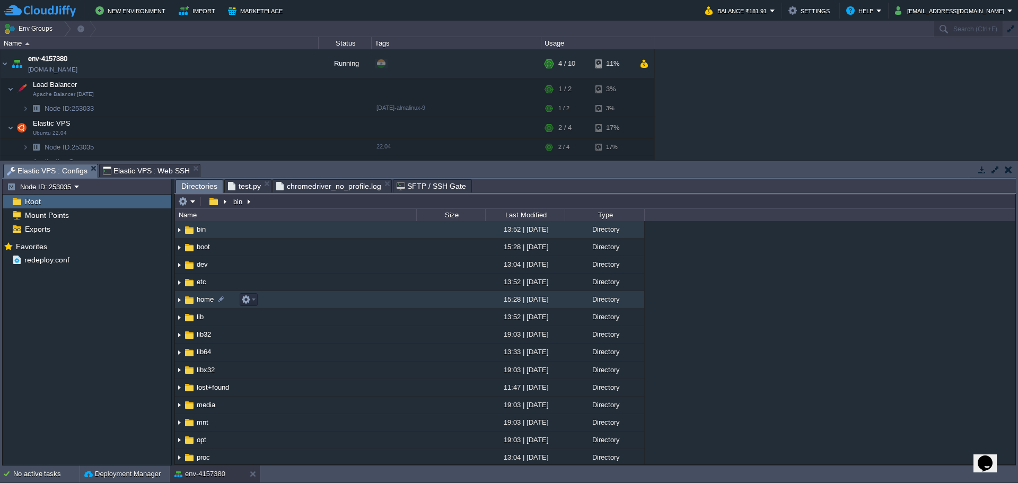
click at [200, 304] on span "home" at bounding box center [205, 299] width 20 height 9
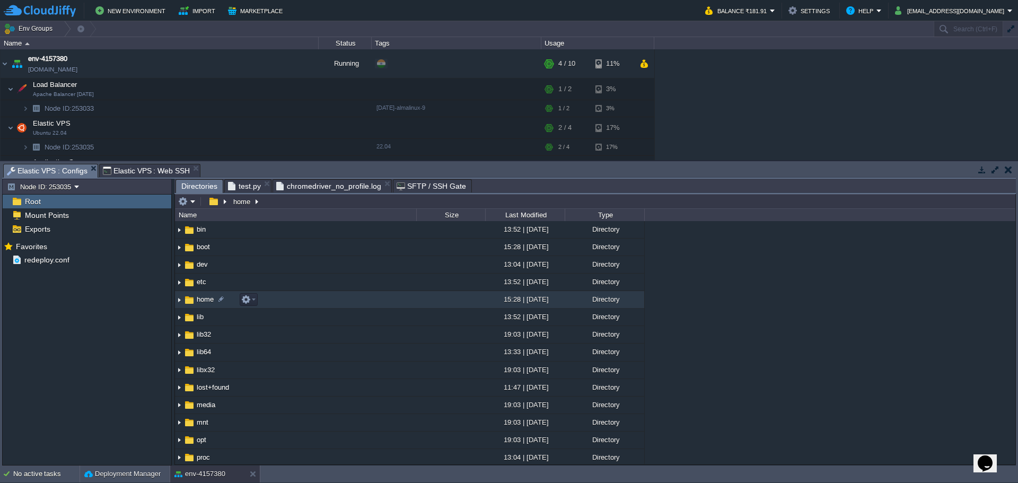
click at [200, 304] on span "home" at bounding box center [205, 299] width 20 height 9
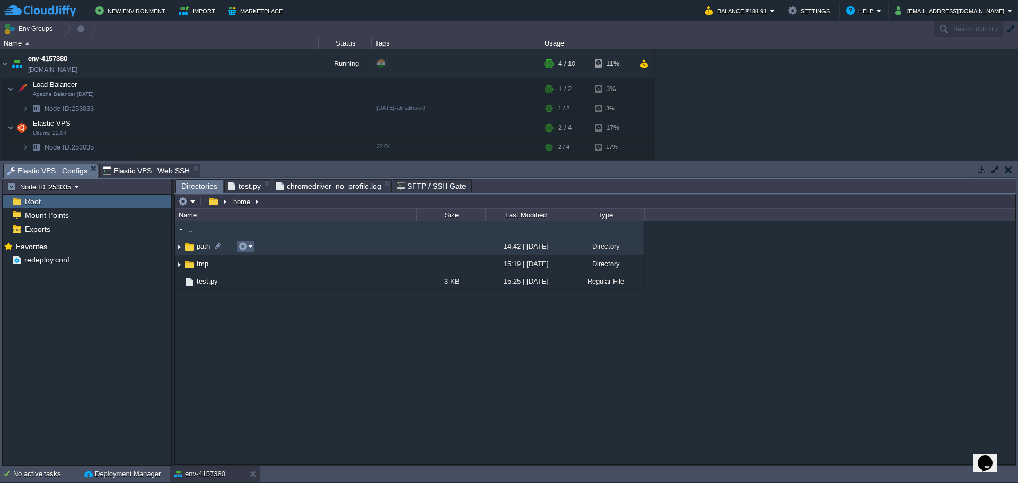
click at [244, 249] on button "button" at bounding box center [243, 247] width 10 height 10
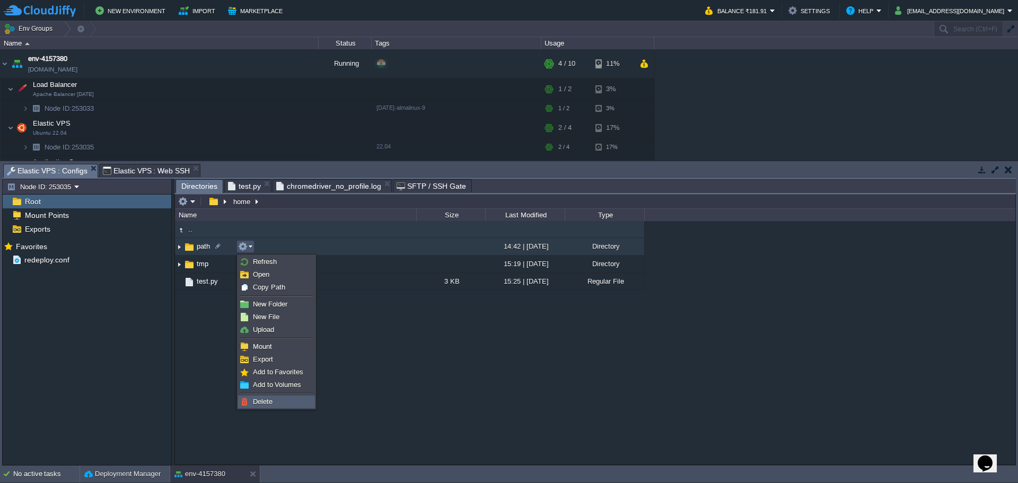
click at [267, 403] on span "Delete" at bounding box center [263, 401] width 20 height 8
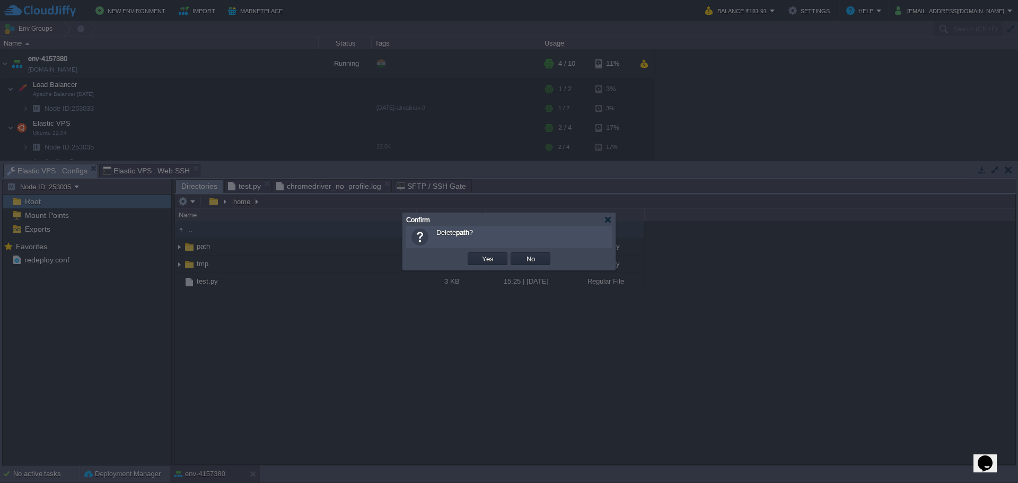
click at [599, 215] on div "Confirm" at bounding box center [509, 219] width 206 height 13
click at [605, 216] on div at bounding box center [608, 220] width 8 height 8
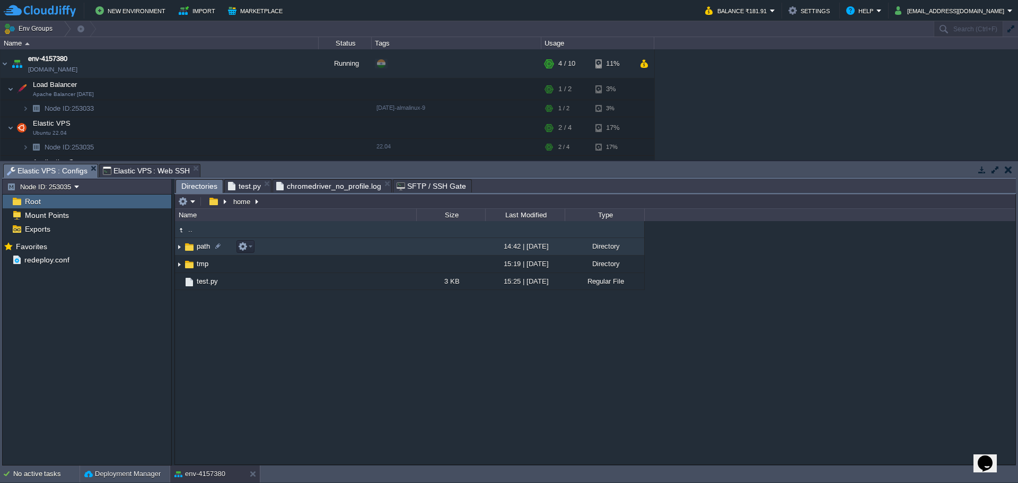
click at [196, 247] on span "path" at bounding box center [203, 246] width 16 height 9
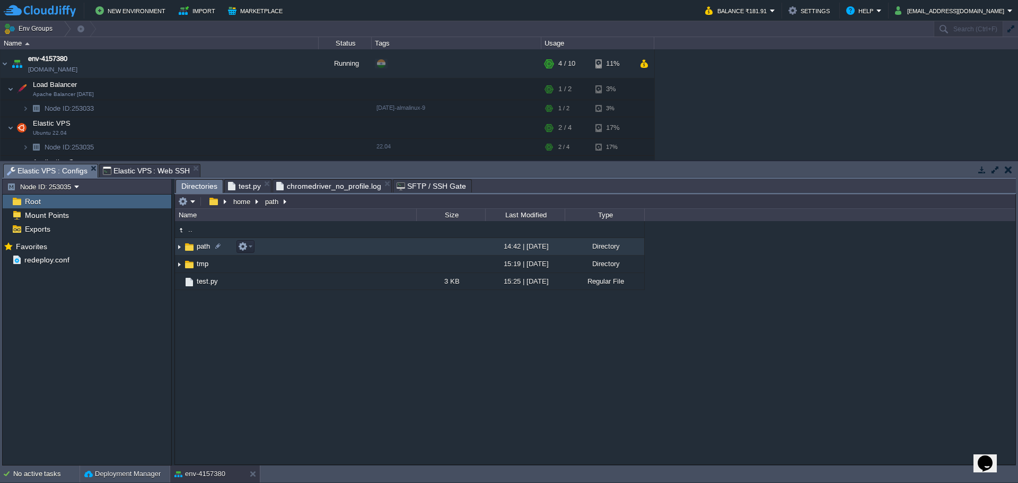
click at [196, 247] on span "path" at bounding box center [203, 246] width 16 height 9
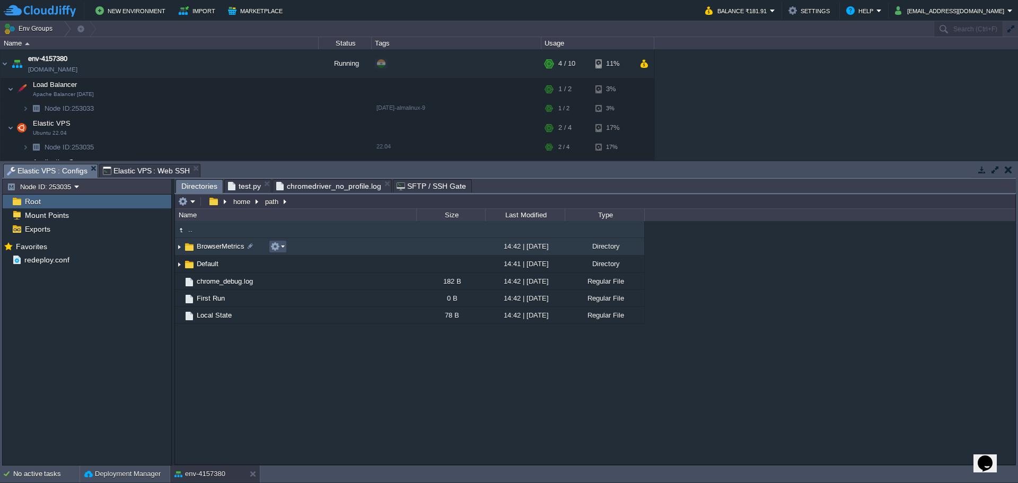
click at [279, 250] on button "button" at bounding box center [275, 247] width 10 height 10
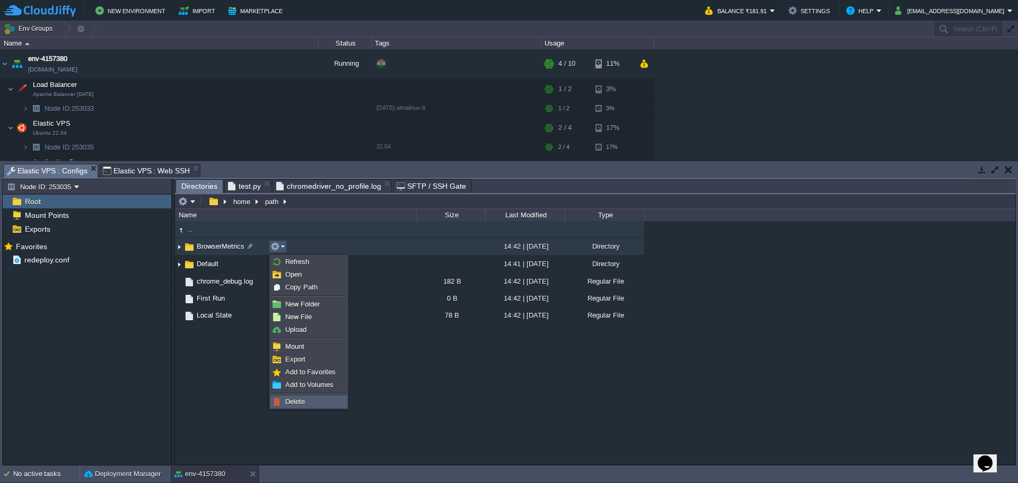
click at [299, 403] on span "Delete" at bounding box center [295, 401] width 20 height 8
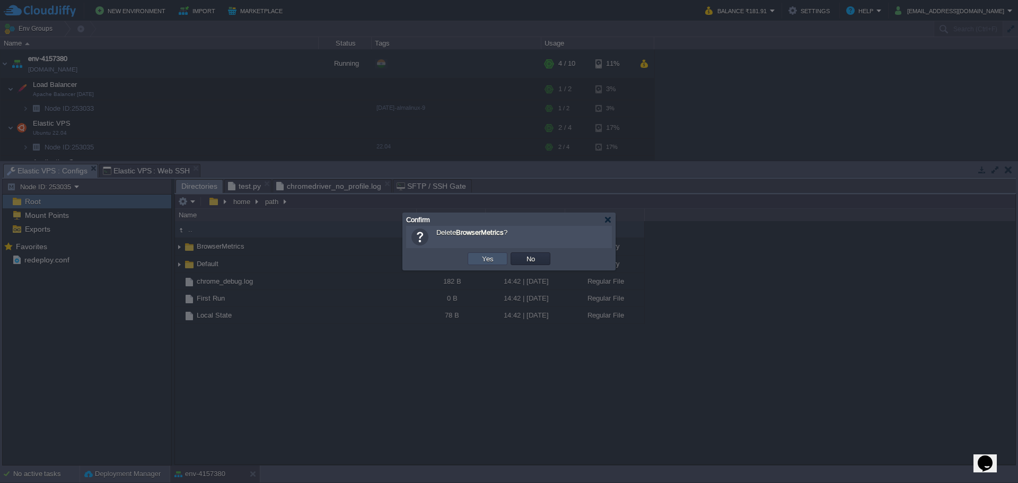
click at [488, 258] on button "Yes" at bounding box center [488, 259] width 18 height 10
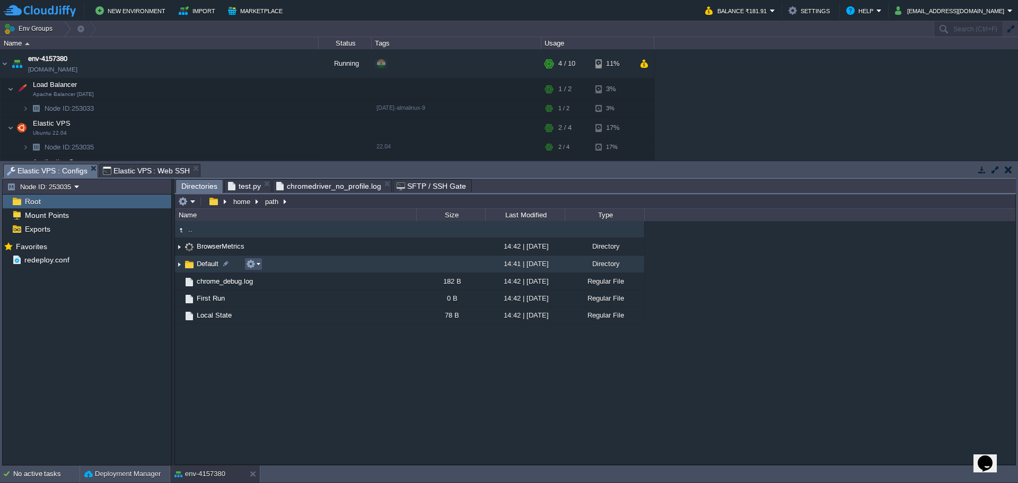
click at [254, 267] on button "button" at bounding box center [251, 264] width 10 height 10
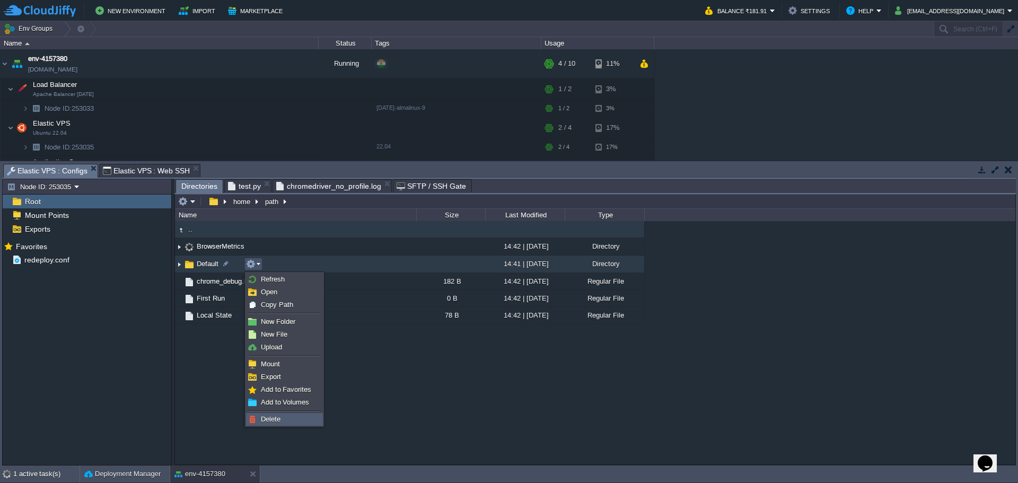
click at [268, 414] on link "Delete" at bounding box center [284, 419] width 76 height 12
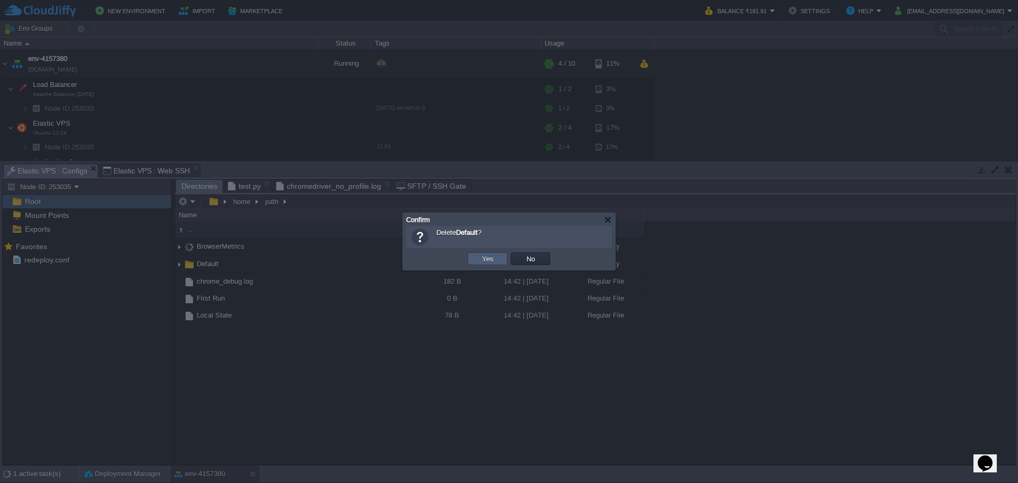
click at [485, 264] on td "Yes" at bounding box center [487, 258] width 40 height 13
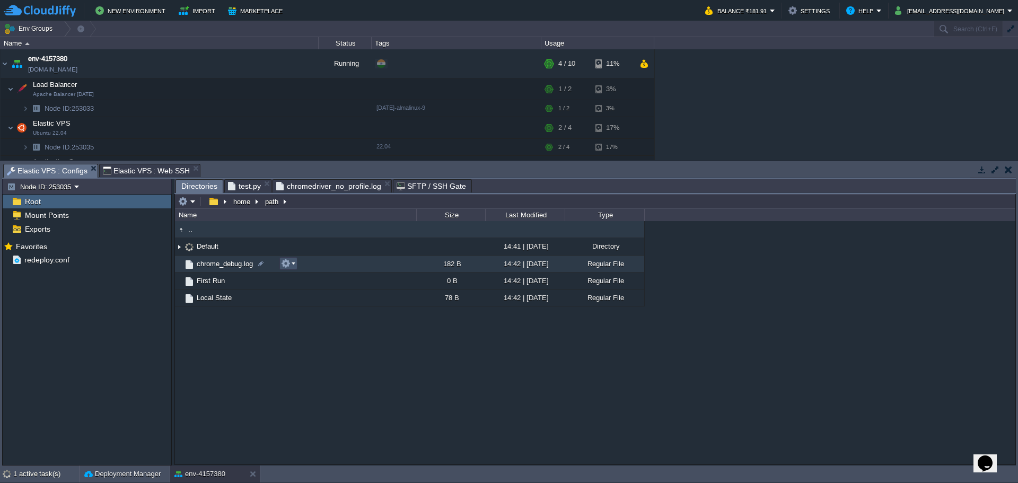
click at [286, 262] on button "button" at bounding box center [286, 264] width 10 height 10
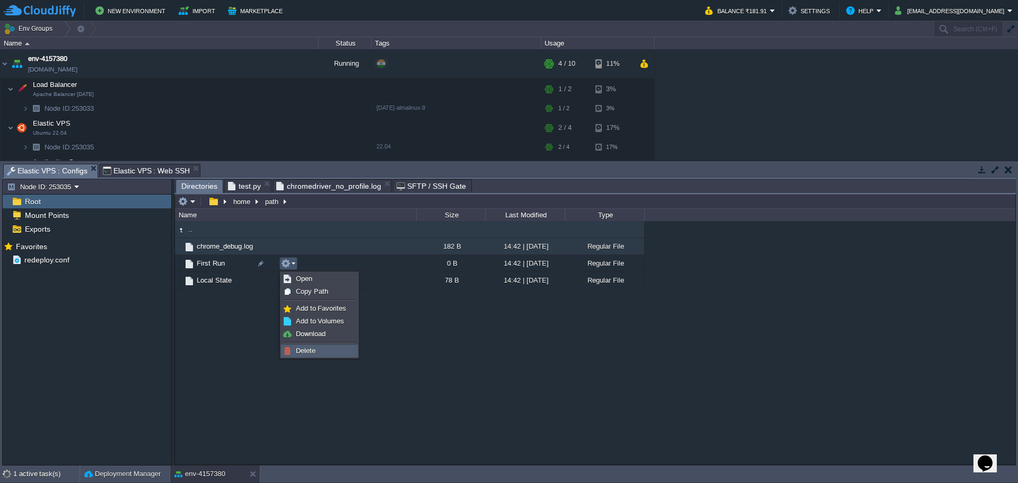
click at [305, 353] on span "Delete" at bounding box center [306, 351] width 20 height 8
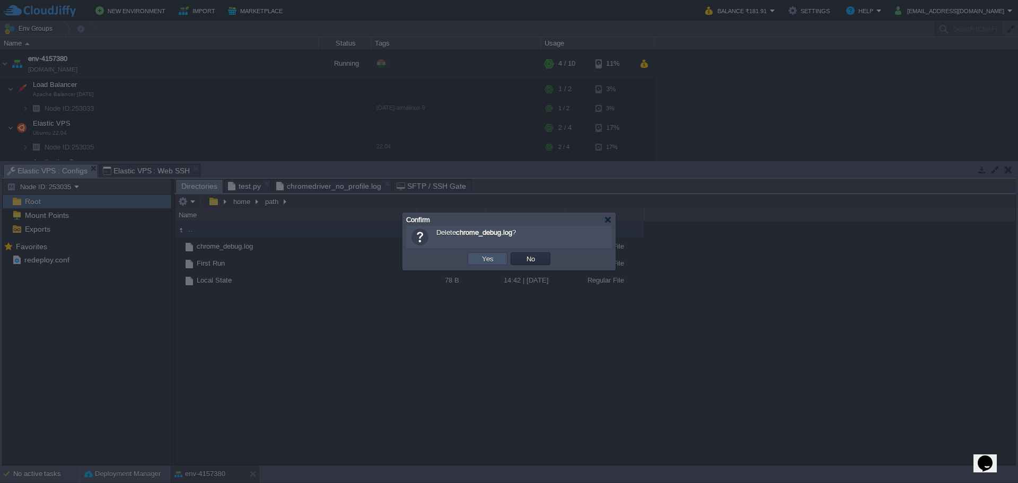
click at [493, 255] on button "Yes" at bounding box center [488, 259] width 18 height 10
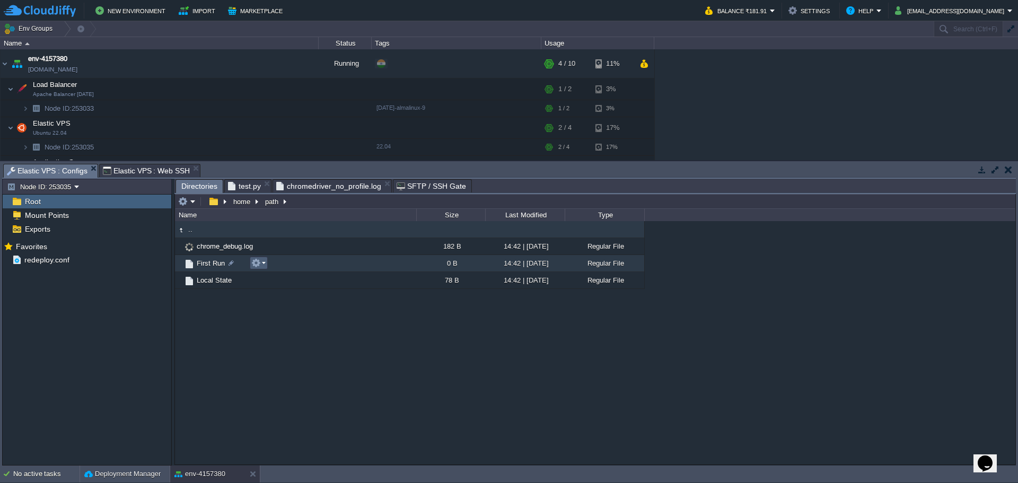
click at [260, 263] on button "button" at bounding box center [256, 263] width 10 height 10
click at [272, 352] on span "Delete" at bounding box center [276, 350] width 20 height 8
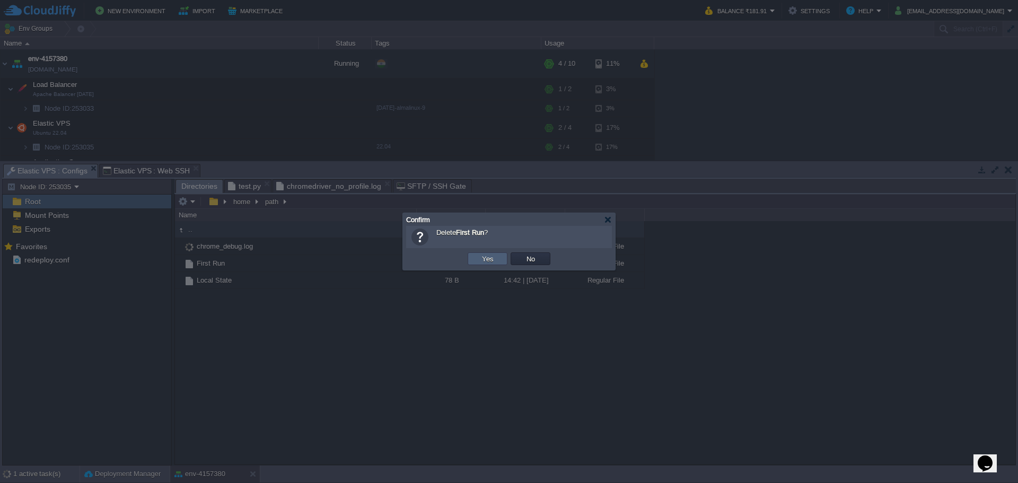
click at [468, 255] on td "Yes" at bounding box center [487, 258] width 40 height 13
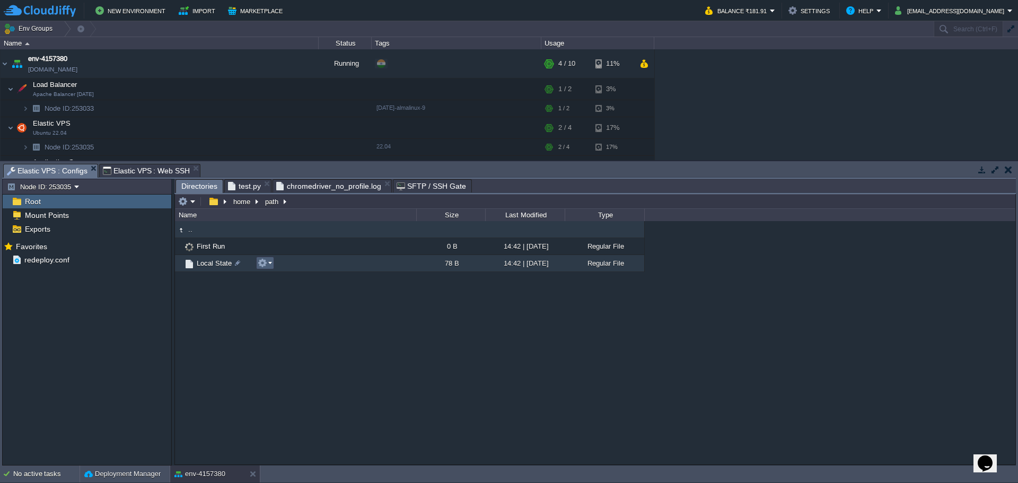
click at [266, 262] on button "button" at bounding box center [263, 263] width 10 height 10
click at [285, 349] on span "Delete" at bounding box center [282, 350] width 20 height 8
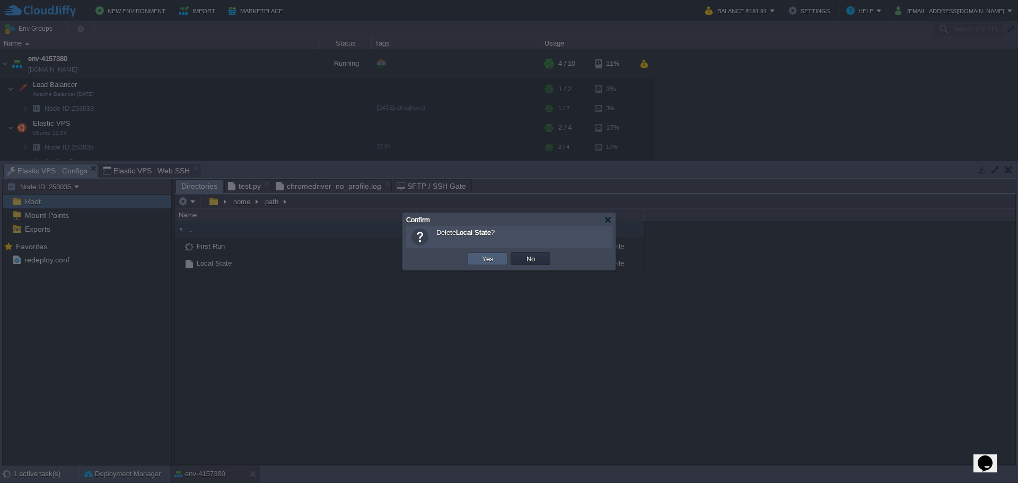
click at [498, 263] on td "Yes" at bounding box center [487, 258] width 40 height 13
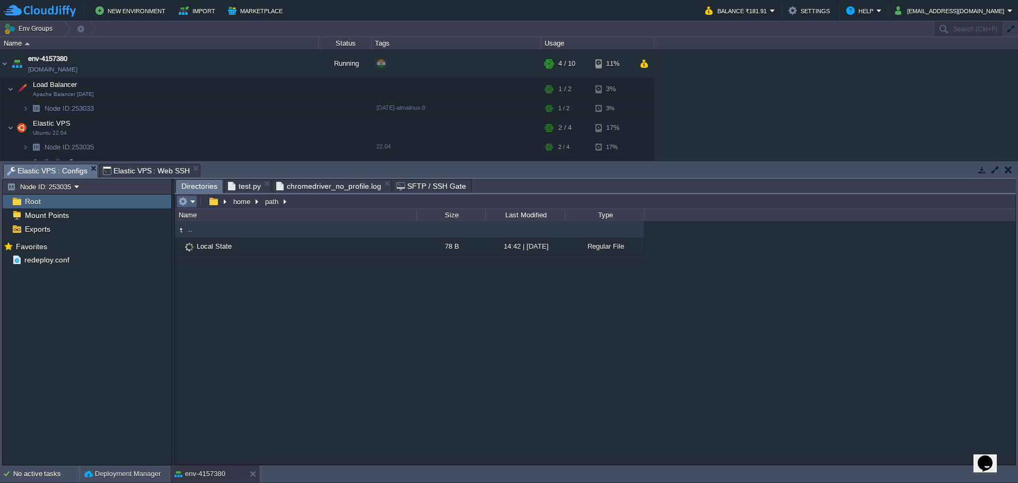
click at [192, 205] on em at bounding box center [186, 202] width 17 height 10
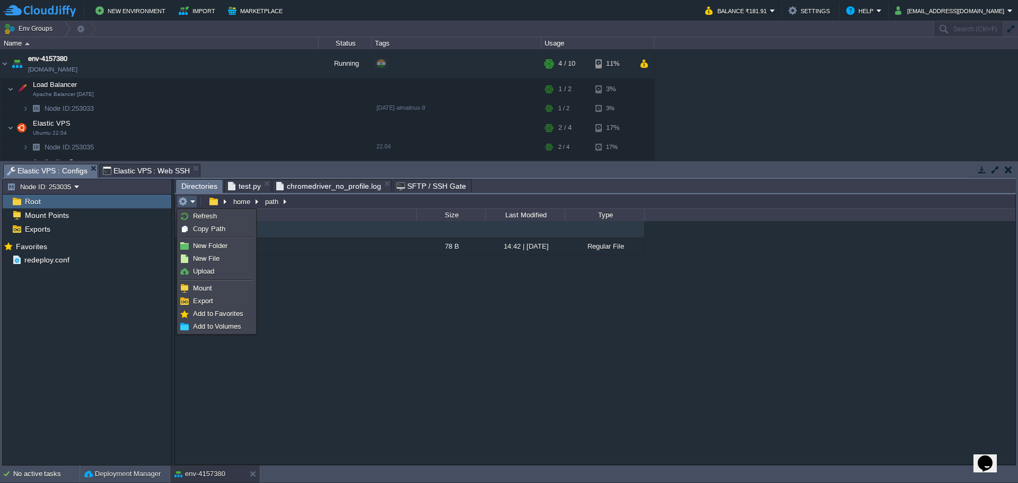
click at [577, 361] on div ".. Local State 78 B 14:42 | 27 Sep 2025 Regular File" at bounding box center [595, 342] width 840 height 243
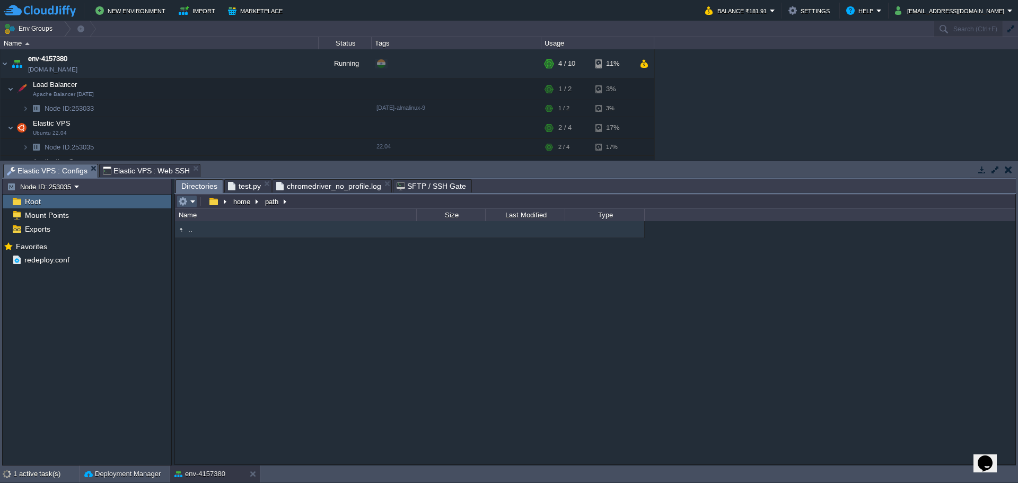
click at [186, 204] on button "button" at bounding box center [183, 202] width 10 height 10
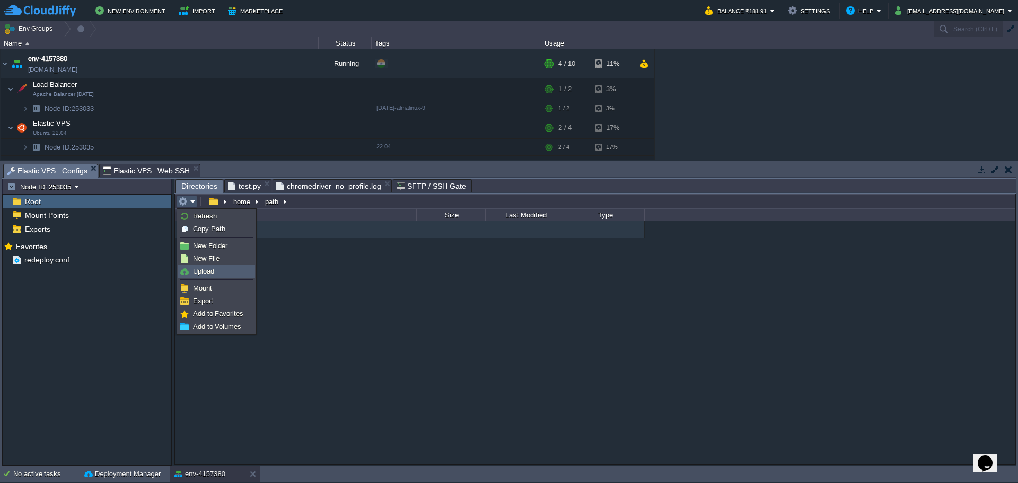
click at [203, 273] on span "Upload" at bounding box center [203, 271] width 21 height 8
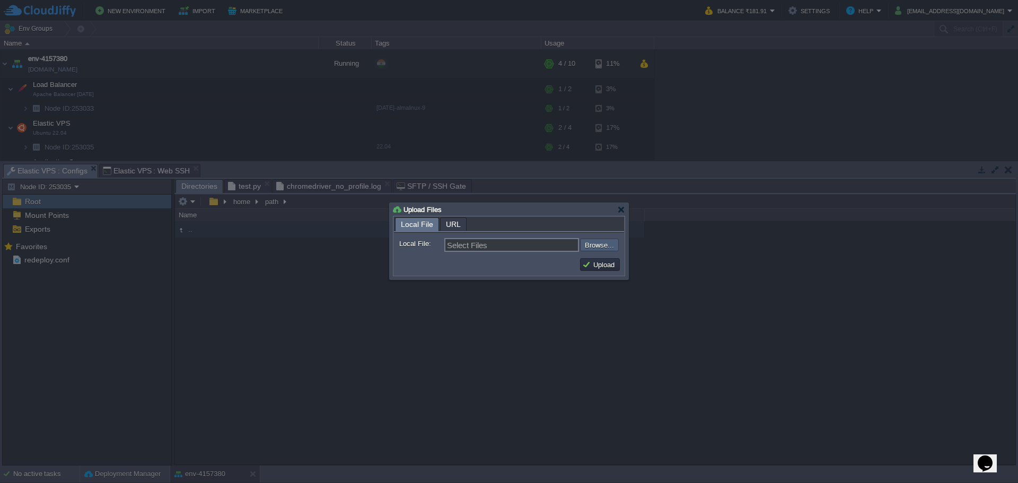
click at [604, 243] on input "file" at bounding box center [551, 244] width 134 height 13
type input "C:\fakepath\chromedriver"
type input "chromedriver"
click at [607, 267] on button "Upload" at bounding box center [600, 265] width 36 height 10
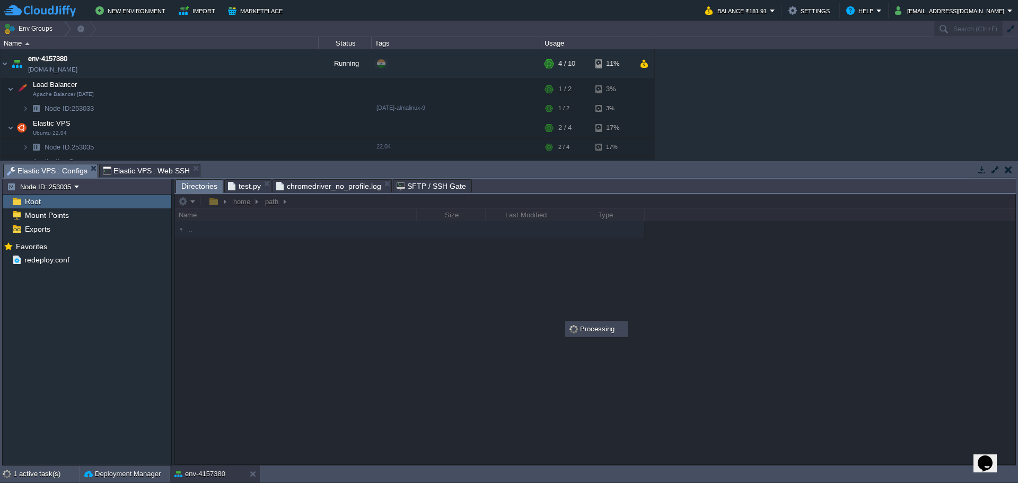
scroll to position [1, 0]
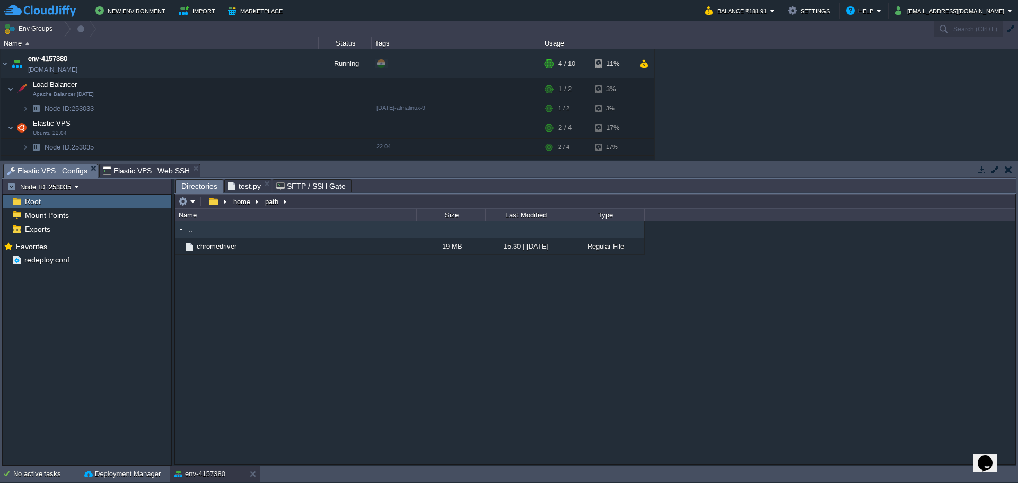
scroll to position [1, 0]
click at [320, 251] on td "chromedriver" at bounding box center [295, 246] width 241 height 17
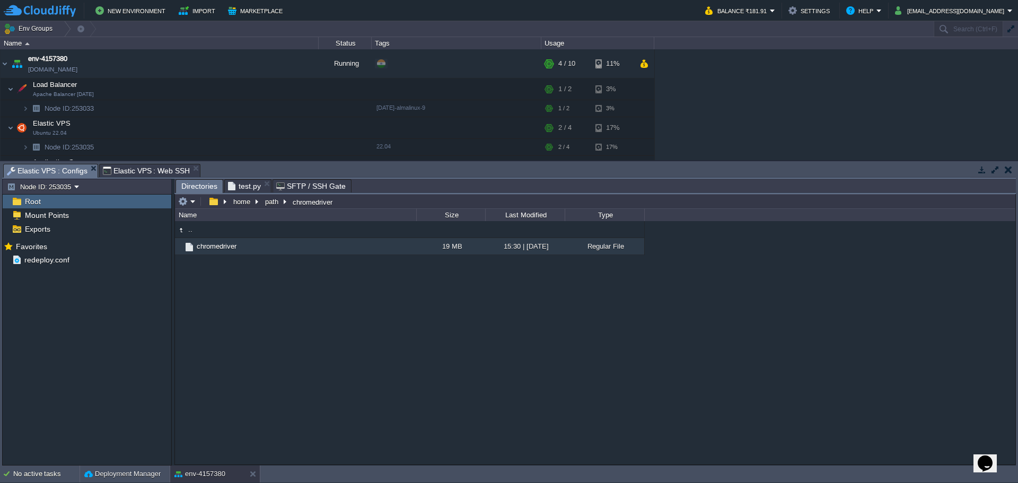
type input "/home/path/chromedriver"
click at [367, 203] on input "/home/path/chromedriver" at bounding box center [595, 201] width 840 height 15
click at [235, 186] on span "test.py" at bounding box center [244, 186] width 33 height 13
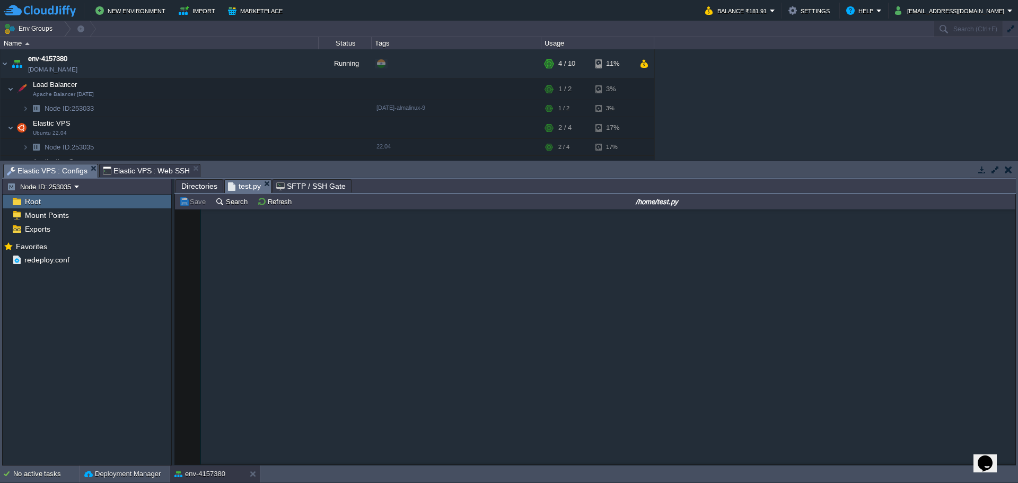
paste textarea "chromedriver"
type textarea "chromedriver"
click at [136, 166] on span "Elastic VPS : Web SSH" at bounding box center [146, 170] width 87 height 13
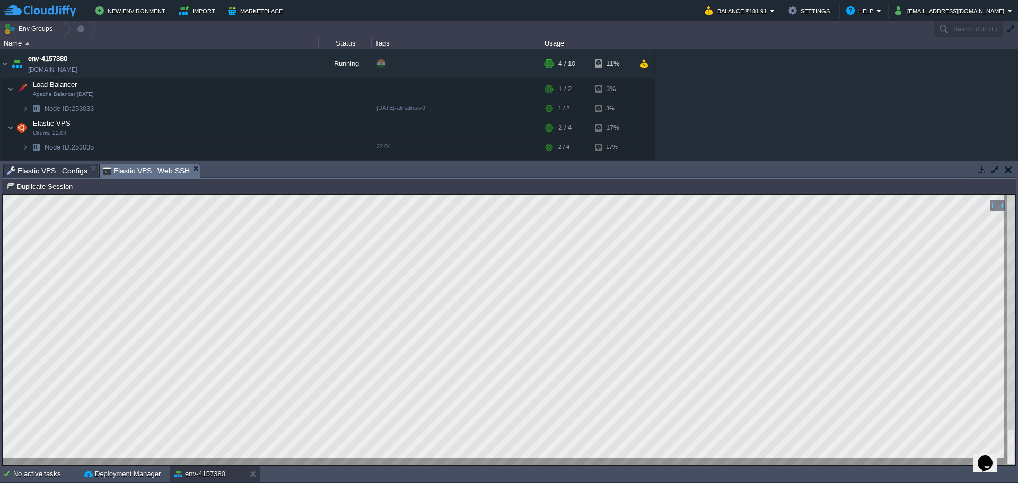
click at [32, 167] on span "Elastic VPS : Configs" at bounding box center [47, 170] width 81 height 13
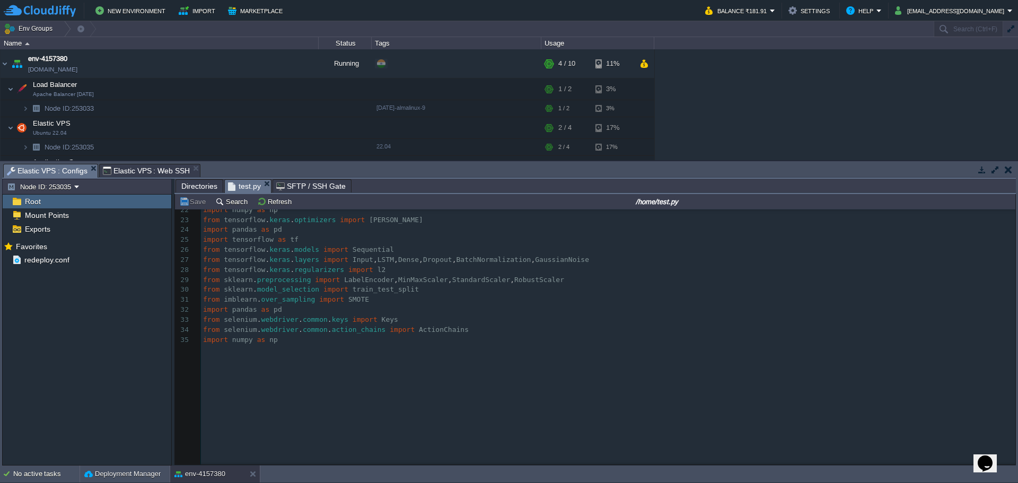
scroll to position [0, 0]
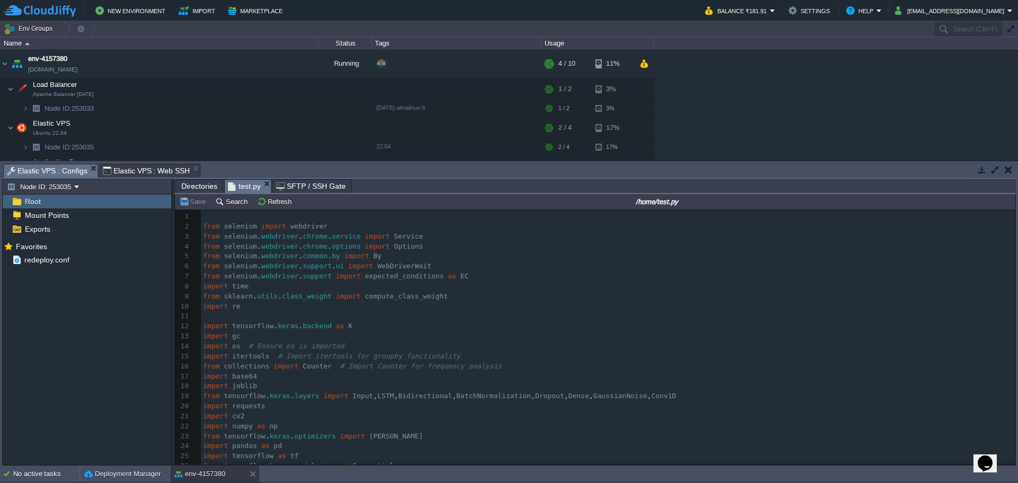
click at [432, 267] on pre "from selenium . webdriver . support . ui import WebDriverWait" at bounding box center [608, 266] width 814 height 10
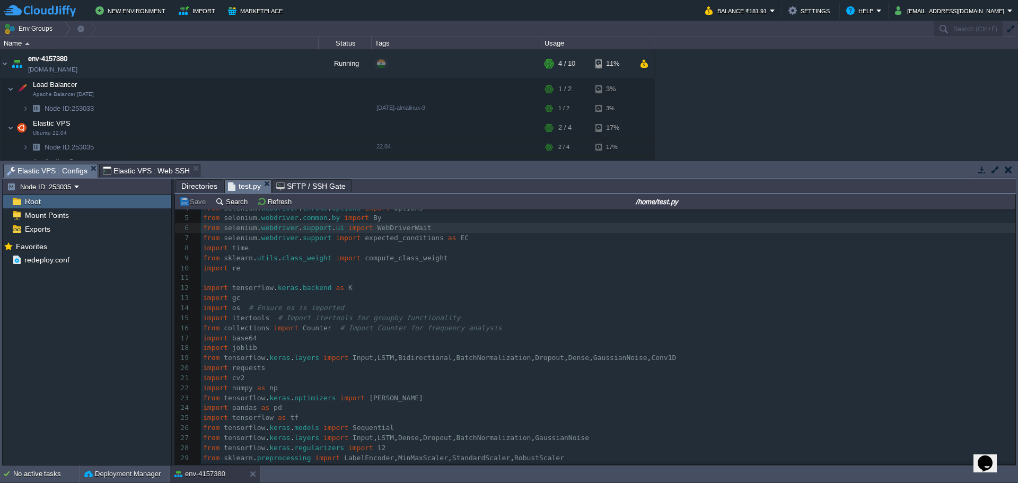
scroll to position [212, 0]
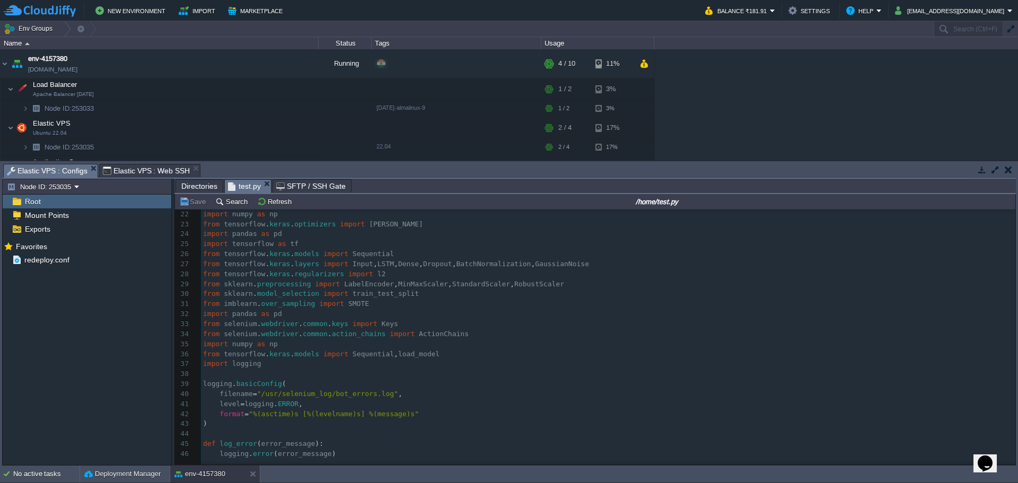
type textarea "-"
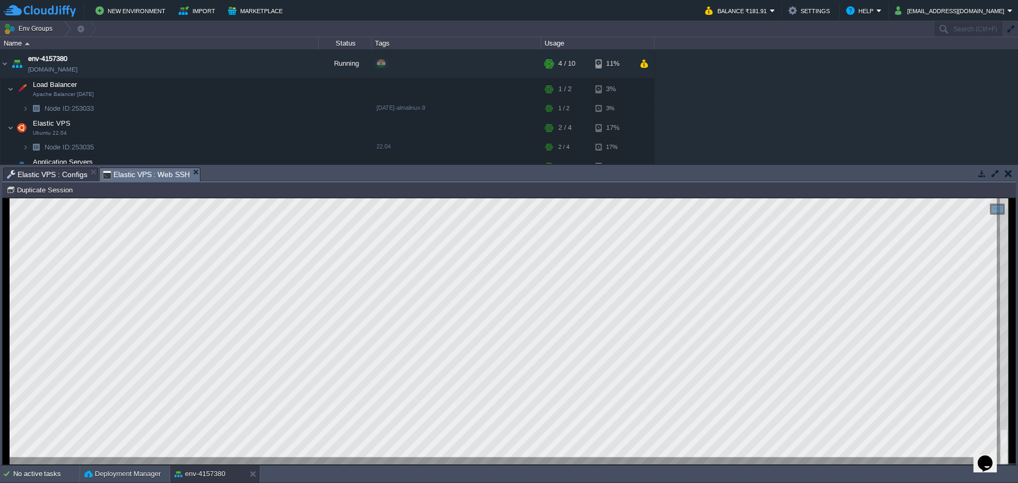
scroll to position [0, 0]
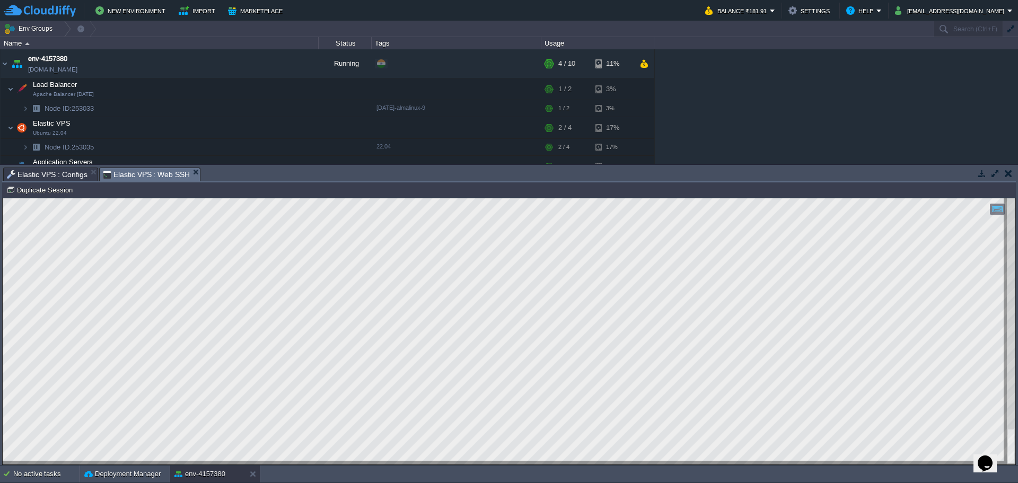
click at [44, 174] on span "Elastic VPS : Configs" at bounding box center [47, 174] width 81 height 13
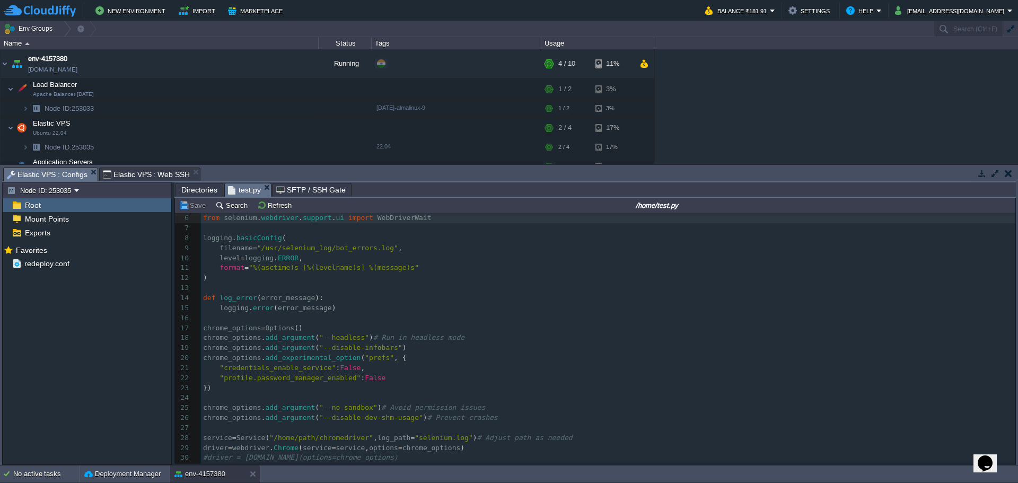
click at [219, 229] on pre "​" at bounding box center [608, 228] width 814 height 10
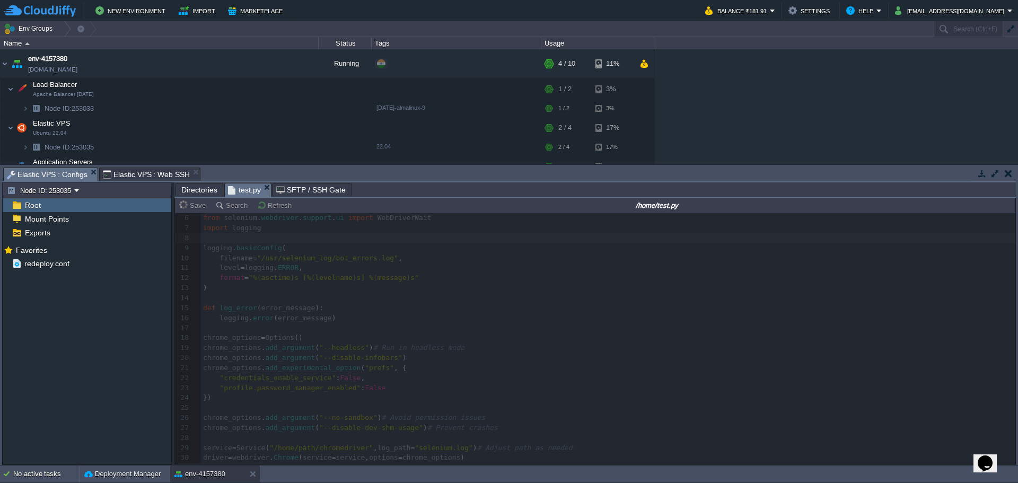
click at [133, 178] on span "Elastic VPS : Web SSH" at bounding box center [146, 174] width 87 height 13
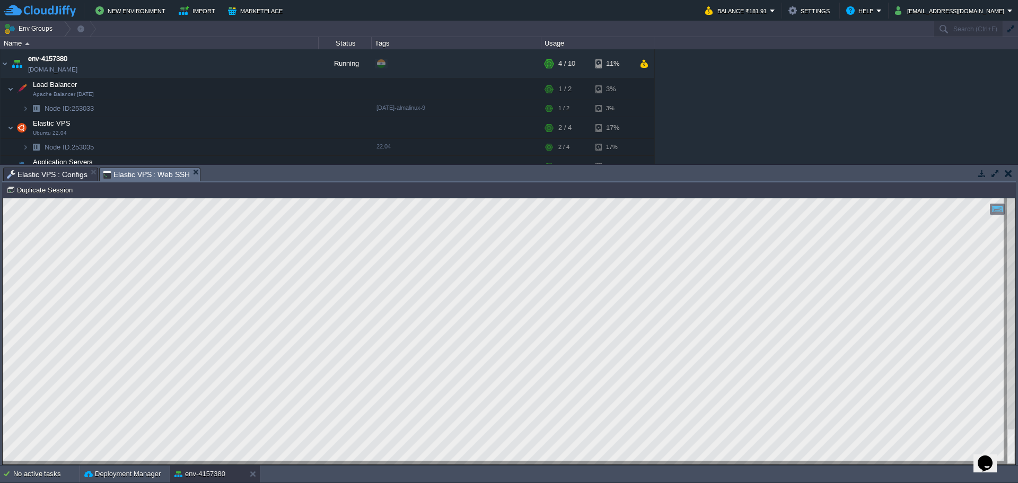
click at [41, 175] on span "Elastic VPS : Configs" at bounding box center [47, 174] width 81 height 13
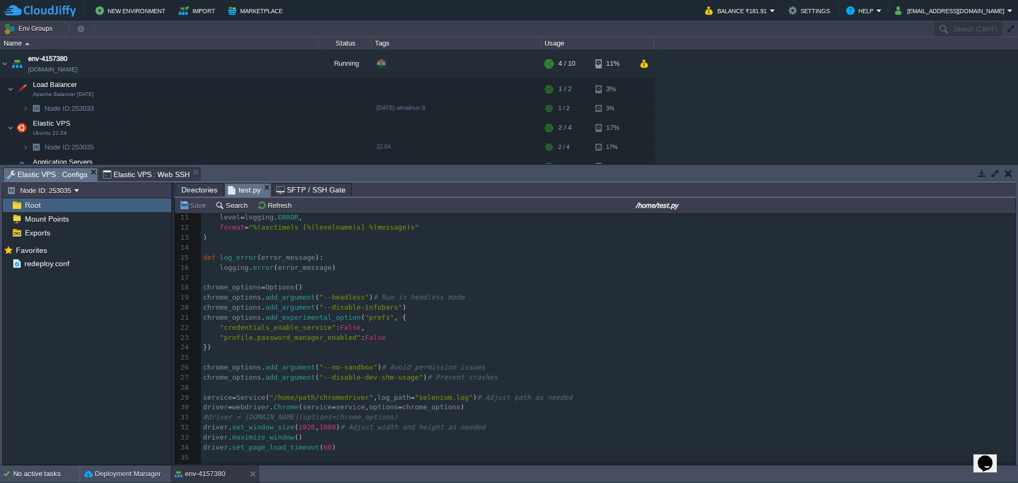
scroll to position [106, 0]
type textarea ", log_path="selenium.log""
drag, startPoint x: 366, startPoint y: 395, endPoint x: 459, endPoint y: 394, distance: 92.7
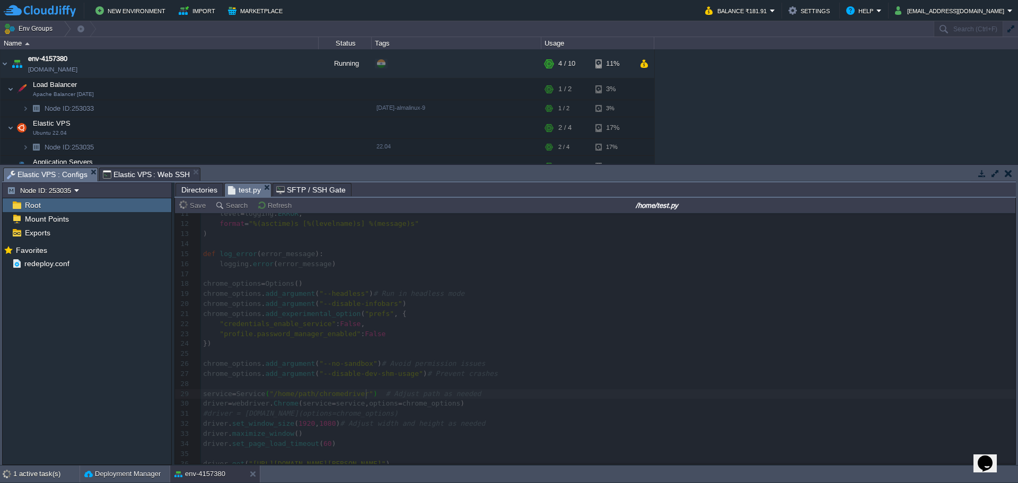
click at [128, 175] on span "Elastic VPS : Web SSH" at bounding box center [146, 174] width 87 height 13
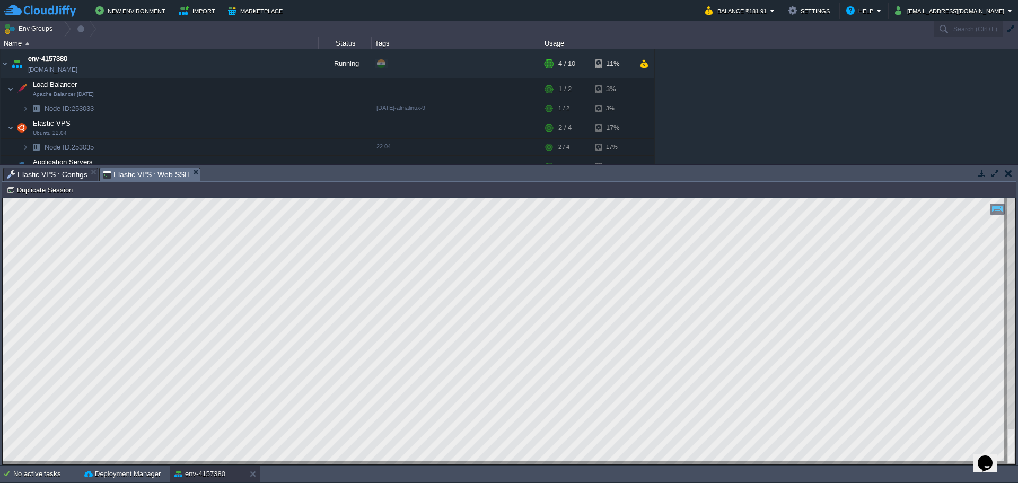
click at [48, 169] on span "Elastic VPS : Configs" at bounding box center [47, 174] width 81 height 13
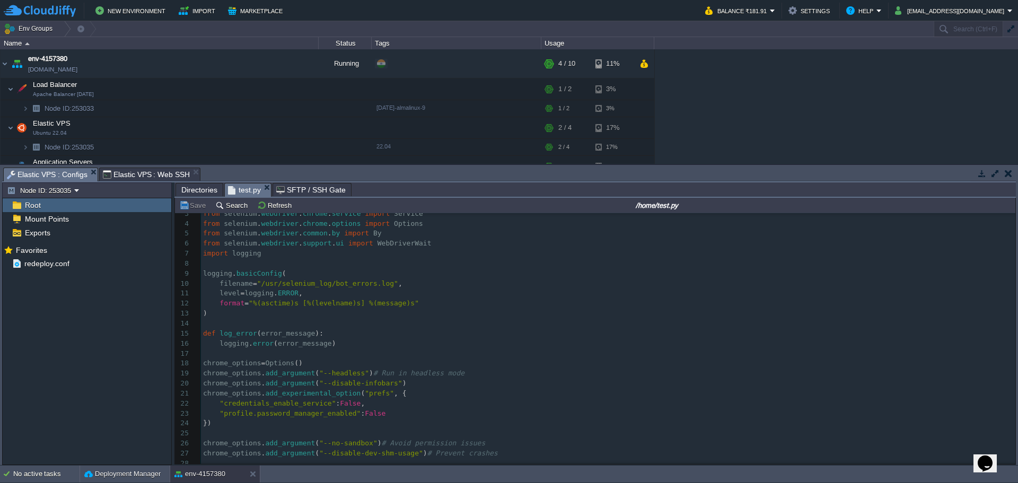
scroll to position [1, 0]
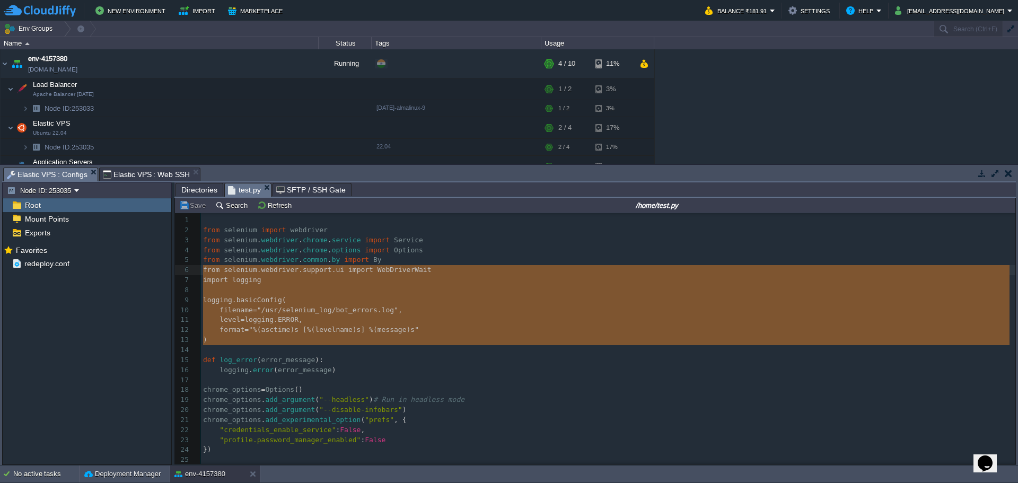
drag, startPoint x: 222, startPoint y: 348, endPoint x: 190, endPoint y: 275, distance: 79.7
type textarea "import logging logging.basicConfig( filename="/usr/selenium_log/bot_errors.log"…"
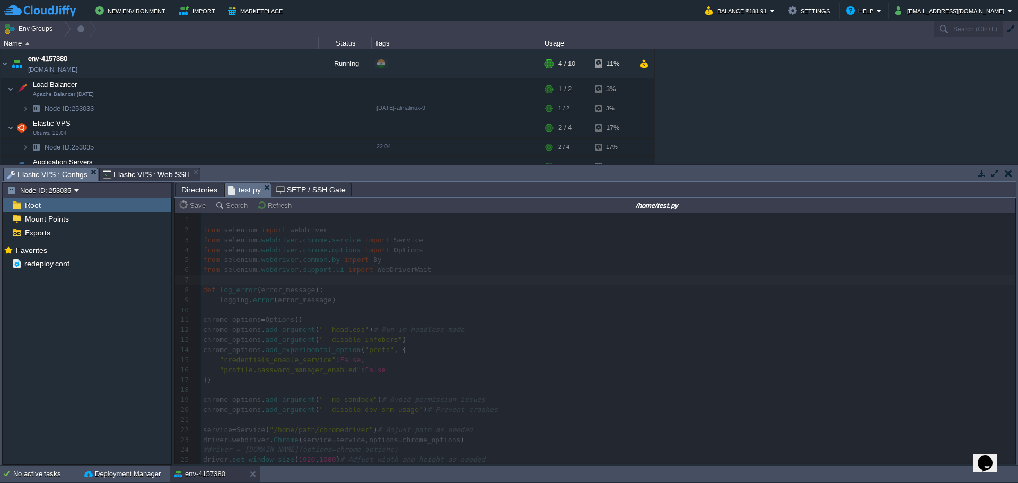
click at [128, 174] on span "Elastic VPS : Web SSH" at bounding box center [146, 174] width 87 height 13
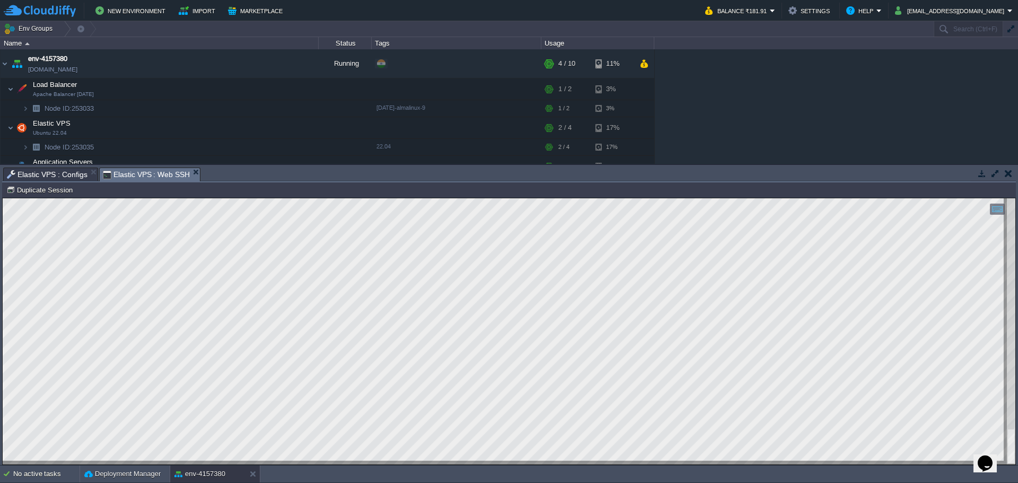
click at [505, 198] on html "Copy: Ctrl + Shift + C Paste: Ctrl + V Settings: Ctrl + Shift + Alt 0" at bounding box center [509, 198] width 1012 height 0
click at [50, 175] on span "Elastic VPS : Configs" at bounding box center [47, 174] width 81 height 13
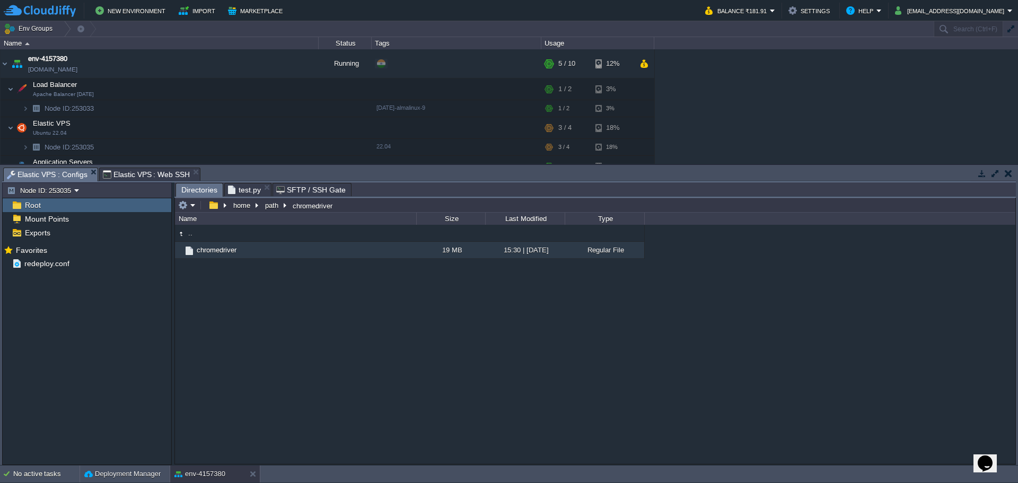
click at [196, 189] on span "Directories" at bounding box center [199, 189] width 36 height 13
type input "/home/path/chromedriver"
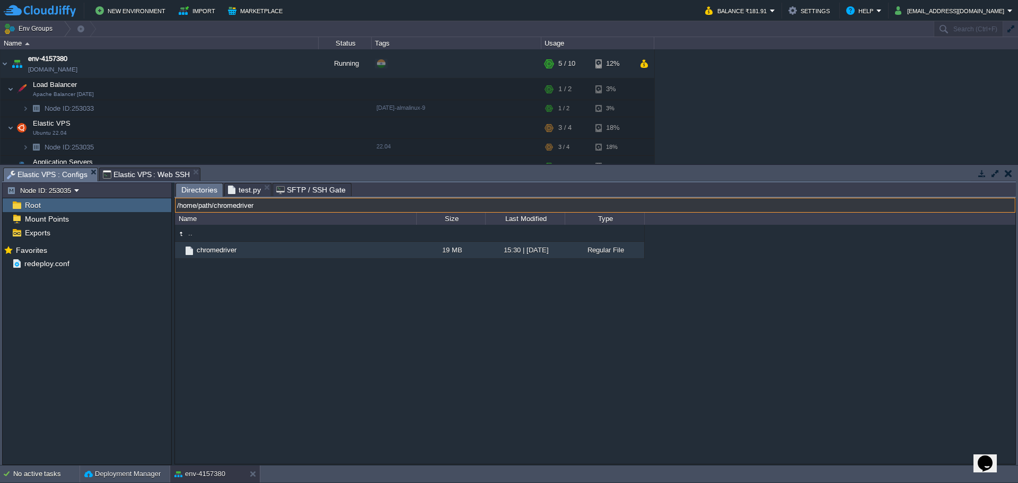
click at [360, 209] on input "/home/path/chromedriver" at bounding box center [595, 205] width 840 height 15
click at [291, 361] on div ".. chromedriver 19 MB 15:30 | 27 Sep 2025 Regular File" at bounding box center [595, 344] width 840 height 238
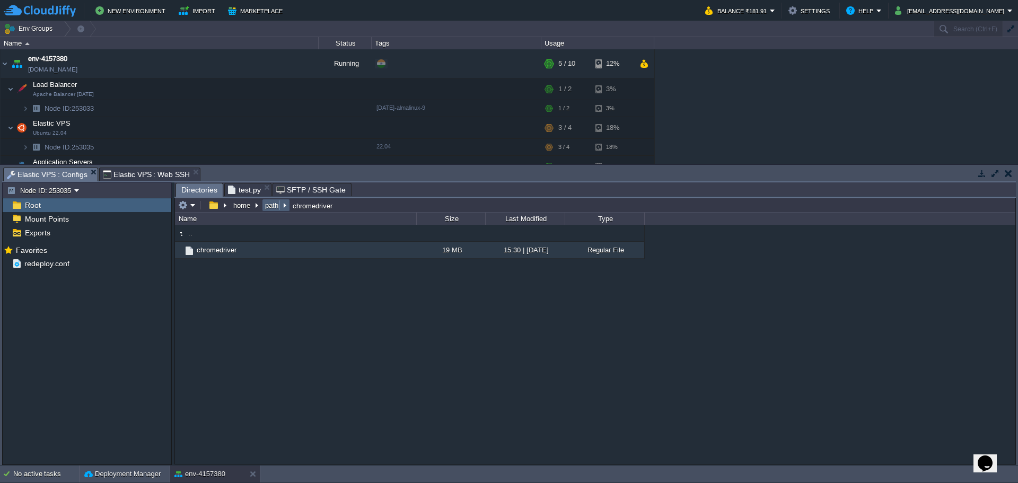
click at [267, 205] on button "path" at bounding box center [271, 205] width 17 height 10
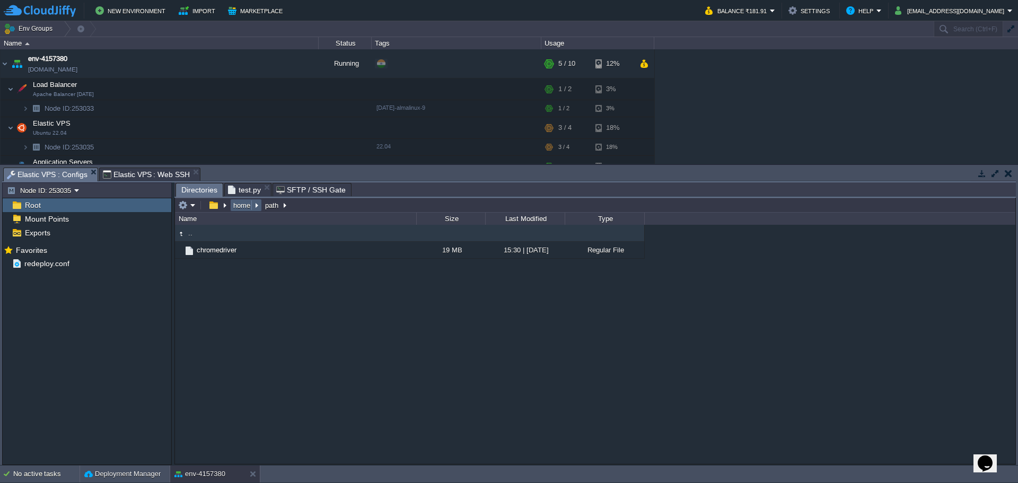
click at [238, 201] on button "home" at bounding box center [242, 205] width 21 height 10
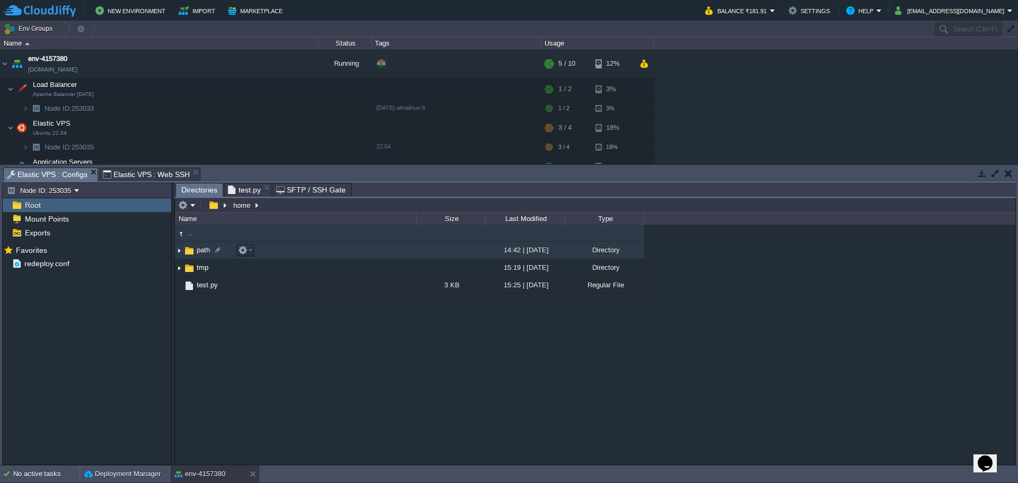
click at [201, 254] on span "path" at bounding box center [203, 249] width 16 height 9
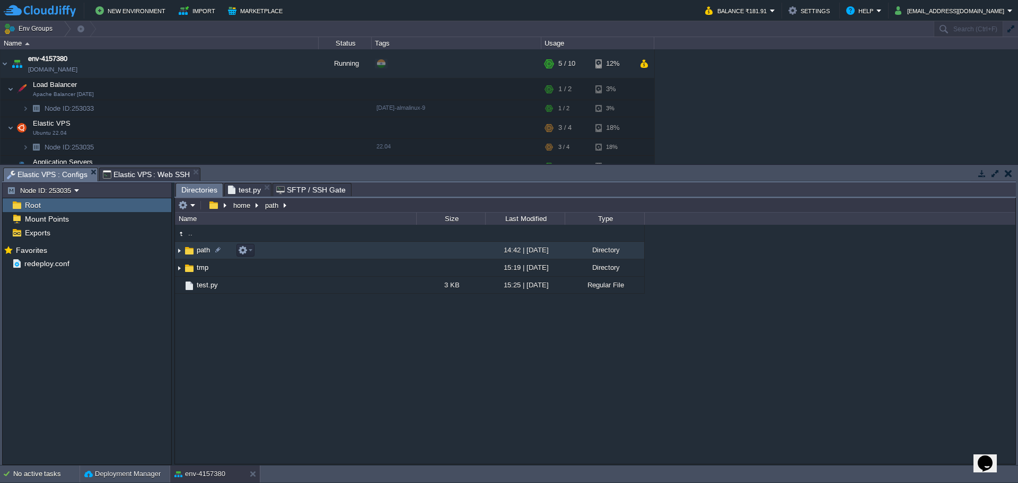
click at [201, 254] on span "path" at bounding box center [203, 249] width 16 height 9
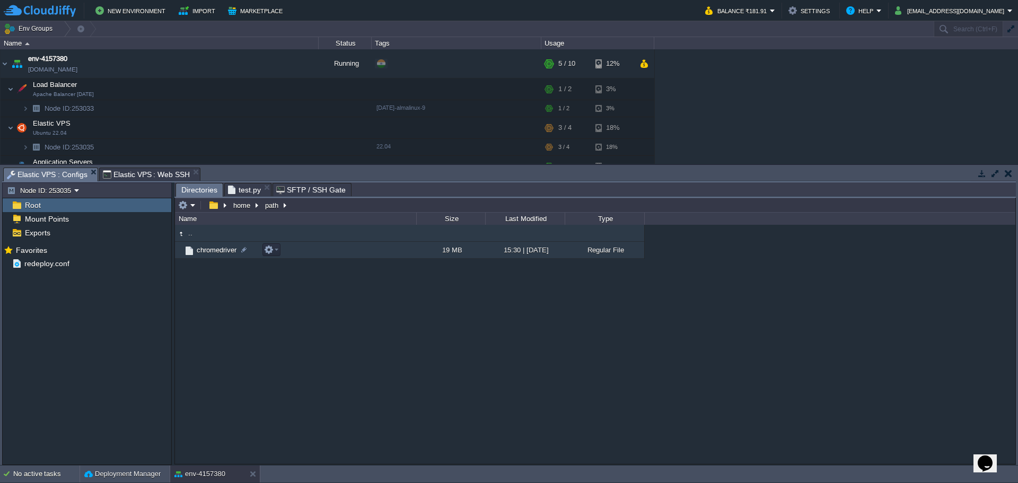
click at [201, 254] on span "chromedriver" at bounding box center [216, 249] width 43 height 9
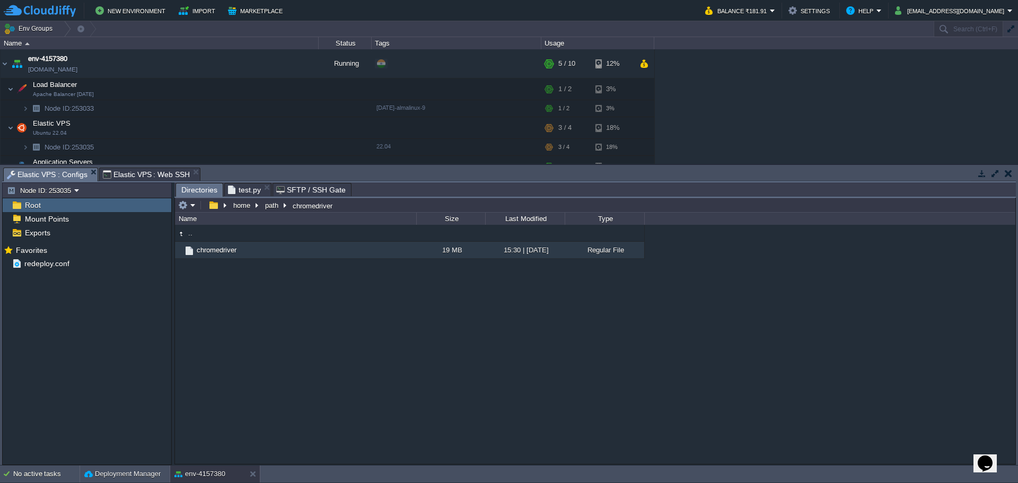
click at [244, 189] on span "test.py" at bounding box center [244, 189] width 33 height 13
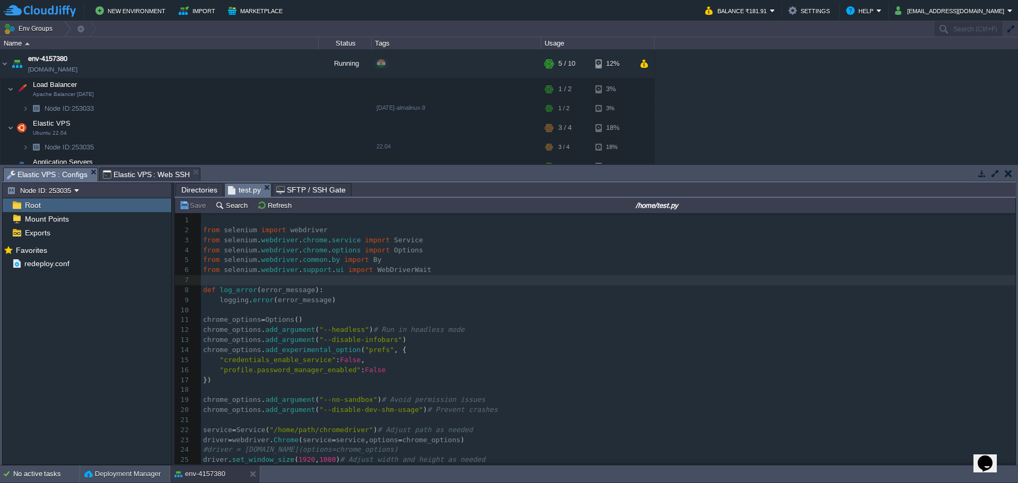
click at [332, 430] on div "x 1 ​ 2 from selenium import webdriver 3 from selenium . webdriver . chrome . s…" at bounding box center [608, 369] width 814 height 309
type textarea "chromedriver"
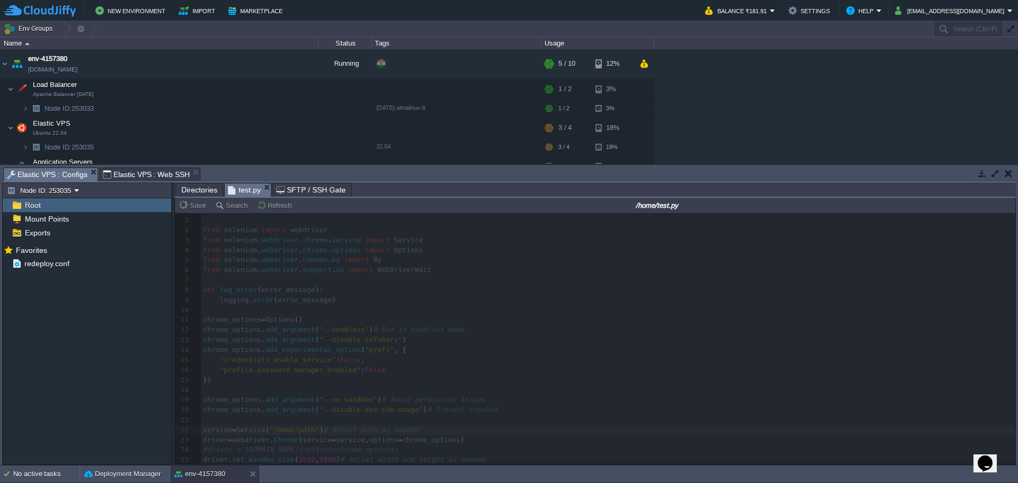
click at [131, 172] on span "Elastic VPS : Web SSH" at bounding box center [146, 174] width 87 height 13
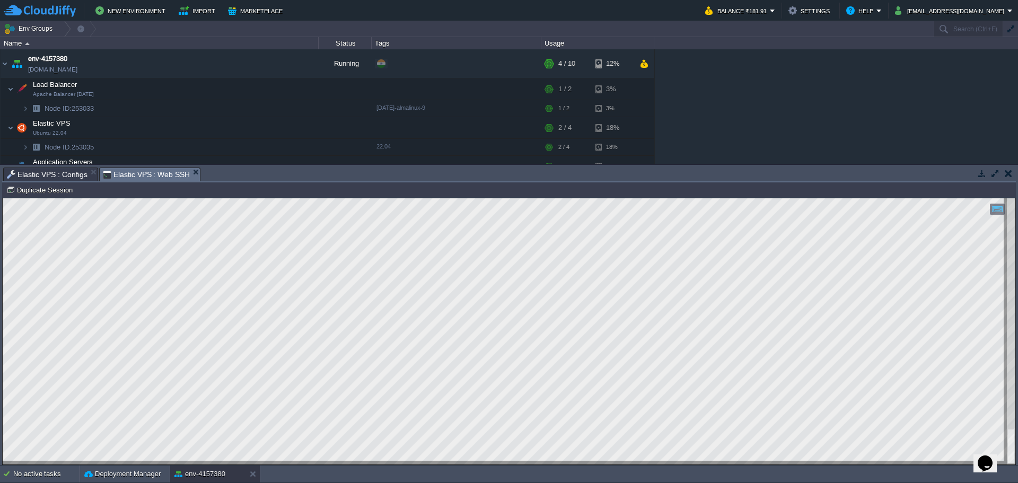
click at [66, 175] on span "Elastic VPS : Configs" at bounding box center [47, 174] width 81 height 13
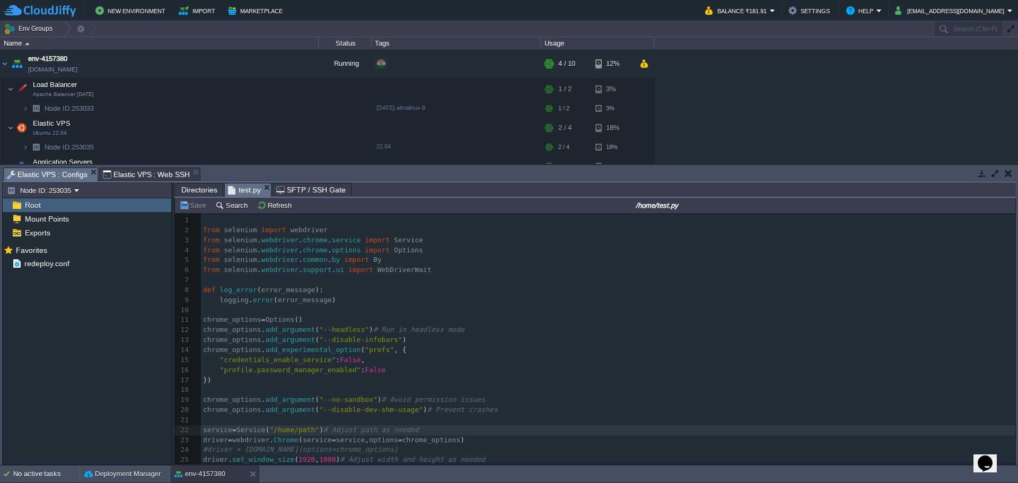
click at [296, 245] on pre "from selenium . webdriver . chrome . service import Service" at bounding box center [608, 240] width 814 height 10
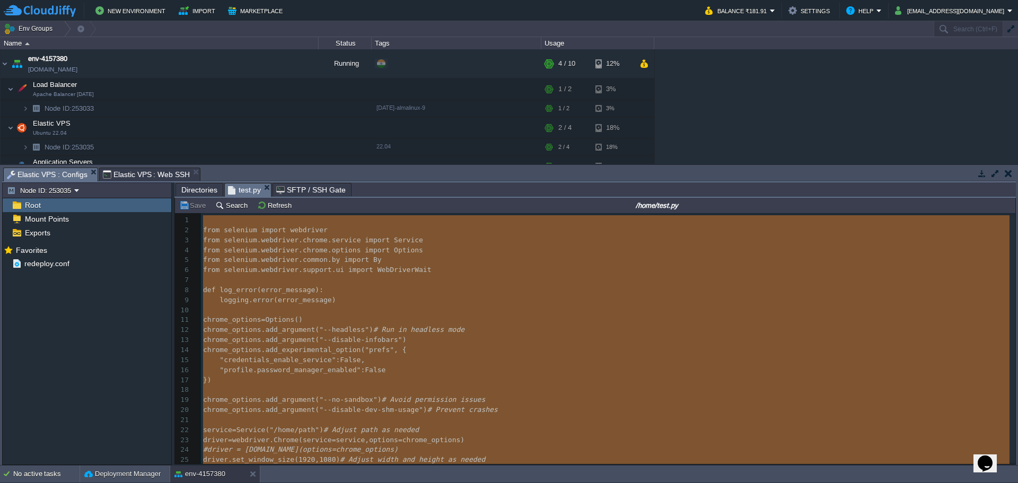
paste textarea "example"
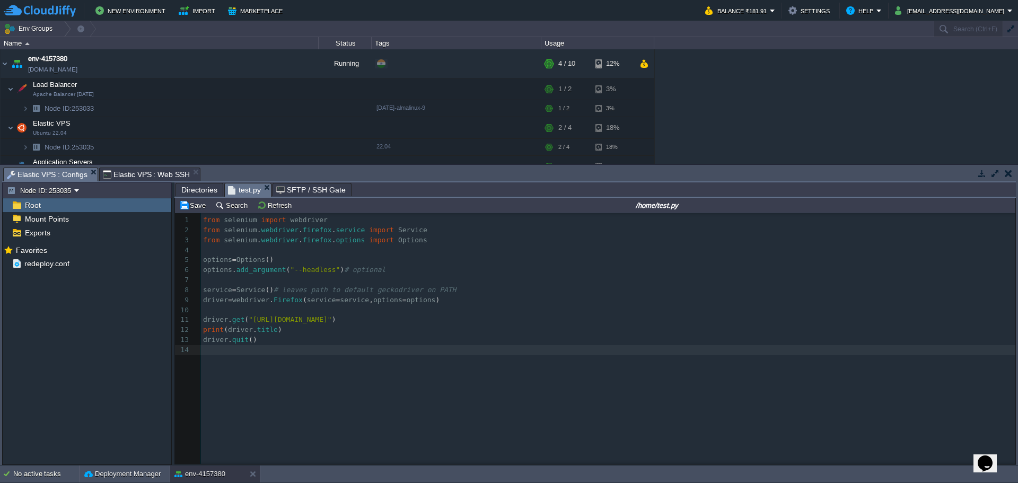
click at [296, 321] on span ""https://example.com"" at bounding box center [290, 319] width 83 height 8
type textarea "google.o"
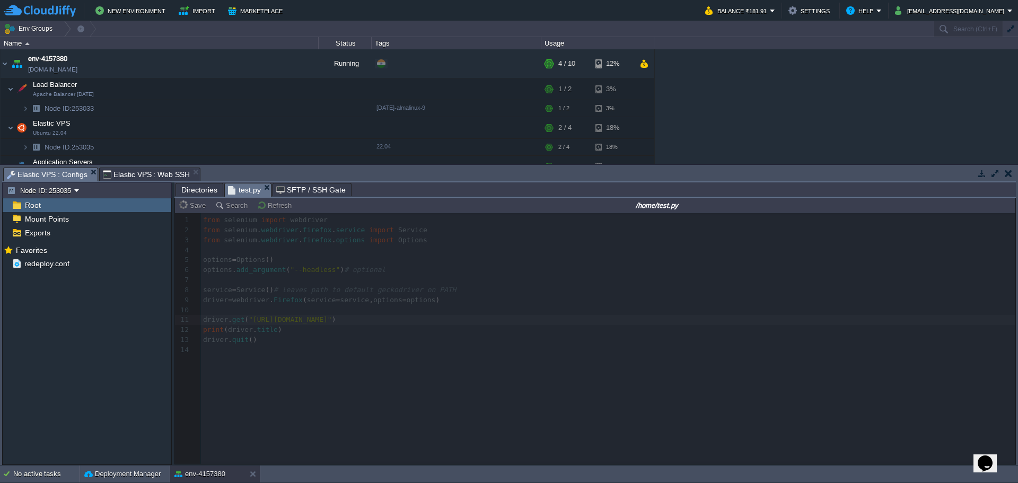
click at [127, 175] on span "Elastic VPS : Web SSH" at bounding box center [146, 174] width 87 height 13
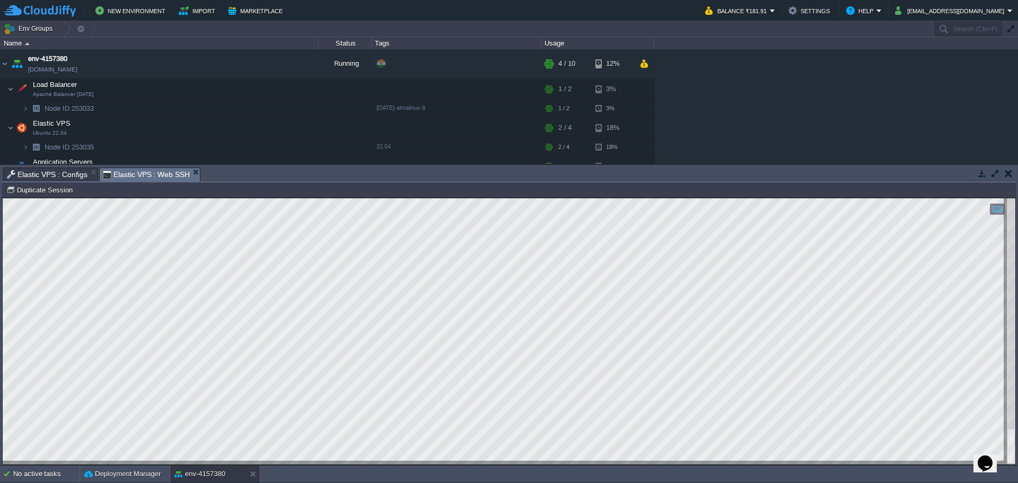
click at [48, 178] on span "Elastic VPS : Configs" at bounding box center [47, 174] width 81 height 13
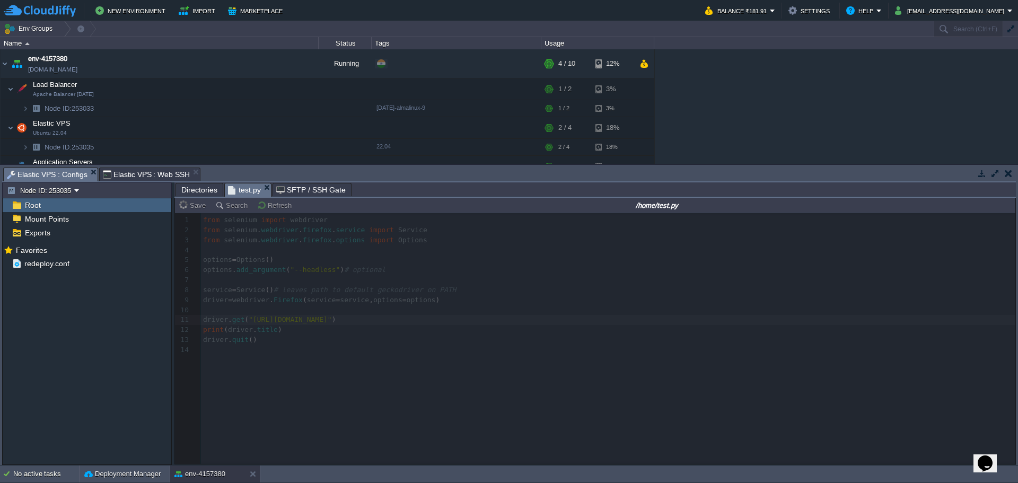
click at [668, 205] on input "/home/test.py" at bounding box center [656, 205] width 713 height 13
click at [127, 173] on span "Elastic VPS : Web SSH" at bounding box center [146, 174] width 87 height 13
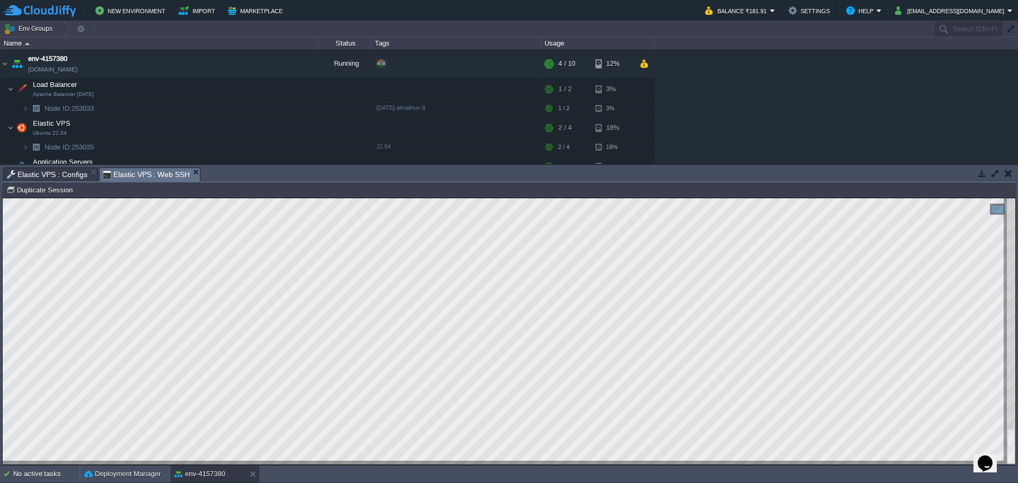
click at [55, 173] on span "Elastic VPS : Configs" at bounding box center [47, 174] width 81 height 13
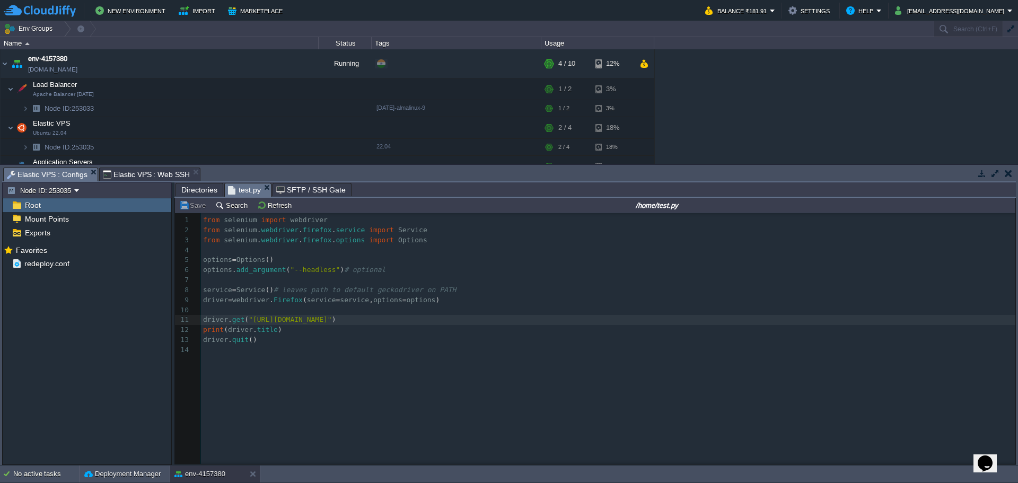
click at [202, 191] on span "Directories" at bounding box center [199, 189] width 36 height 13
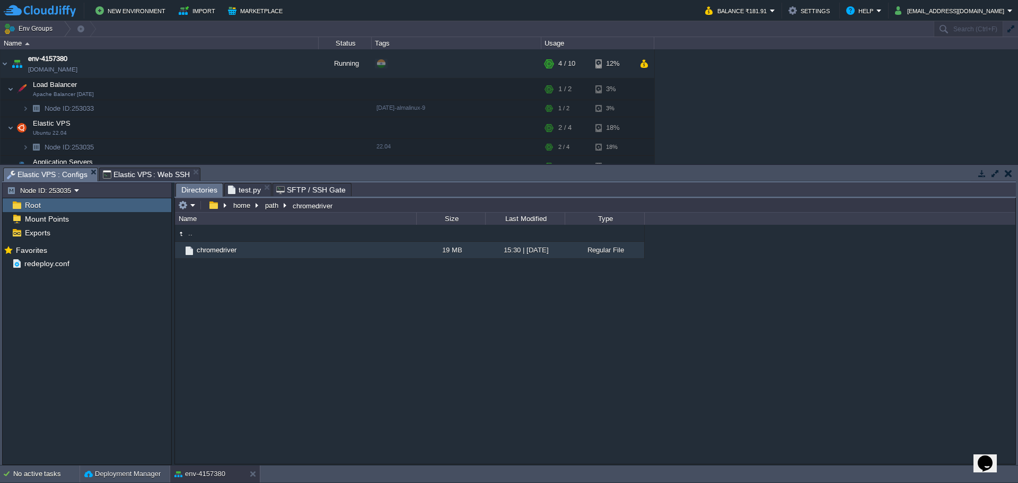
click at [244, 190] on span "test.py" at bounding box center [244, 189] width 33 height 13
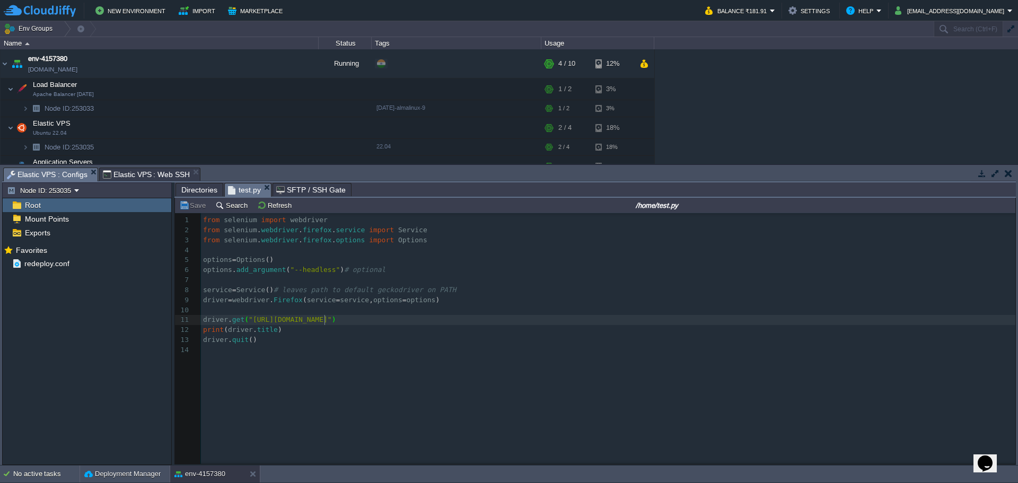
scroll to position [4, 0]
type textarea "from selenium import webdriver from selenium.webdriver.firefox.service import S…"
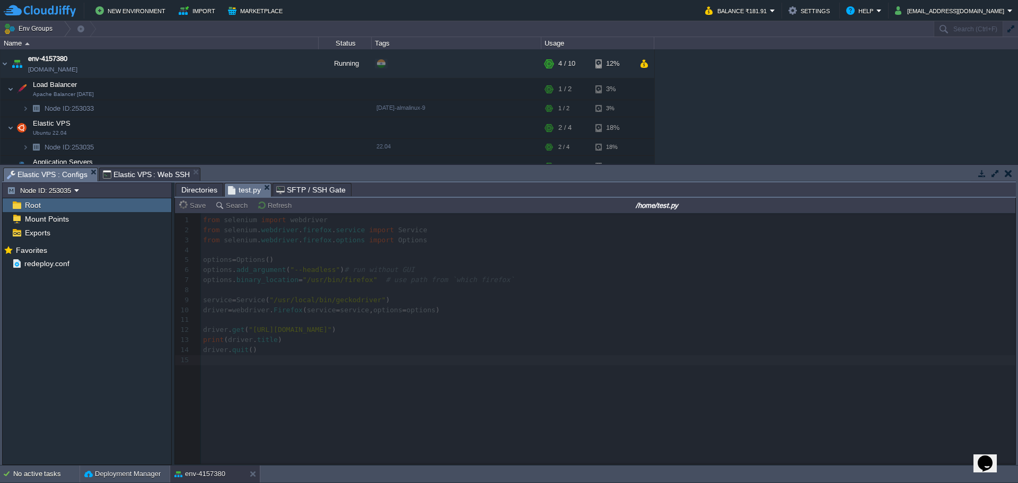
click at [127, 173] on span "Elastic VPS : Web SSH" at bounding box center [146, 174] width 87 height 13
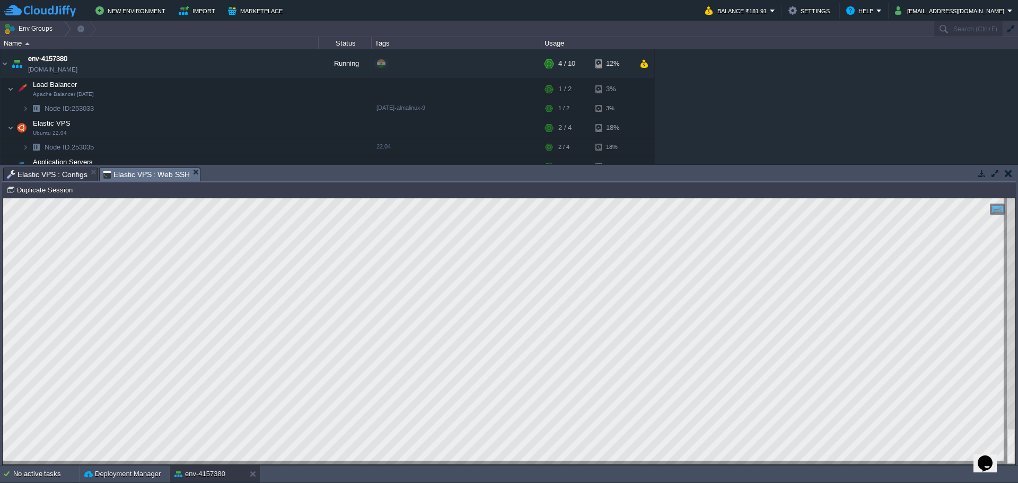
click at [223, 198] on html "Copy: Ctrl + Shift + C Paste: Ctrl + V Settings: Ctrl + Shift + Alt 0" at bounding box center [509, 198] width 1012 height 0
click at [210, 198] on html "Copy: Ctrl + Shift + C Paste: Ctrl + V Settings: Ctrl + Shift + Alt 0" at bounding box center [509, 198] width 1012 height 0
click at [272, 198] on html "Copy: Ctrl + Shift + C Paste: Ctrl + V Settings: Ctrl + Shift + Alt 0" at bounding box center [509, 198] width 1012 height 0
click at [223, 198] on html "Copy: Ctrl + Shift + C Paste: Ctrl + V Settings: Ctrl + Shift + Alt 0" at bounding box center [509, 198] width 1012 height 0
click at [51, 171] on span "Elastic VPS : Configs" at bounding box center [47, 174] width 81 height 13
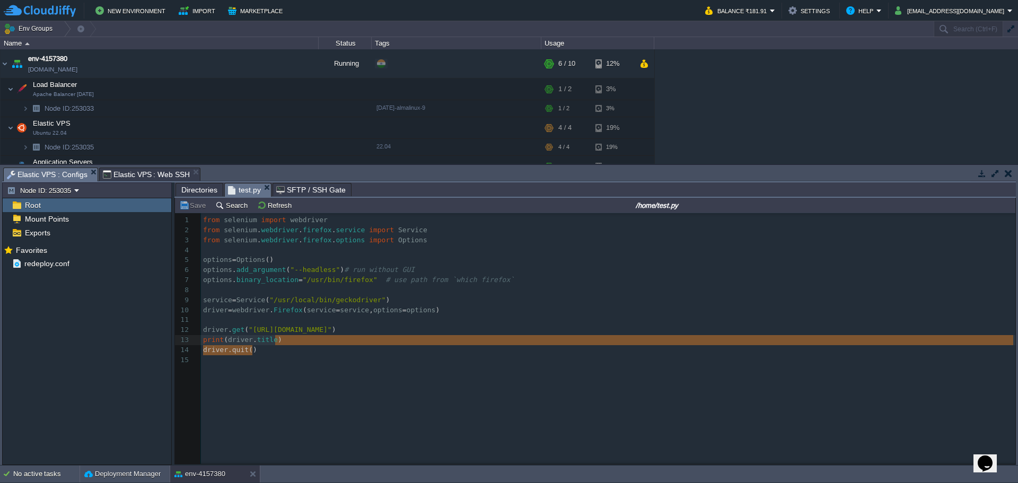
type textarea "from selenium import webdriver from selenium.webdriver.firefox.service import S…"
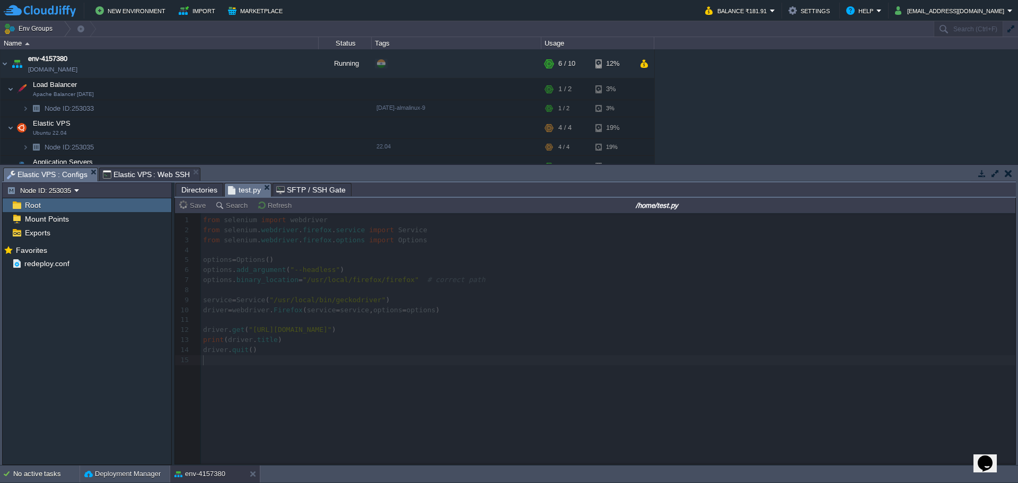
click at [130, 175] on span "Elastic VPS : Web SSH" at bounding box center [146, 174] width 87 height 13
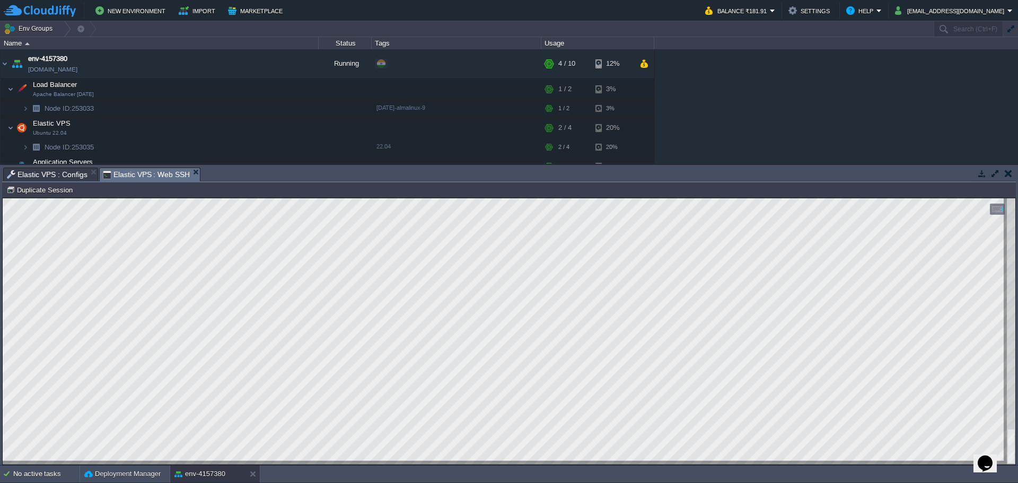
click at [49, 175] on span "Elastic VPS : Configs" at bounding box center [47, 174] width 81 height 13
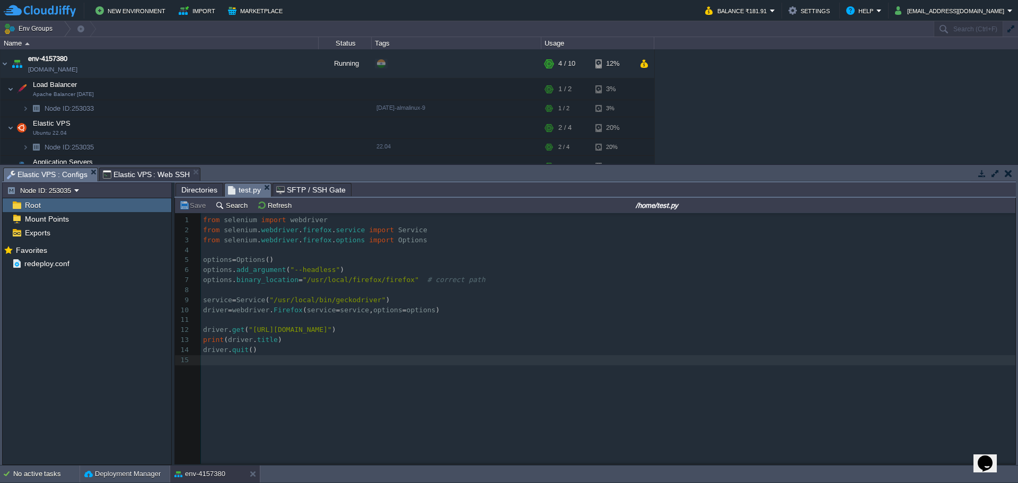
click at [334, 290] on pre "​" at bounding box center [610, 290] width 818 height 10
click at [218, 253] on pre "​" at bounding box center [610, 250] width 818 height 10
type textarea "from selenium import webdriver from selenium.webdriver.firefox.service import S…"
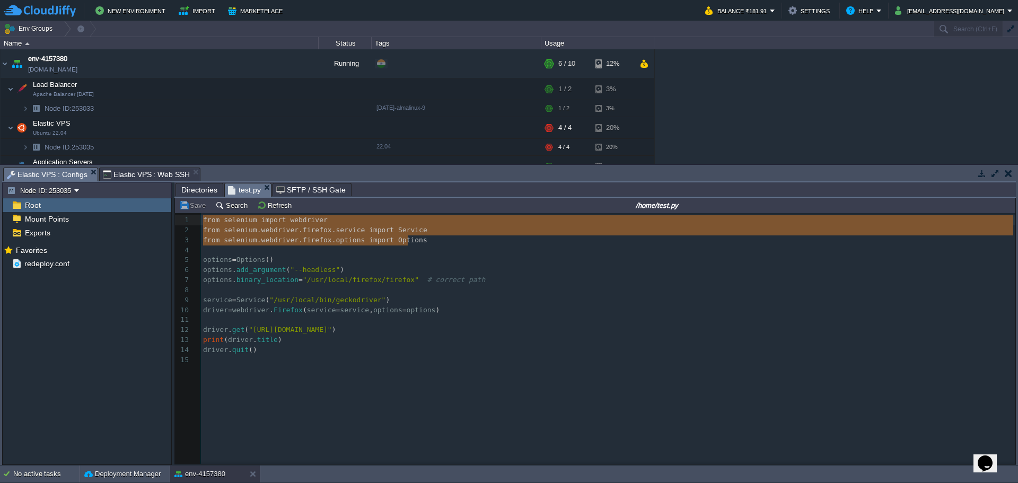
drag, startPoint x: 423, startPoint y: 238, endPoint x: 184, endPoint y: 215, distance: 240.7
click at [240, 253] on pre "​" at bounding box center [610, 250] width 818 height 10
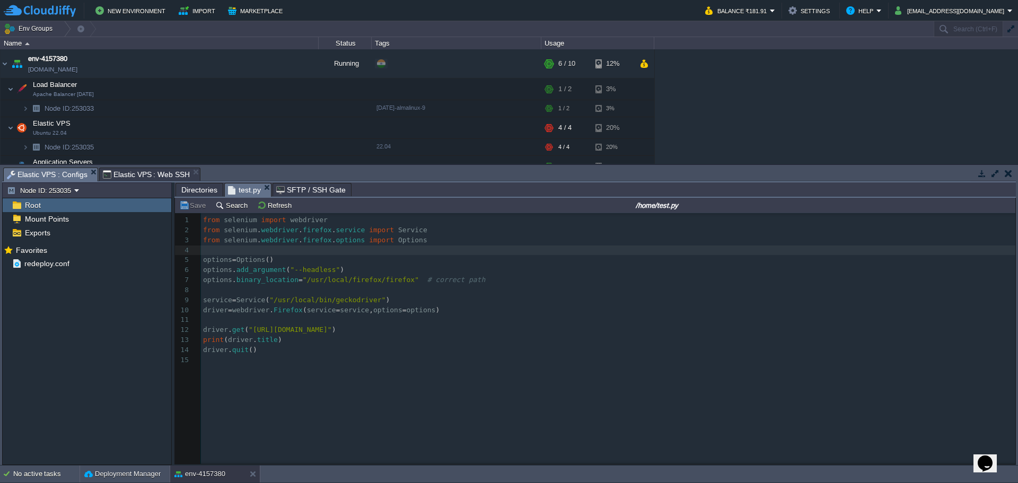
type textarea "options = Options() options.add_argument("--headless") options.binary_location …"
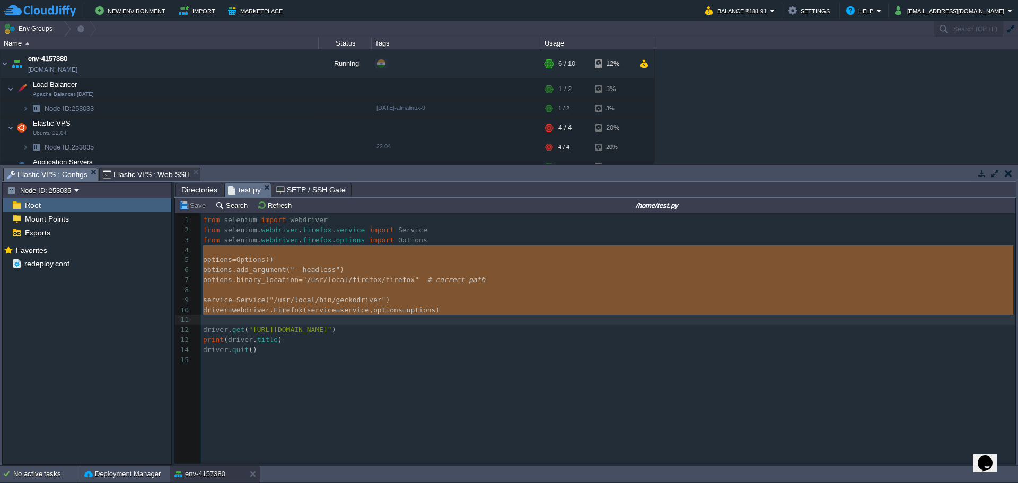
click at [324, 358] on pre "​" at bounding box center [610, 360] width 818 height 10
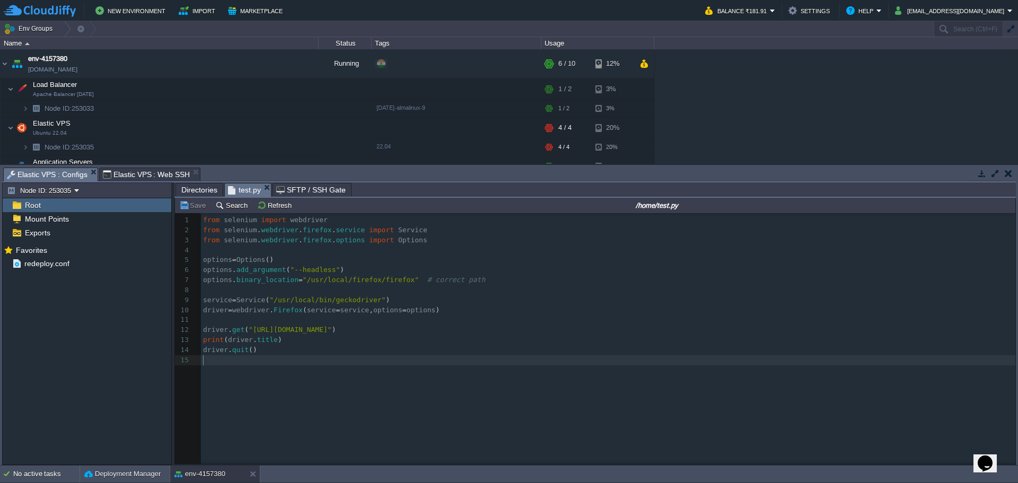
type textarea "from selenium import webdriver from selenium.webdriver.firefox.service import S…"
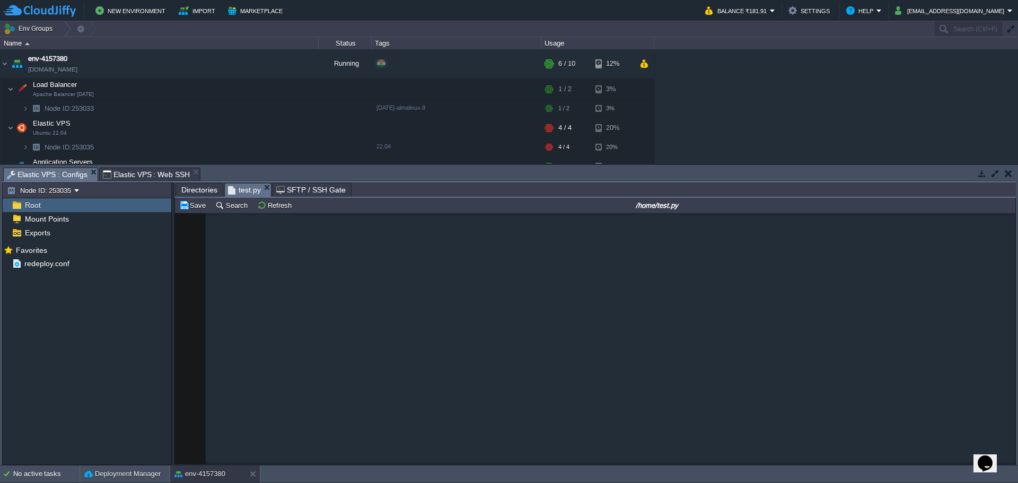
scroll to position [10966, 0]
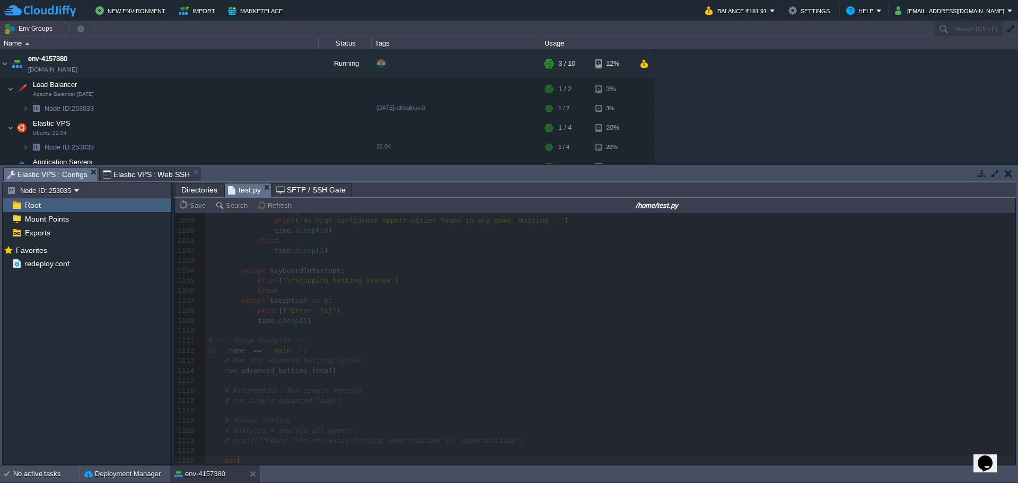
click at [130, 181] on span "Elastic VPS : Web SSH" at bounding box center [146, 174] width 87 height 13
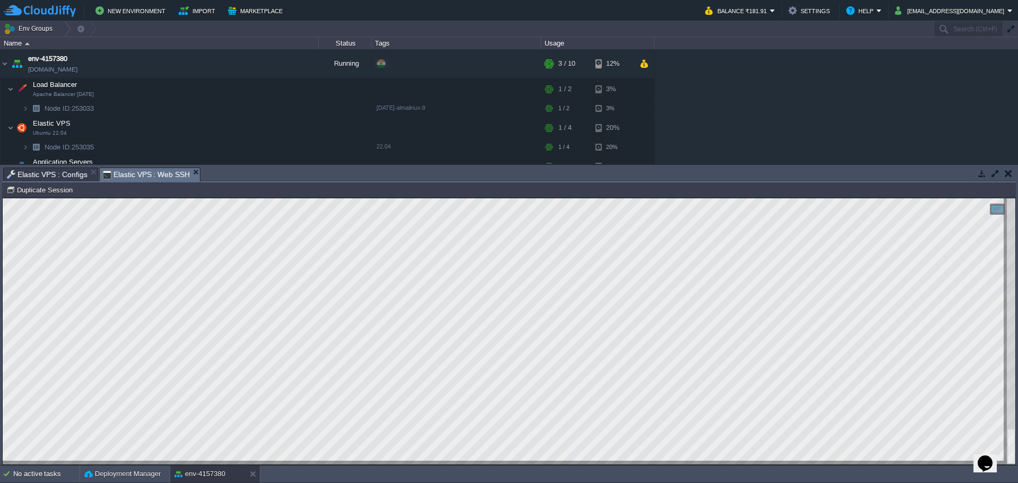
click at [124, 173] on span "Elastic VPS : Web SSH" at bounding box center [146, 174] width 87 height 13
click at [48, 175] on span "Elastic VPS : Configs" at bounding box center [47, 174] width 81 height 13
click at [67, 177] on span "Elastic VPS : Configs" at bounding box center [47, 174] width 81 height 13
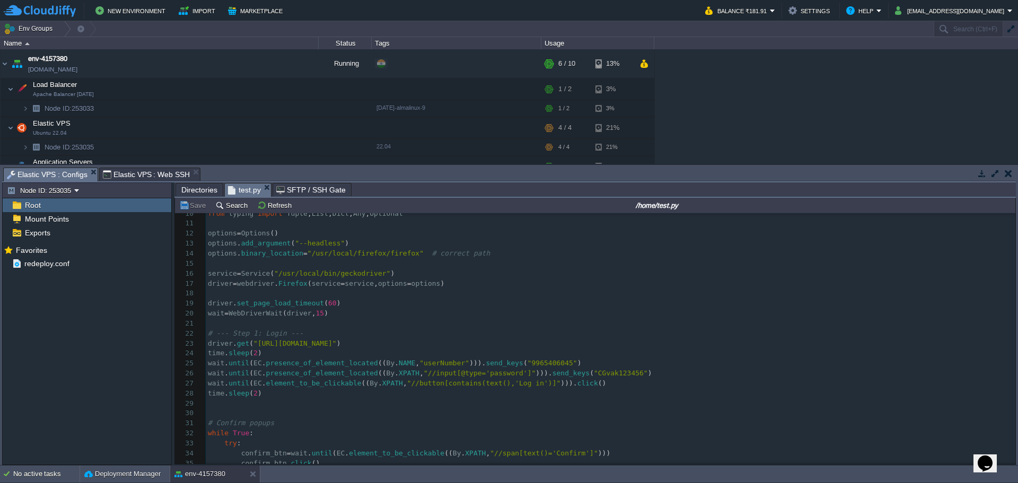
scroll to position [106, 0]
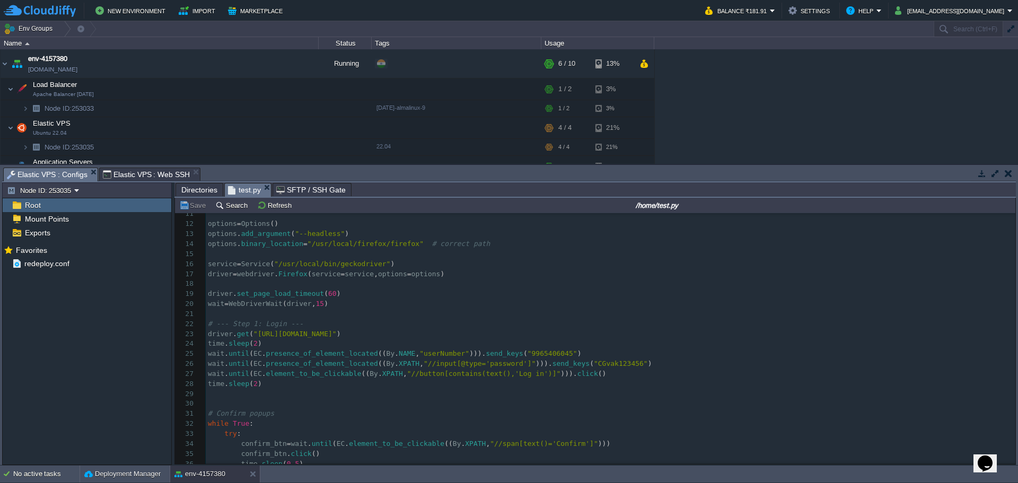
type textarea "from selenium import webdriver from selenium.webdriver.firefox.service import S…"
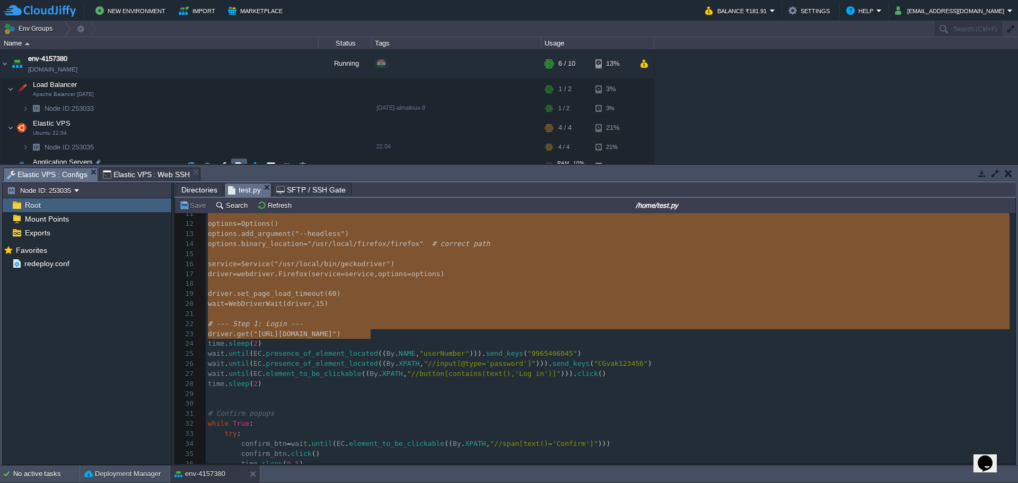
scroll to position [0, 0]
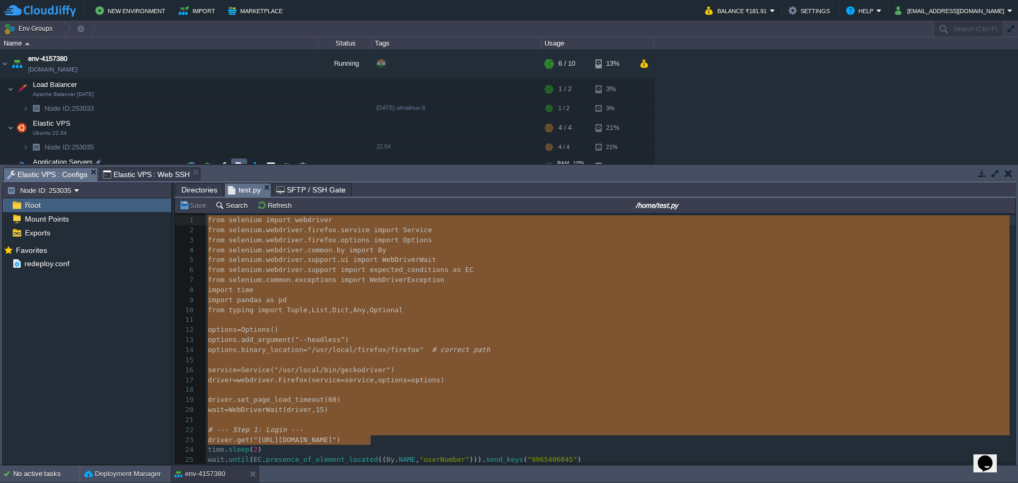
drag, startPoint x: 377, startPoint y: 338, endPoint x: 238, endPoint y: 161, distance: 224.5
drag, startPoint x: 302, startPoint y: 319, endPoint x: 298, endPoint y: 339, distance: 20.5
click at [302, 318] on pre "​" at bounding box center [610, 320] width 809 height 10
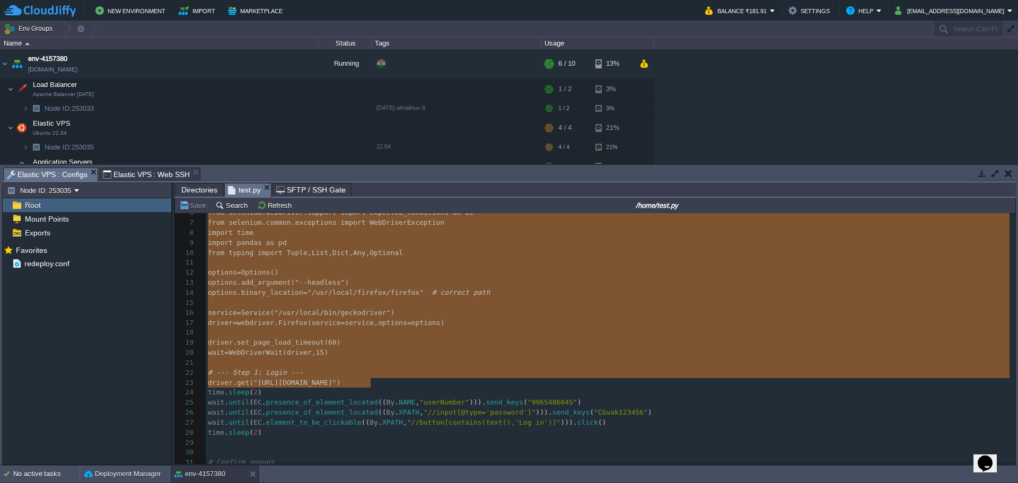
scroll to position [105, 0]
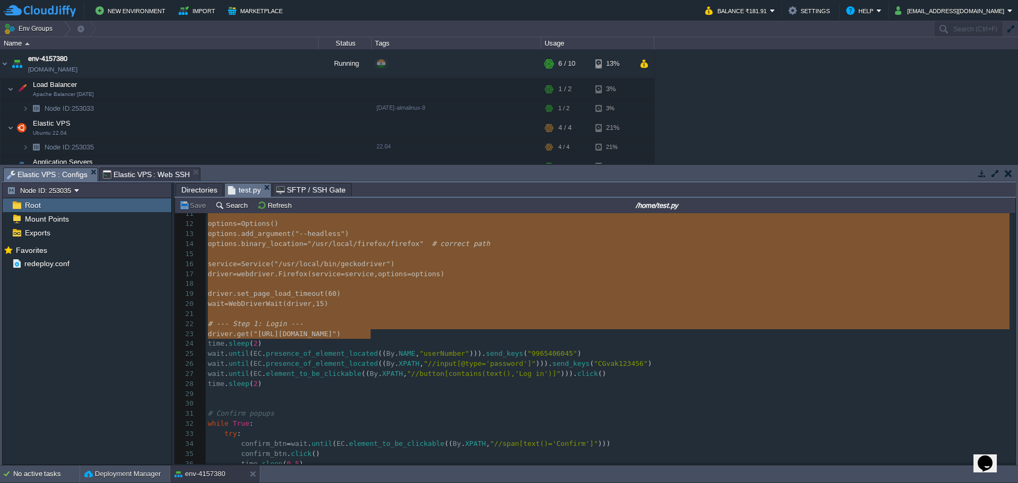
click at [351, 285] on pre "​" at bounding box center [610, 284] width 809 height 10
click at [130, 178] on span "Elastic VPS : Web SSH" at bounding box center [146, 174] width 87 height 13
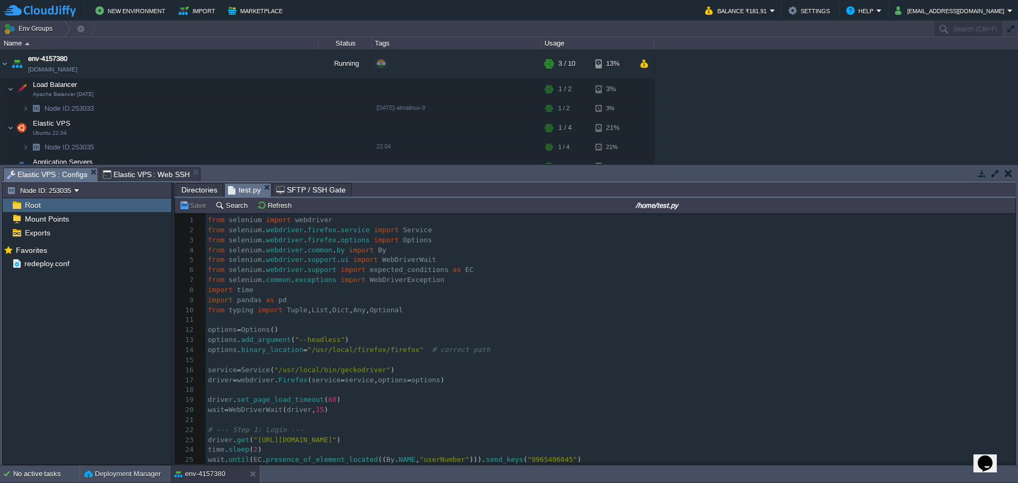
click at [439, 359] on pre "​" at bounding box center [610, 360] width 809 height 10
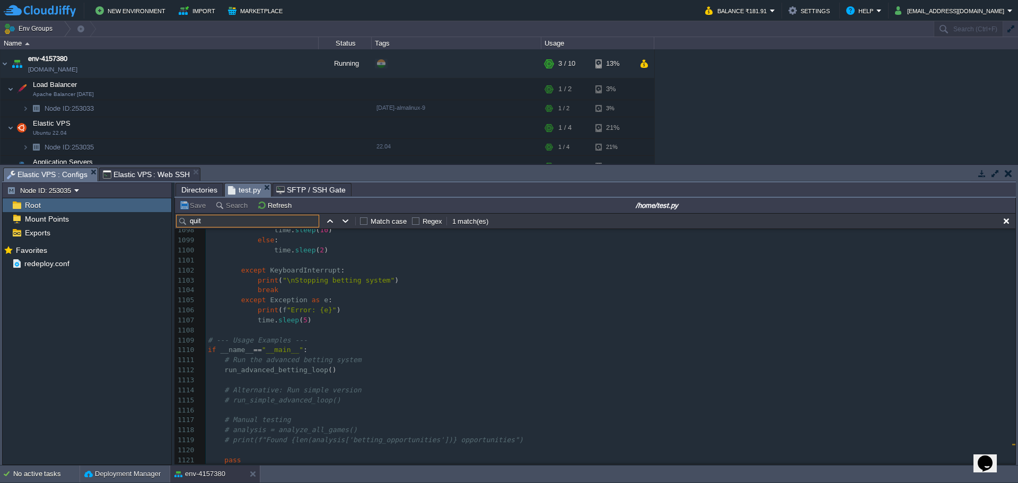
type input "quit"
click at [378, 295] on pre "except Exception as e :" at bounding box center [610, 300] width 809 height 10
paste input "close"
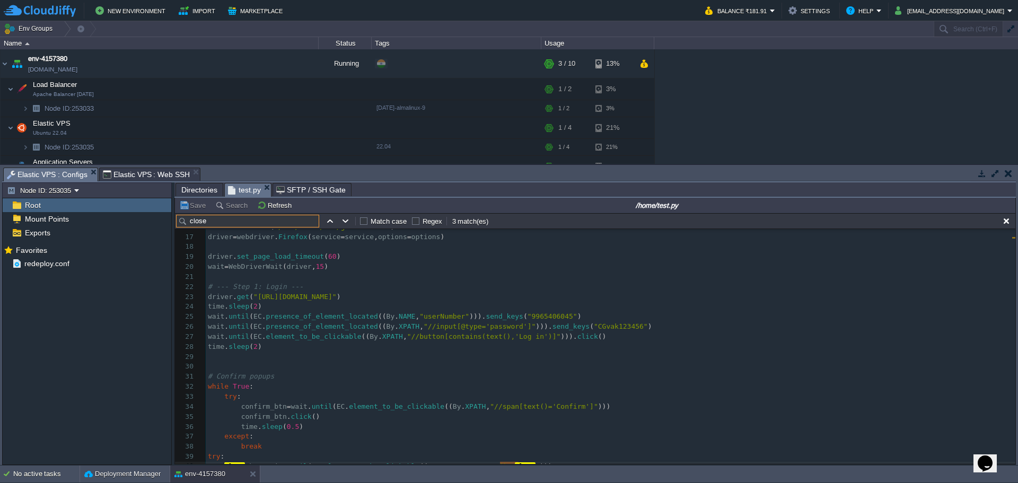
type input "close"
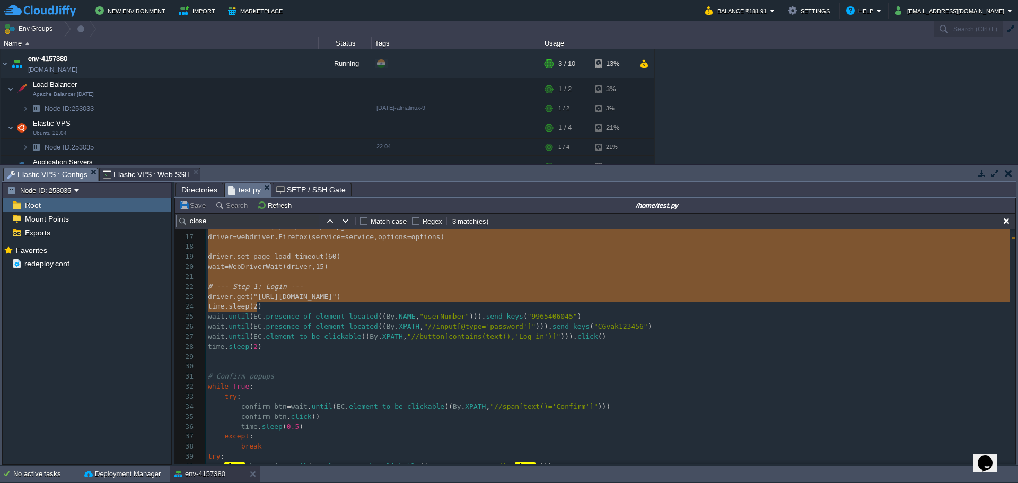
drag, startPoint x: 264, startPoint y: 307, endPoint x: 181, endPoint y: 199, distance: 136.8
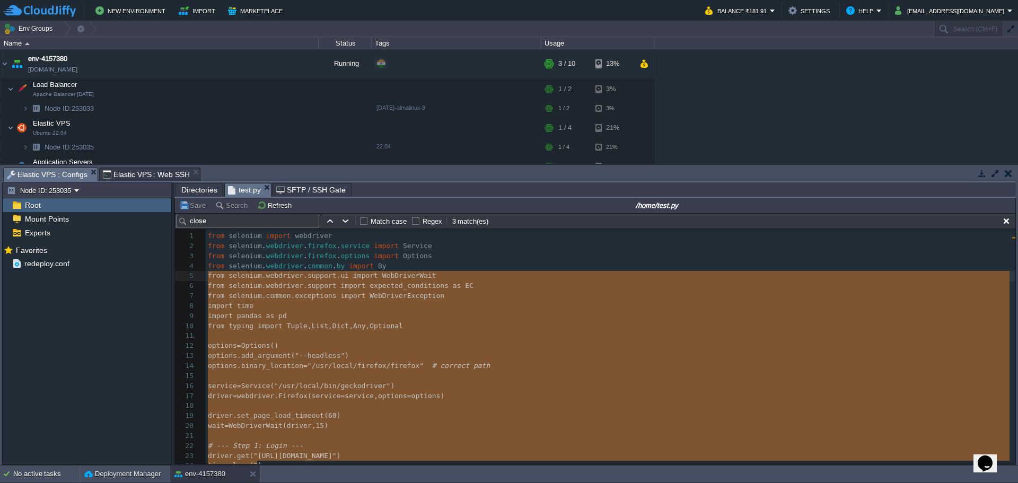
type textarea "from selenium import webdriver from selenium.webdriver.firefox.service import S…"
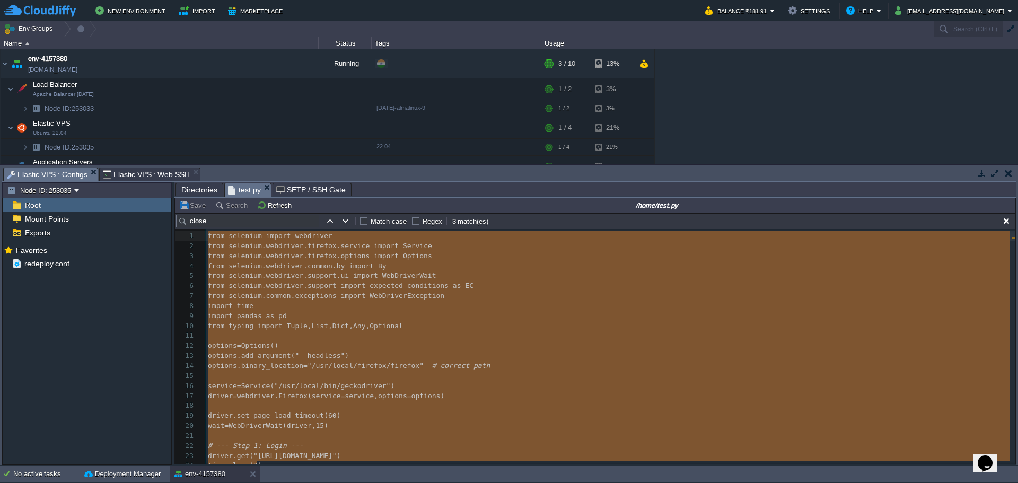
click at [133, 170] on span "Elastic VPS : Web SSH" at bounding box center [146, 174] width 87 height 13
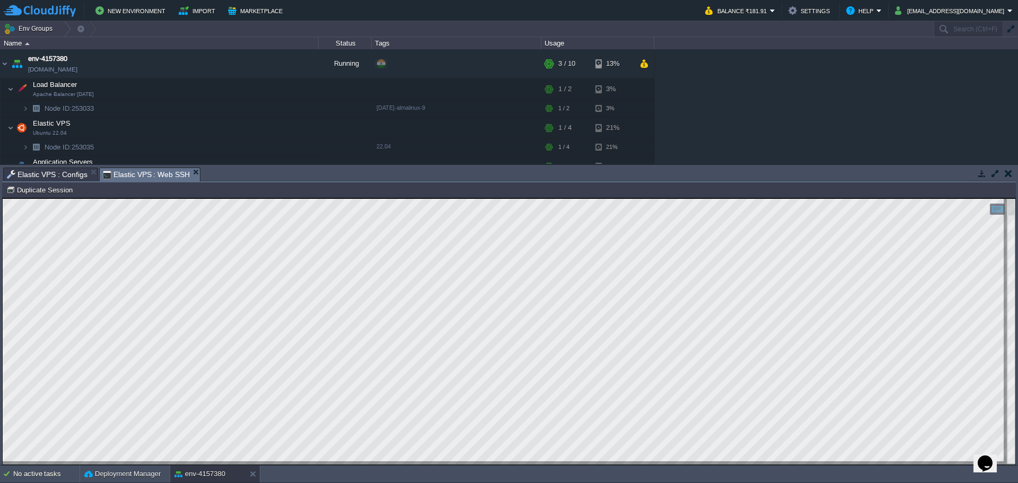
click at [41, 171] on span "Elastic VPS : Configs" at bounding box center [47, 174] width 81 height 13
